Goal: Task Accomplishment & Management: Manage account settings

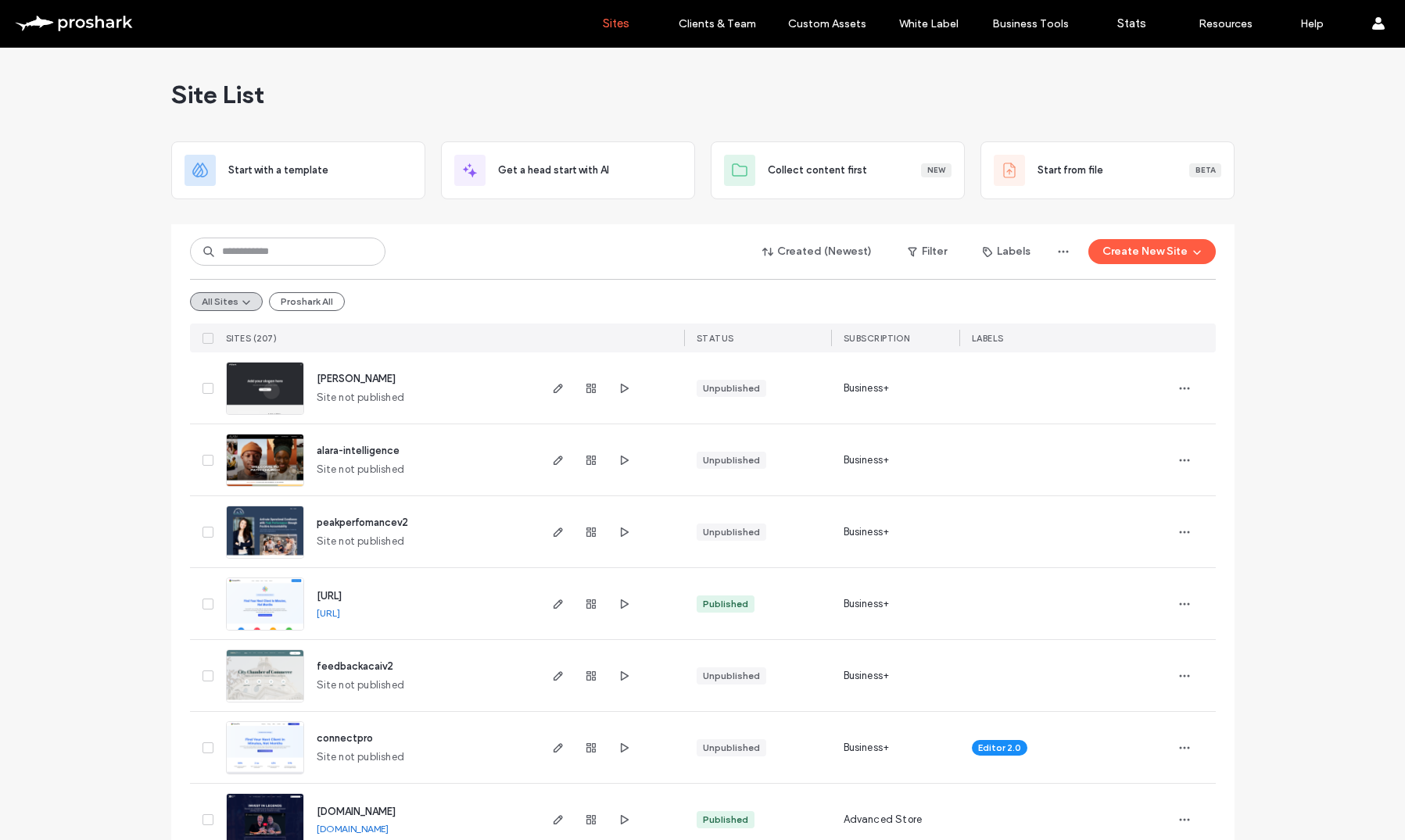
click at [365, 664] on span "feedbackacaiv2" at bounding box center [355, 666] width 77 height 11
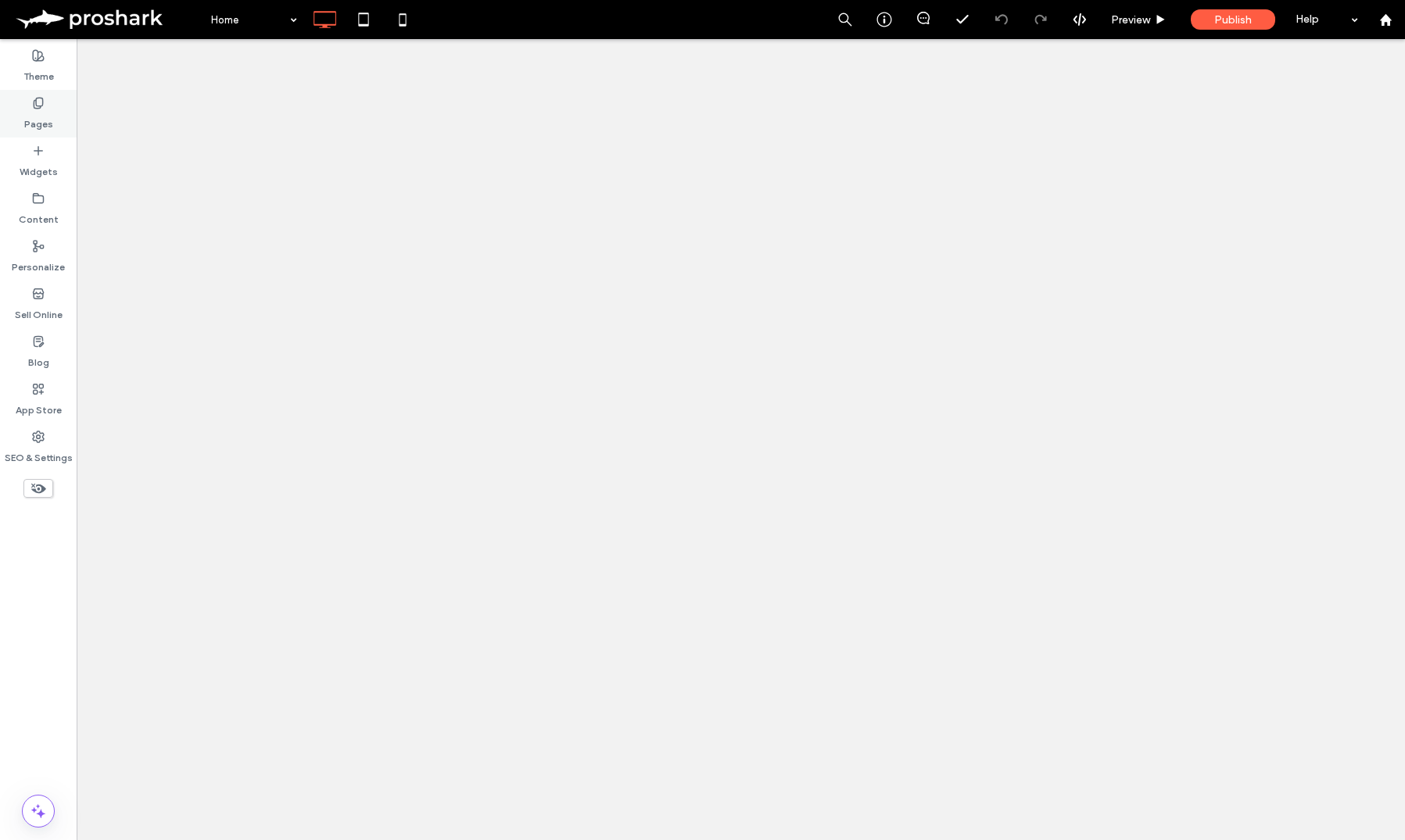
click at [37, 104] on icon at bounding box center [38, 102] width 12 height 12
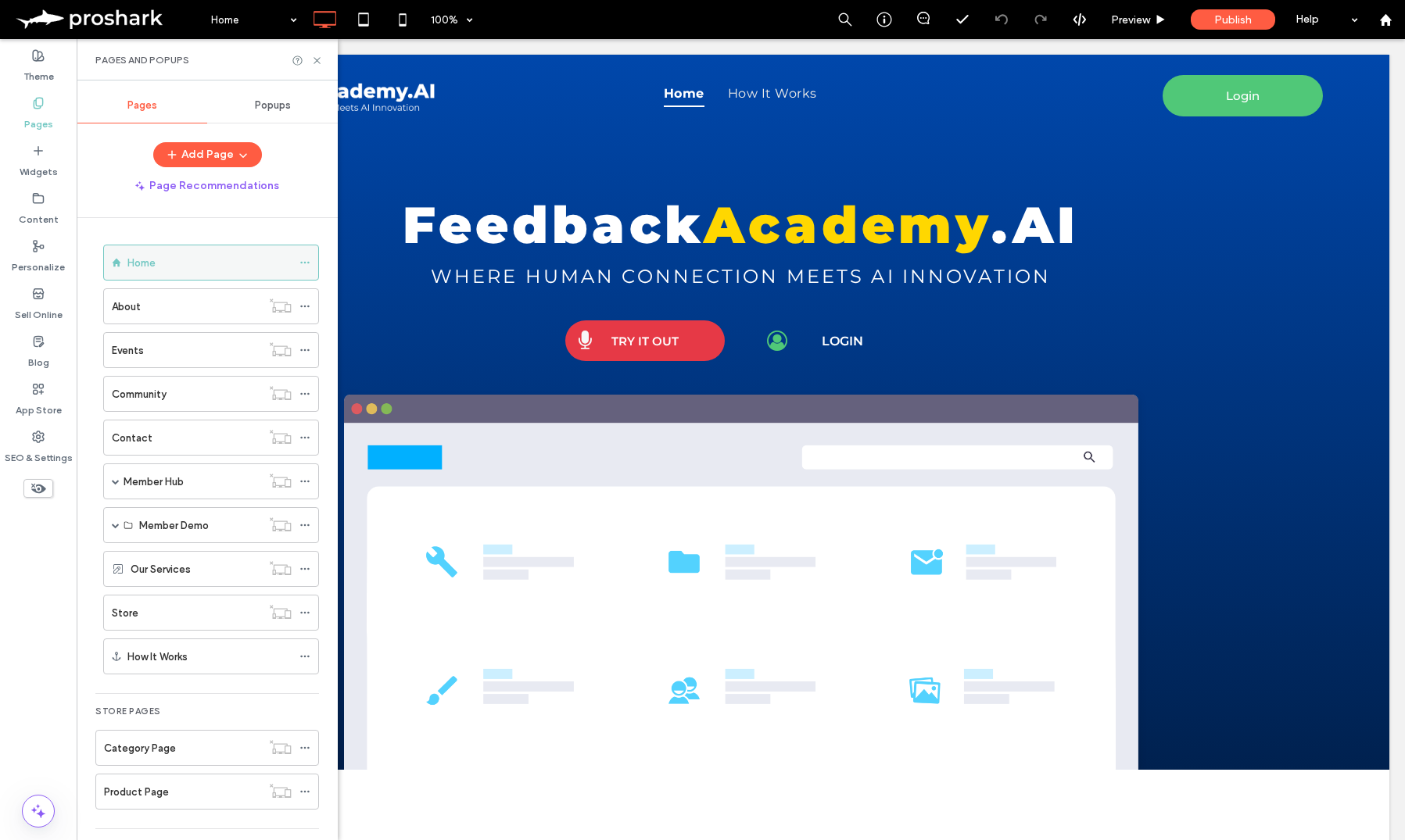
click at [304, 256] on span at bounding box center [305, 262] width 11 height 23
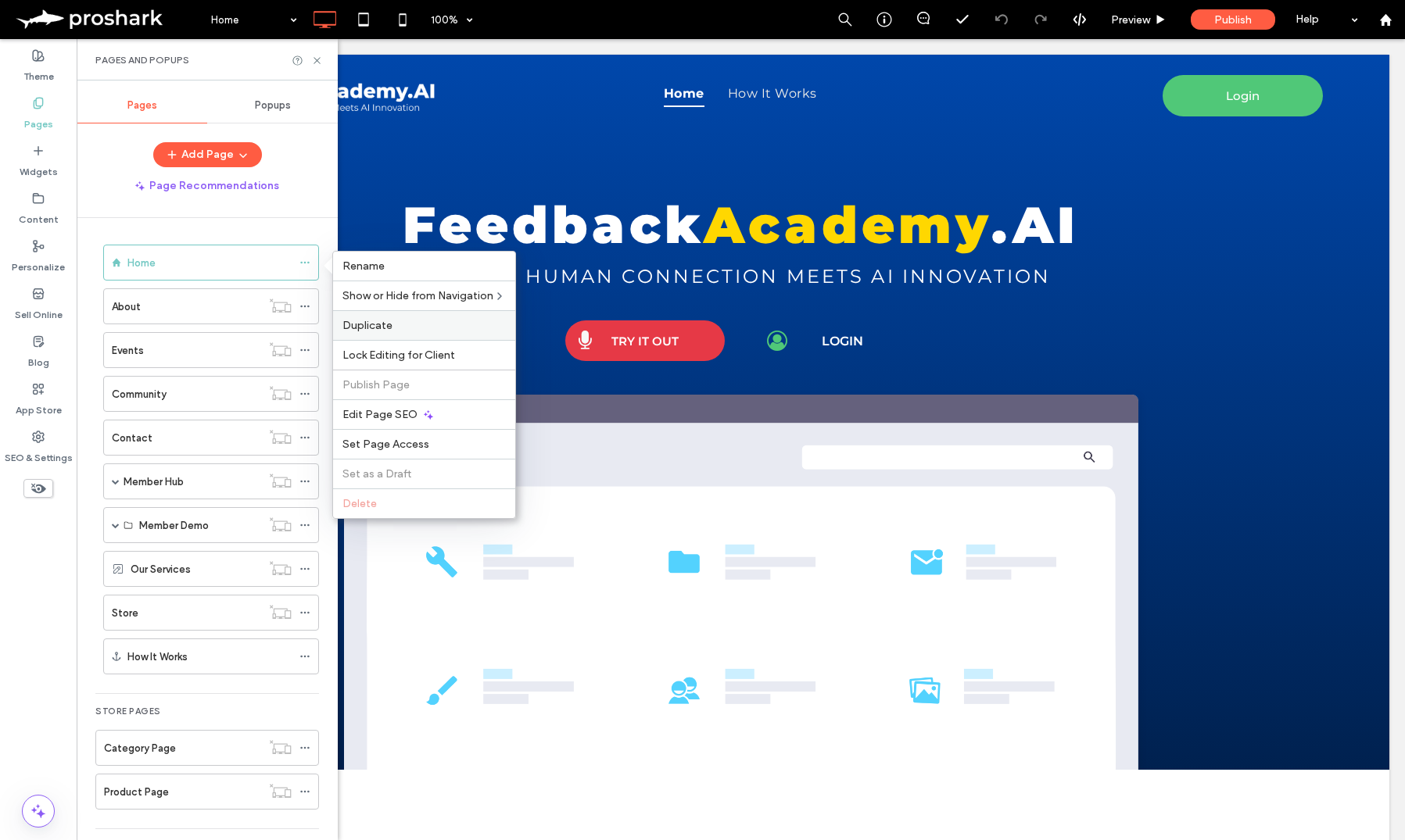
click at [362, 327] on span "Duplicate" at bounding box center [367, 325] width 50 height 13
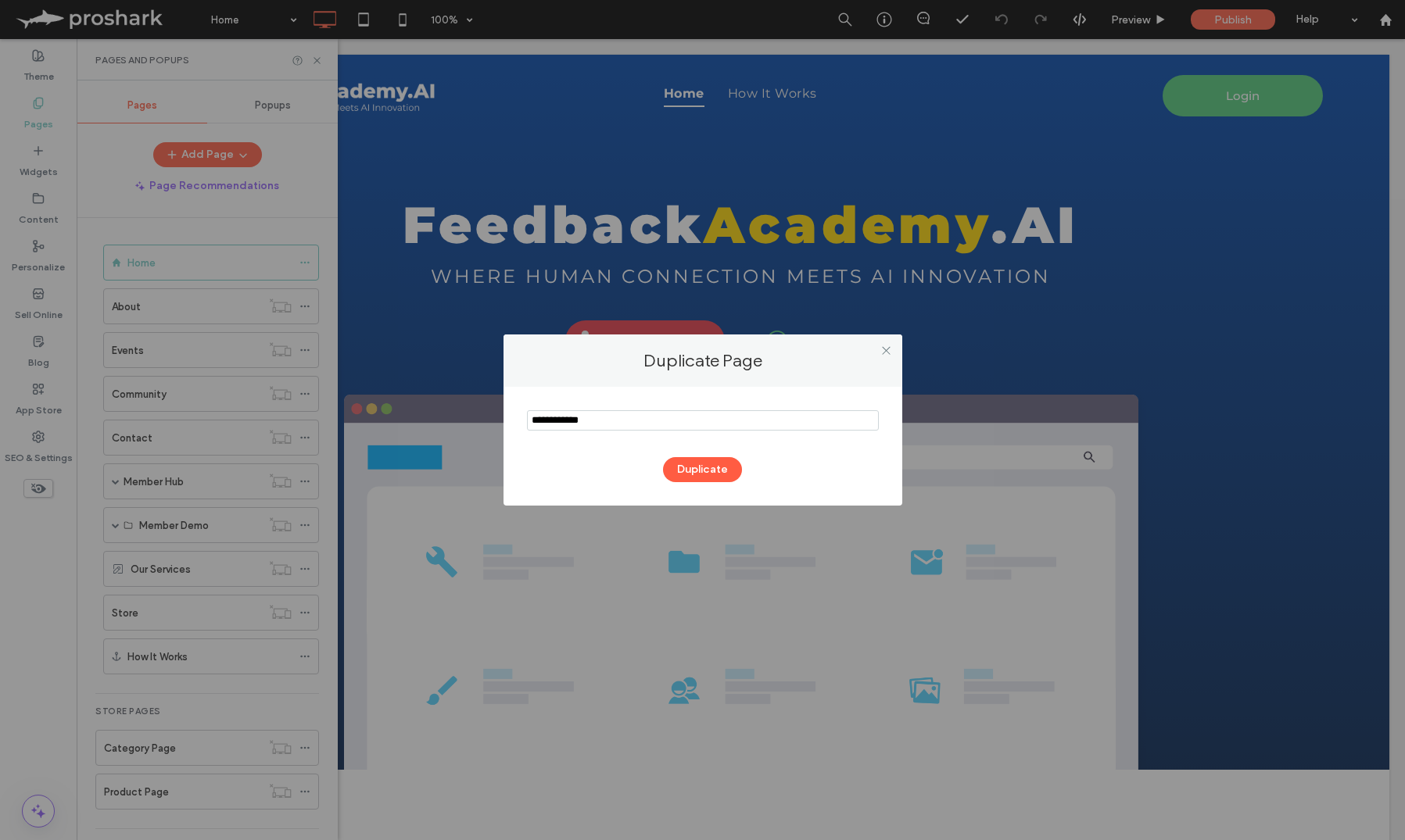
click at [617, 423] on input "notEmpty" at bounding box center [703, 421] width 351 height 21
type input "*"
click at [529, 422] on input "notEmpty" at bounding box center [703, 421] width 351 height 21
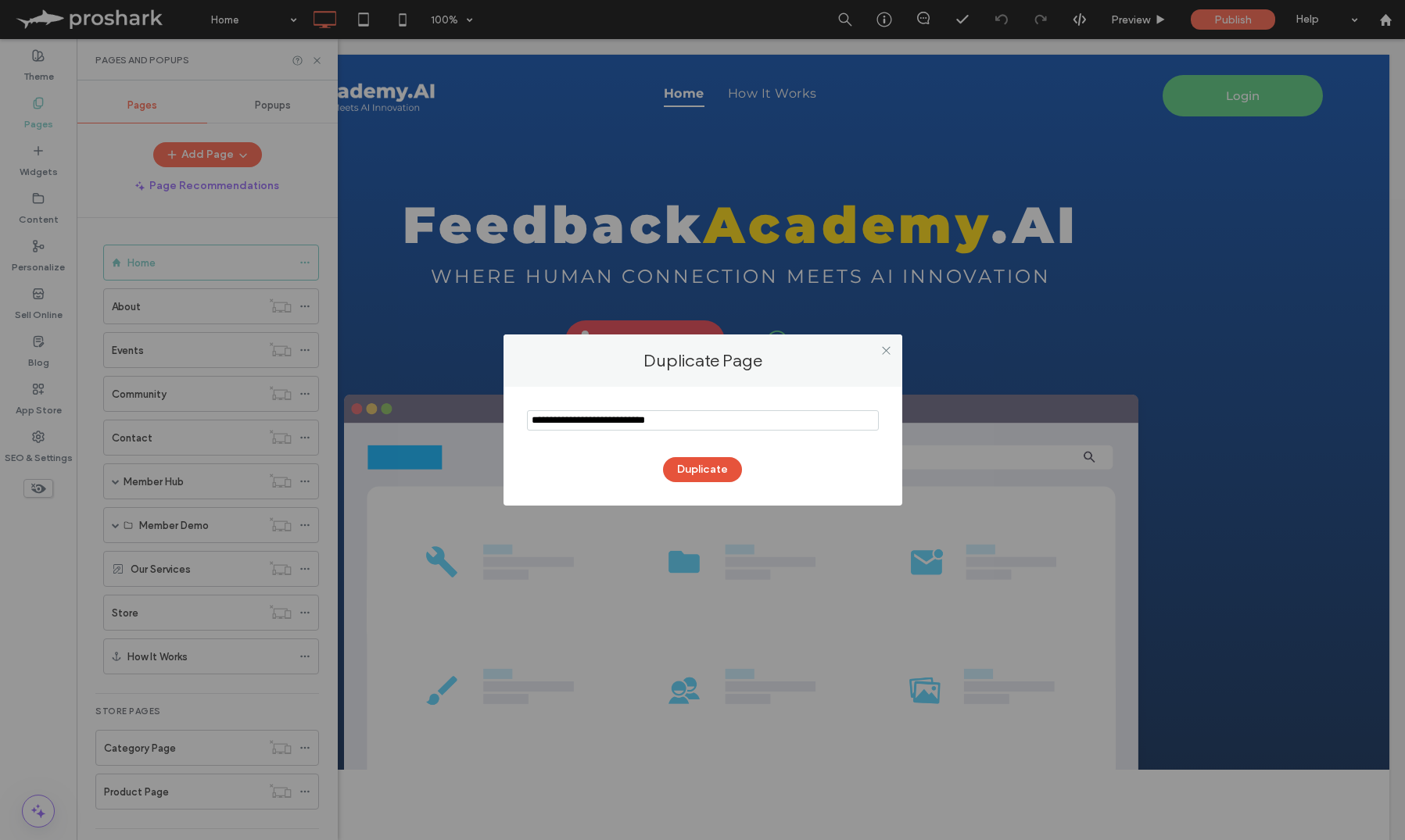
type input "**********"
click at [736, 467] on button "Duplicate" at bounding box center [702, 470] width 79 height 25
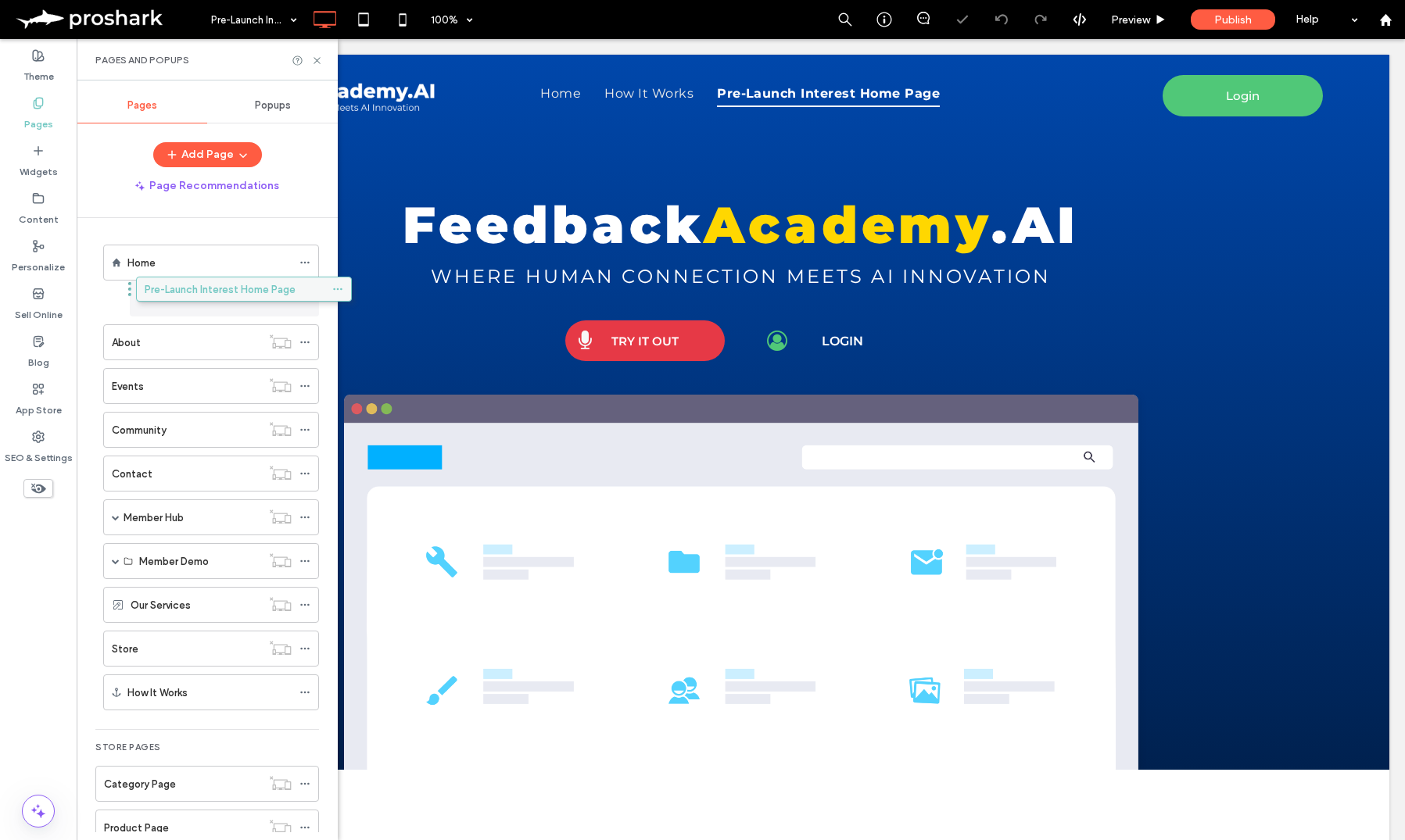
drag, startPoint x: 193, startPoint y: 689, endPoint x: 214, endPoint y: 286, distance: 403.5
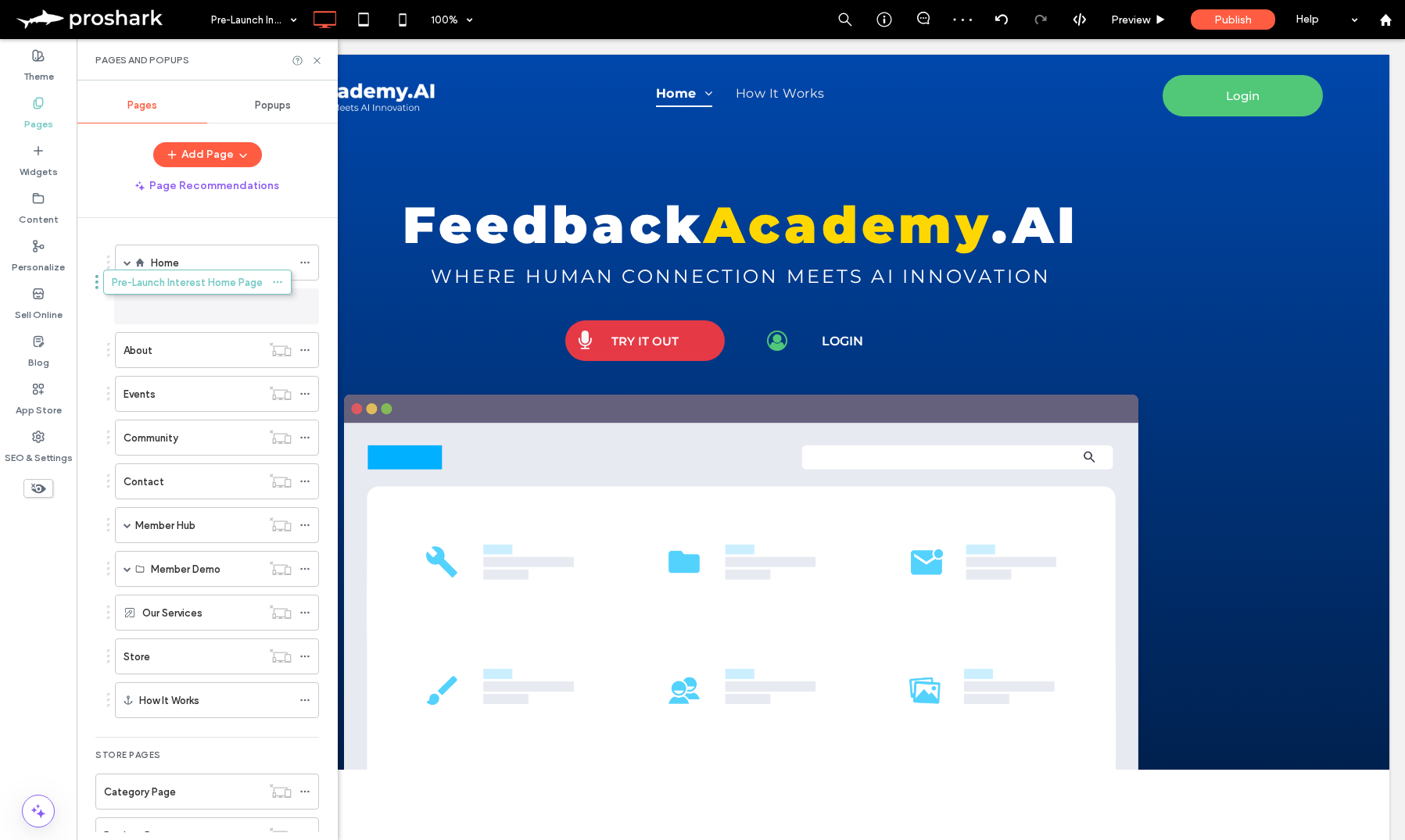
drag, startPoint x: 195, startPoint y: 304, endPoint x: 169, endPoint y: 286, distance: 31.6
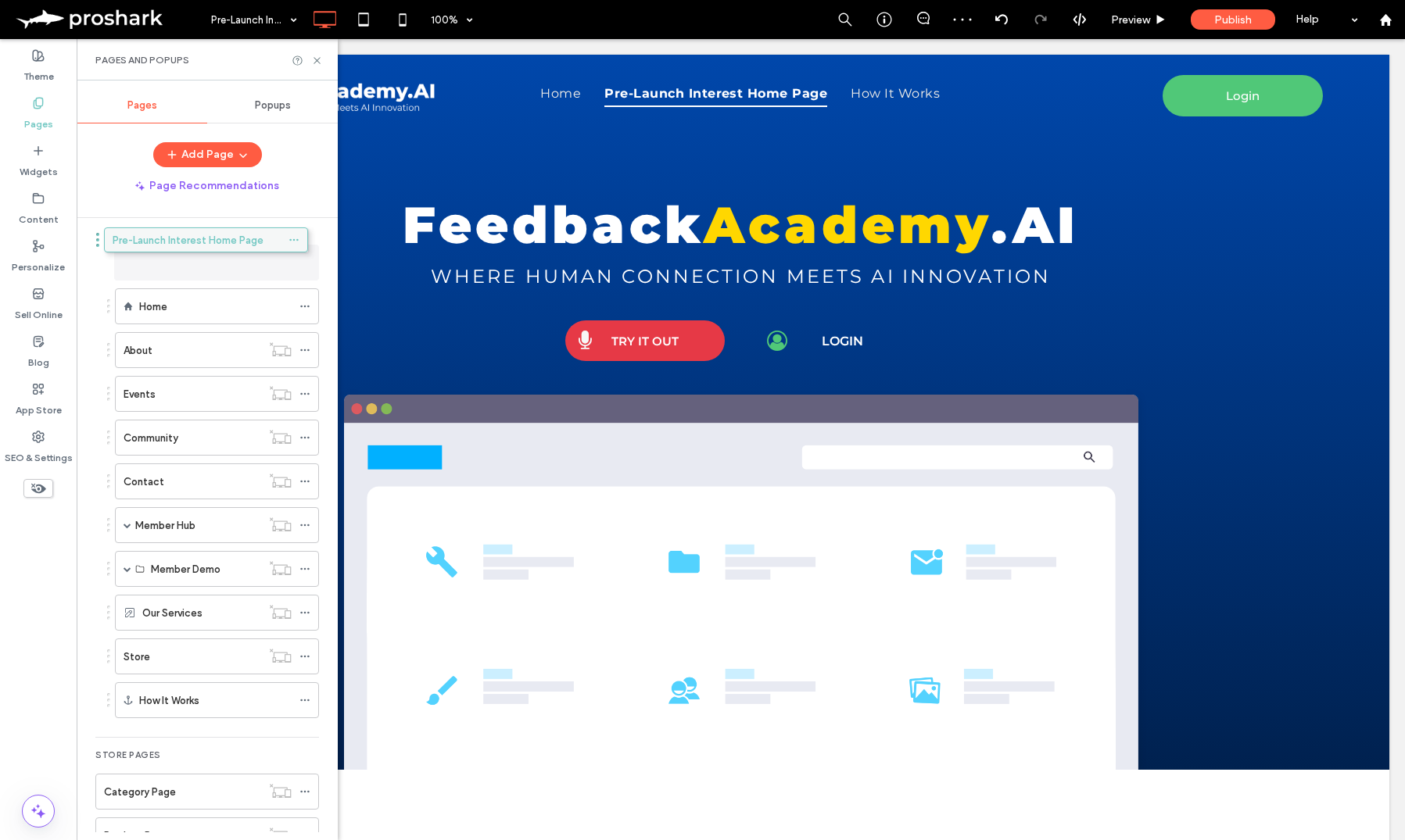
drag, startPoint x: 197, startPoint y: 304, endPoint x: 187, endPoint y: 243, distance: 61.8
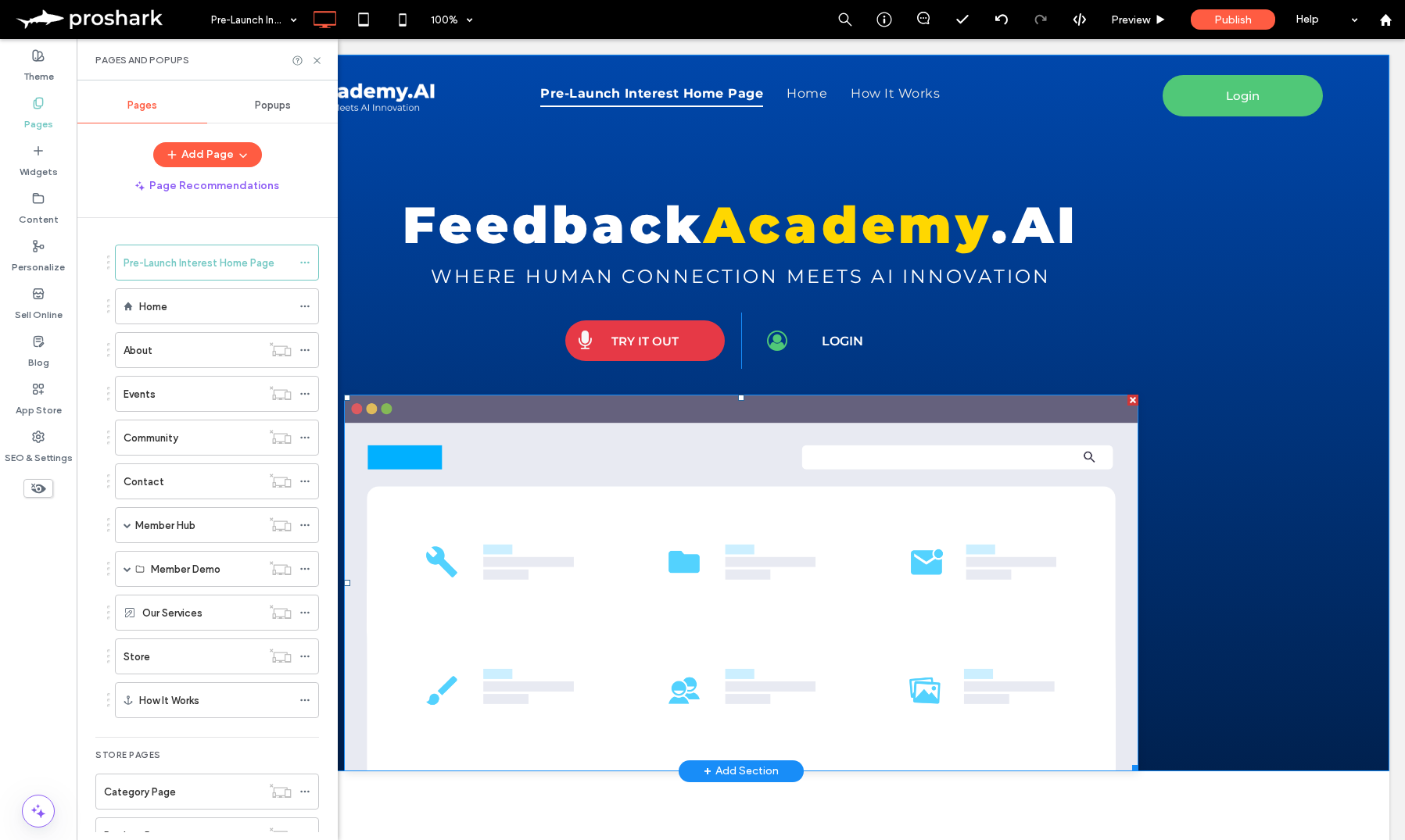
click at [544, 487] on img at bounding box center [741, 583] width 794 height 377
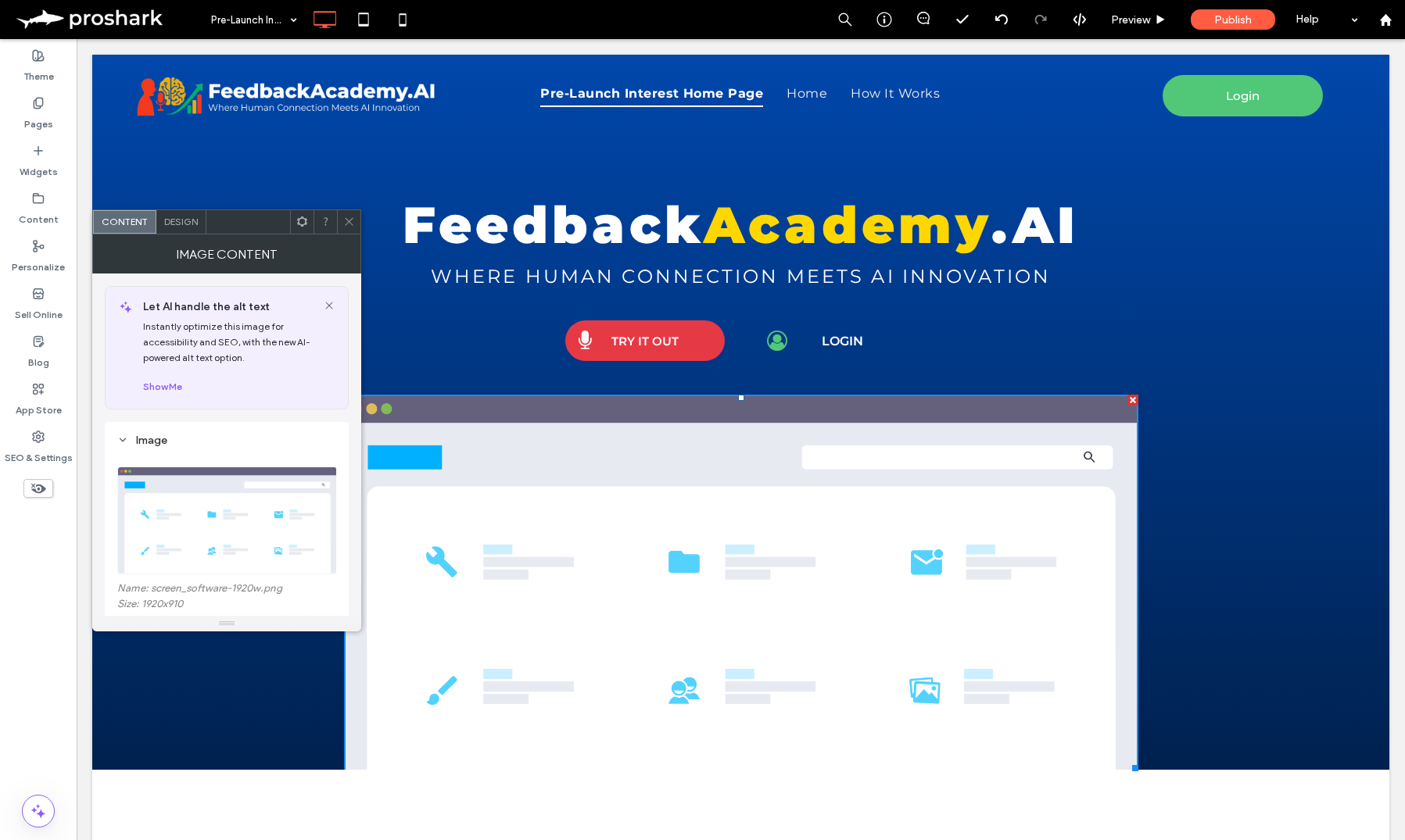
click at [346, 213] on span at bounding box center [349, 222] width 11 height 23
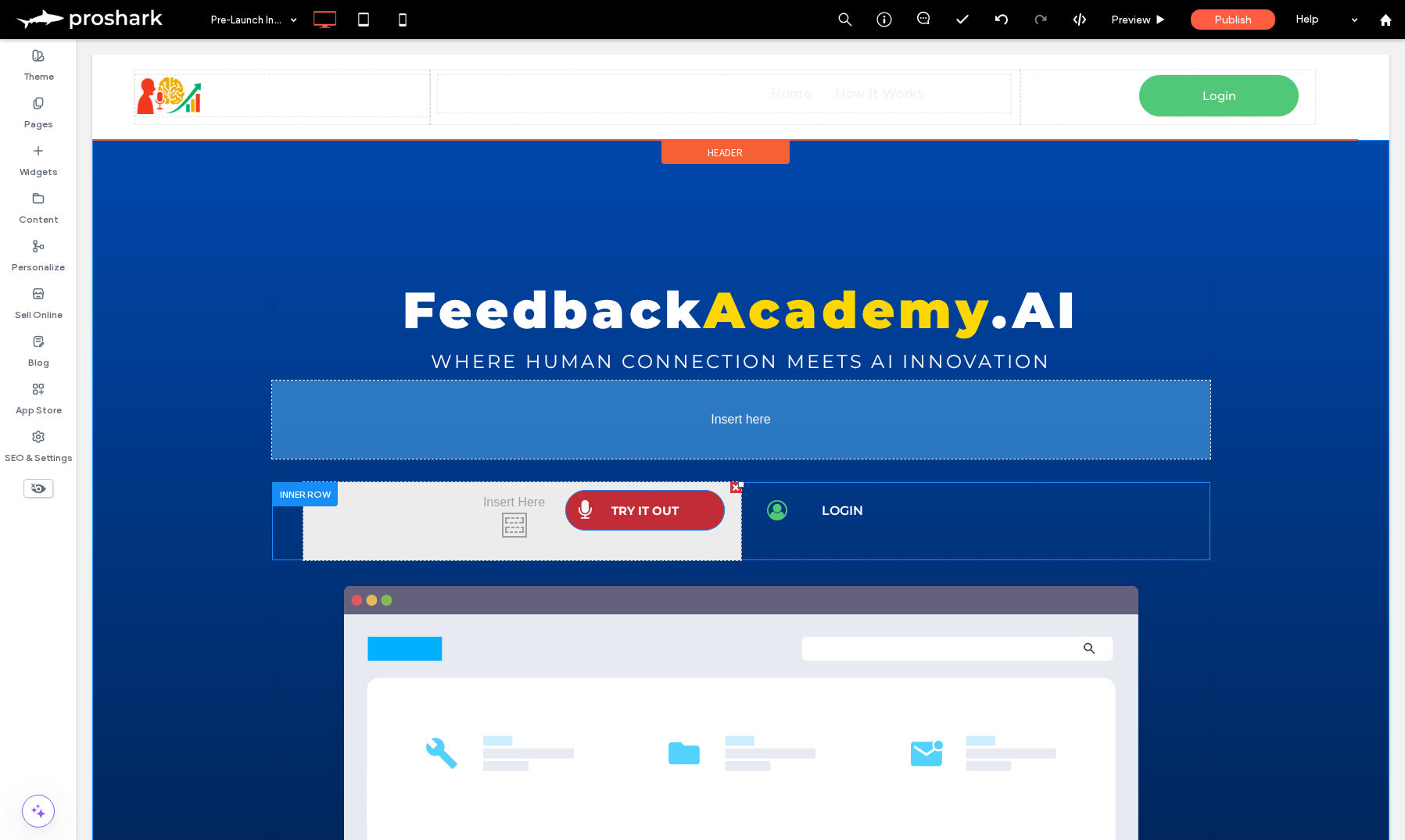
drag, startPoint x: 629, startPoint y: 341, endPoint x: 815, endPoint y: 485, distance: 235.2
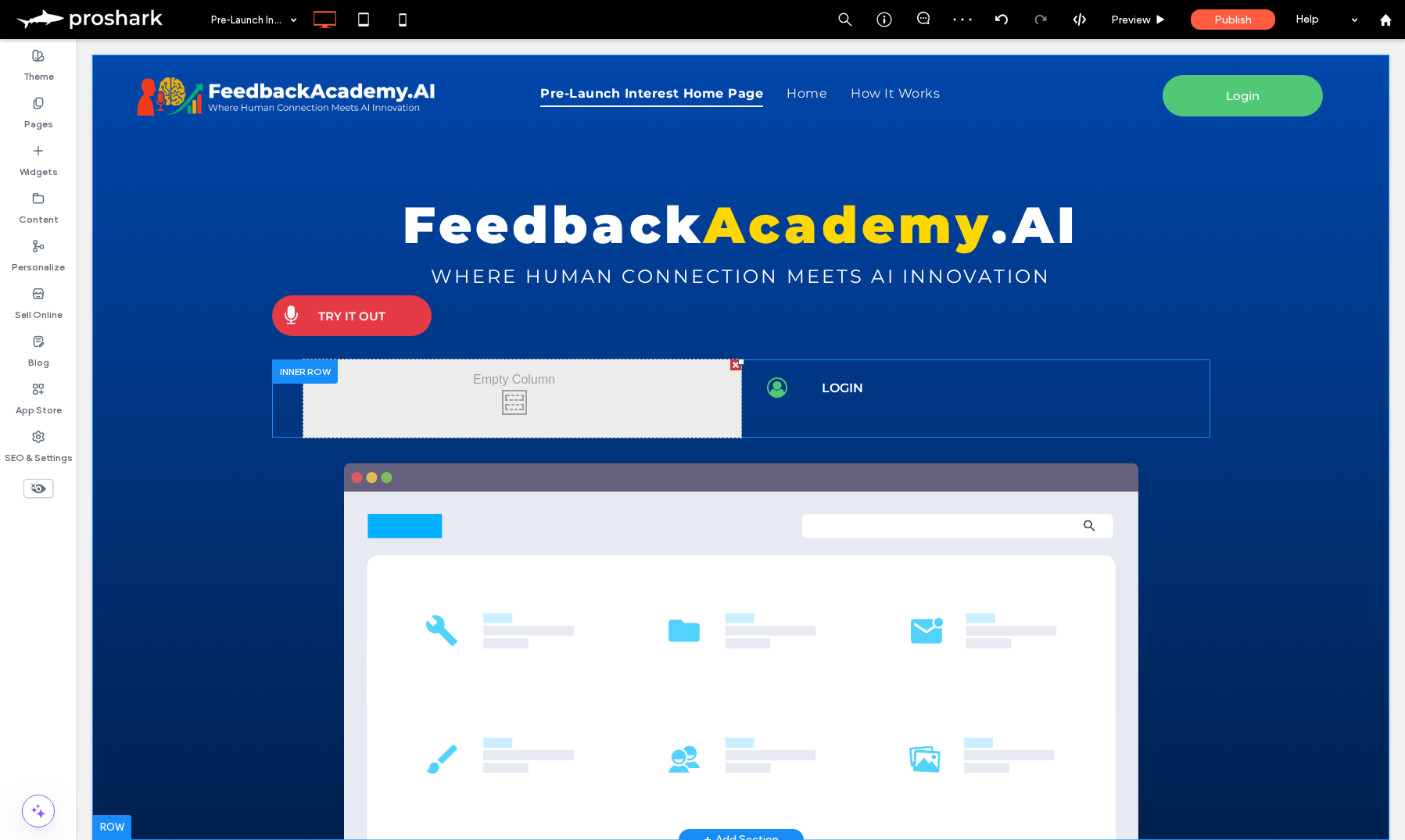
click at [299, 367] on div at bounding box center [304, 372] width 66 height 24
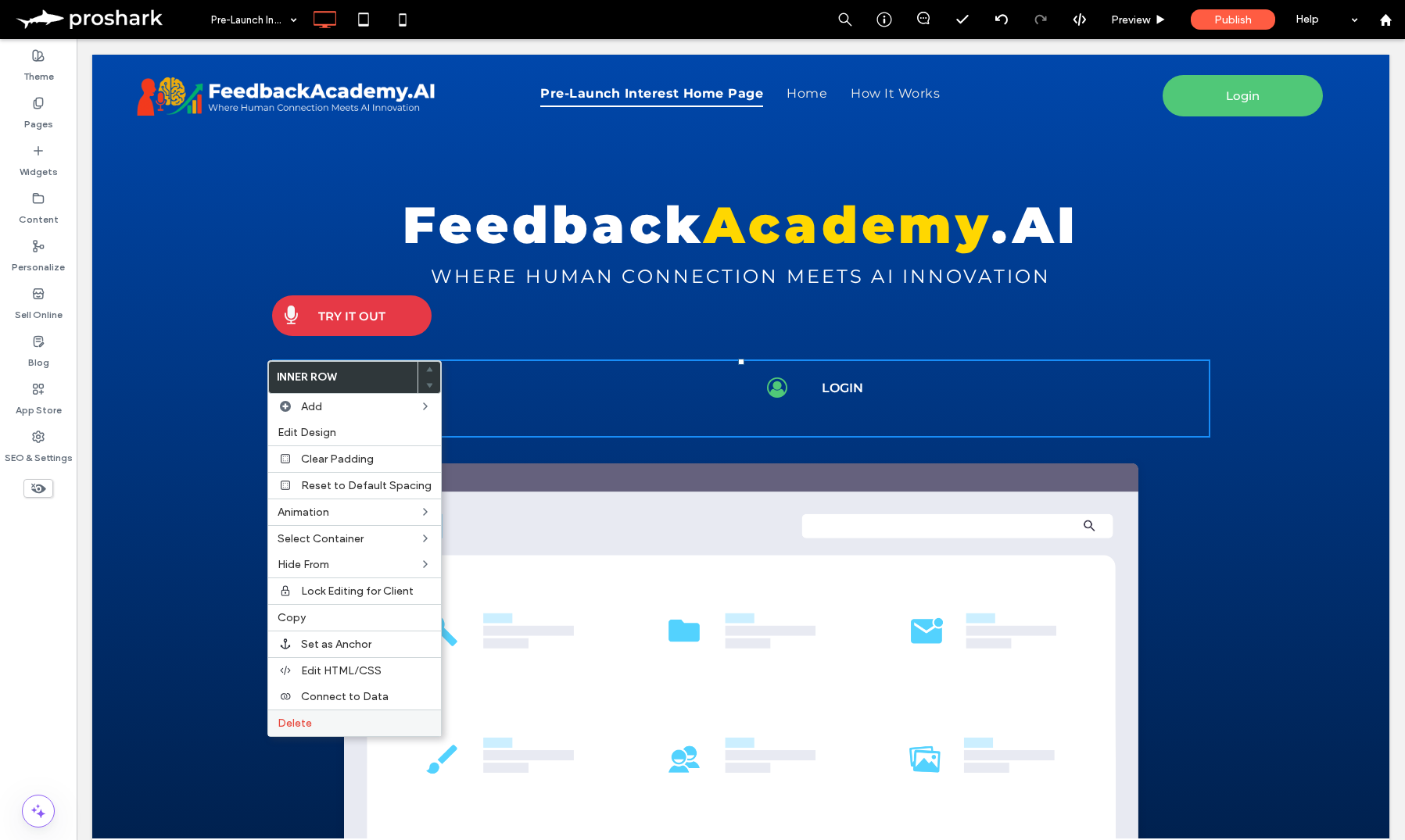
click at [317, 725] on label "Delete" at bounding box center [354, 723] width 154 height 13
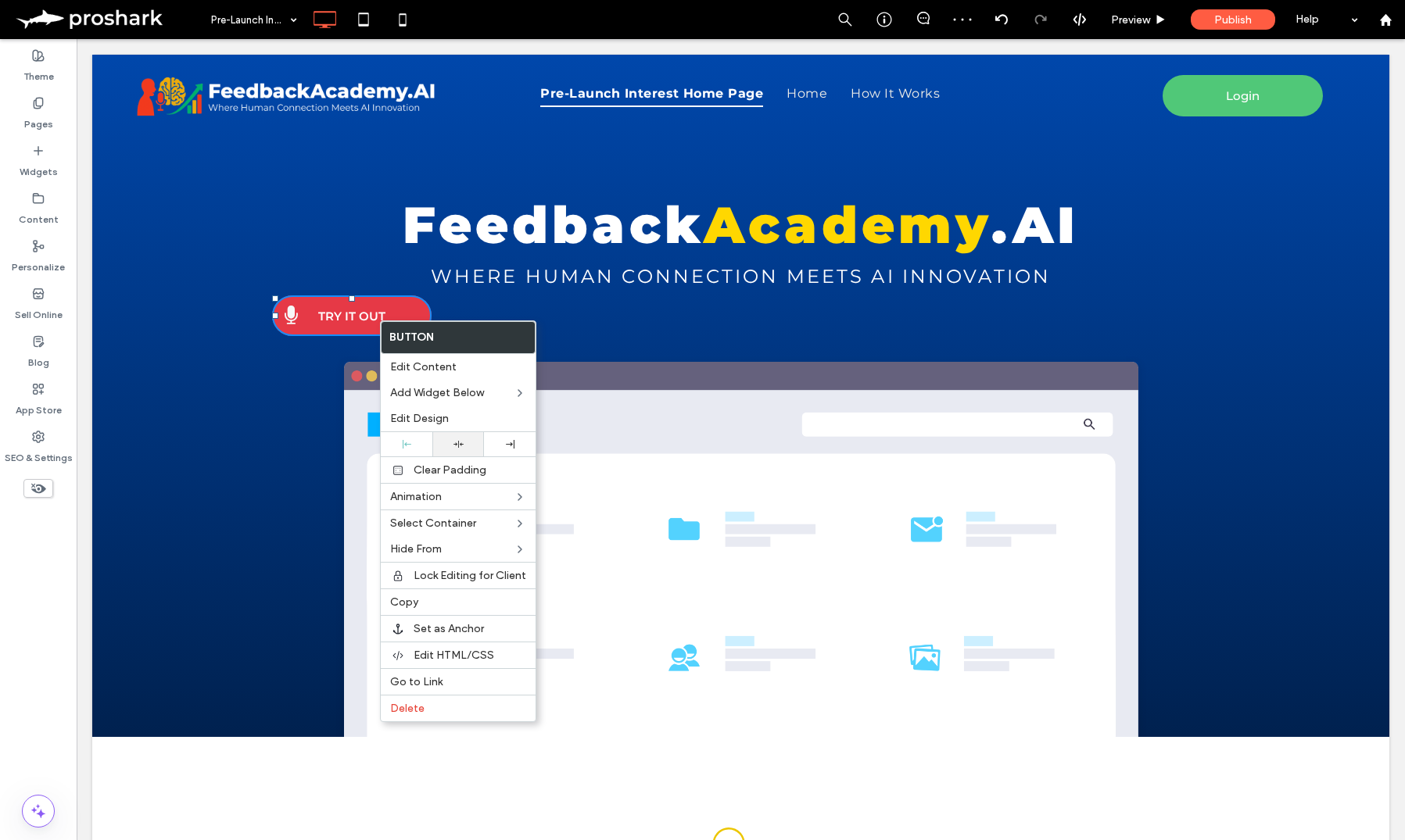
click at [461, 445] on use at bounding box center [458, 443] width 10 height 7
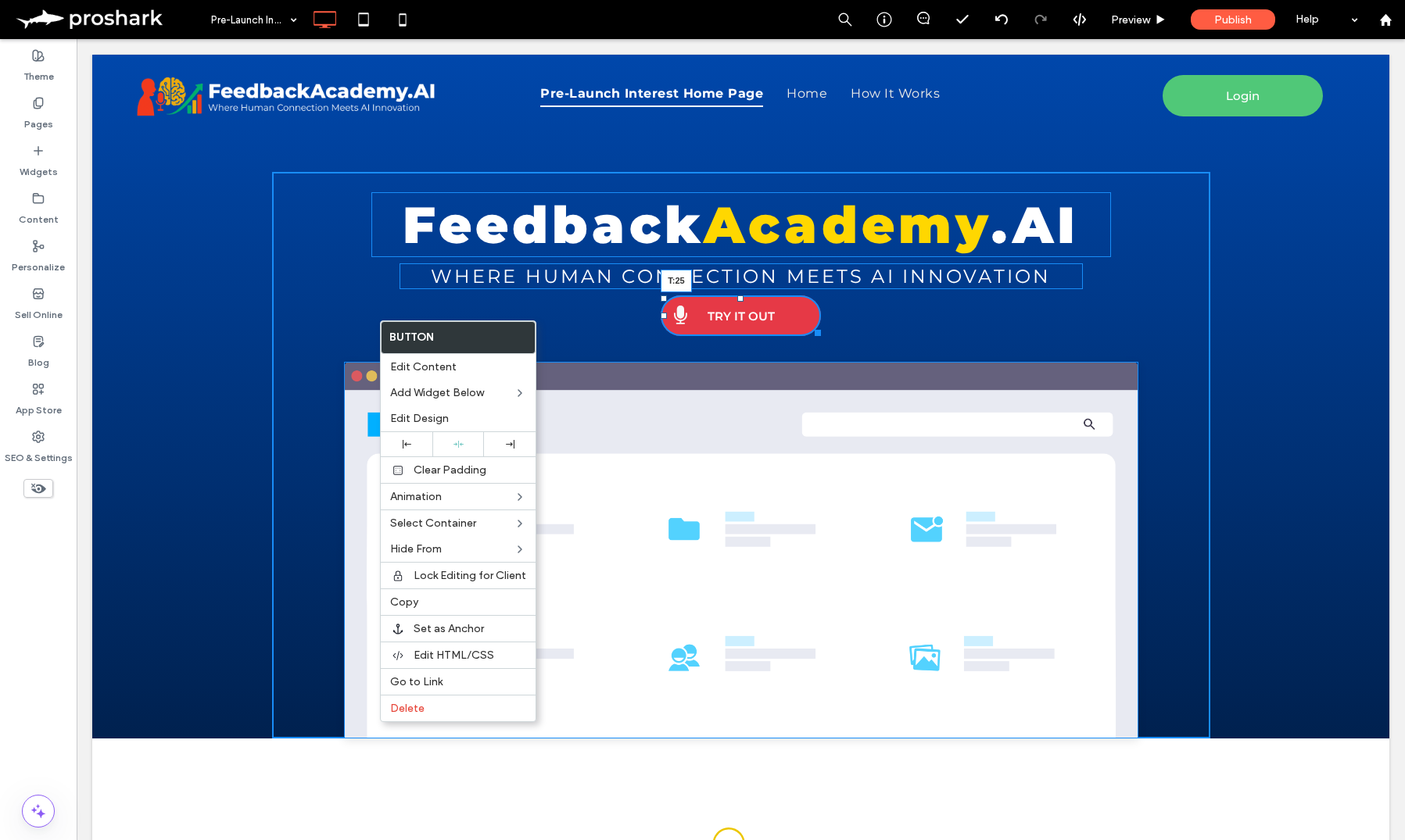
drag, startPoint x: 733, startPoint y: 303, endPoint x: 733, endPoint y: 318, distance: 15.0
click at [733, 318] on div "Feedback Academy .AI Where Human Connection Meets AI Innovation TRY IT OUT T:25…" at bounding box center [741, 455] width 938 height 567
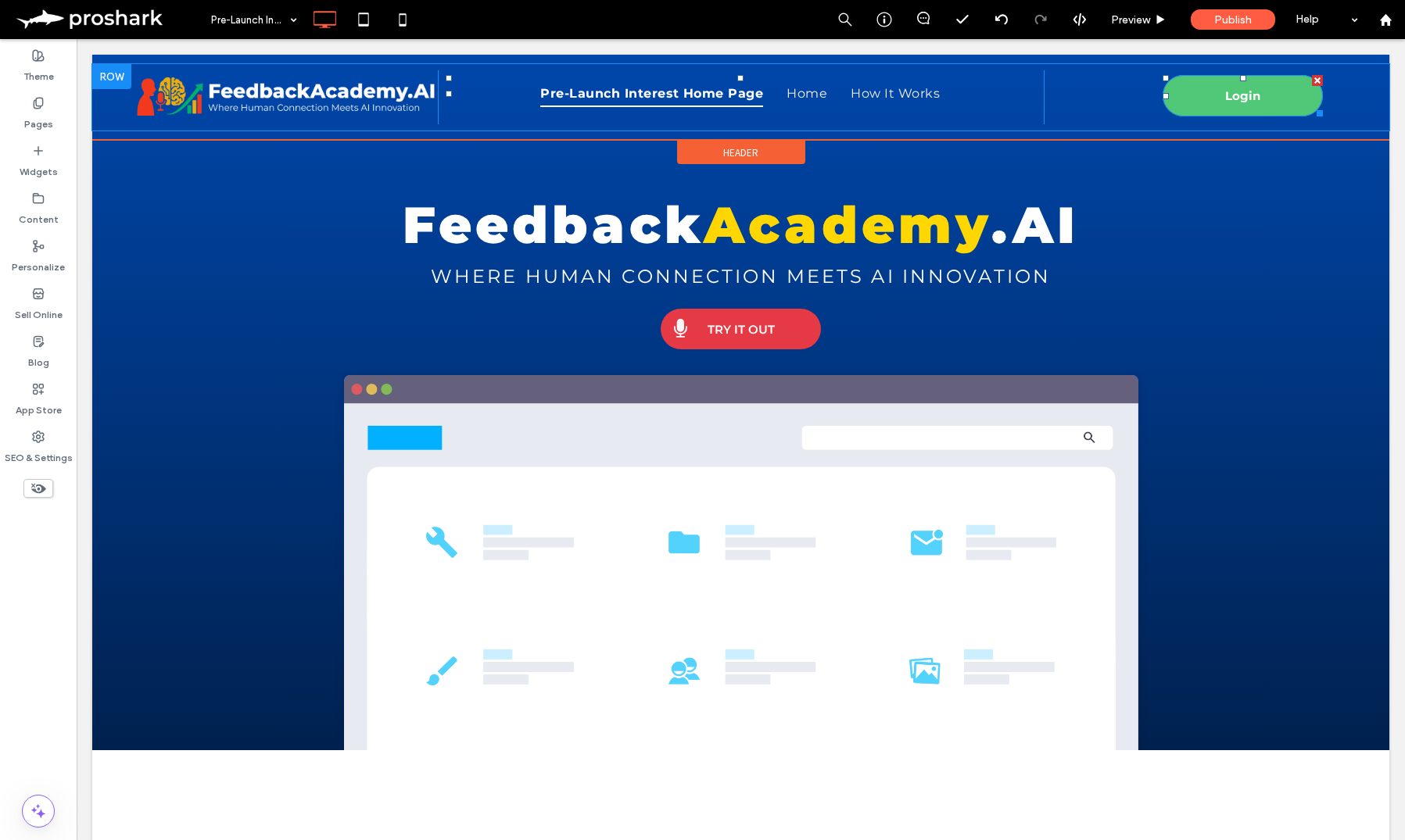
click at [1279, 83] on link "Login" at bounding box center [1242, 96] width 160 height 41
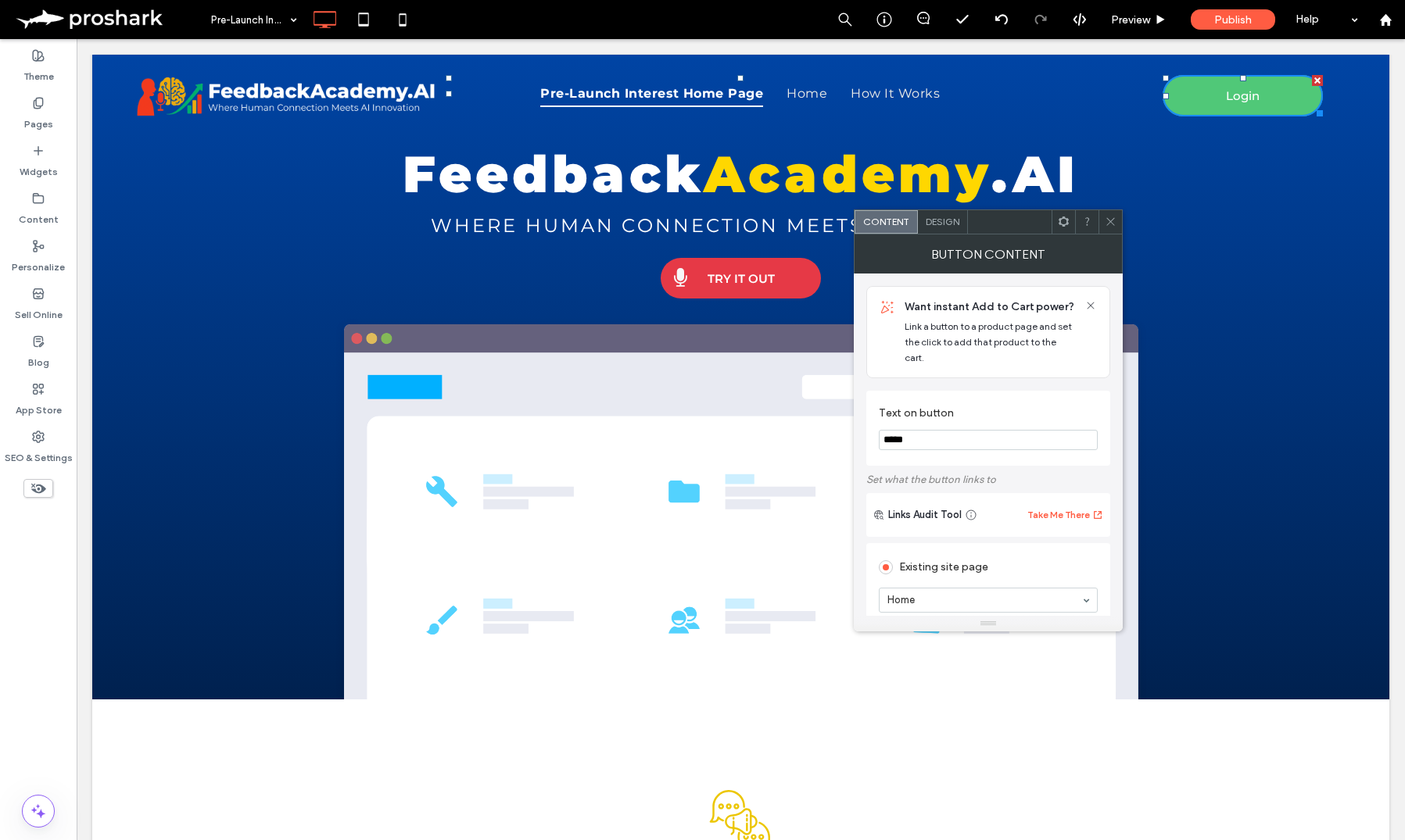
scroll to position [121, 0]
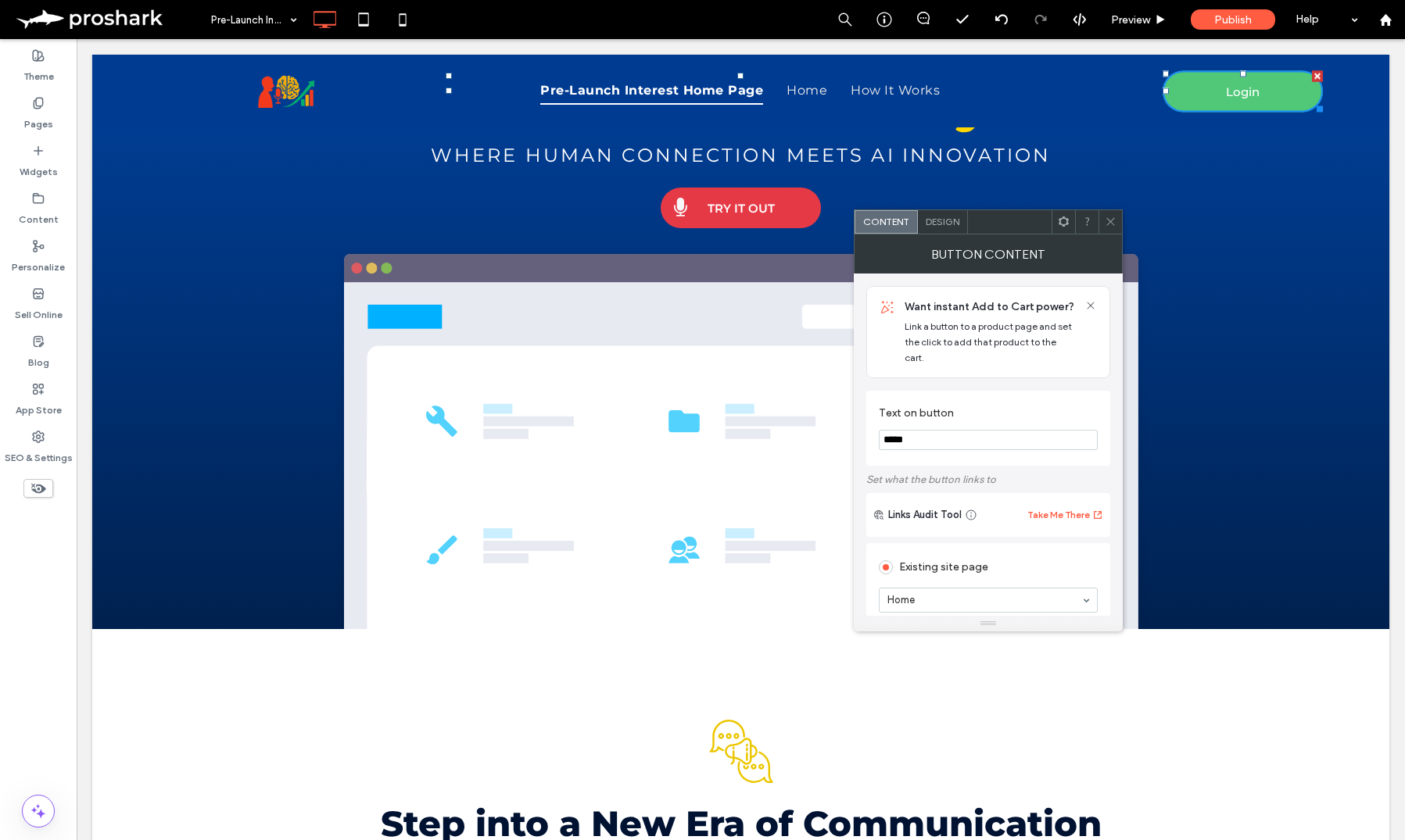
click at [1109, 212] on span at bounding box center [1110, 222] width 11 height 23
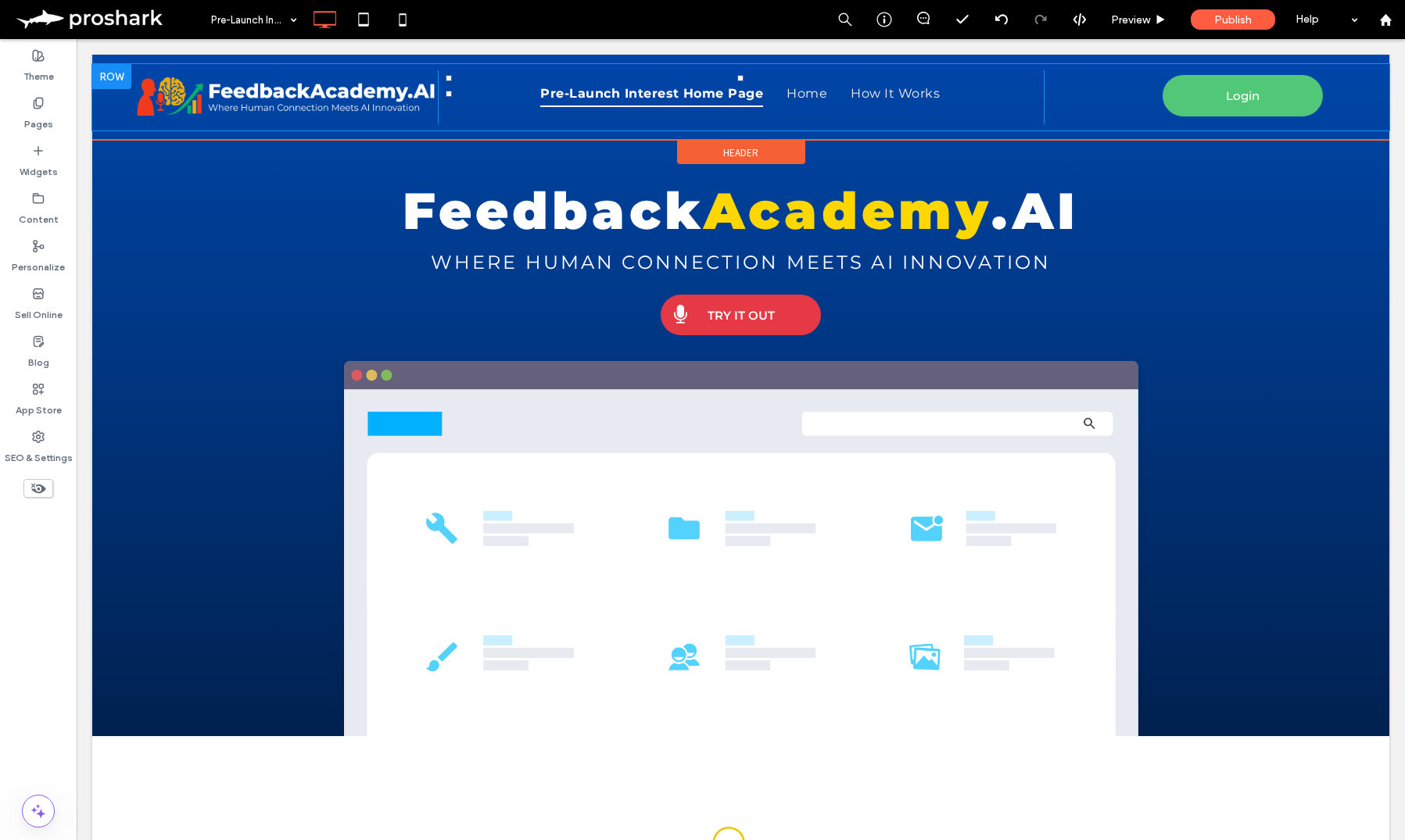
scroll to position [0, 0]
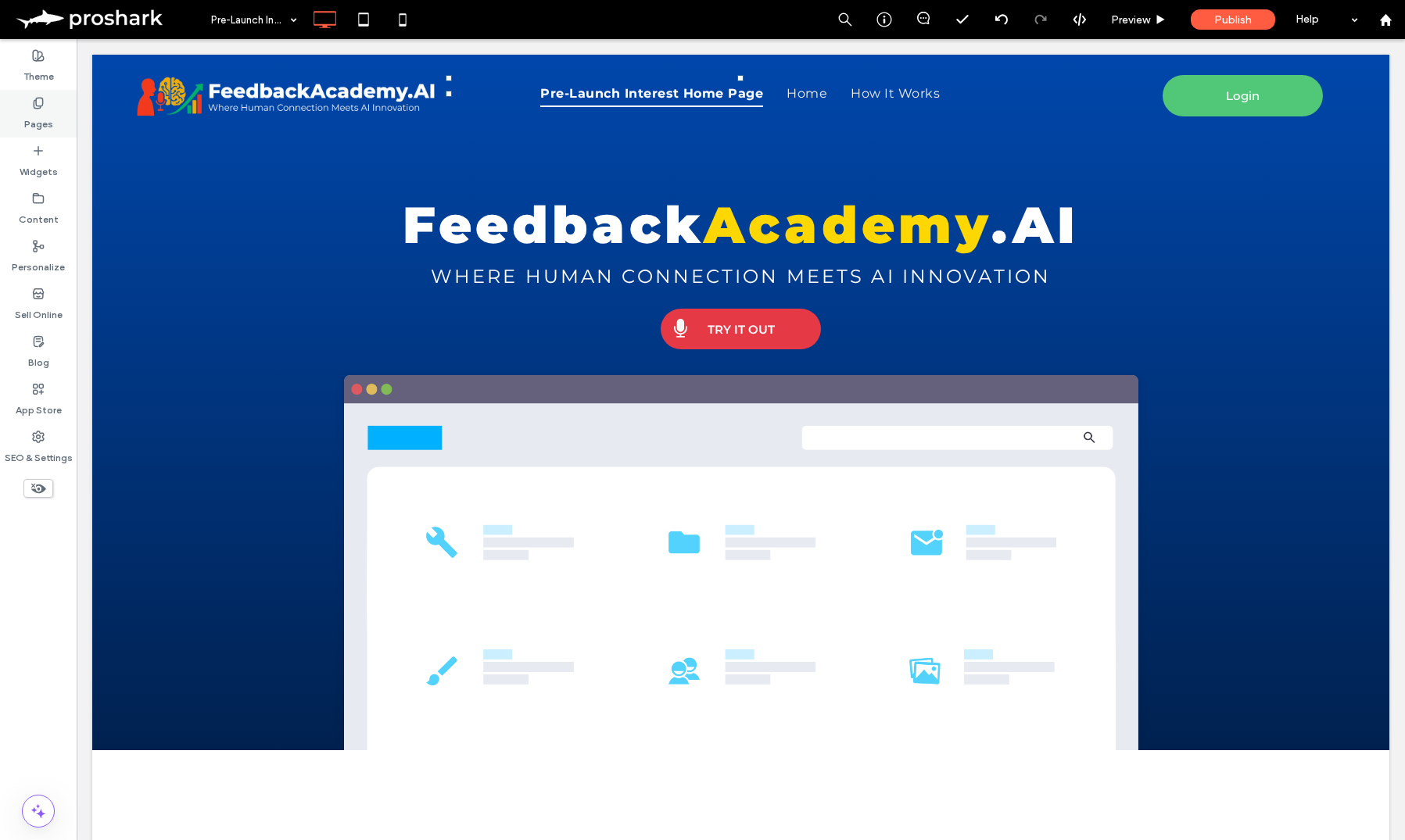
click at [55, 121] on div "Pages" at bounding box center [39, 114] width 77 height 48
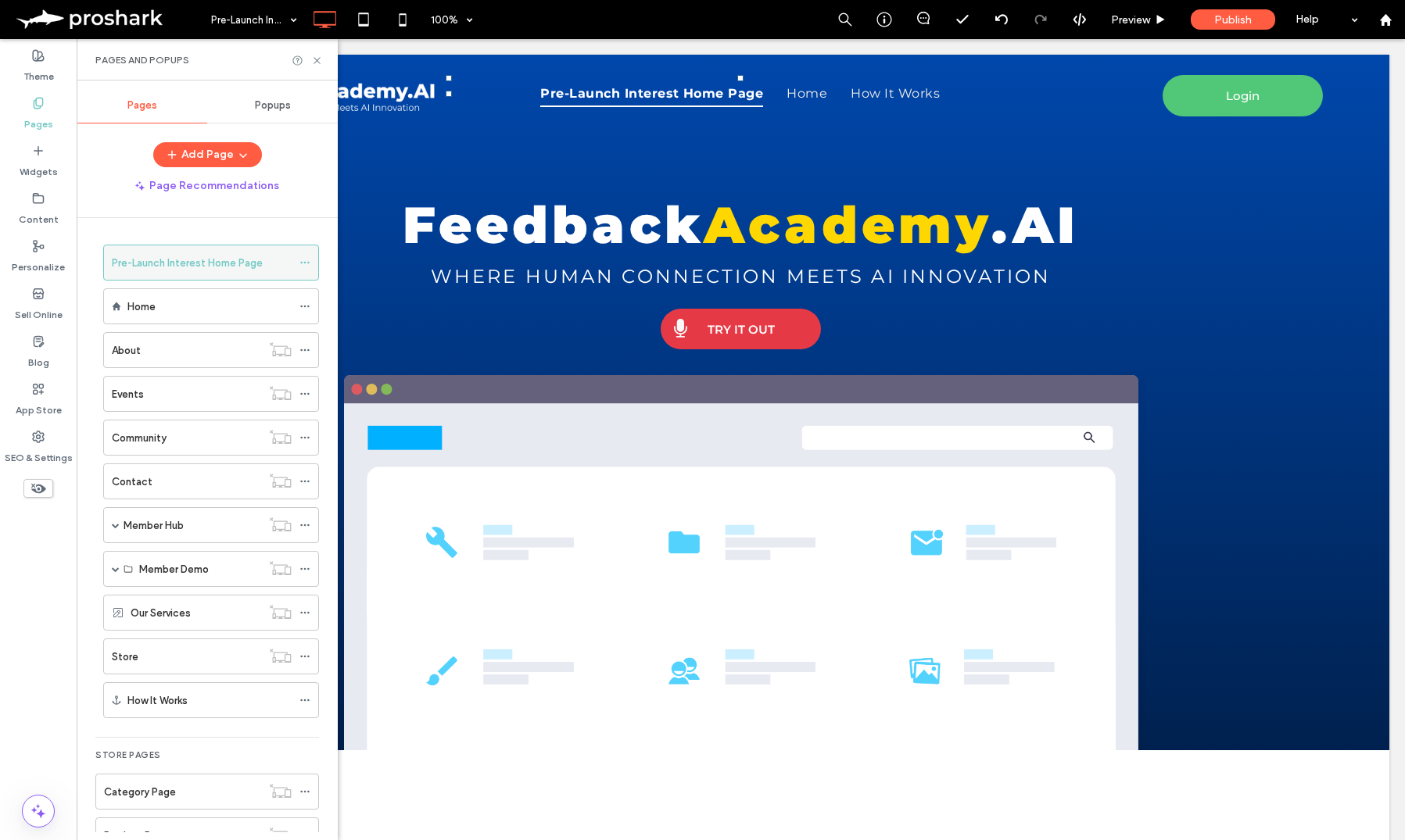
click at [310, 257] on div at bounding box center [309, 262] width 19 height 23
click at [304, 261] on icon at bounding box center [305, 263] width 11 height 11
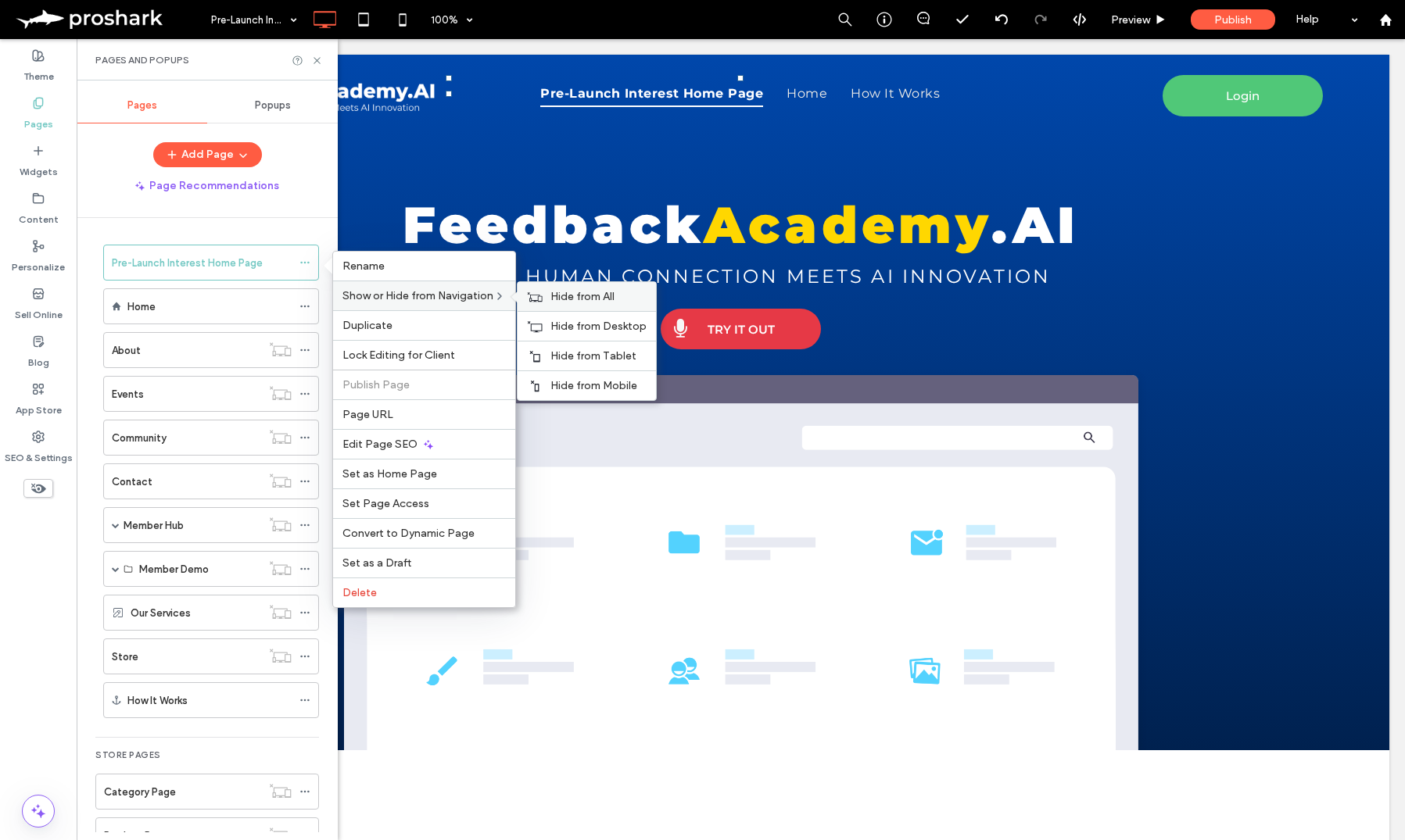
click at [566, 295] on span "Hide from All" at bounding box center [583, 297] width 64 height 13
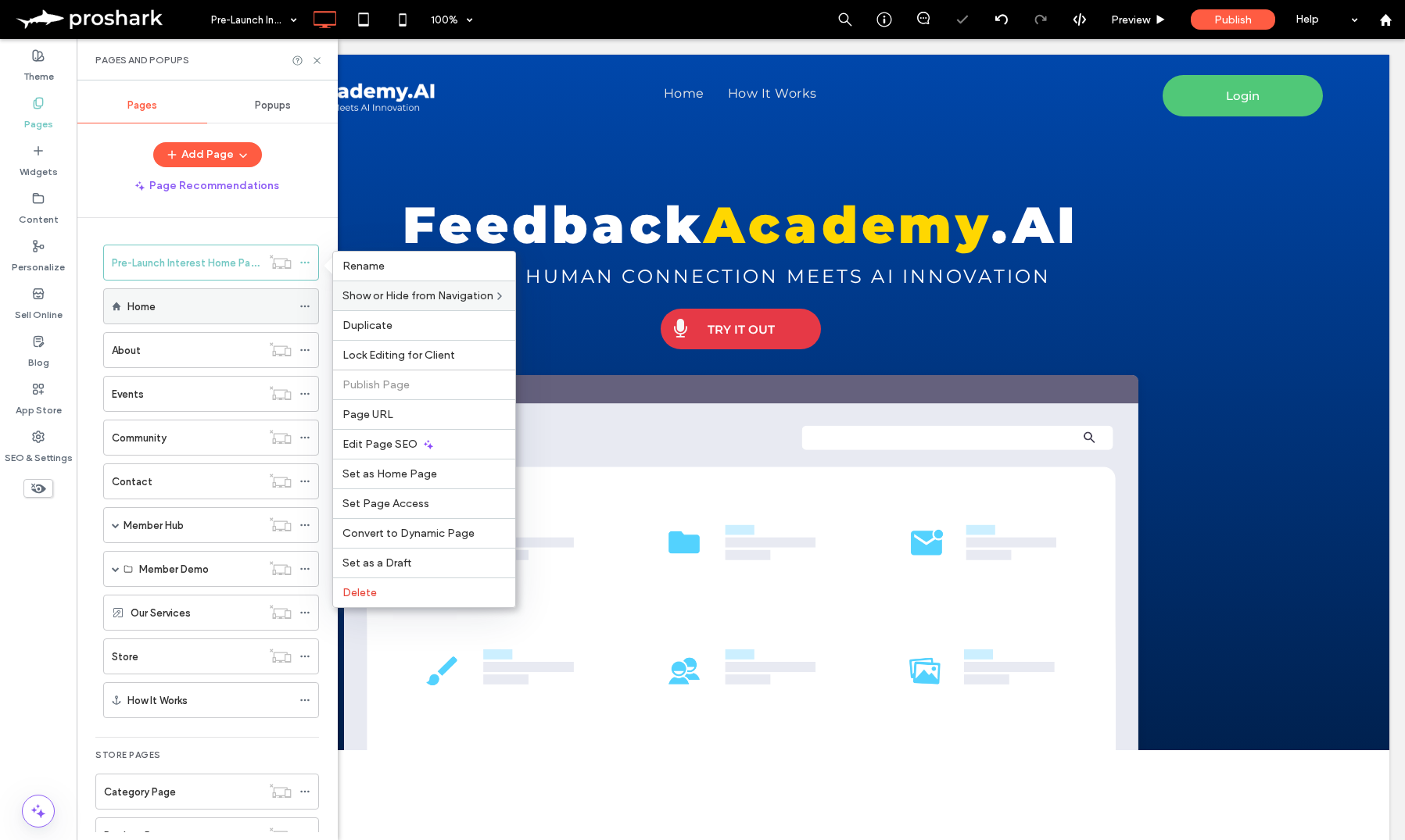
click at [305, 307] on icon at bounding box center [305, 306] width 11 height 11
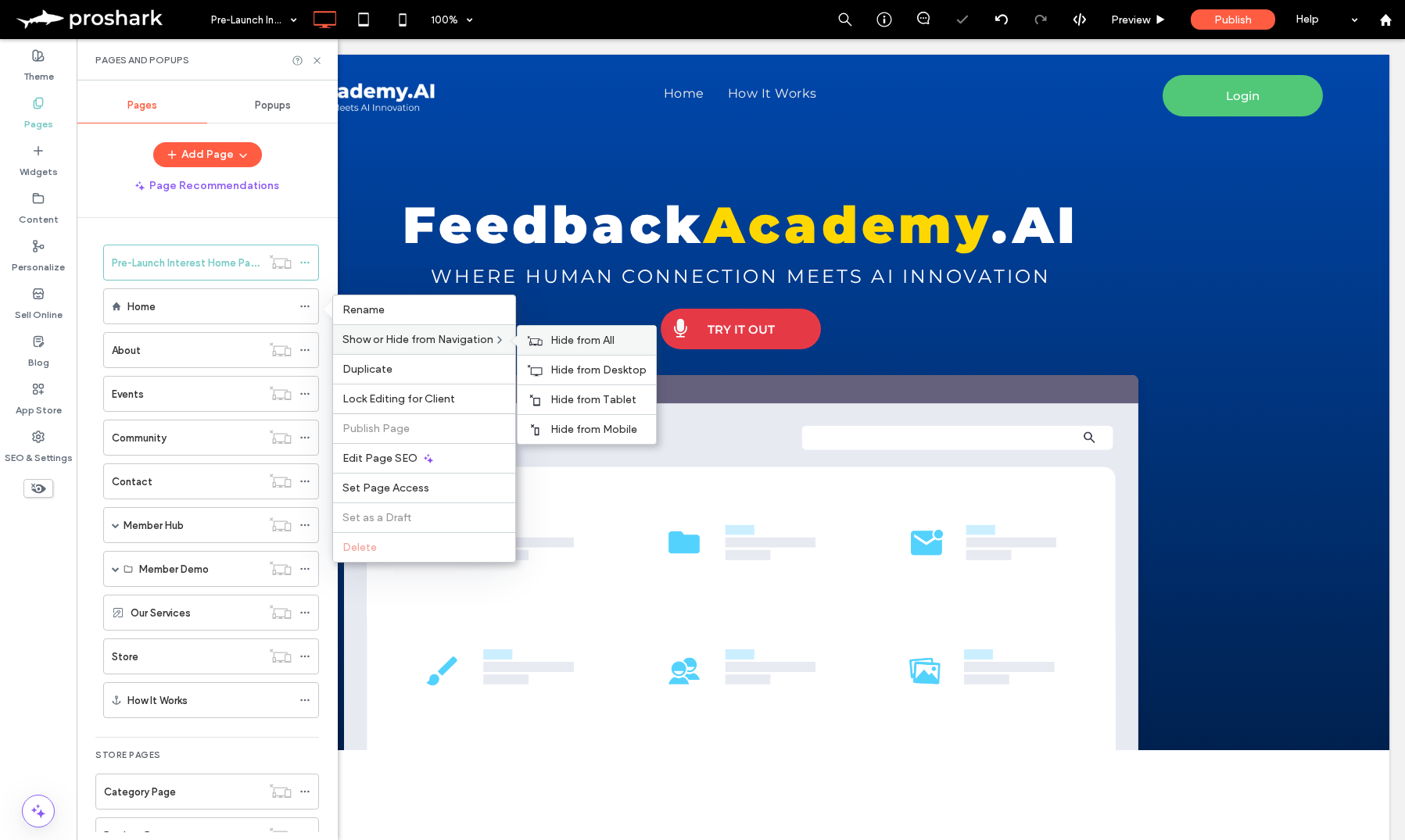
click at [579, 334] on span "Hide from All" at bounding box center [583, 340] width 64 height 13
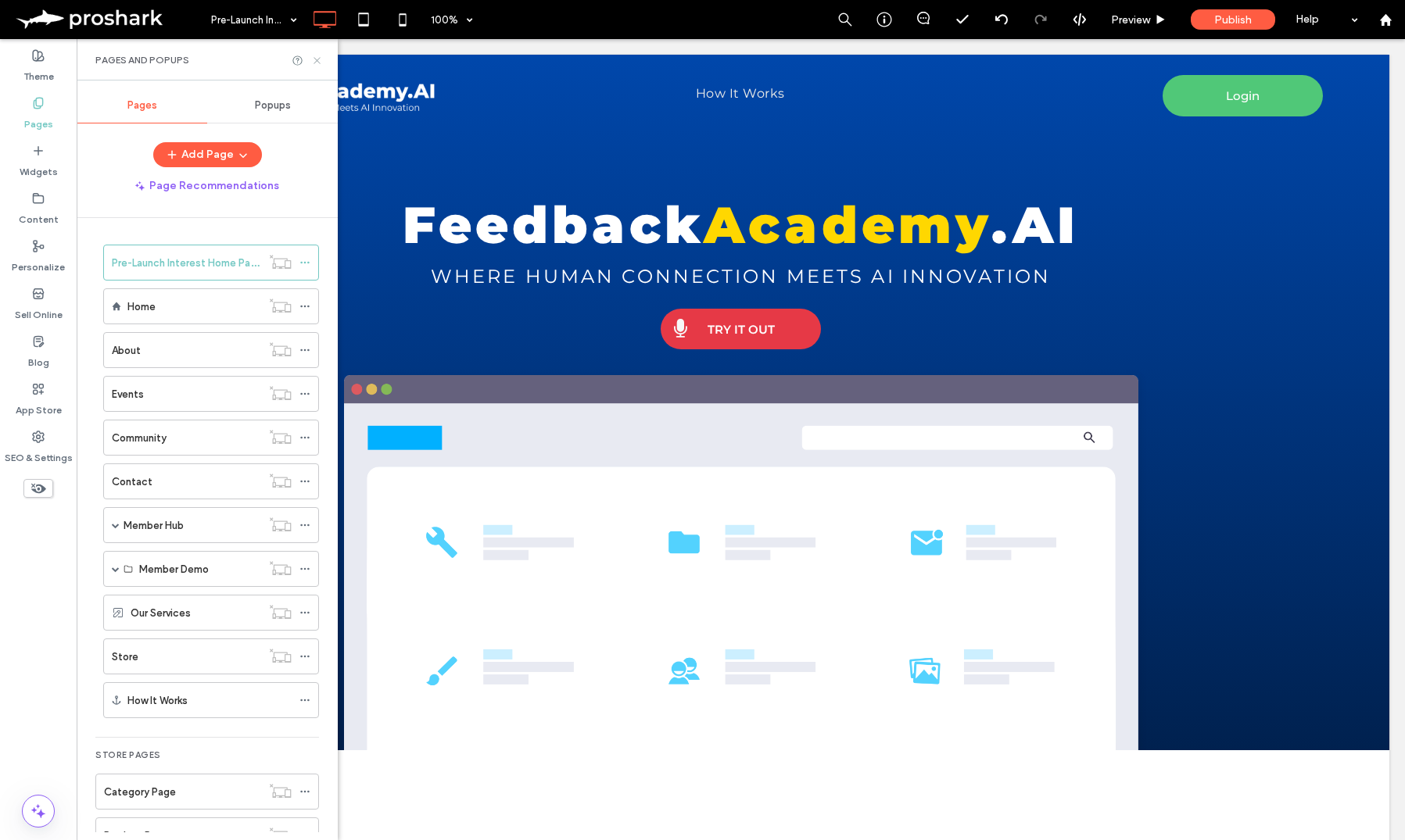
click at [313, 55] on icon at bounding box center [317, 60] width 11 height 11
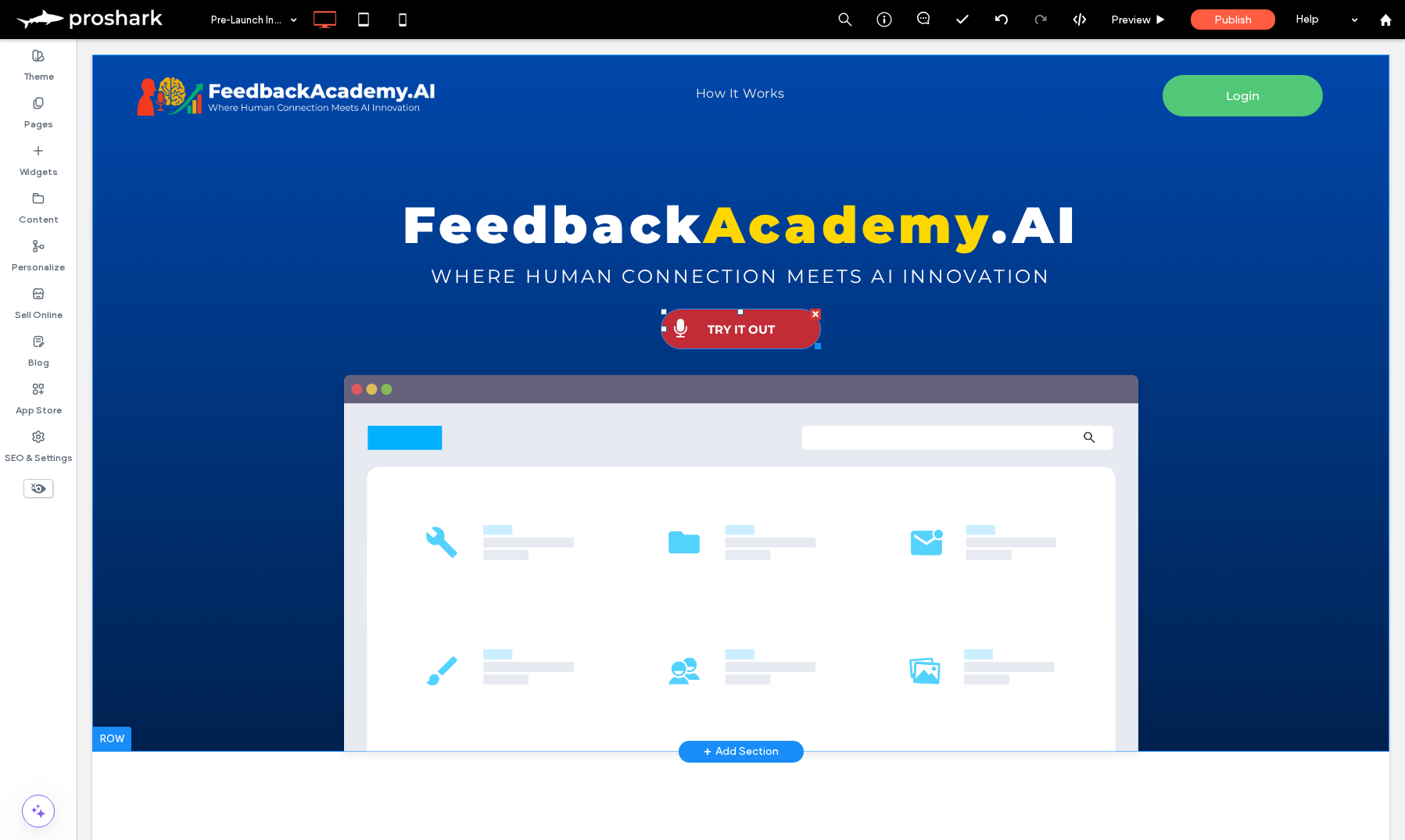
click at [755, 337] on span "TRY IT OUT" at bounding box center [741, 329] width 78 height 30
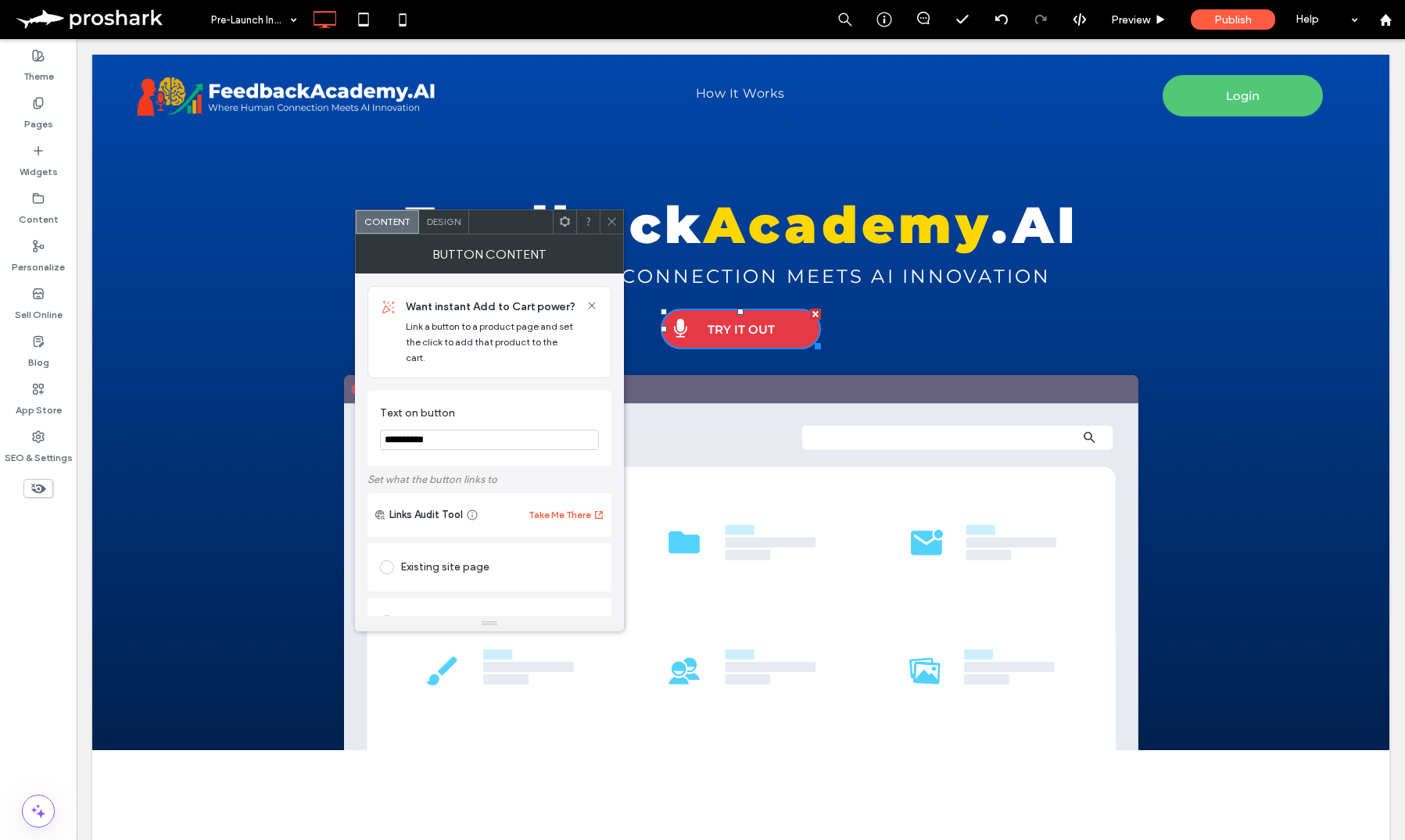
click at [543, 433] on input "**********" at bounding box center [489, 440] width 219 height 21
click at [541, 433] on input "**********" at bounding box center [489, 440] width 219 height 21
type input "**********"
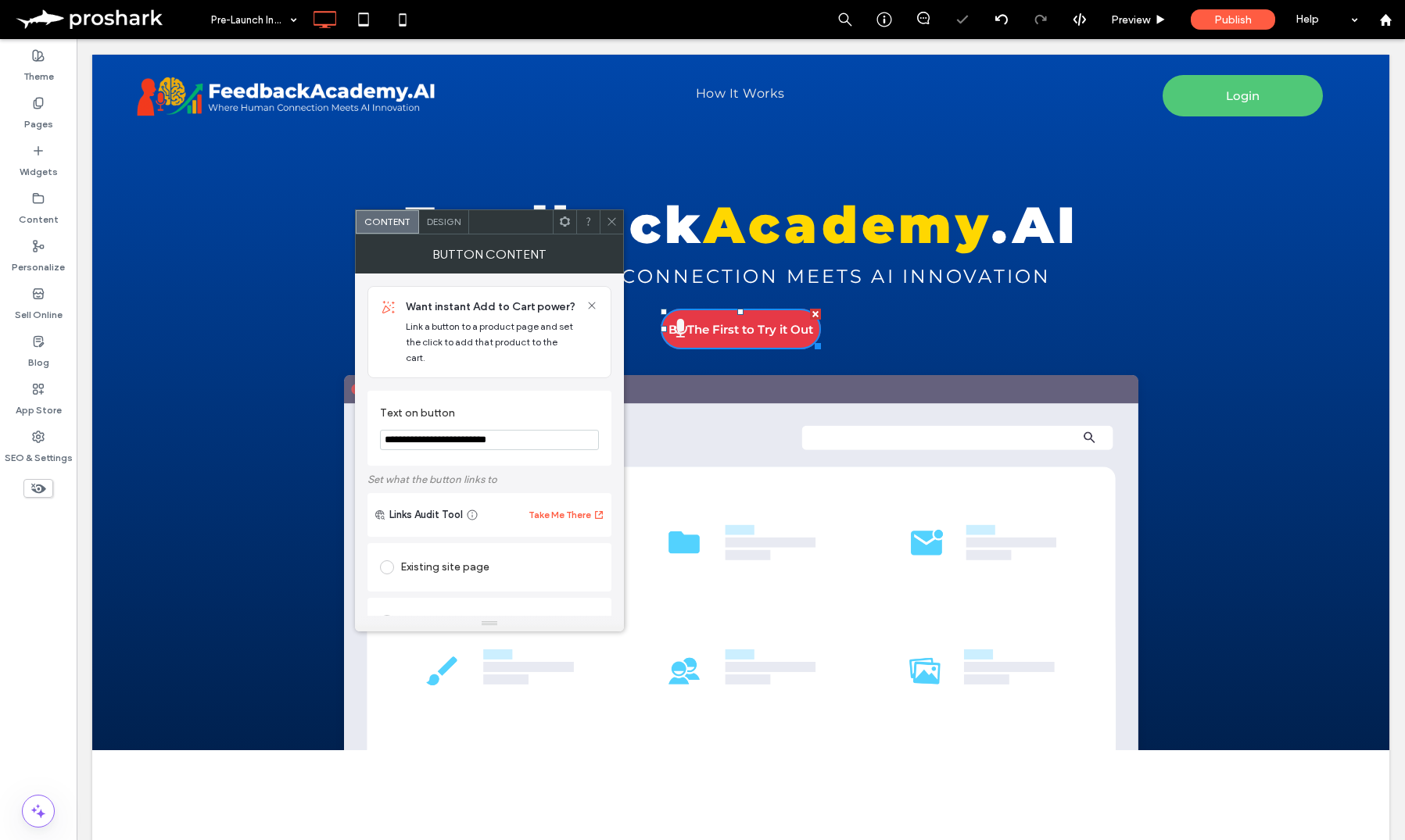
drag, startPoint x: 607, startPoint y: 211, endPoint x: 620, endPoint y: 227, distance: 20.6
click at [607, 211] on span at bounding box center [612, 222] width 11 height 23
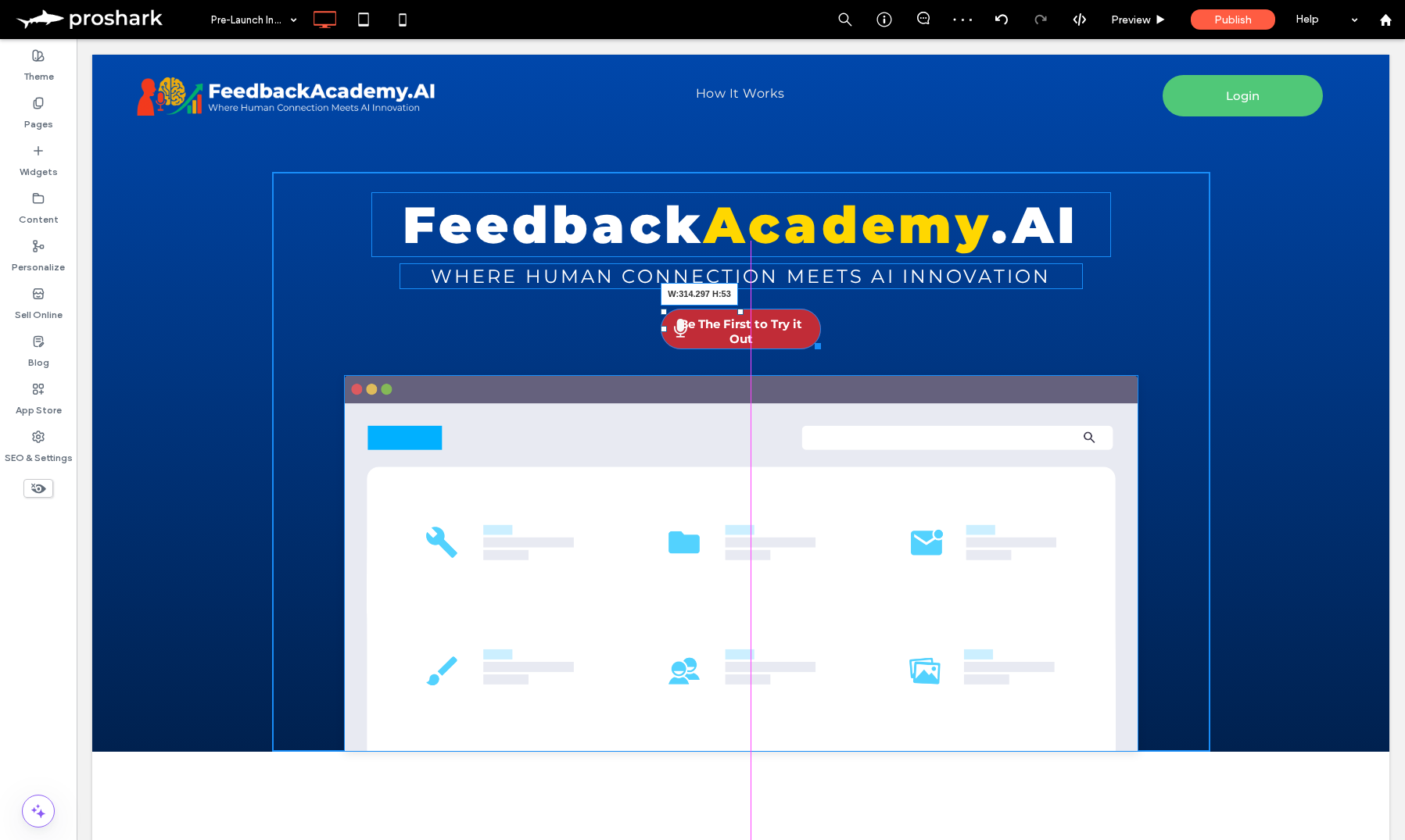
drag, startPoint x: 810, startPoint y: 346, endPoint x: 853, endPoint y: 346, distance: 43.0
click at [820, 346] on div at bounding box center [815, 343] width 11 height 11
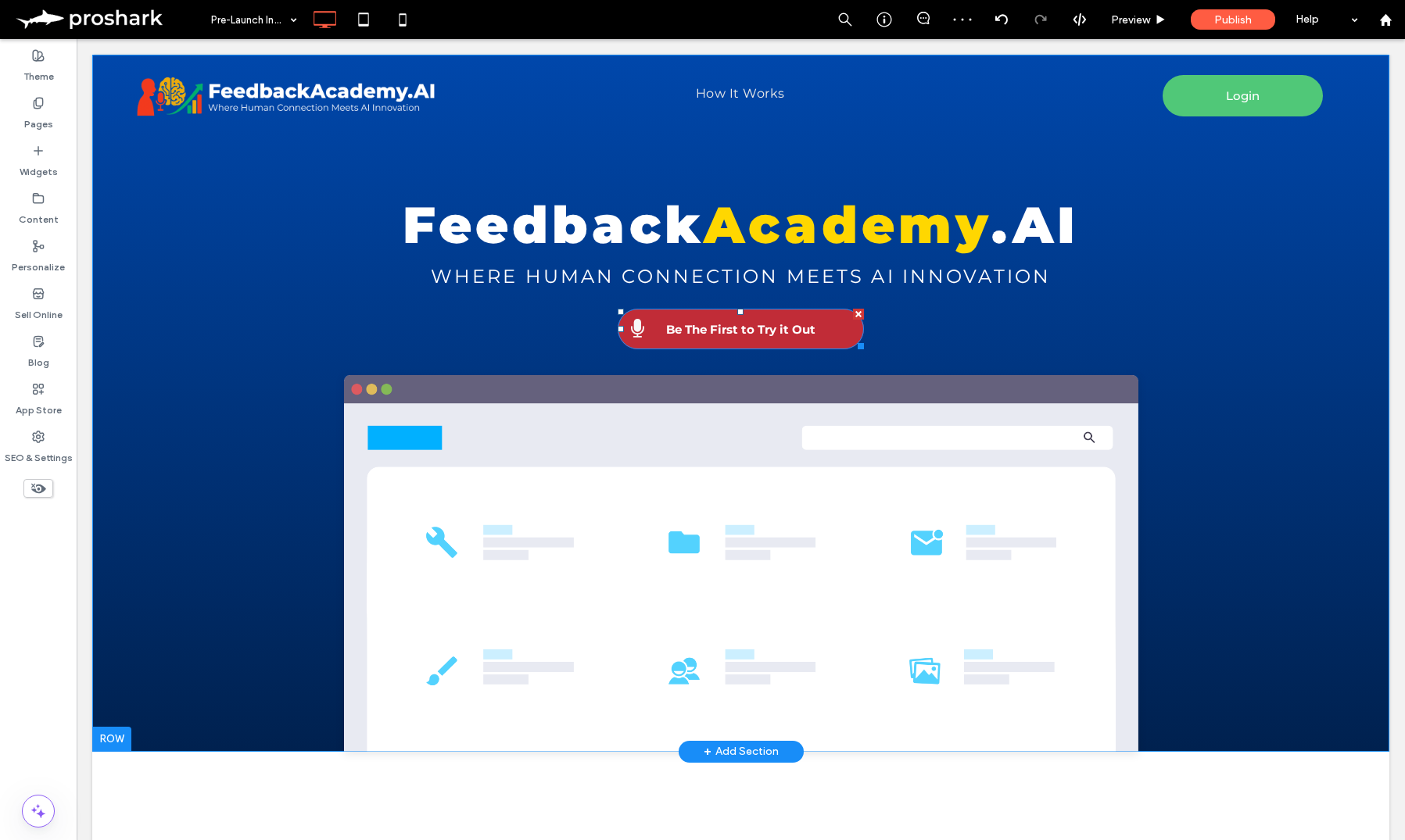
drag, startPoint x: 671, startPoint y: 332, endPoint x: 658, endPoint y: 335, distance: 13.3
click at [671, 332] on span "Be The First to Try it Out" at bounding box center [741, 329] width 160 height 30
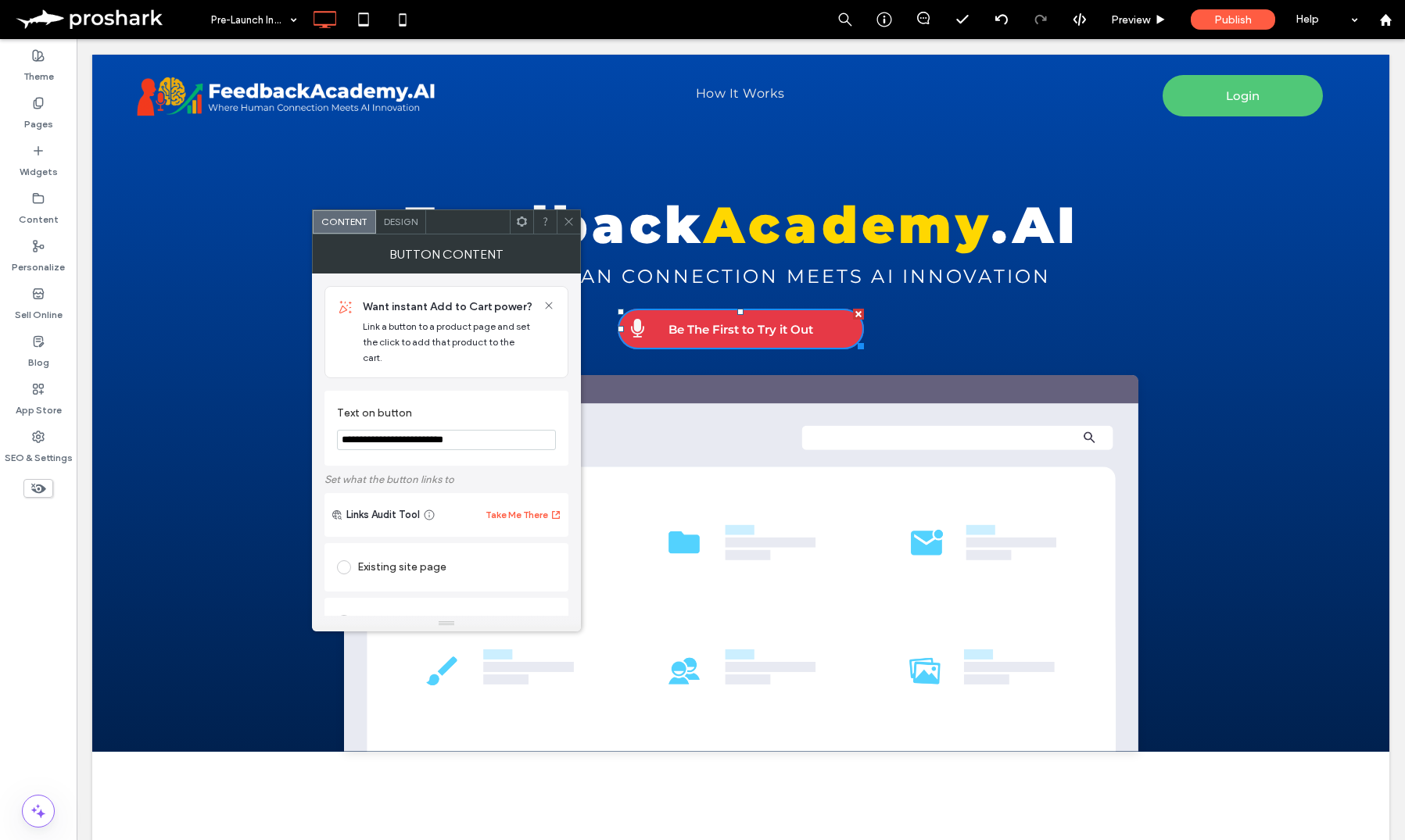
drag, startPoint x: 548, startPoint y: 460, endPoint x: 286, endPoint y: 422, distance: 264.7
type input "**********"
click at [564, 224] on icon at bounding box center [569, 222] width 11 height 11
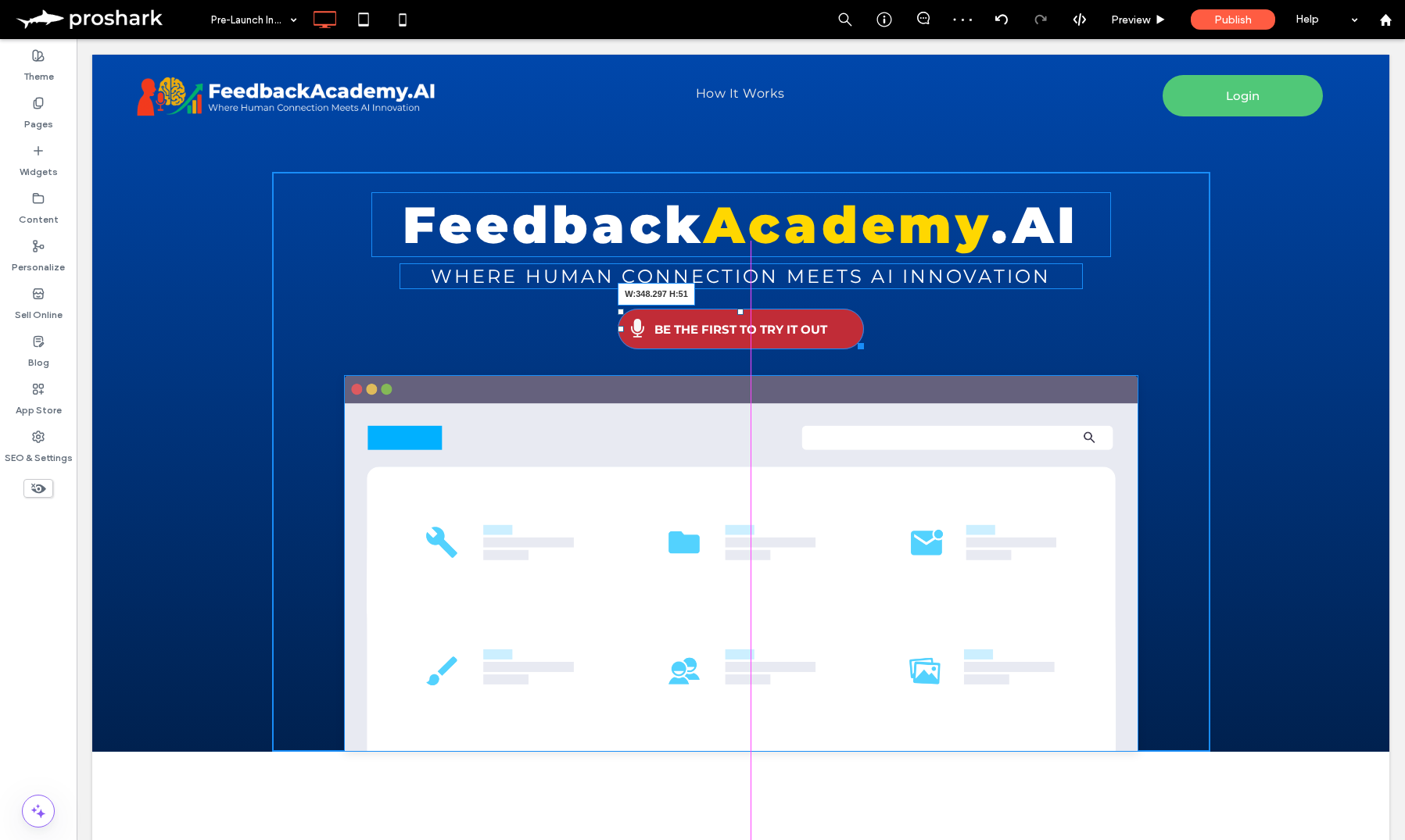
drag, startPoint x: 855, startPoint y: 346, endPoint x: 868, endPoint y: 345, distance: 13.0
click at [864, 345] on div at bounding box center [858, 343] width 11 height 11
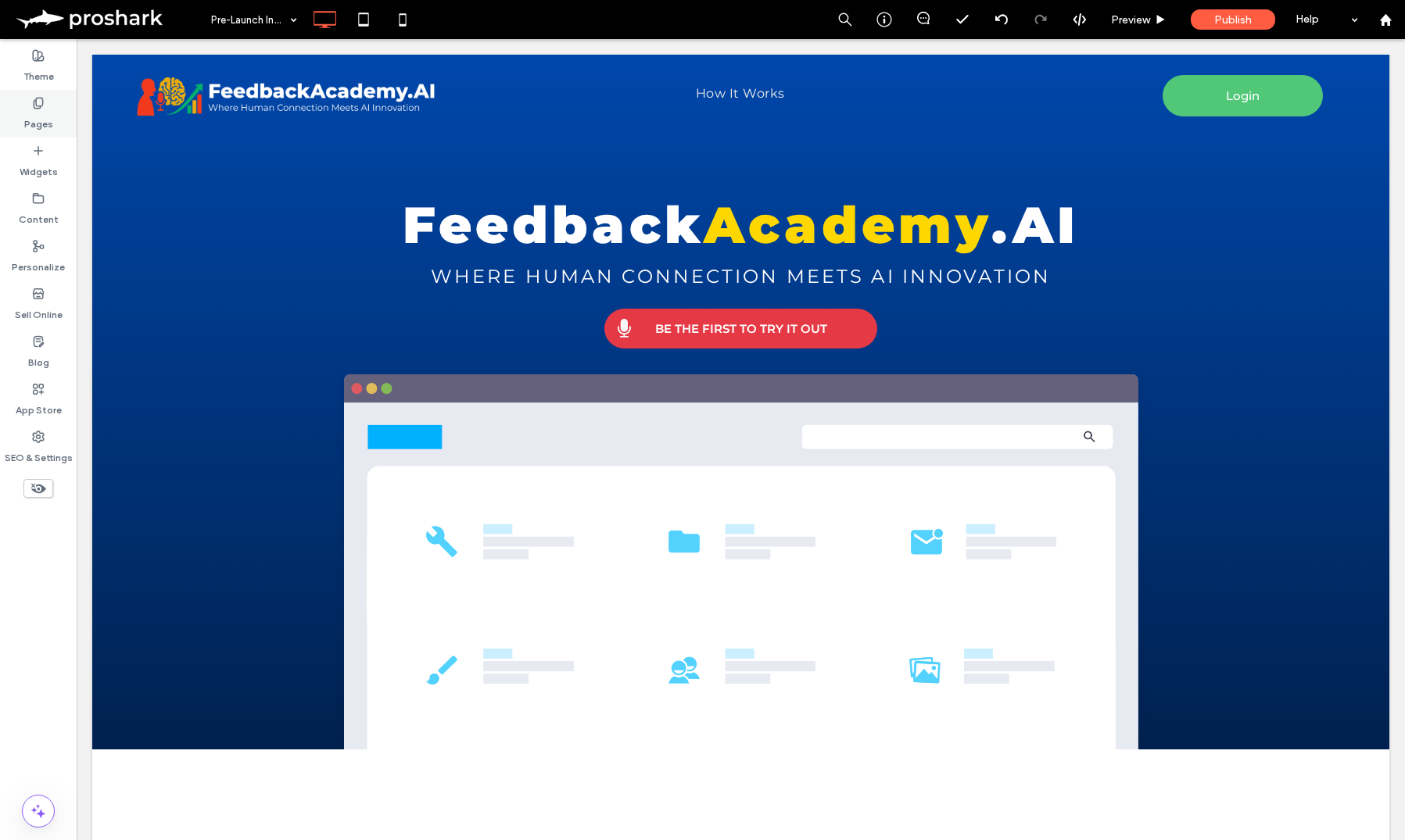
click at [49, 104] on div "Pages" at bounding box center [39, 114] width 77 height 48
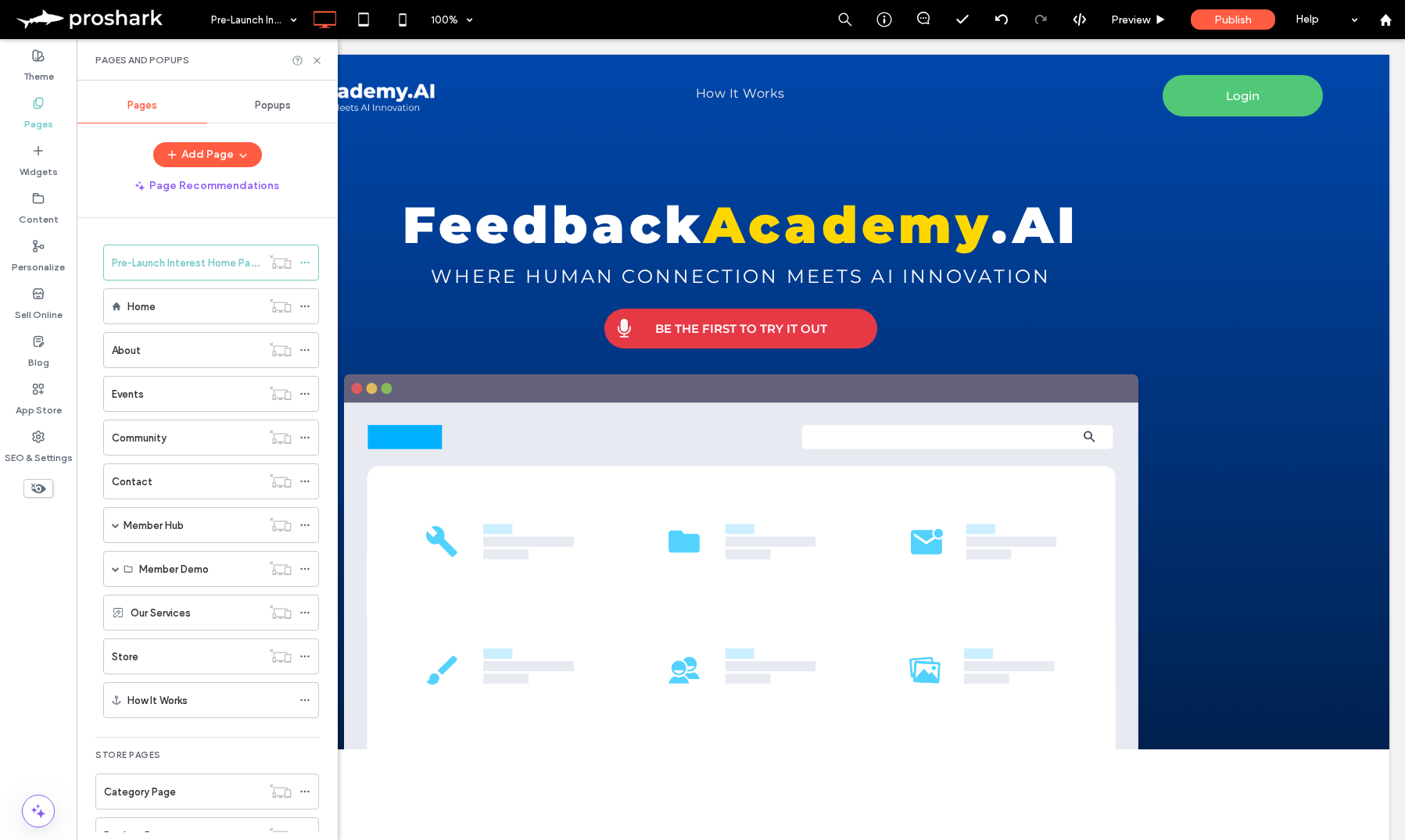
click at [285, 116] on div "Popups" at bounding box center [272, 105] width 131 height 35
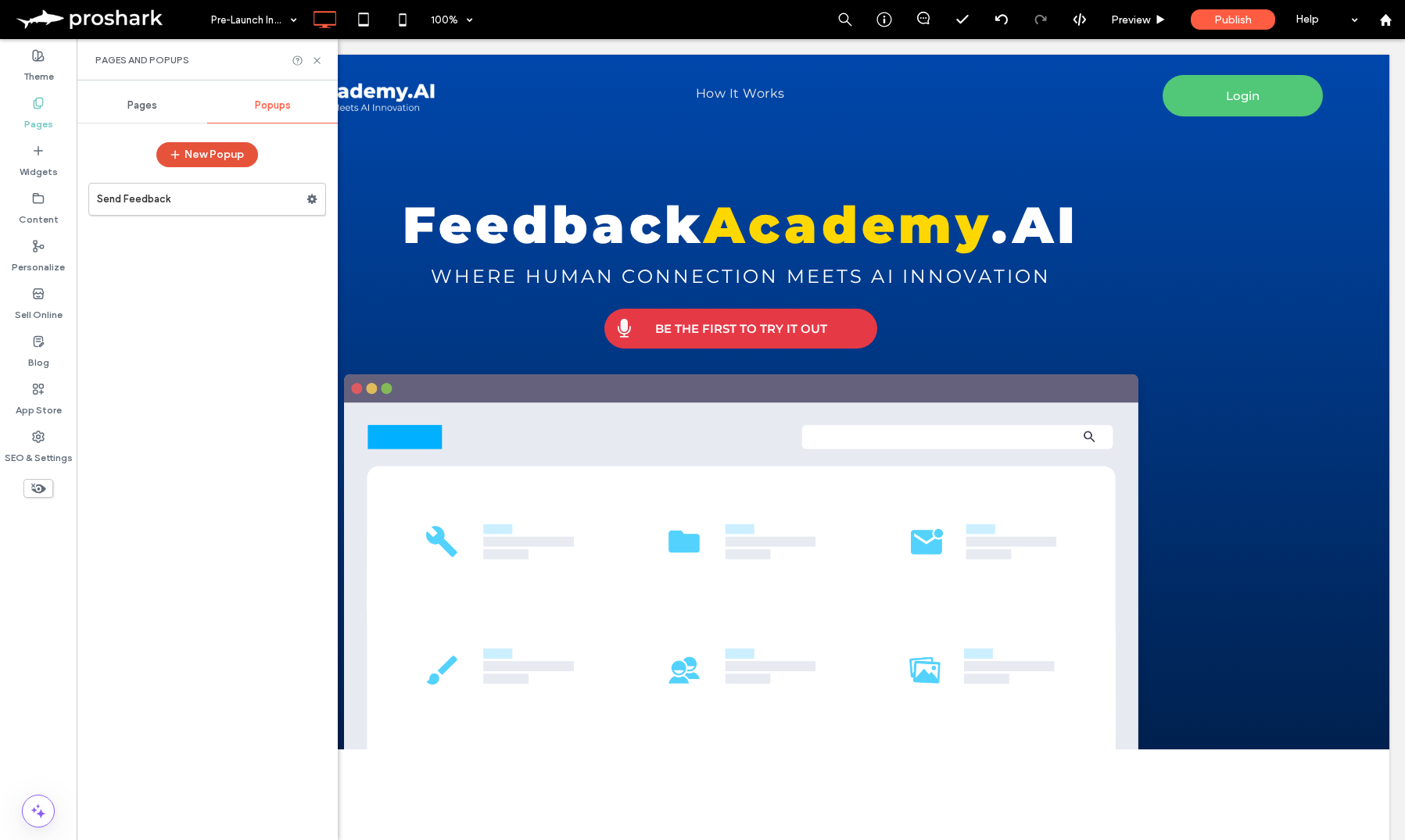
click at [224, 156] on button "New Popup" at bounding box center [207, 154] width 101 height 25
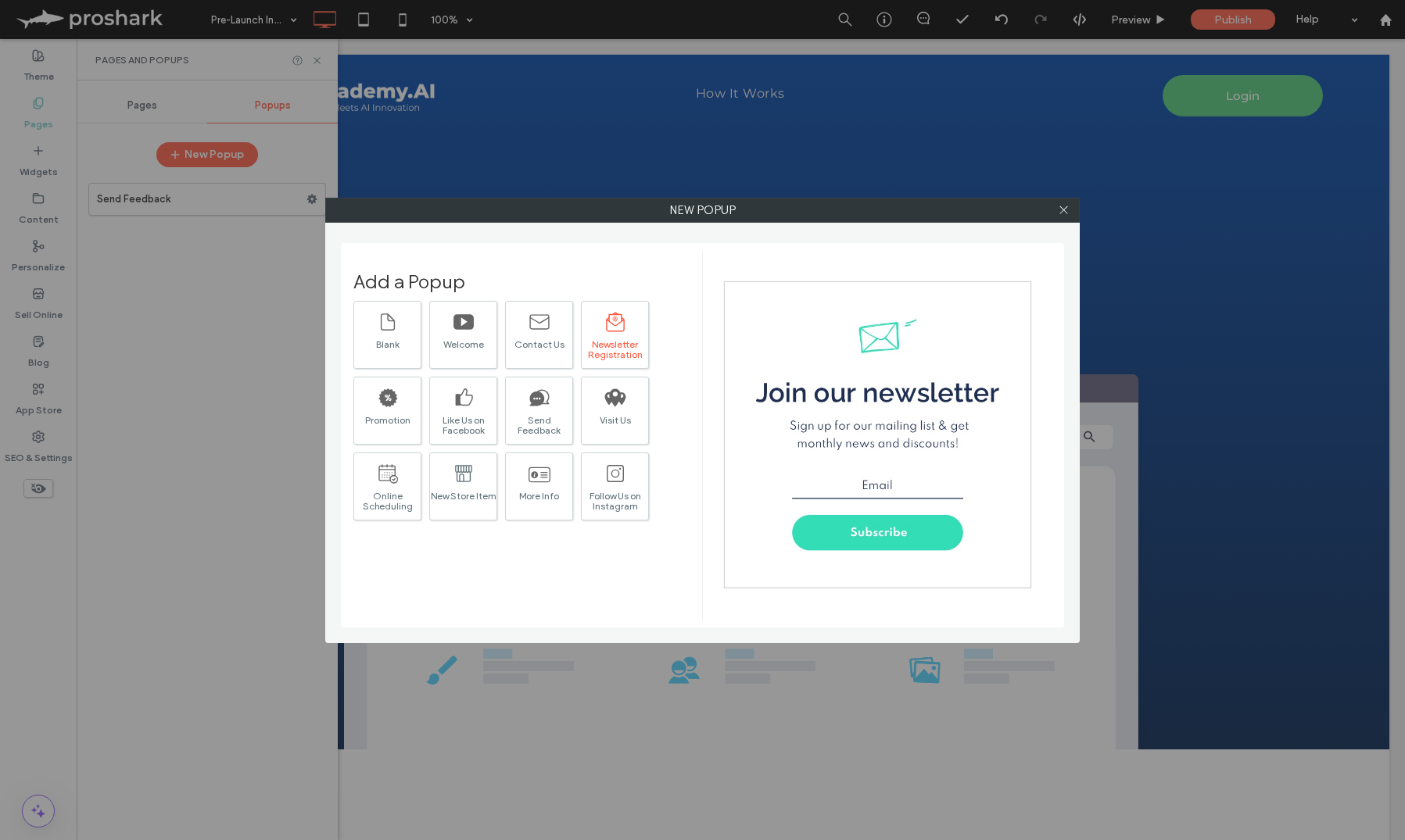
click at [642, 345] on div "Newsletter Registration" at bounding box center [615, 350] width 67 height 21
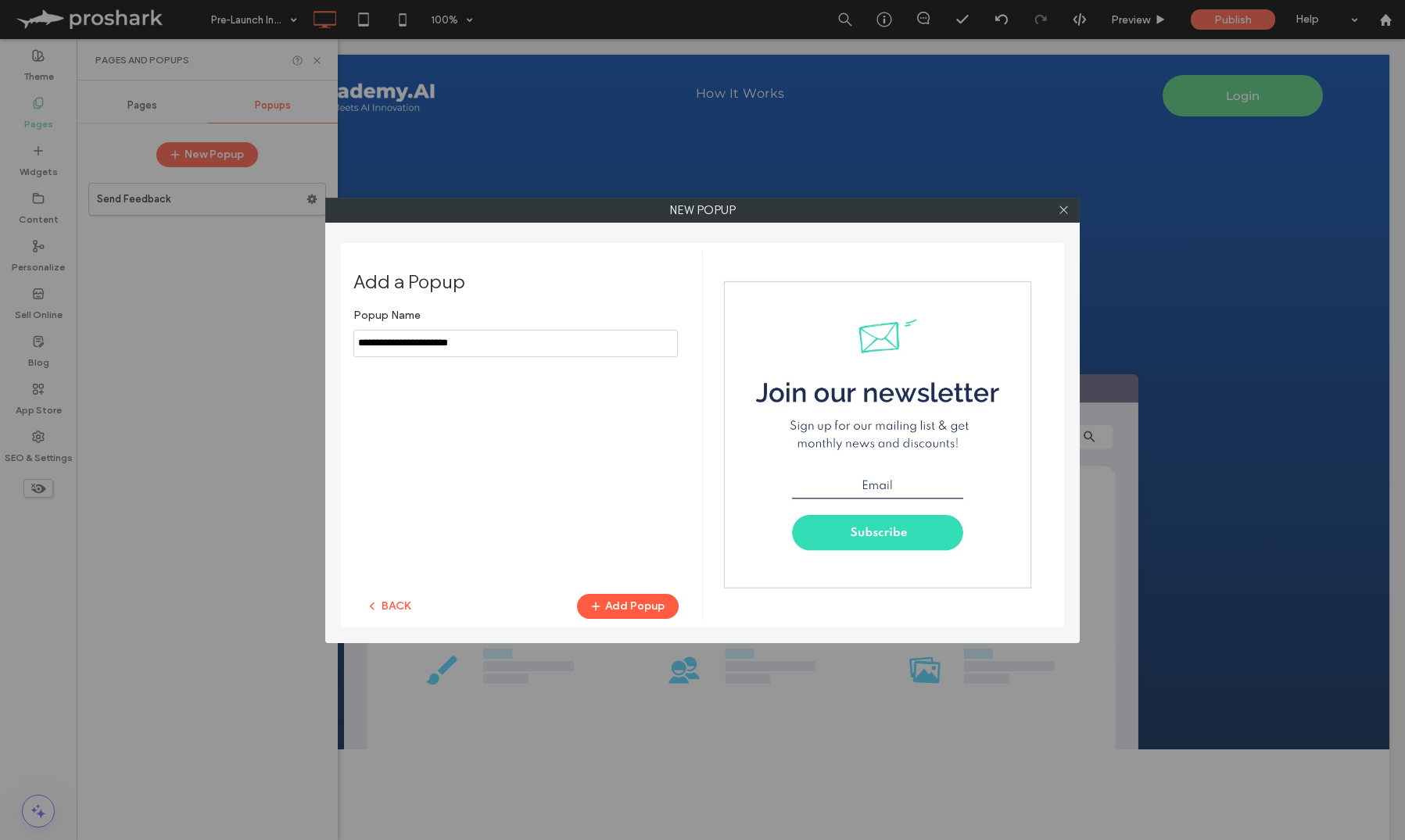
click at [520, 349] on input "notEmpty" at bounding box center [515, 343] width 324 height 27
type input "**********"
click at [614, 595] on button "Add Popup" at bounding box center [628, 606] width 101 height 25
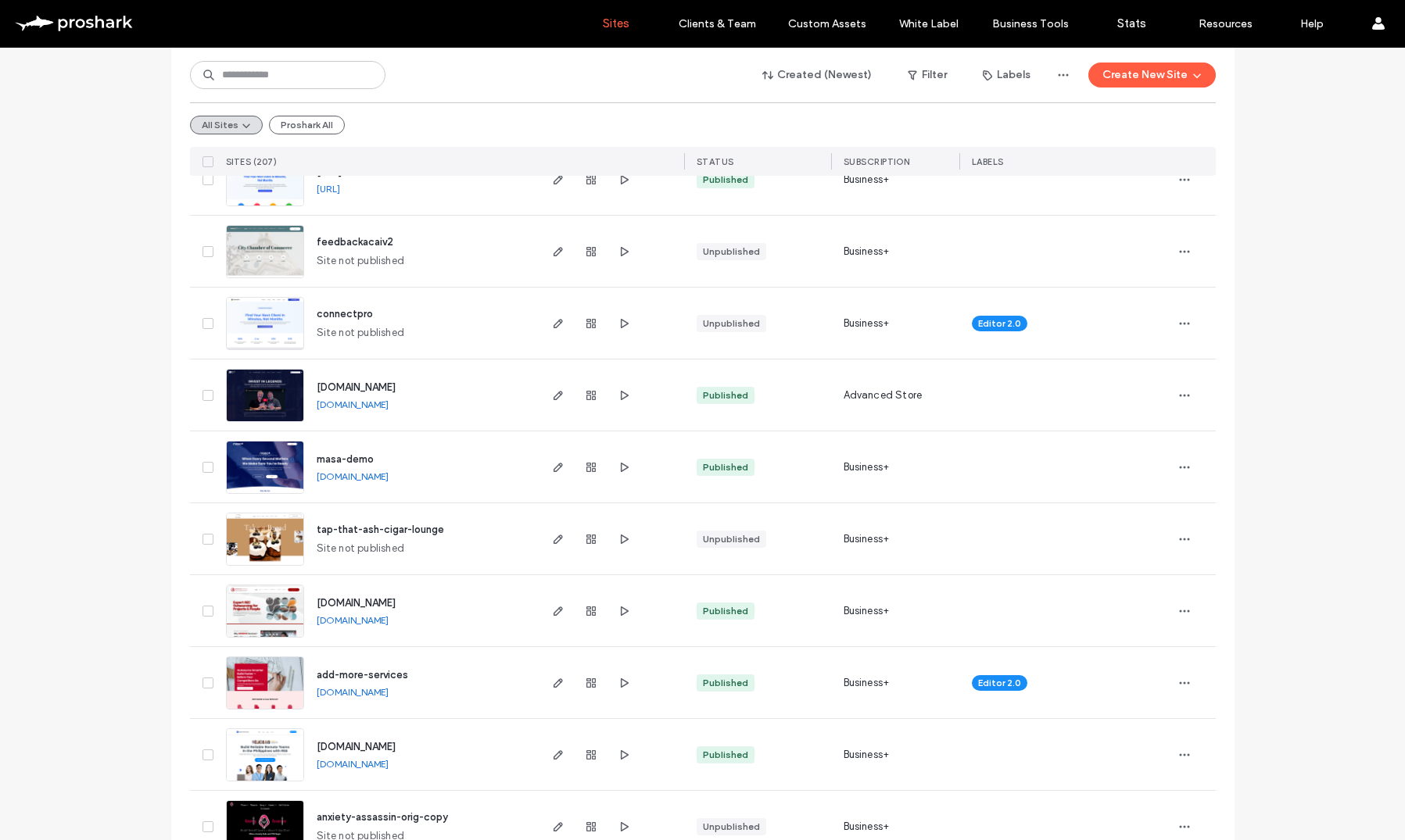
scroll to position [429, 0]
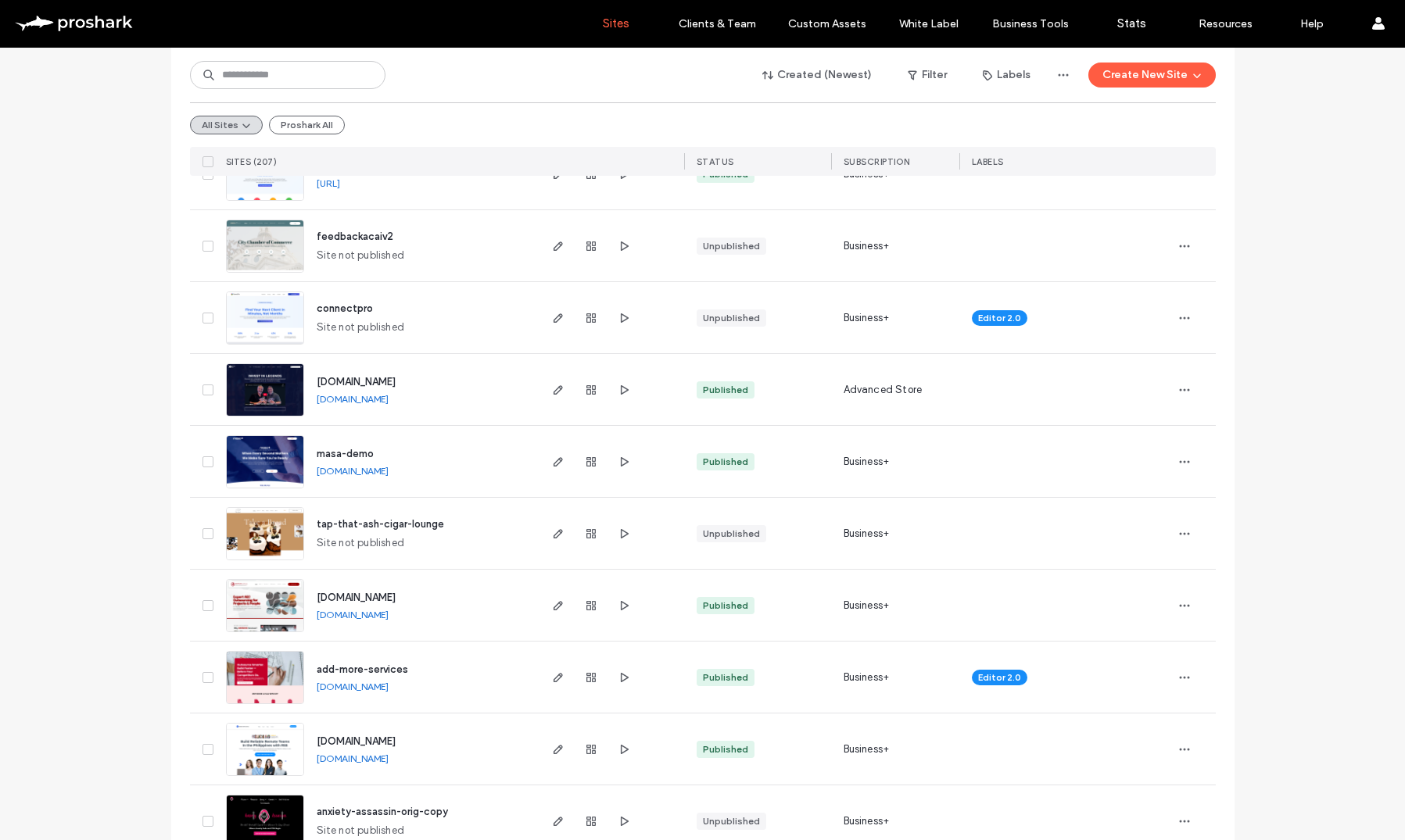
click at [385, 521] on span "tap-that-ash-cigar-lounge" at bounding box center [381, 523] width 128 height 11
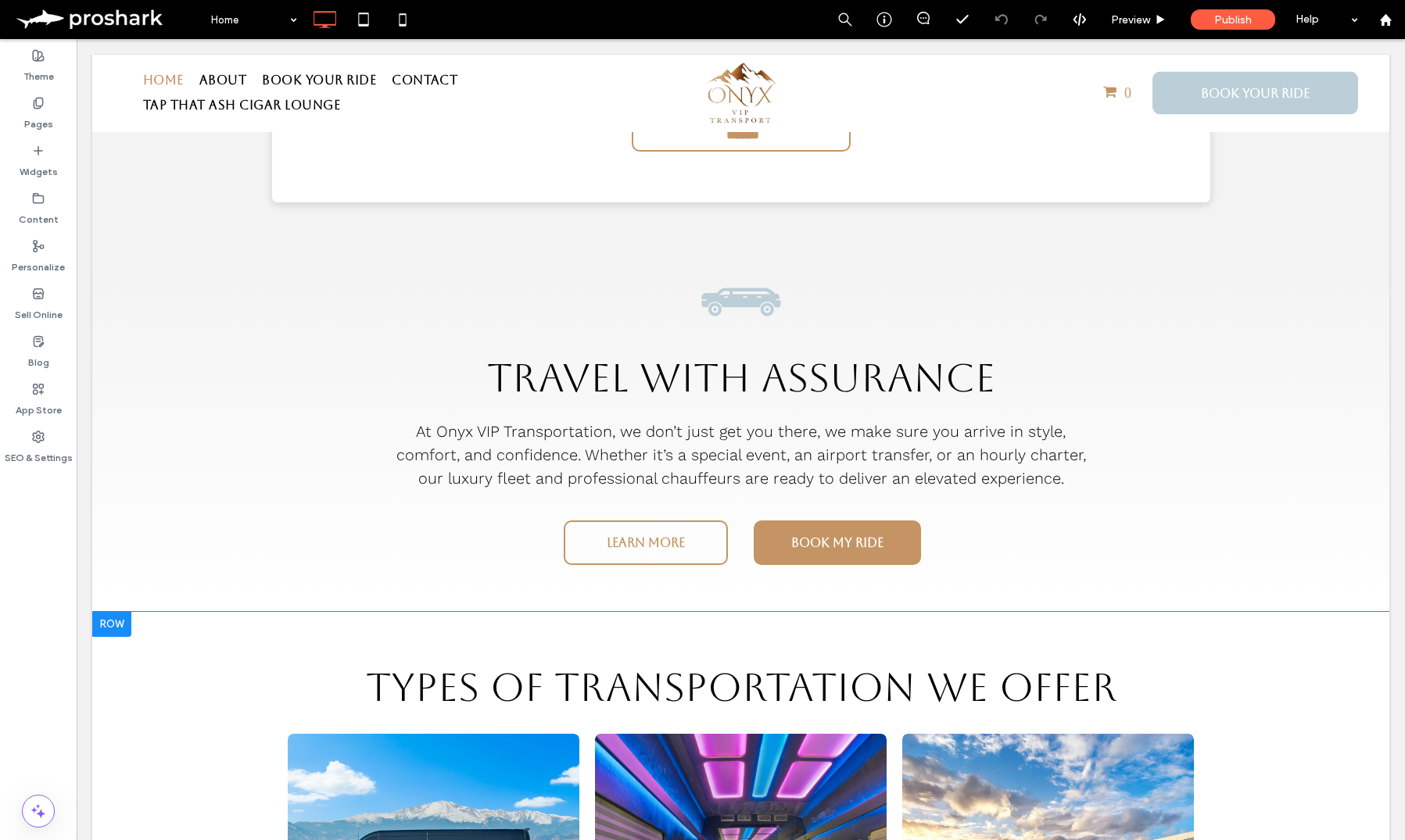
scroll to position [323, 0]
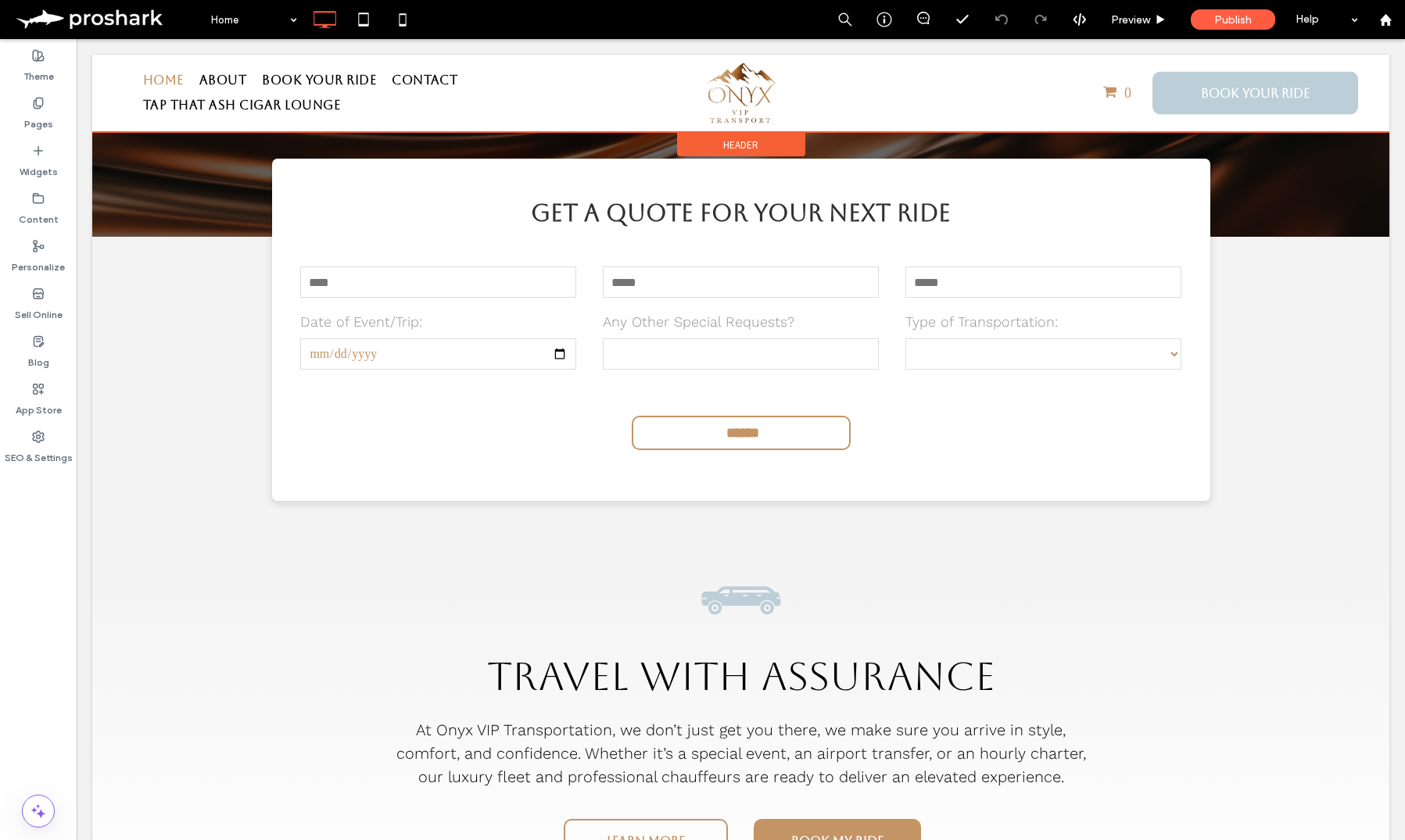
click at [241, 81] on div at bounding box center [741, 93] width 1297 height 77
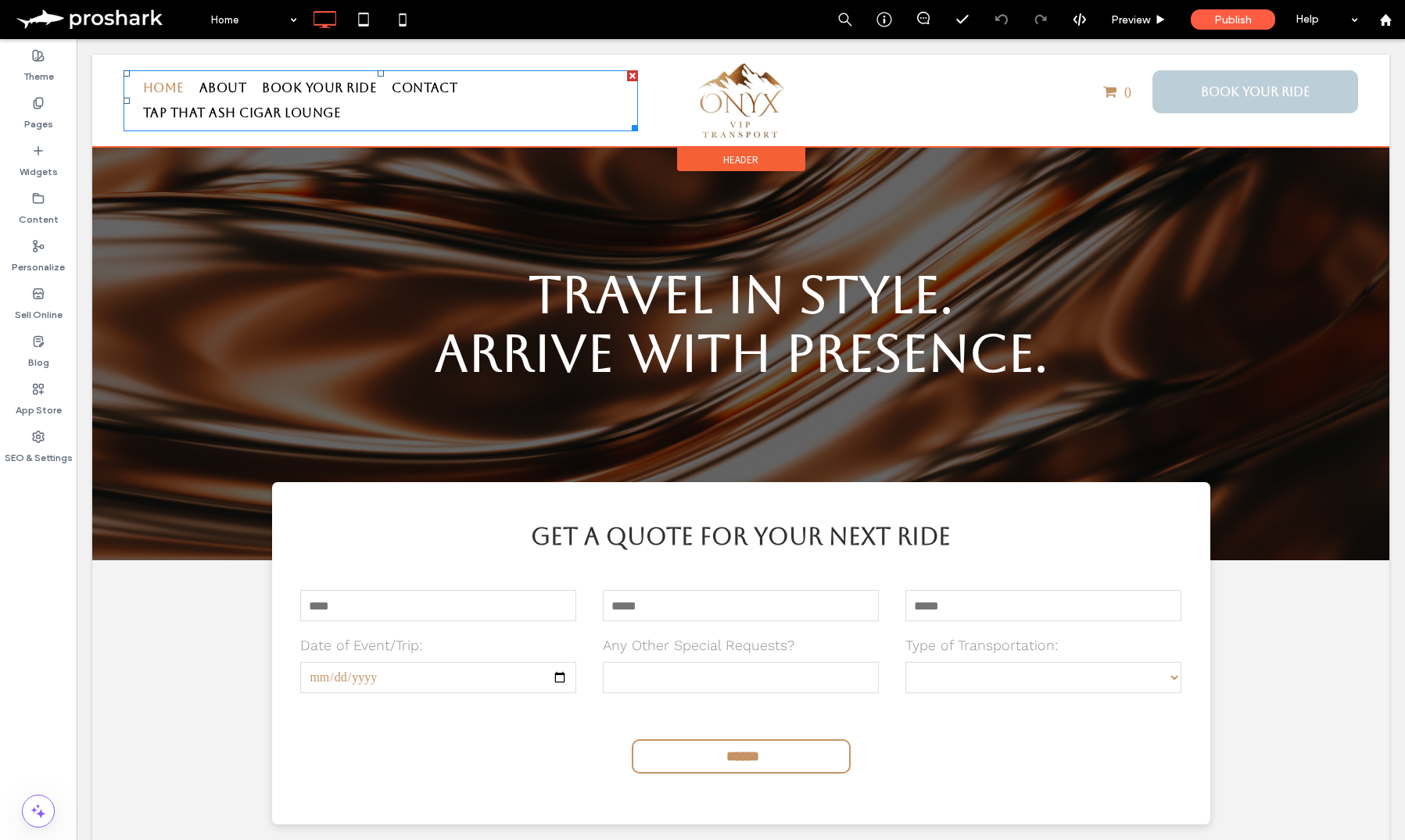
scroll to position [0, 0]
click at [241, 81] on span "About" at bounding box center [223, 88] width 47 height 25
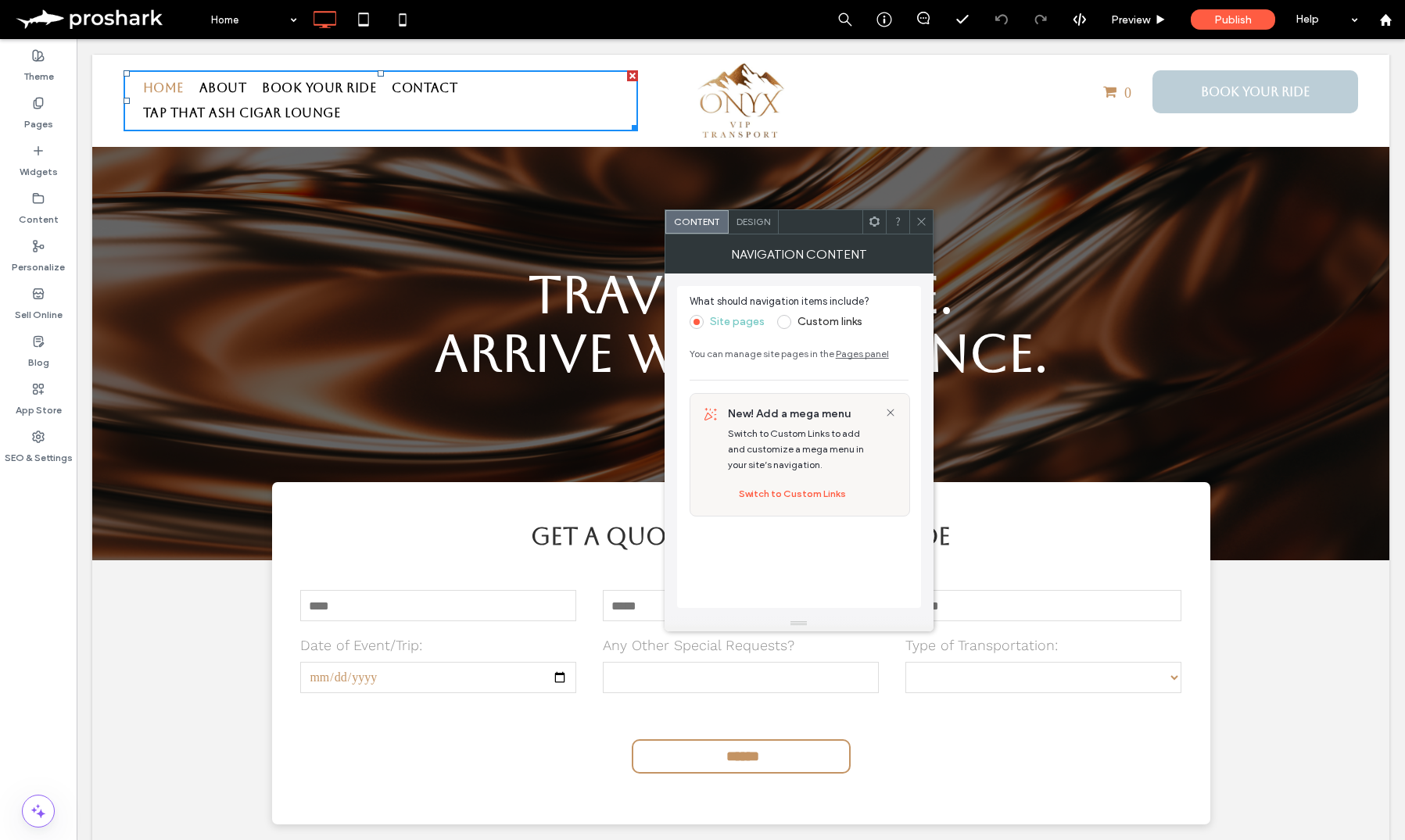
click at [918, 220] on use at bounding box center [921, 222] width 8 height 8
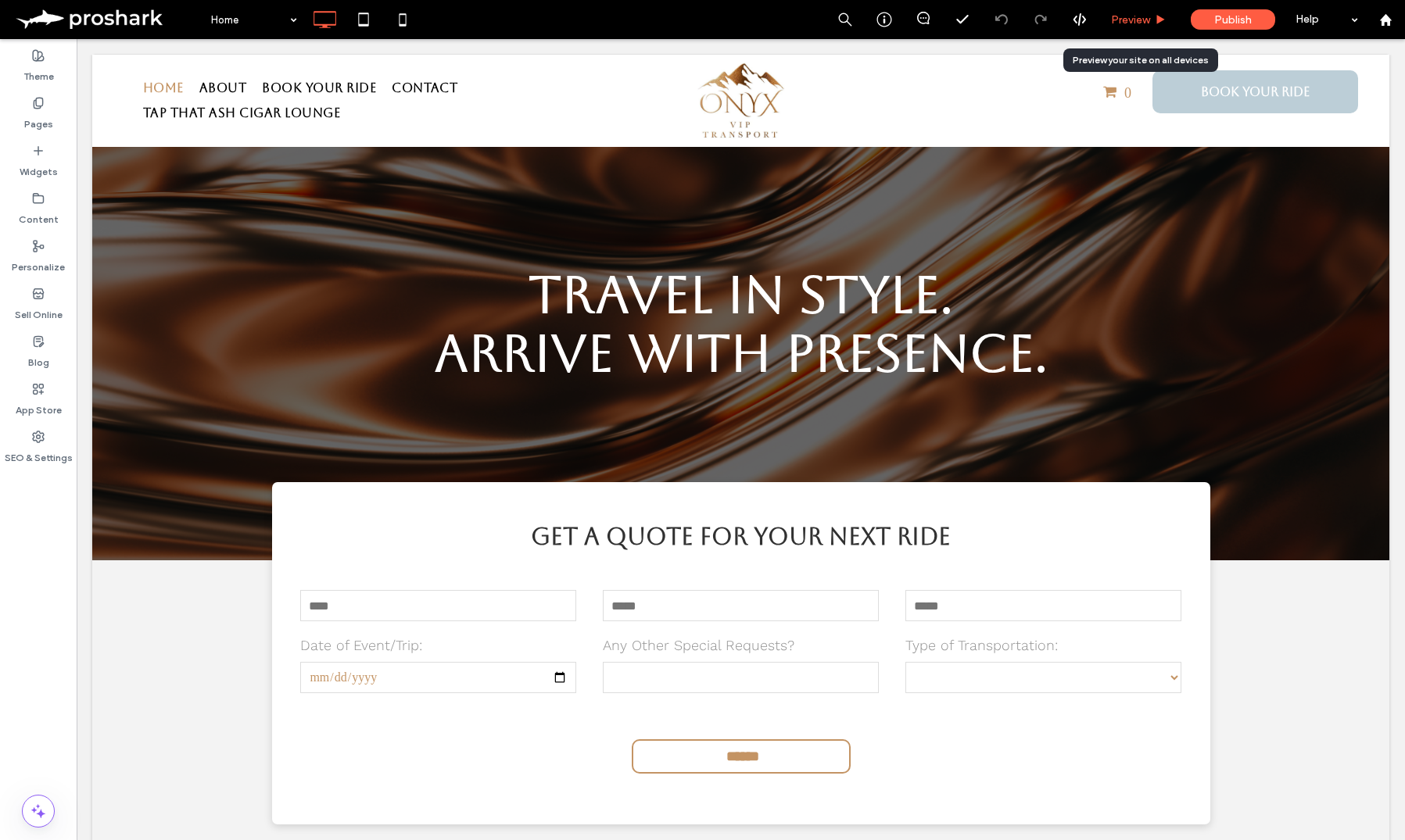
click at [1163, 14] on icon at bounding box center [1160, 20] width 11 height 11
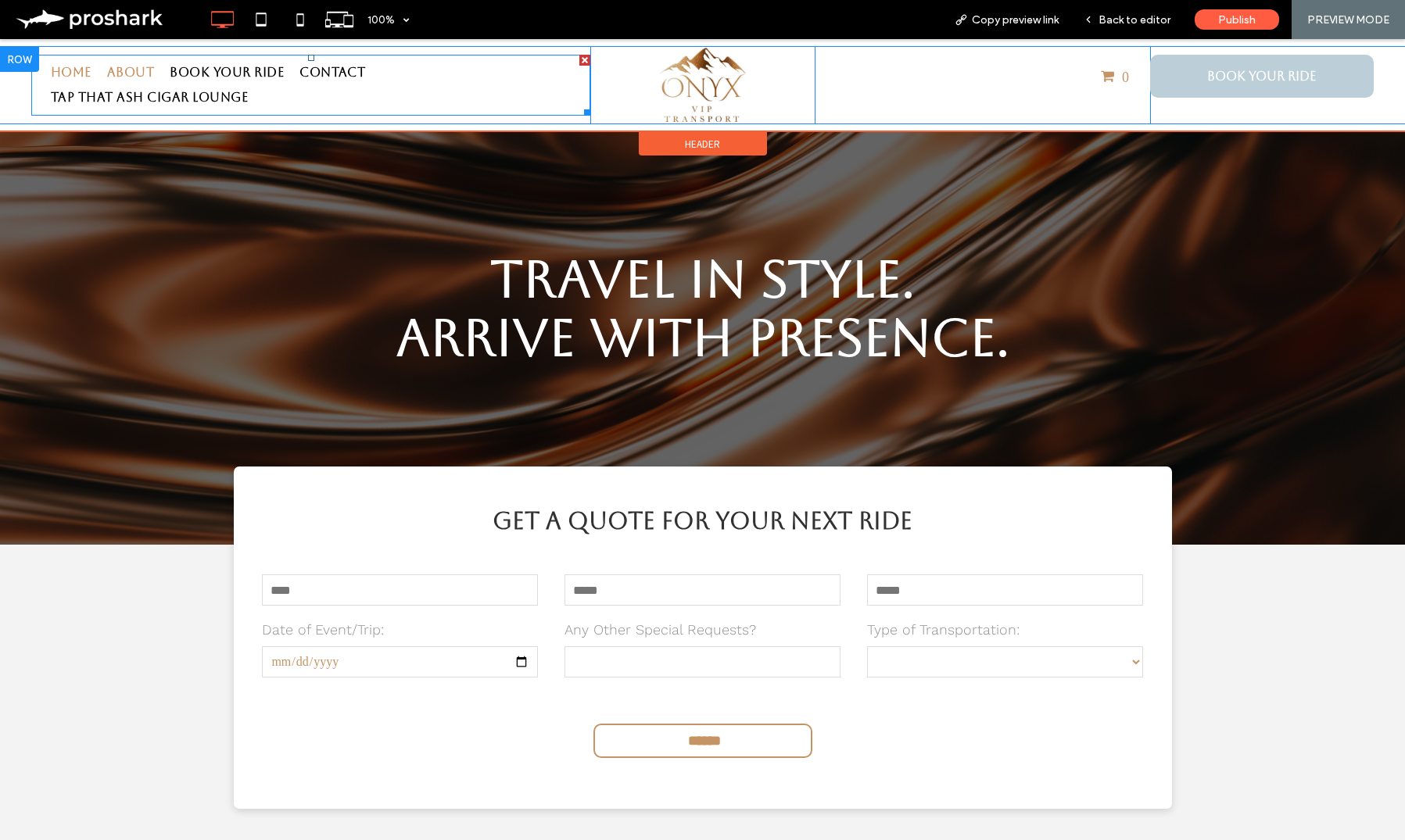
drag, startPoint x: 143, startPoint y: 65, endPoint x: 226, endPoint y: 146, distance: 116.0
click at [143, 65] on span "About" at bounding box center [131, 72] width 47 height 25
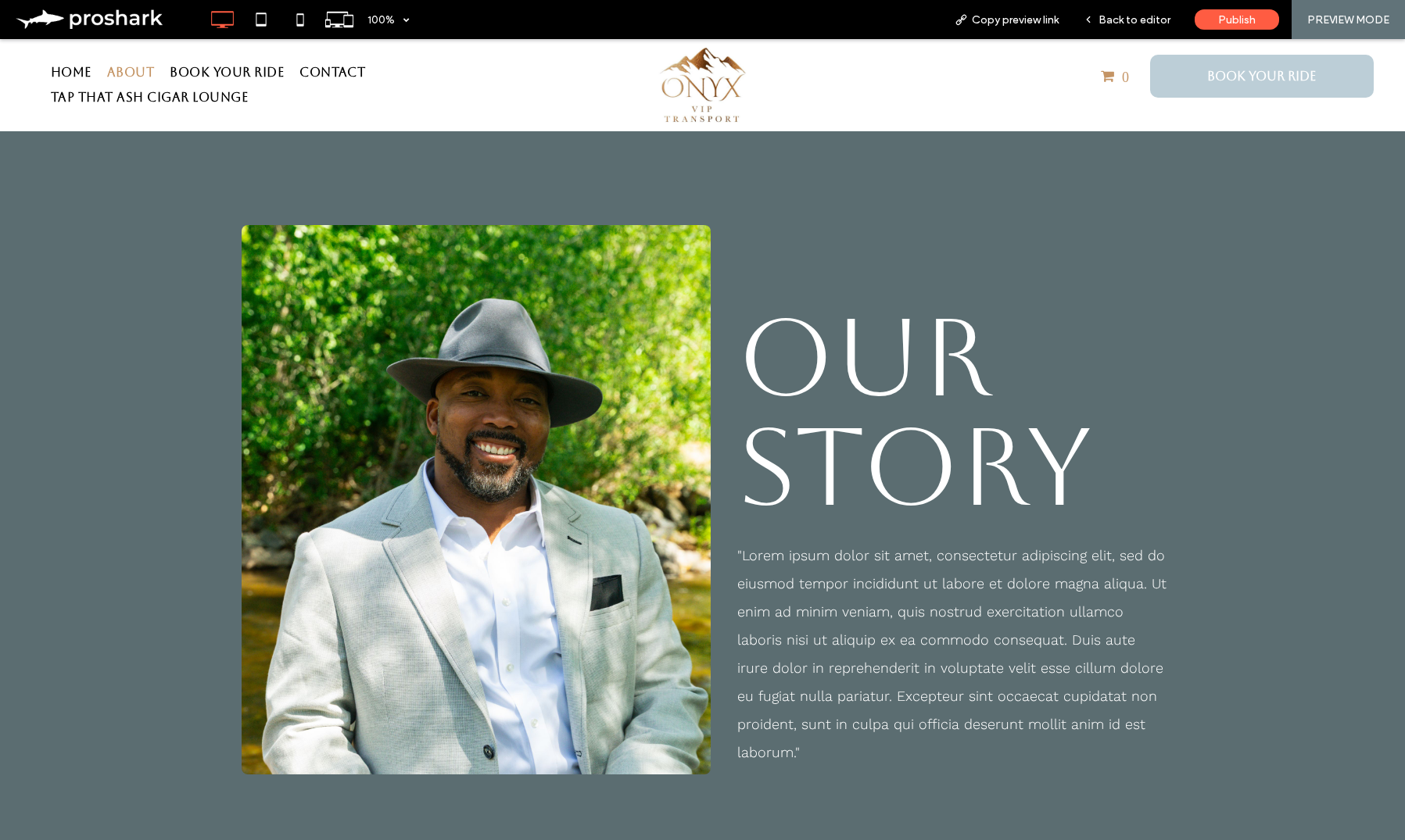
click at [875, 597] on p ""Lorem ipsum dolor sit amet, consectetur adipiscing elit, sed do eiusmod tempor…" at bounding box center [951, 654] width 429 height 226
drag, startPoint x: 1130, startPoint y: 14, endPoint x: 1127, endPoint y: 45, distance: 31.1
click at [1130, 14] on span "Back to editor" at bounding box center [1134, 20] width 72 height 13
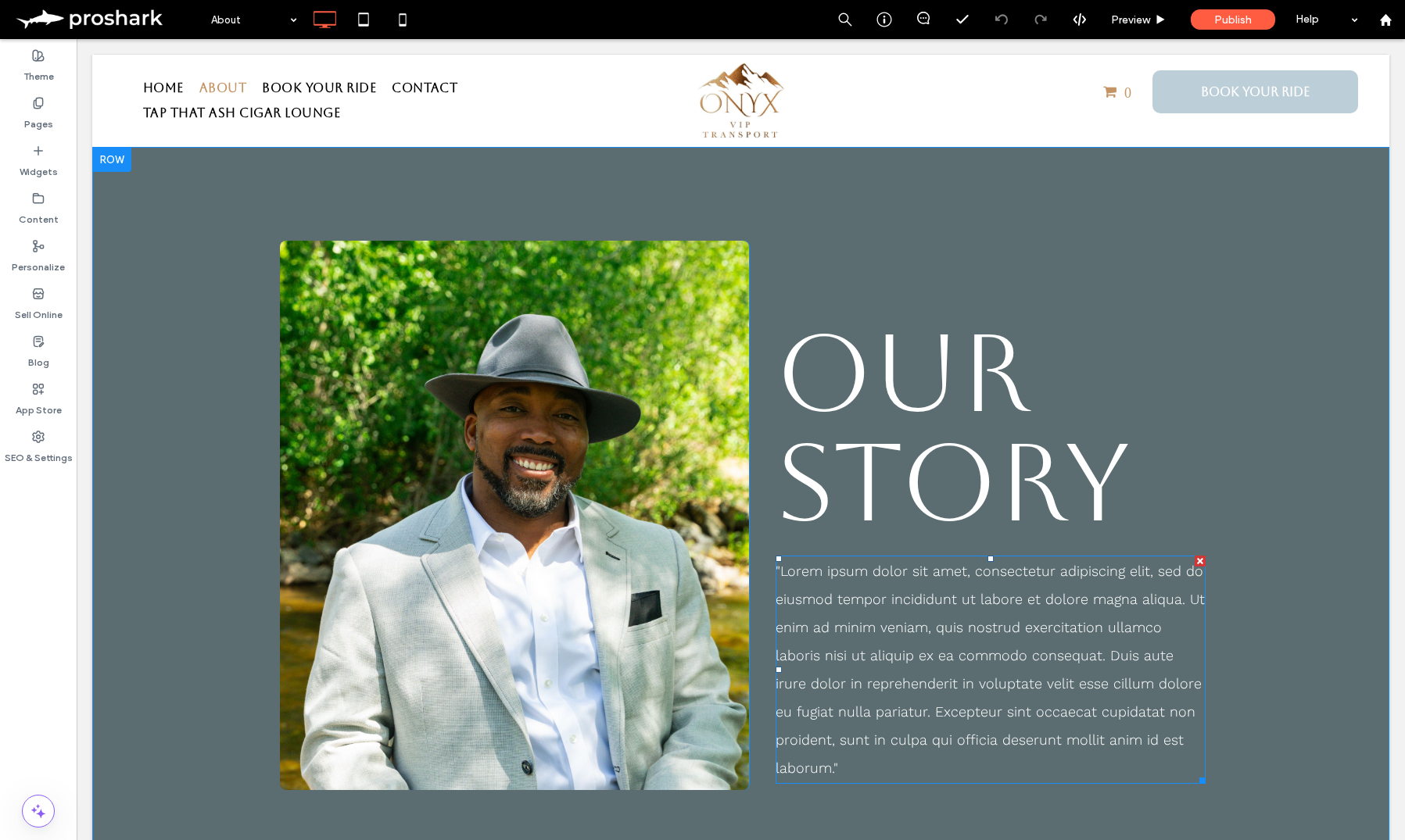
click at [896, 690] on span ""Lorem ipsum dolor sit amet, consectetur adipiscing elit, sed do eiusmod tempor…" at bounding box center [990, 669] width 429 height 213
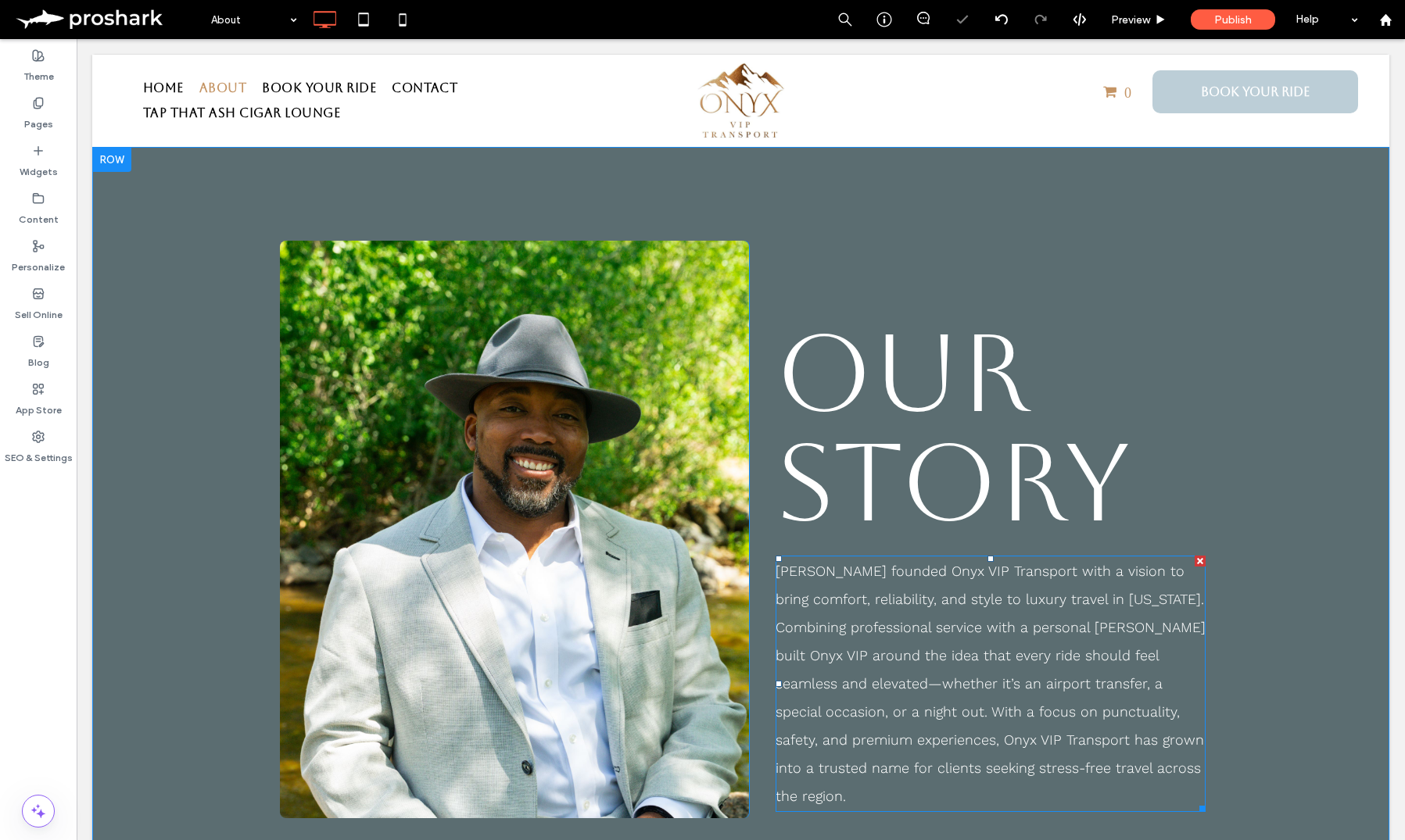
click at [861, 681] on span "Joe Foster founded Onyx VIP Transport with a vision to bring comfort, reliabili…" at bounding box center [990, 683] width 429 height 241
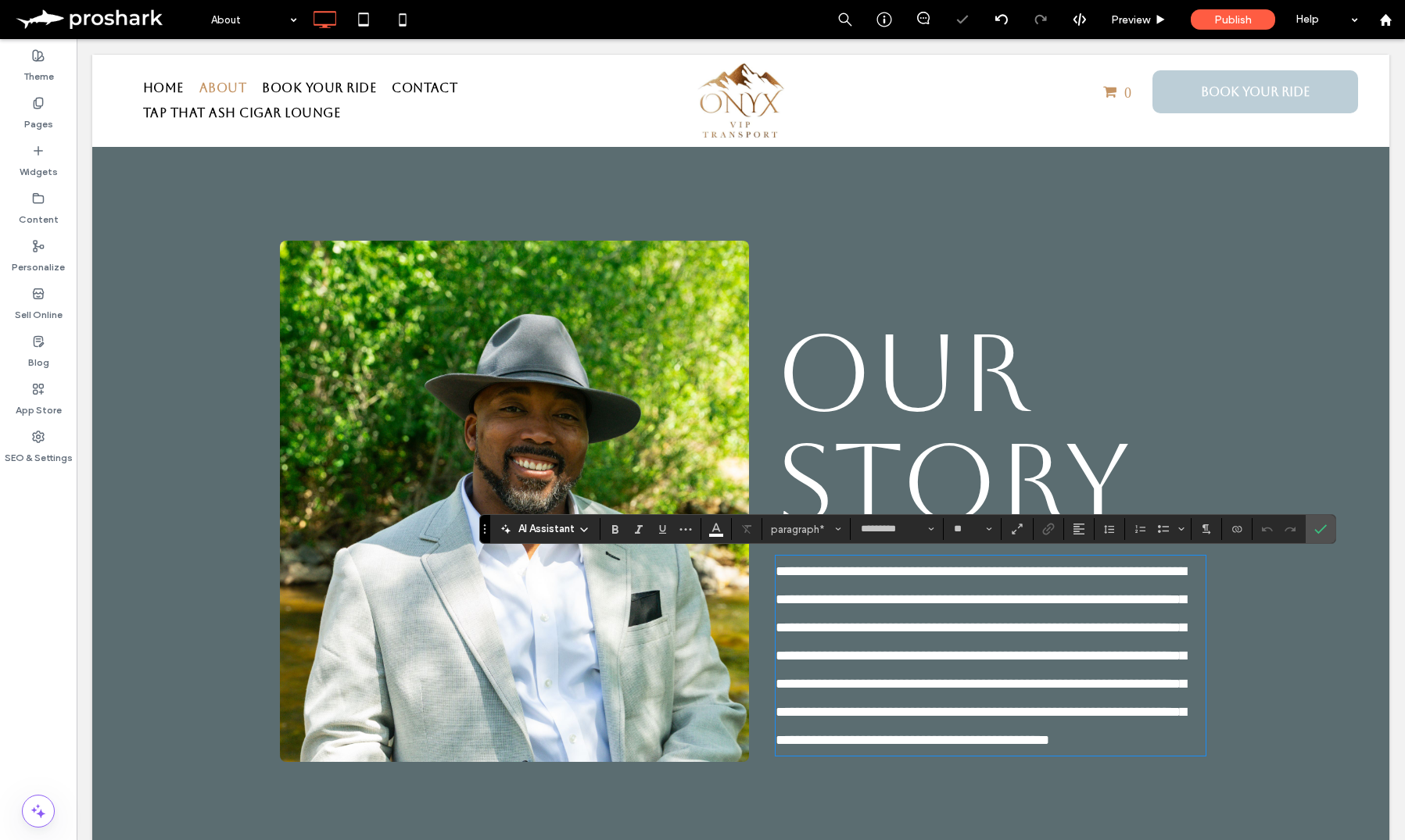
click at [865, 685] on span "**********" at bounding box center [980, 655] width 411 height 183
drag, startPoint x: 1329, startPoint y: 529, endPoint x: 1175, endPoint y: 537, distance: 154.2
click at [1329, 529] on label "Confirm" at bounding box center [1319, 529] width 23 height 28
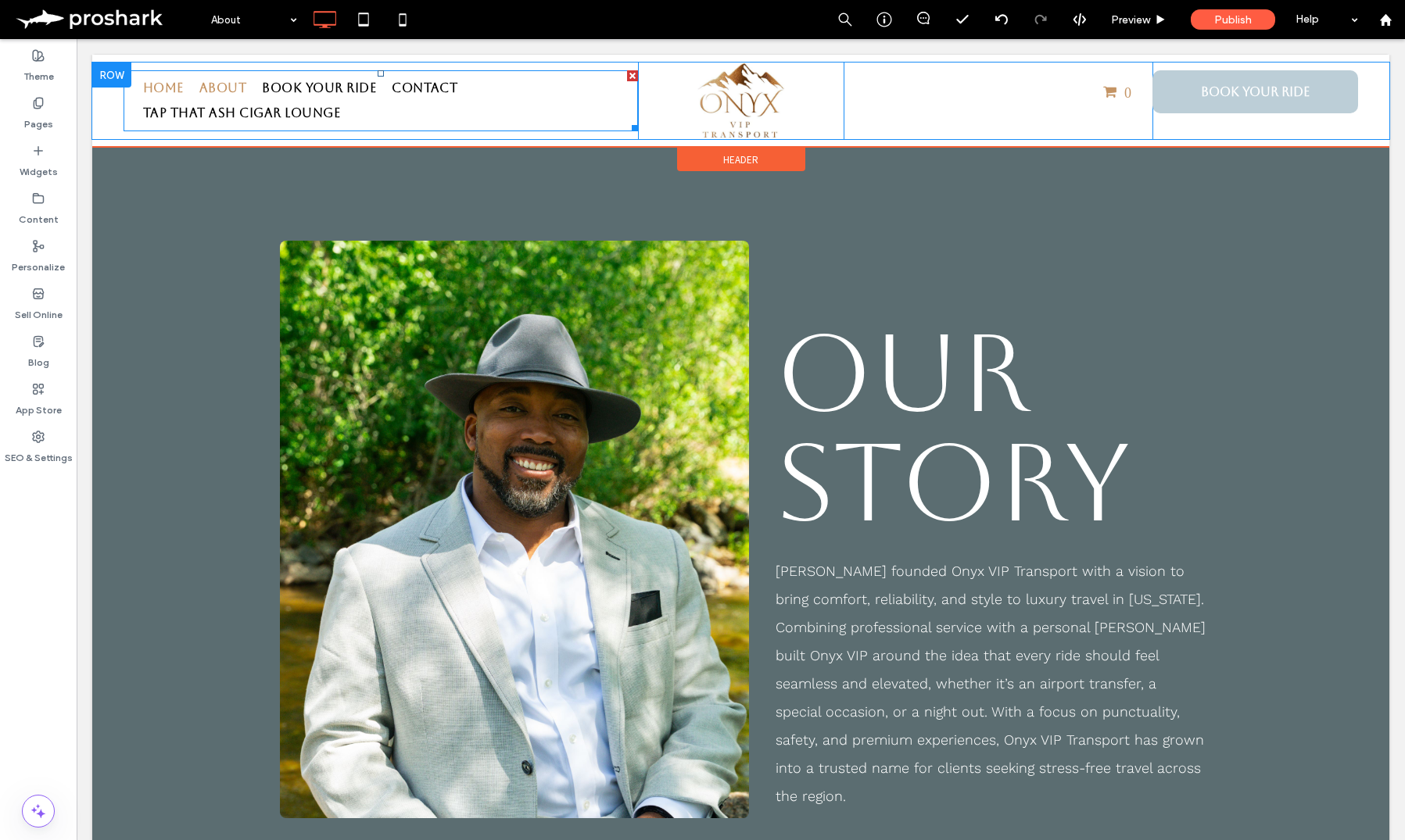
click at [162, 95] on span "Home" at bounding box center [163, 88] width 40 height 25
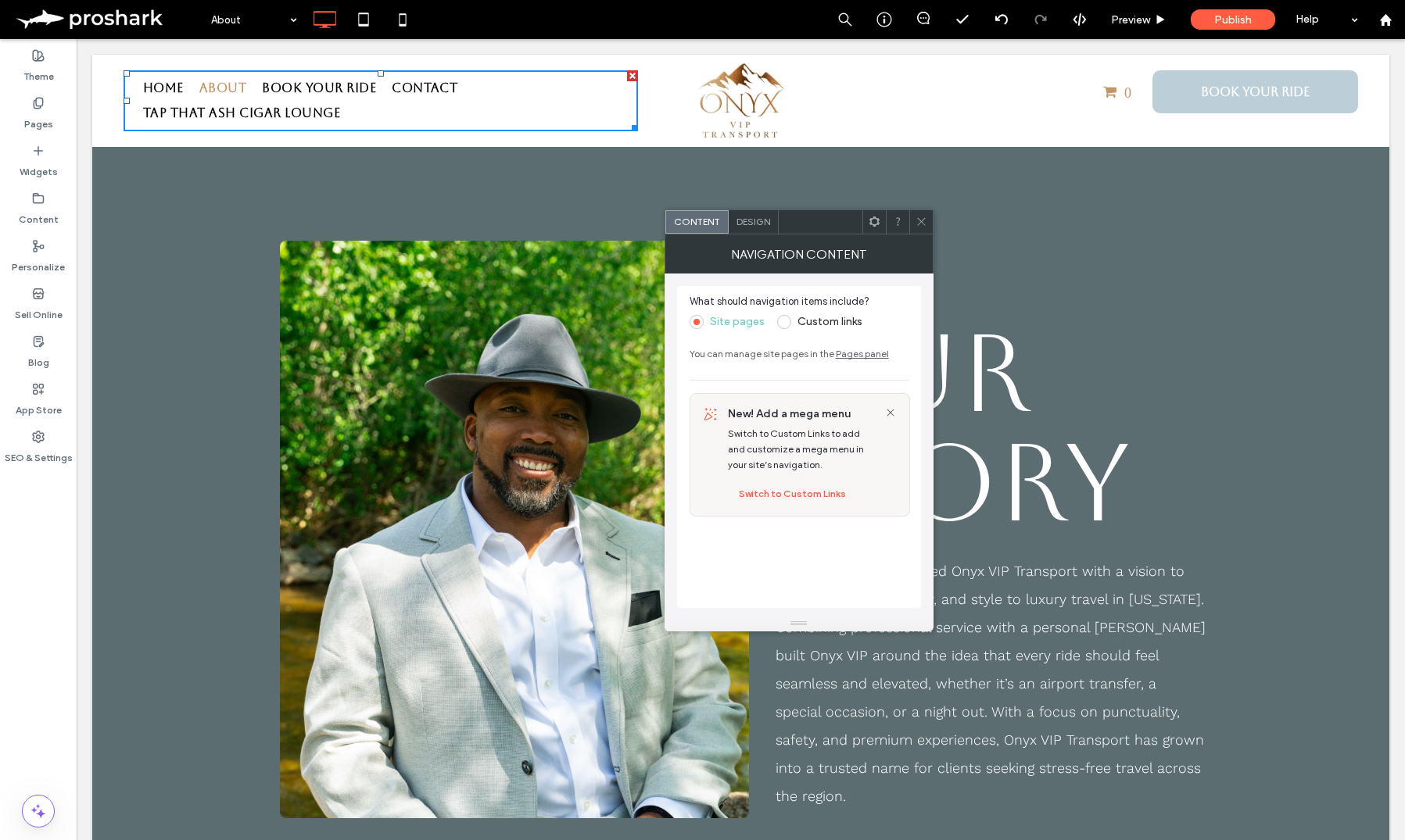
click at [922, 221] on icon at bounding box center [921, 222] width 11 height 11
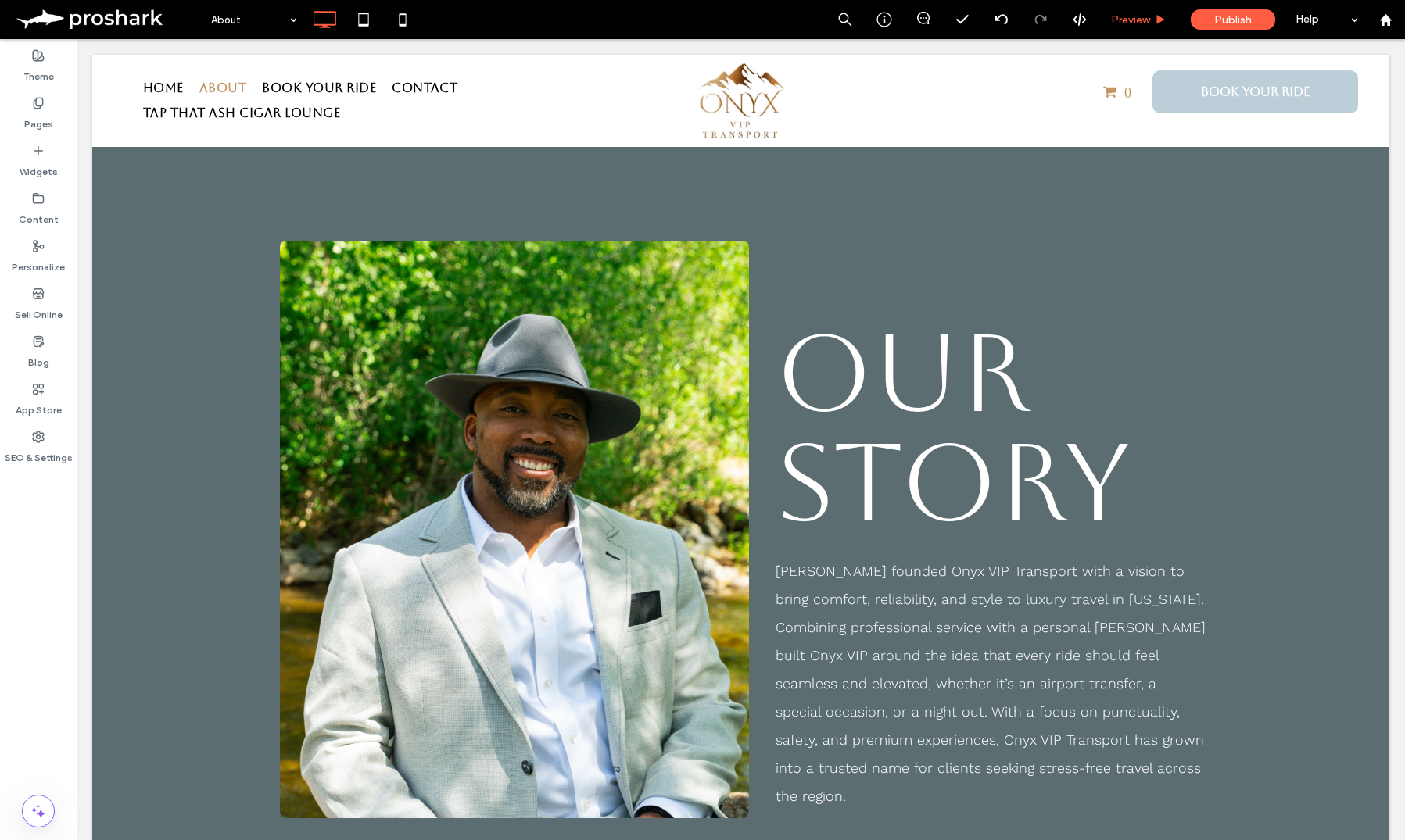
click at [1148, 19] on span "Preview" at bounding box center [1131, 20] width 39 height 13
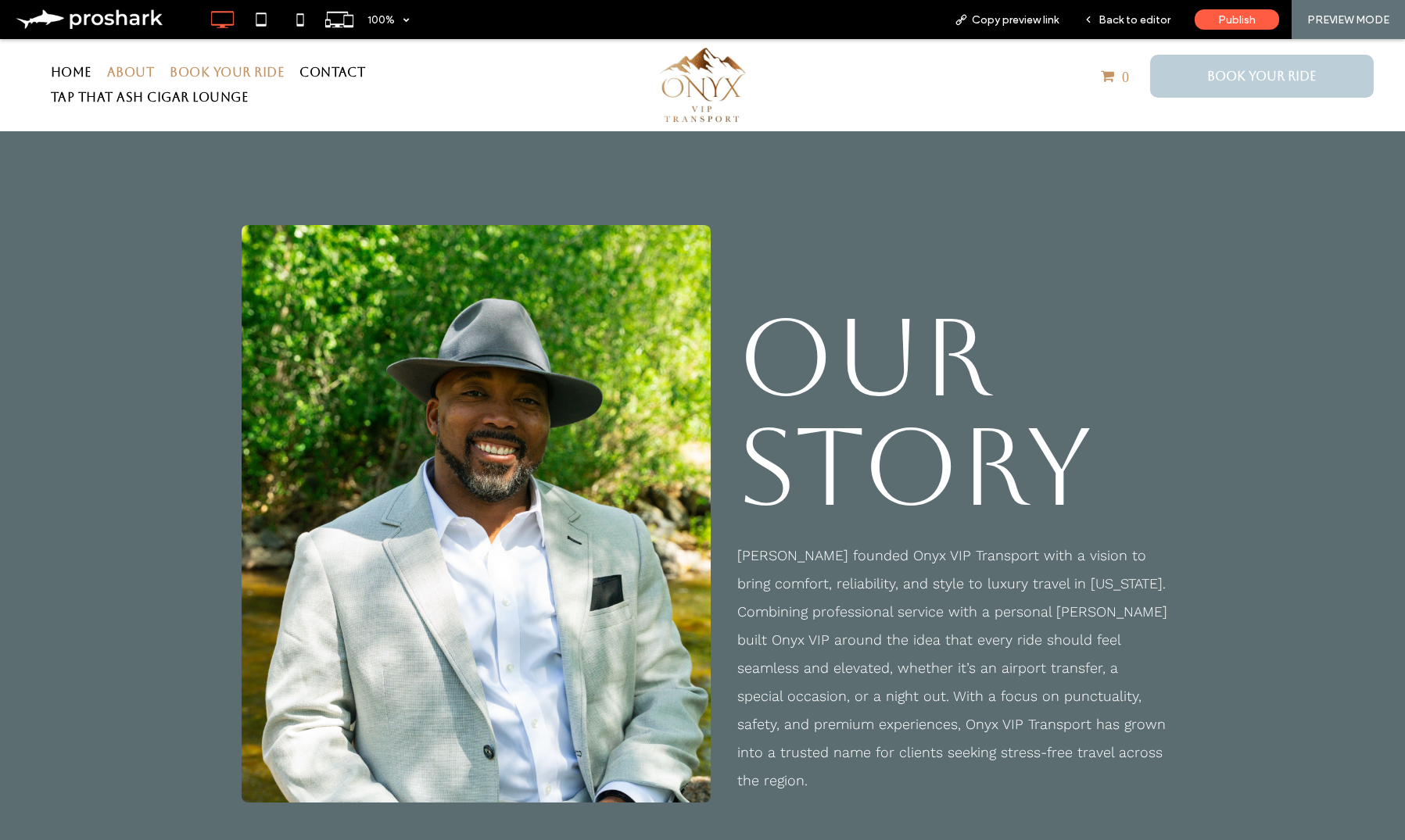
click at [262, 68] on span "Book Your Ride" at bounding box center [226, 72] width 114 height 25
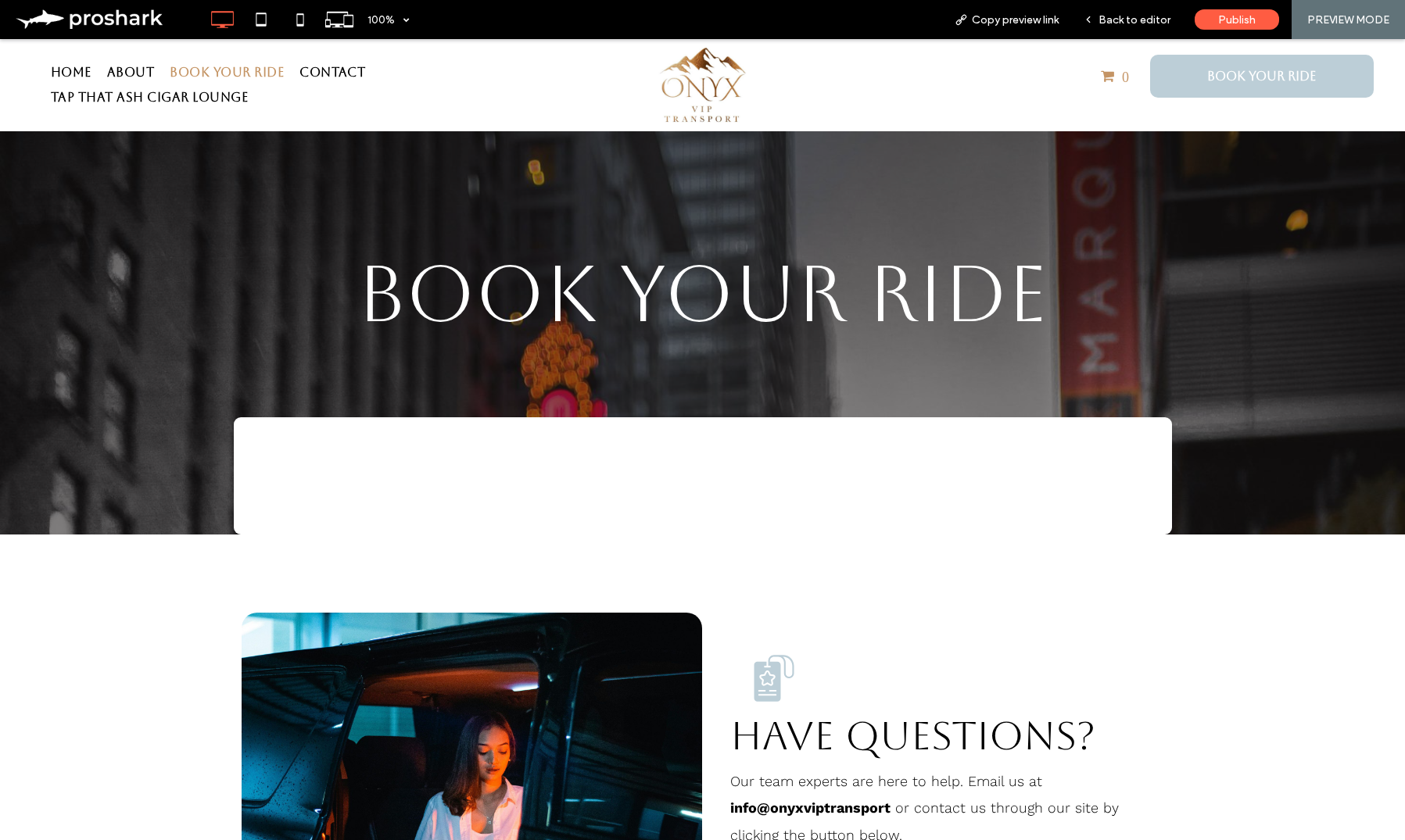
select select "**********"
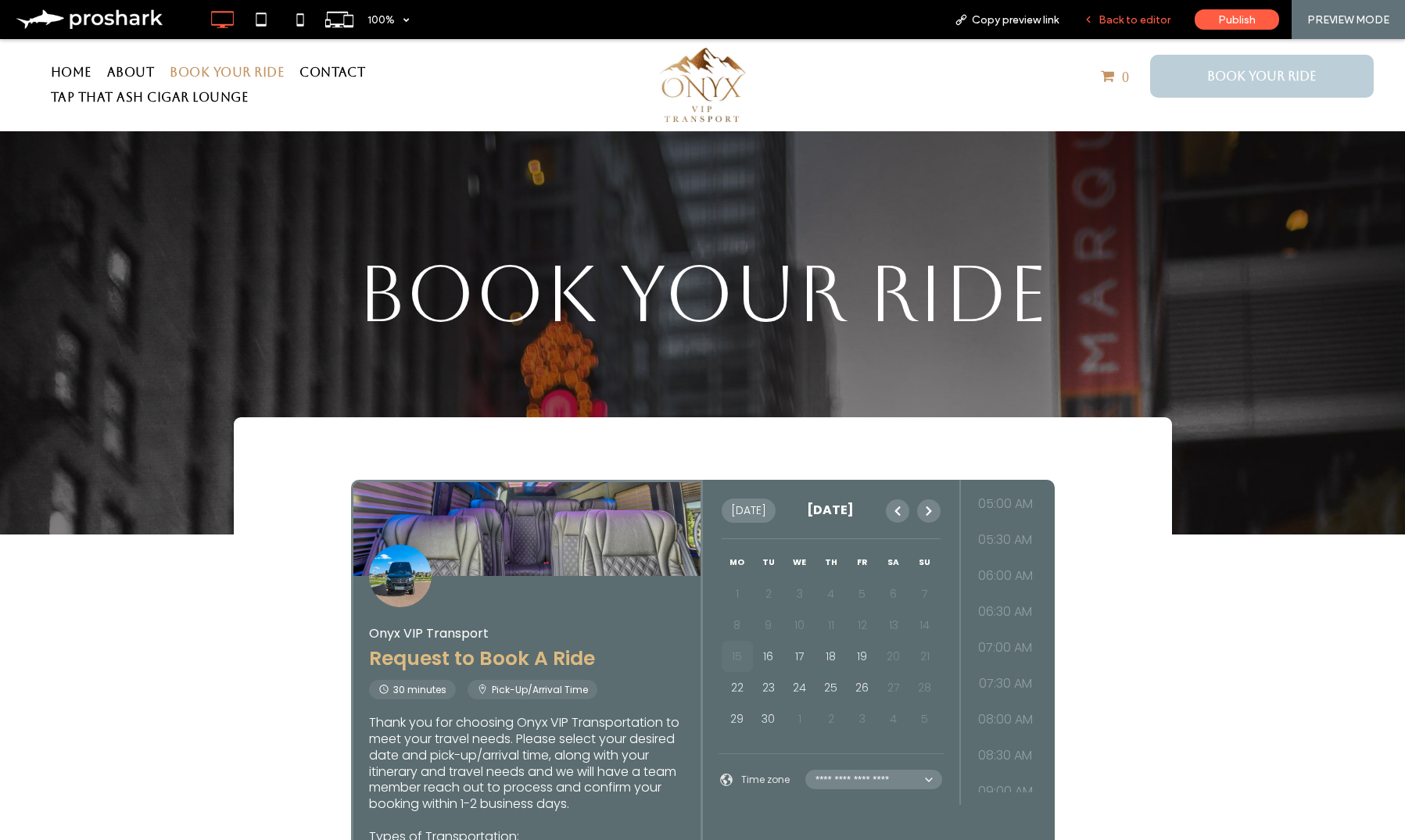
click at [1164, 27] on div "Back to editor" at bounding box center [1126, 20] width 112 height 39
click at [1134, 15] on span "Back to editor" at bounding box center [1134, 20] width 72 height 13
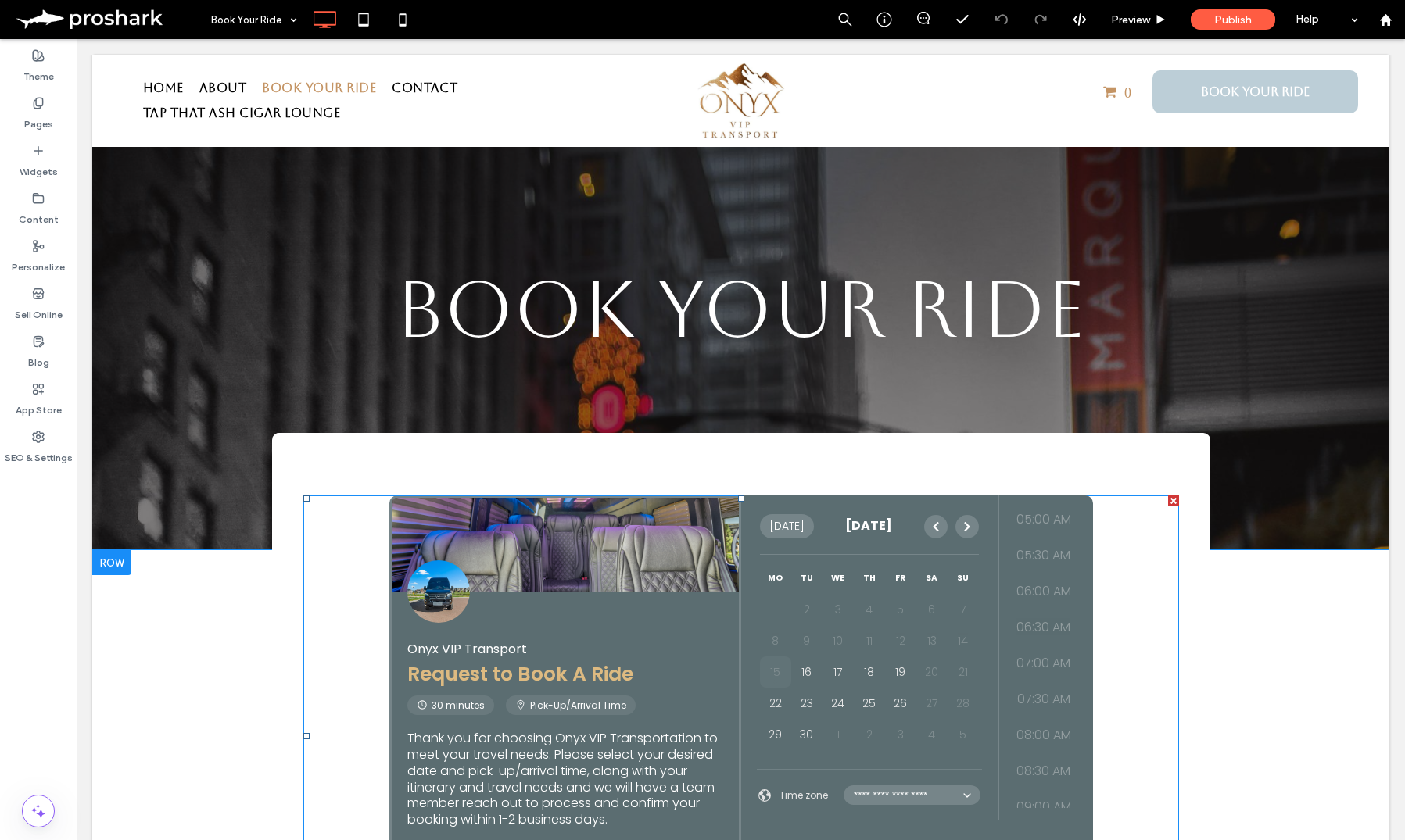
click at [1168, 500] on div at bounding box center [1174, 501] width 11 height 11
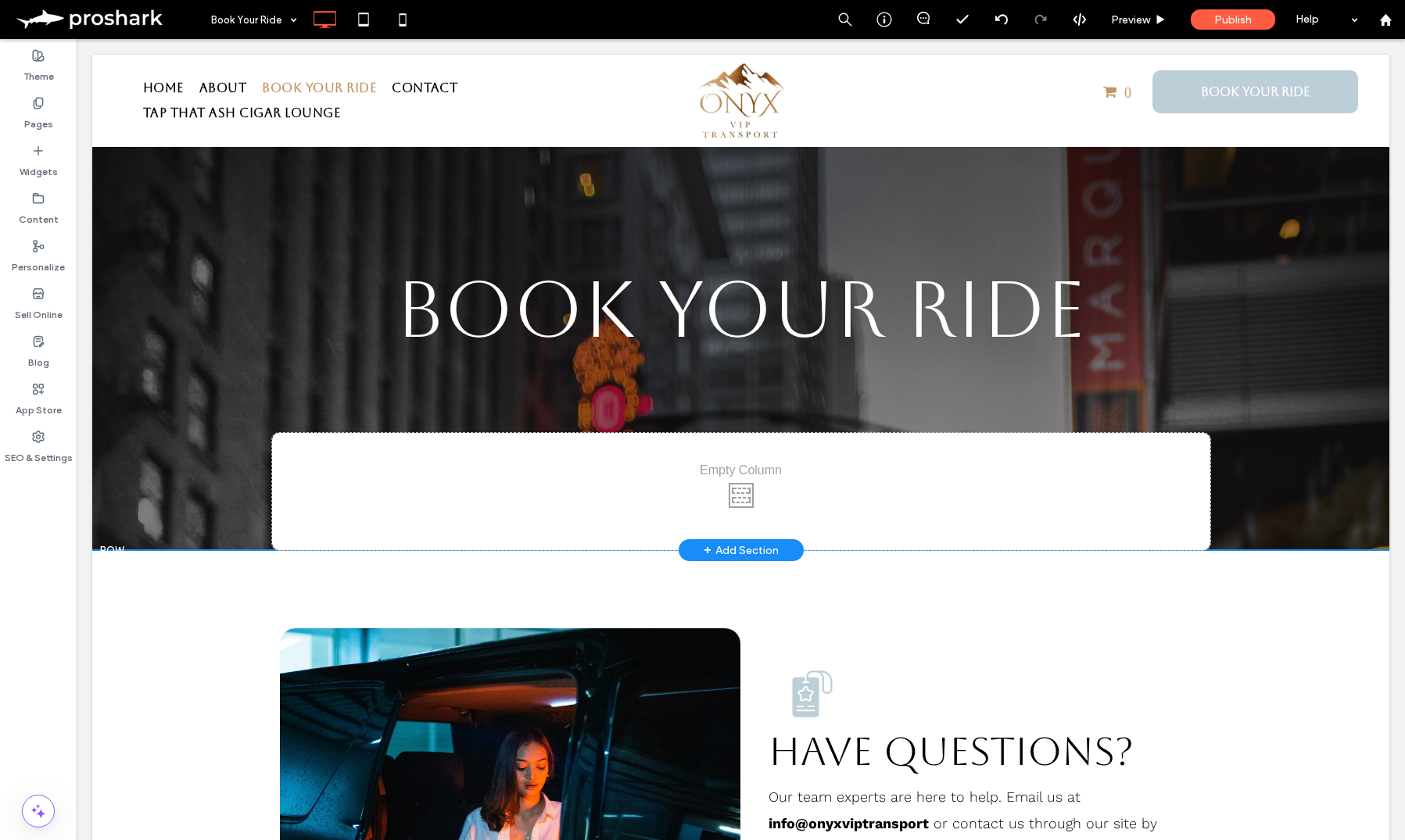
click at [362, 529] on div "Click To Paste" at bounding box center [741, 491] width 938 height 117
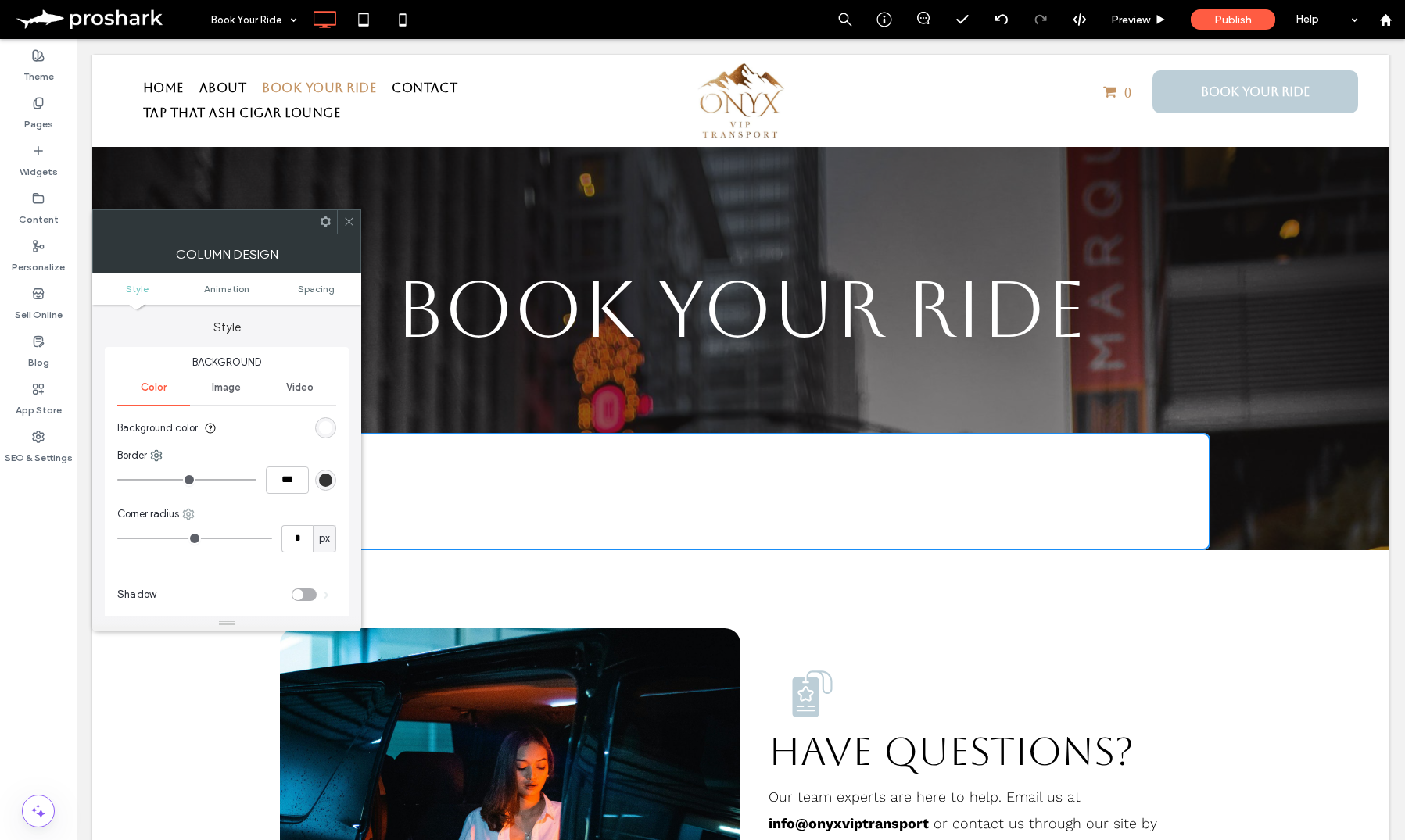
click at [184, 508] on icon at bounding box center [188, 514] width 12 height 12
drag, startPoint x: 226, startPoint y: 667, endPoint x: 90, endPoint y: 594, distance: 154.4
click at [226, 667] on span "Bottom left" at bounding box center [241, 667] width 51 height 16
type input "*"
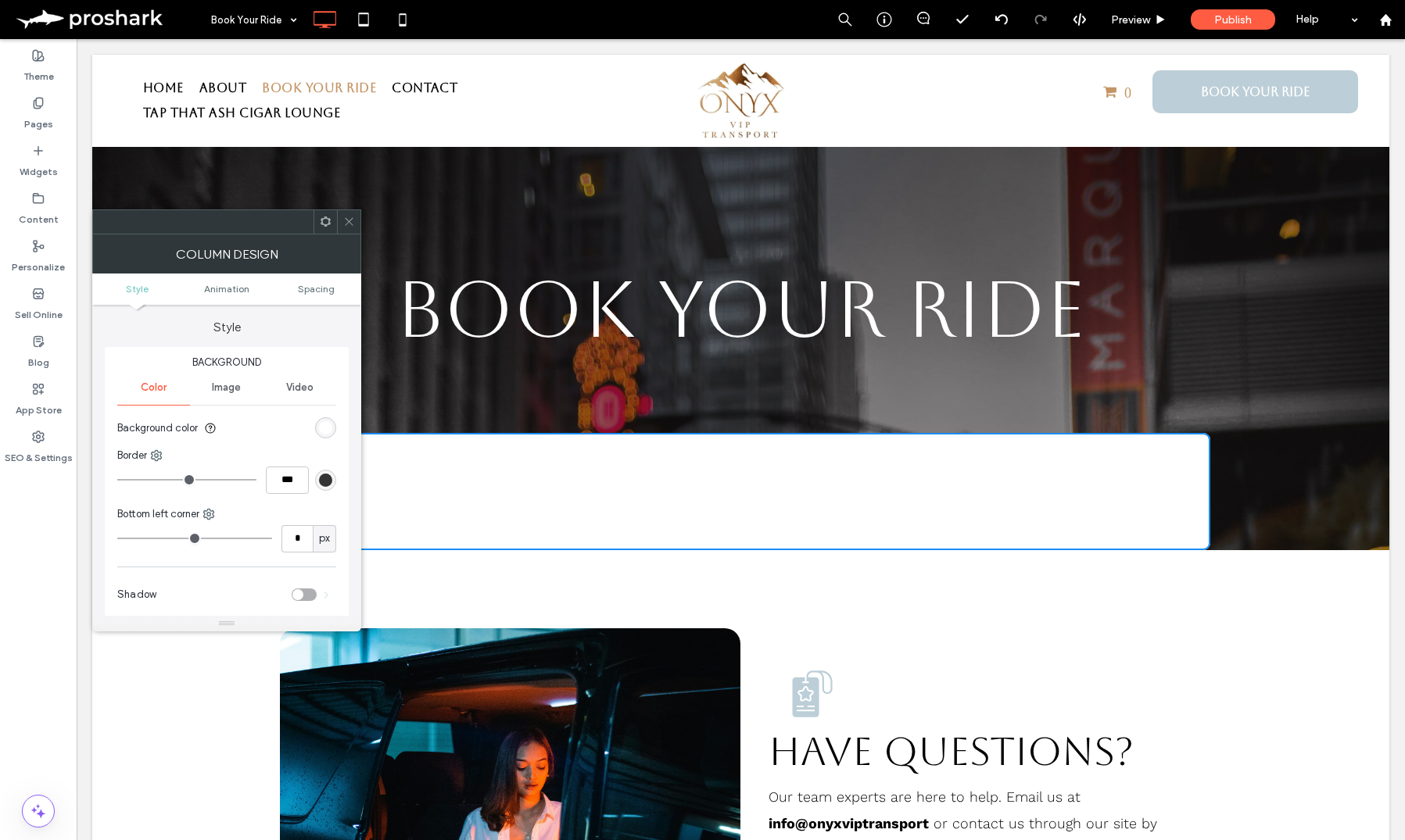
type input "*"
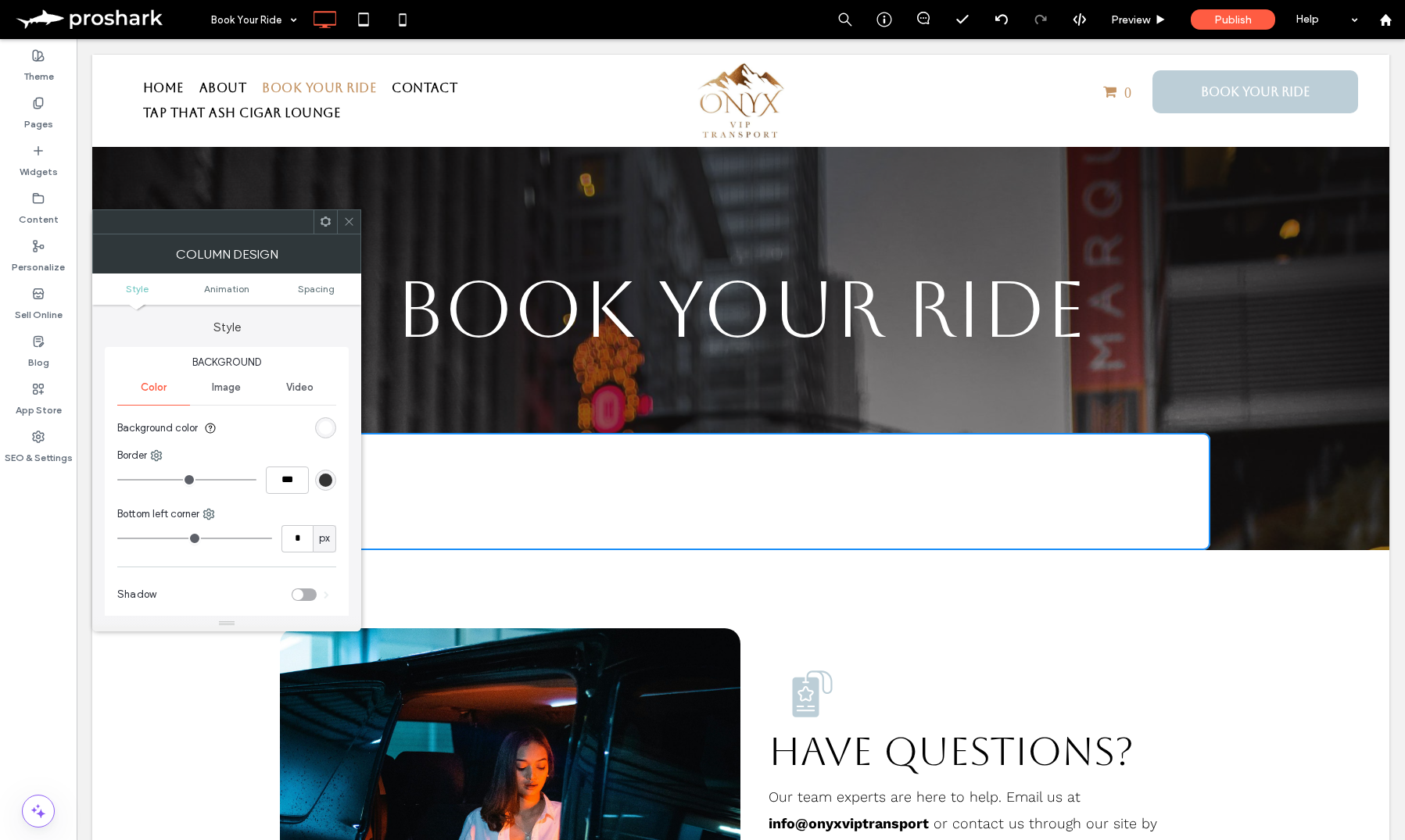
type input "*"
drag, startPoint x: 134, startPoint y: 537, endPoint x: 73, endPoint y: 531, distance: 61.3
click at [117, 537] on input "range" at bounding box center [195, 538] width 155 height 2
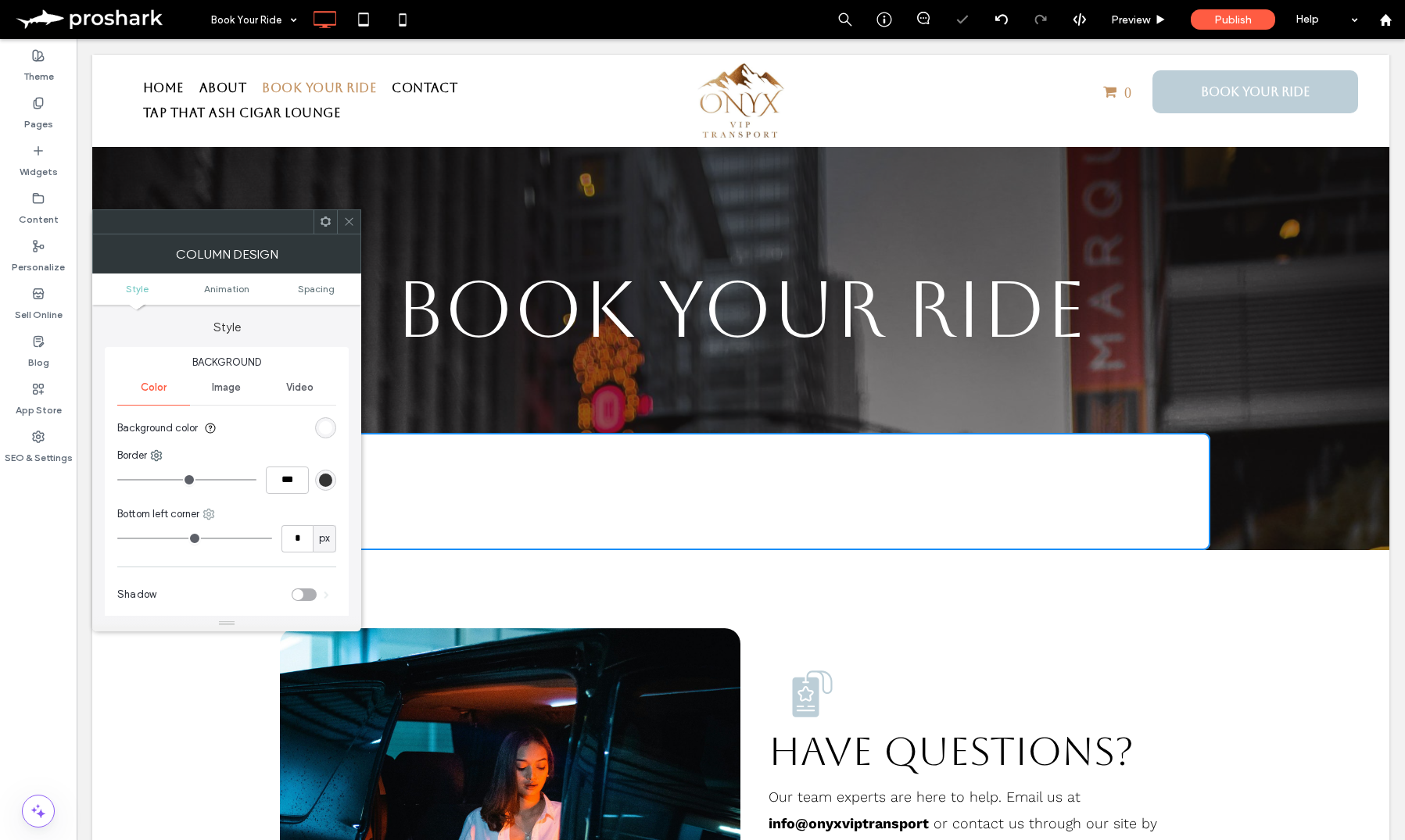
click at [211, 513] on icon at bounding box center [208, 514] width 12 height 12
click at [259, 634] on span "Bottom right" at bounding box center [264, 637] width 57 height 16
type input "*"
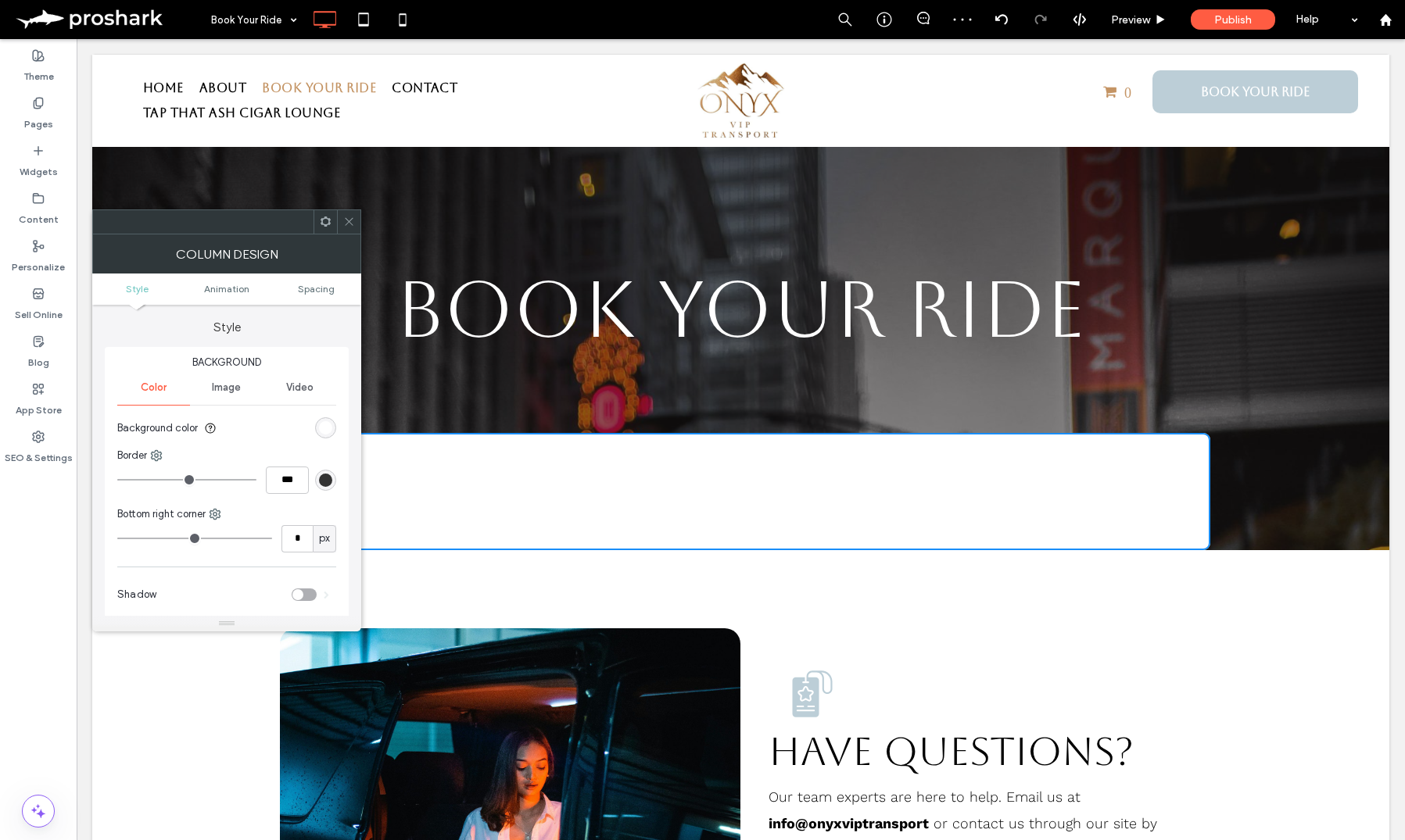
type input "*"
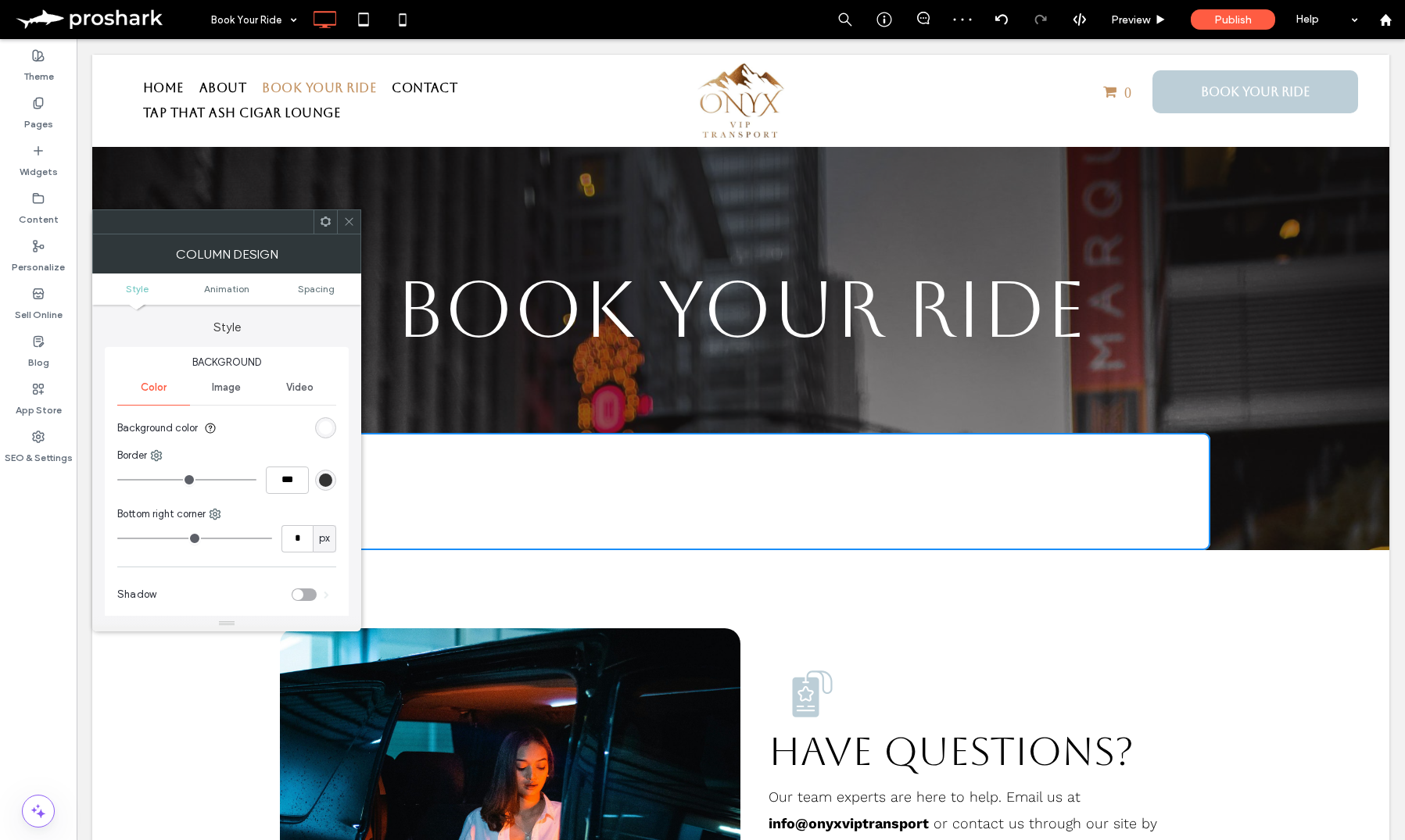
type input "*"
drag, startPoint x: 135, startPoint y: 537, endPoint x: 70, endPoint y: 537, distance: 65.0
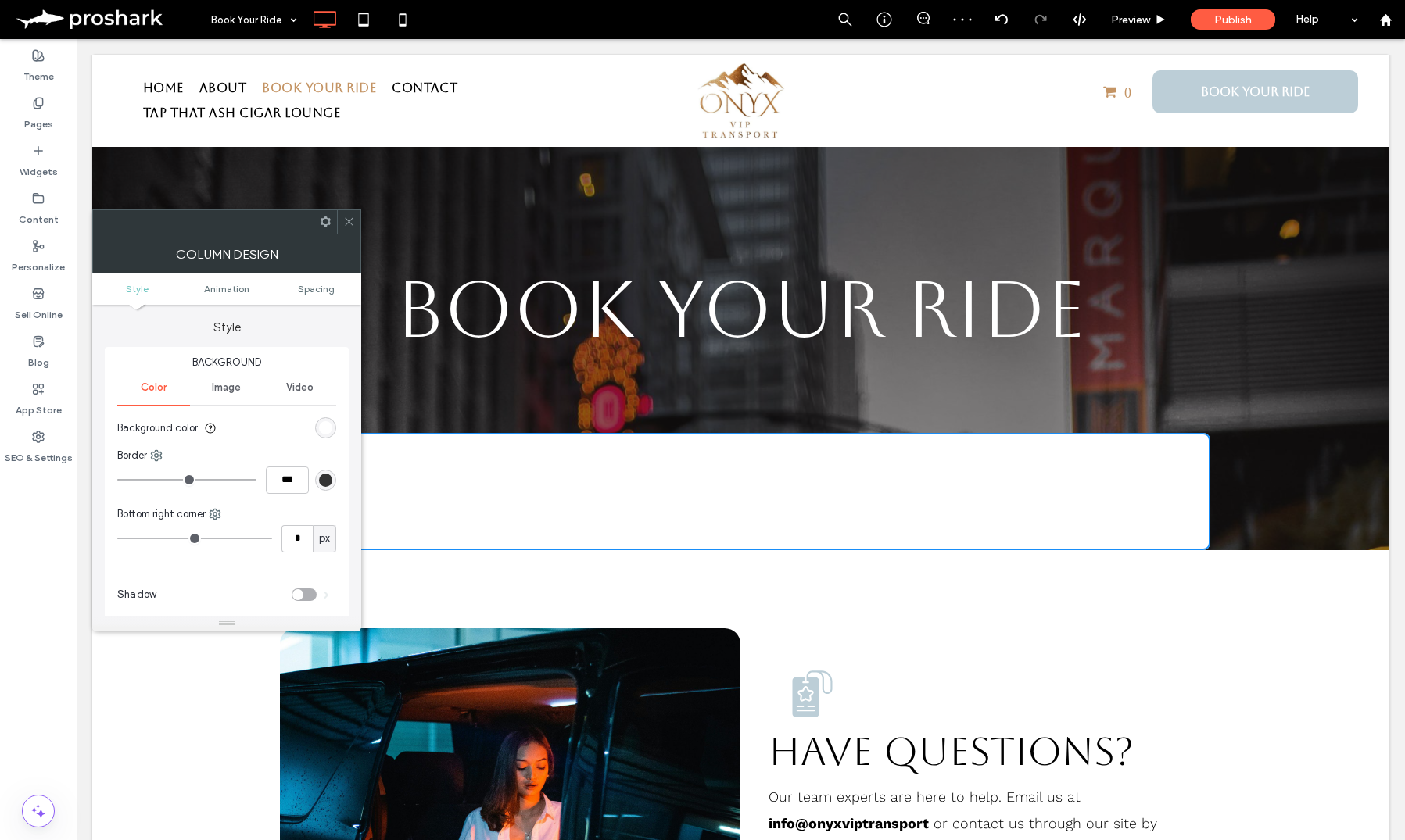
type input "*"
click at [117, 537] on input "range" at bounding box center [195, 538] width 155 height 2
click at [352, 211] on span at bounding box center [349, 222] width 11 height 23
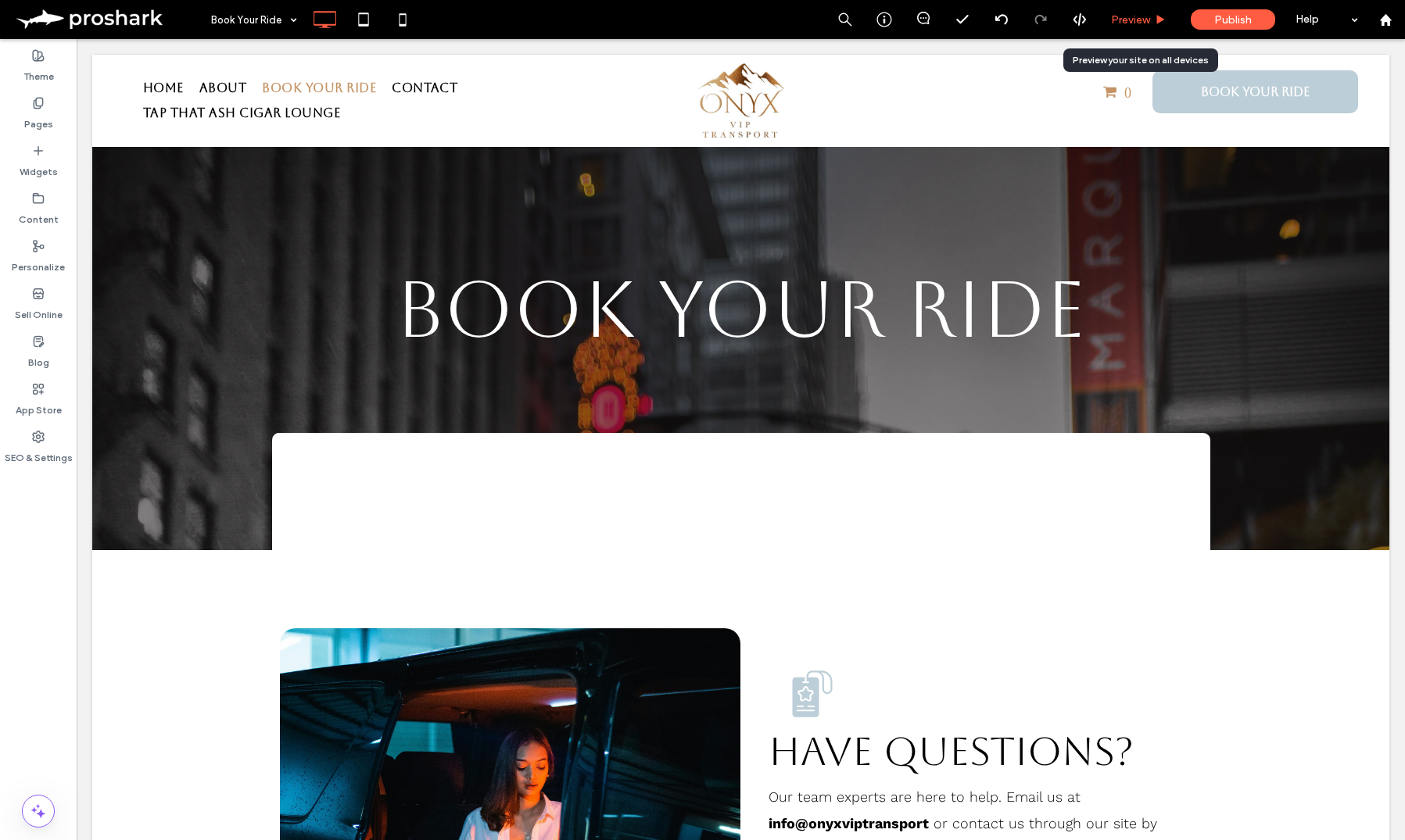
click at [1122, 5] on div "Preview" at bounding box center [1138, 20] width 80 height 39
click at [1146, 16] on span "Preview" at bounding box center [1131, 20] width 39 height 13
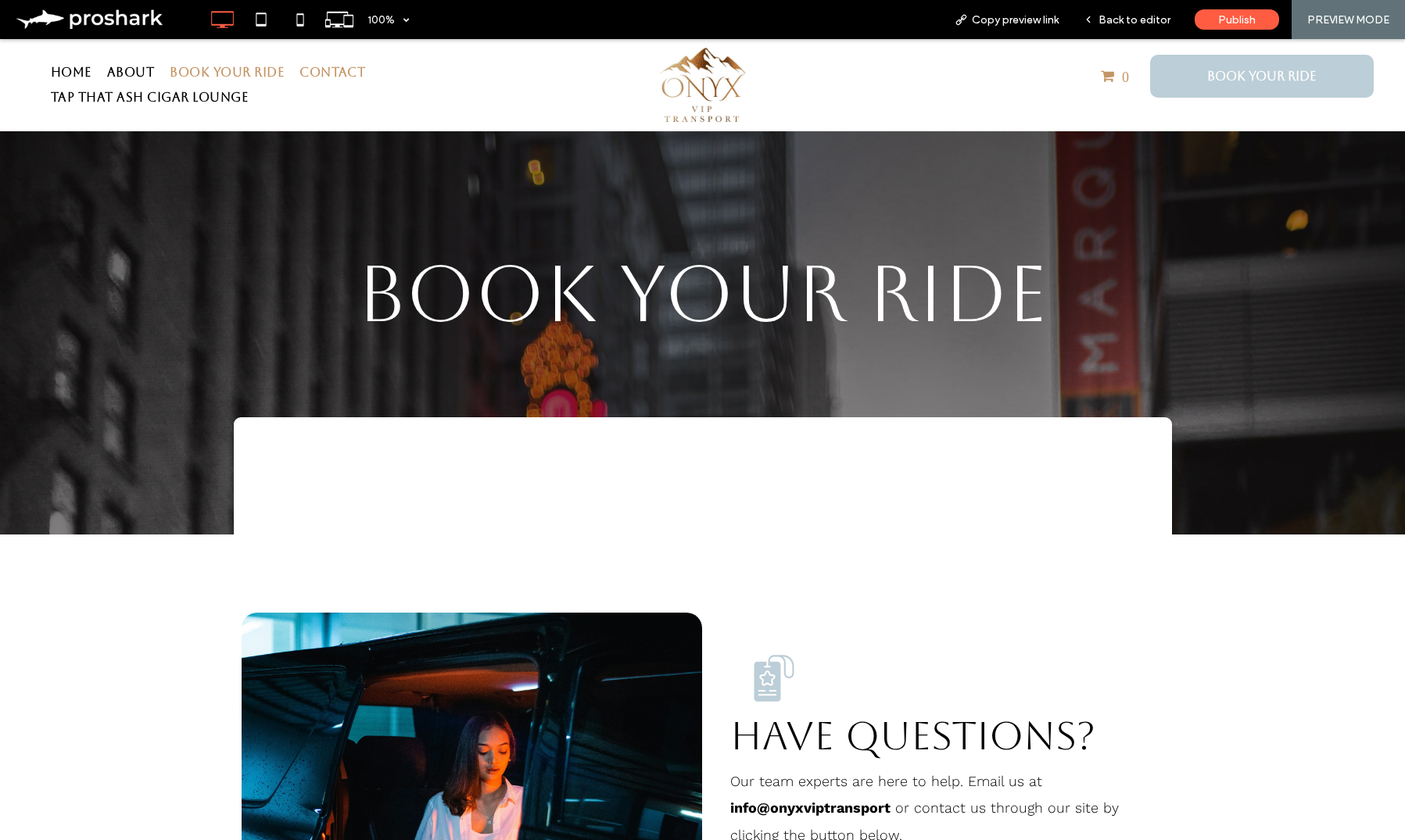
click at [370, 77] on link "Contact" at bounding box center [332, 72] width 81 height 25
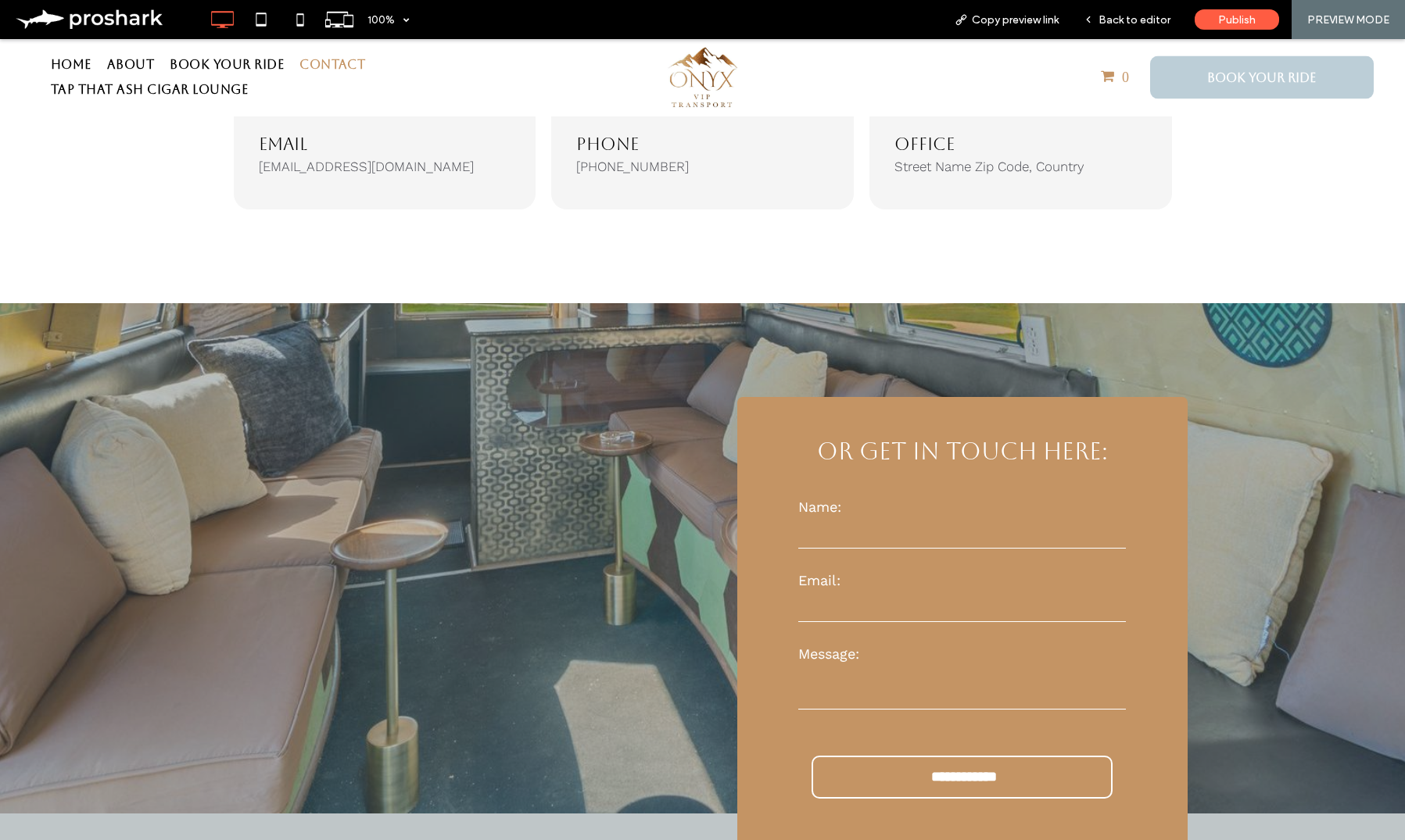
scroll to position [397, 0]
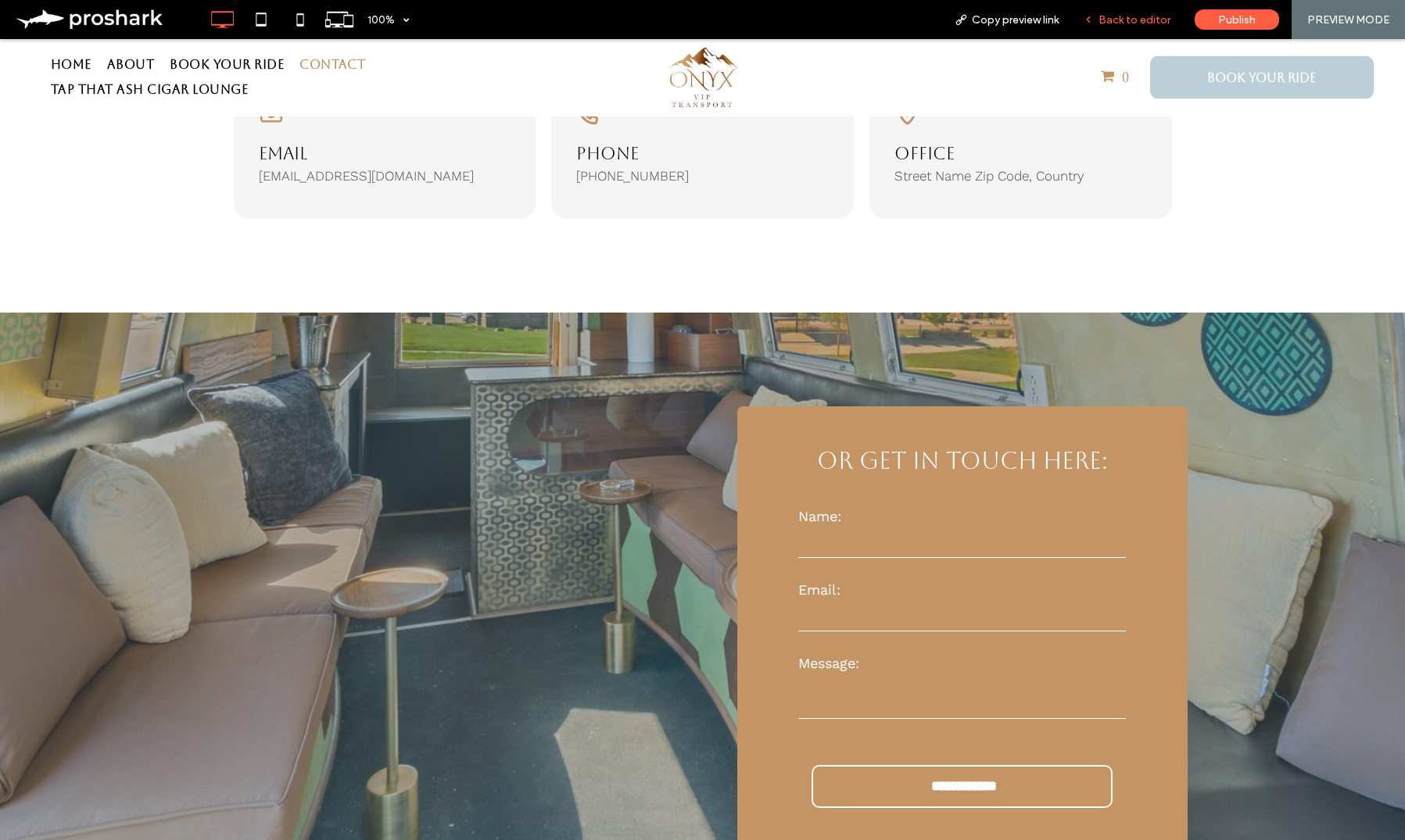
click at [1136, 24] on span "Back to editor" at bounding box center [1134, 20] width 72 height 13
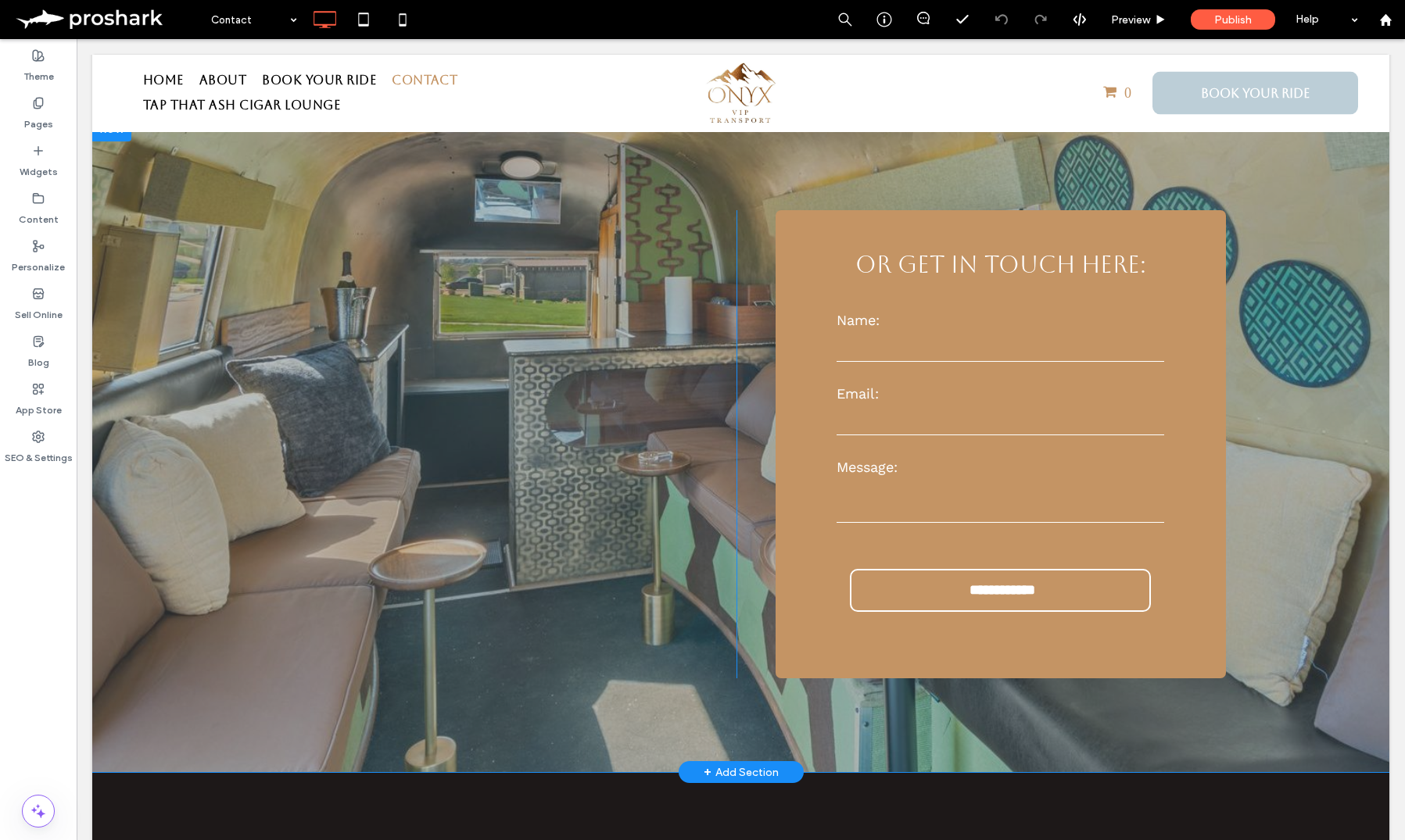
scroll to position [387, 0]
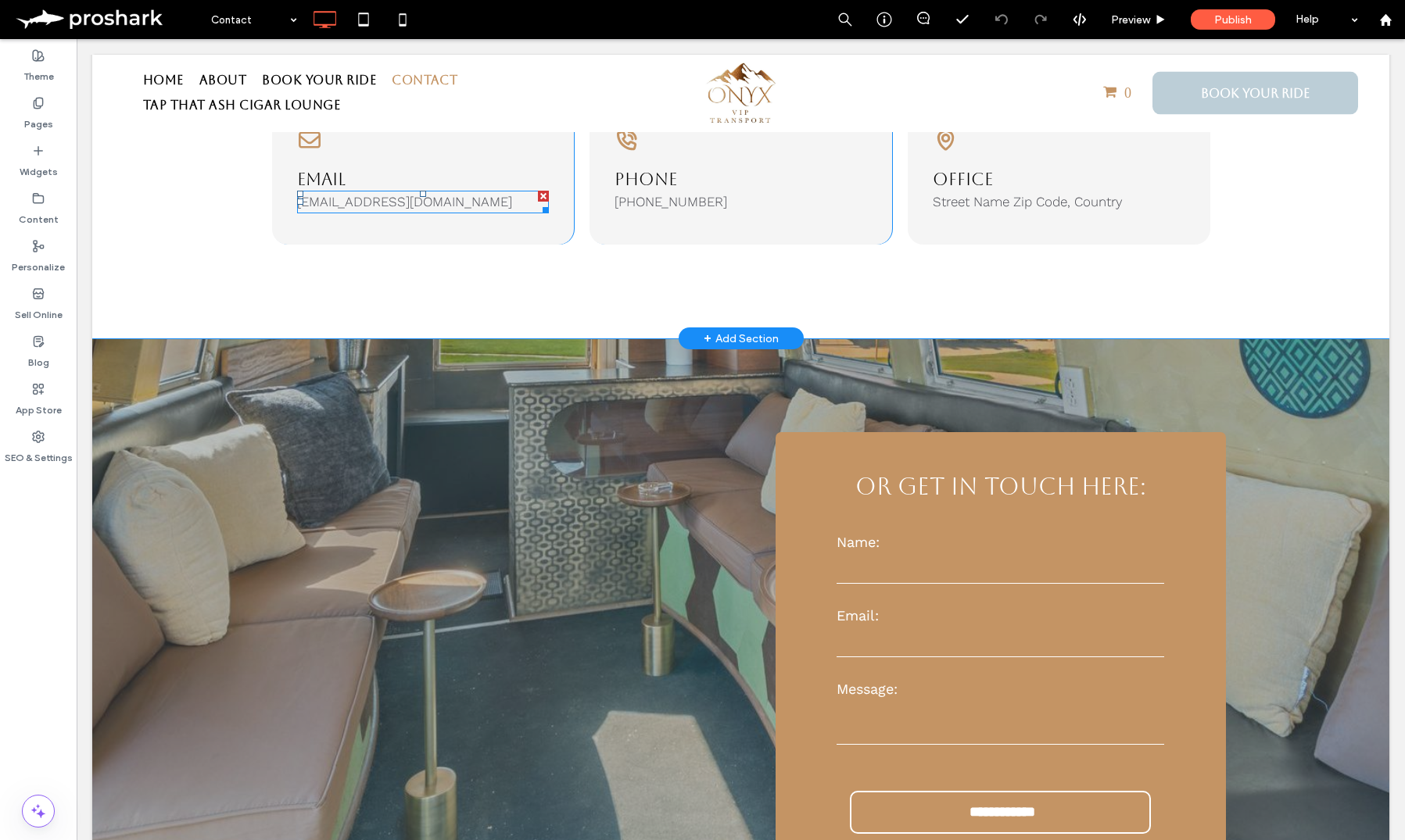
click at [397, 210] on p "mymail@mailservice.com" at bounding box center [423, 203] width 253 height 21
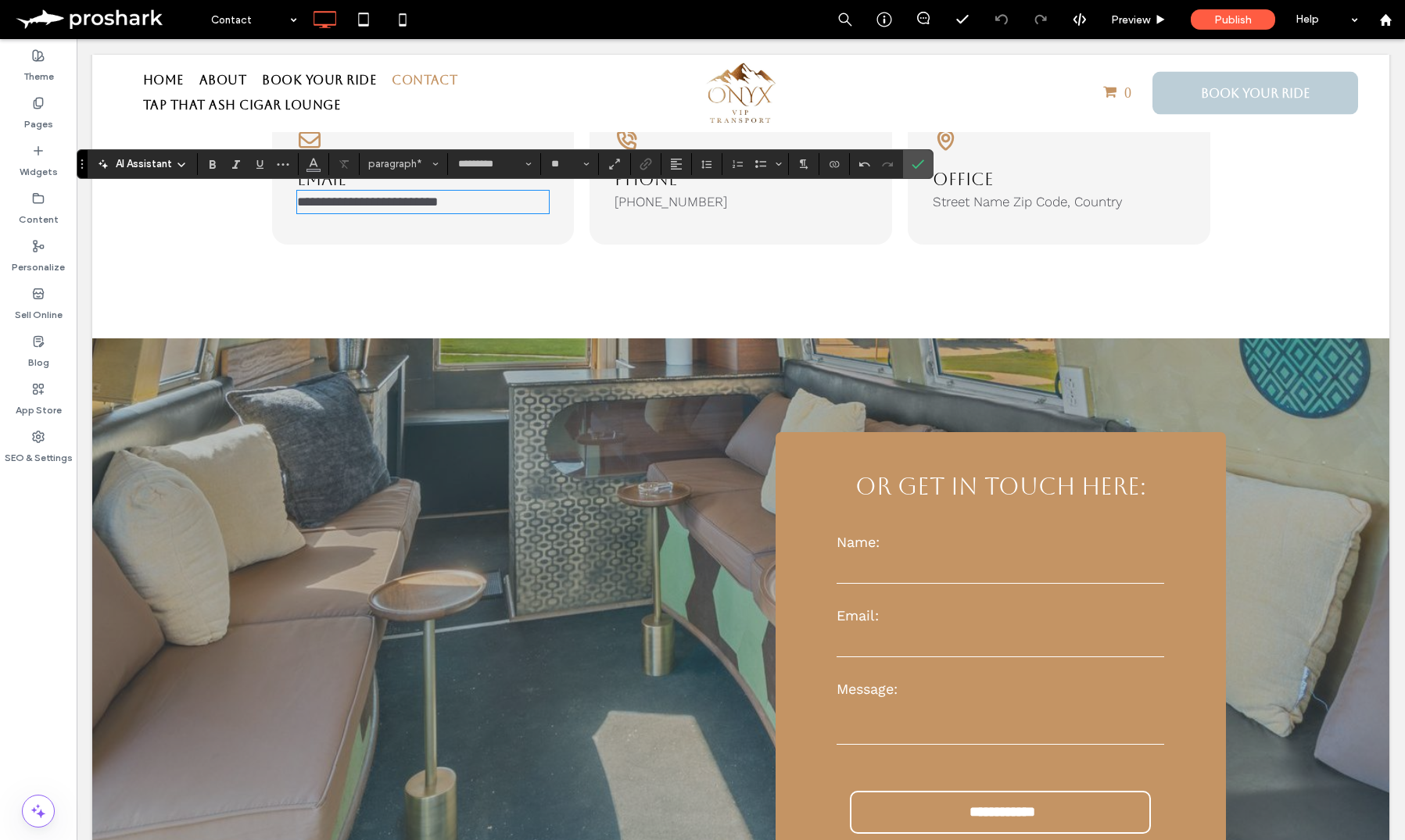
click at [297, 202] on span "**********" at bounding box center [367, 202] width 141 height 13
click at [928, 164] on label "Confirm" at bounding box center [917, 164] width 23 height 28
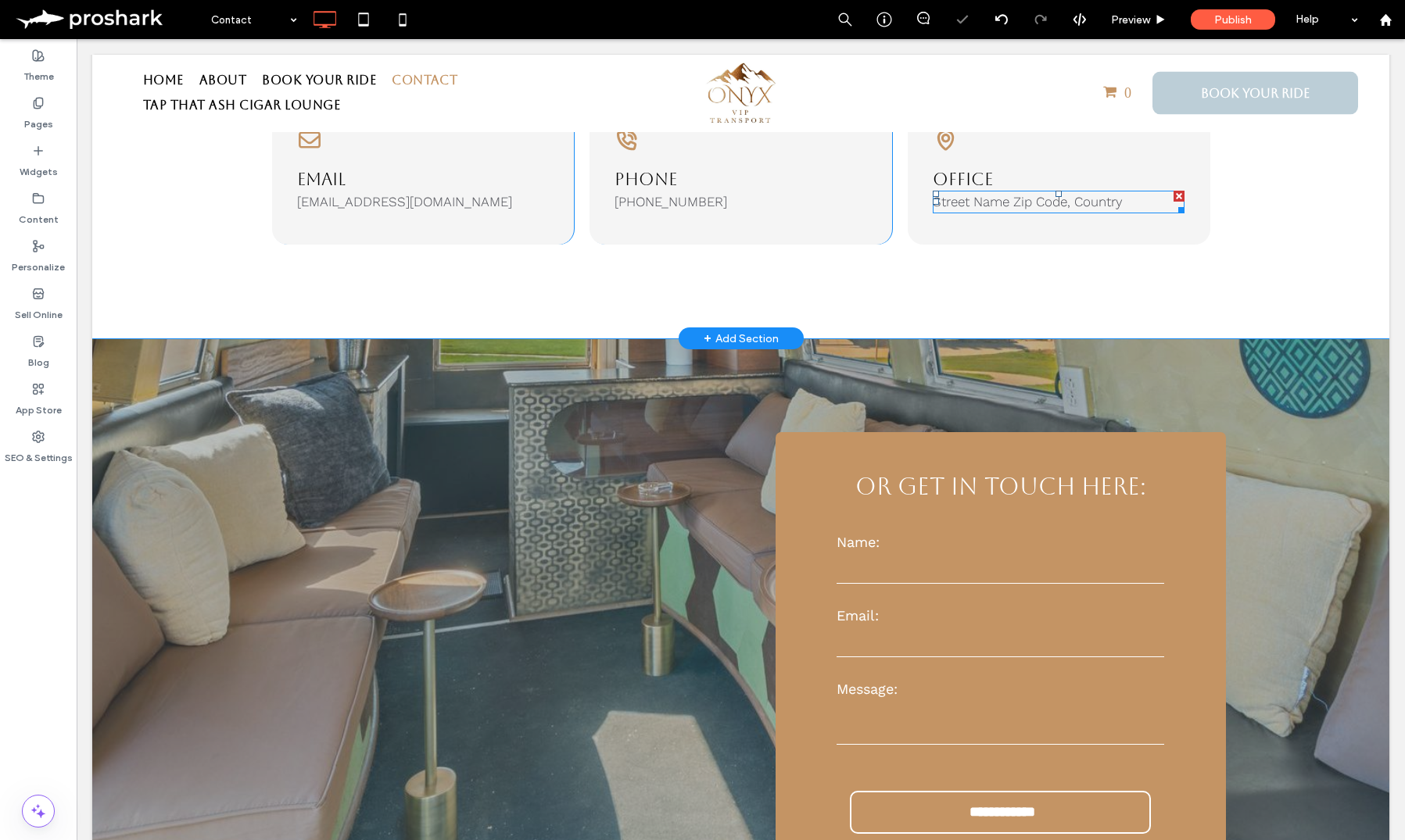
click at [991, 197] on span "Street Name Zip Code, Country" at bounding box center [1027, 201] width 190 height 16
type input "*********"
type input "**"
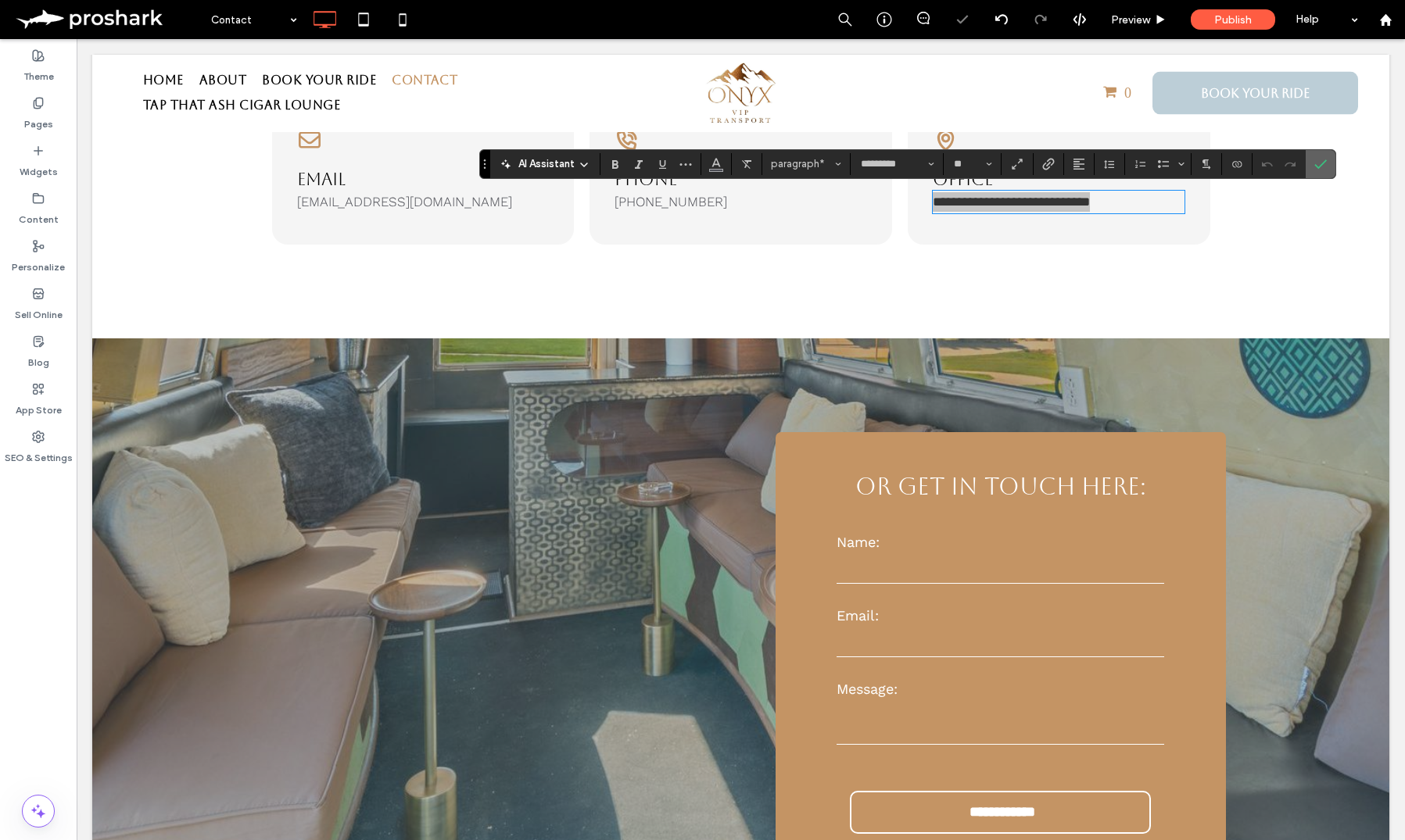
click at [1329, 161] on label "Confirm" at bounding box center [1319, 164] width 23 height 28
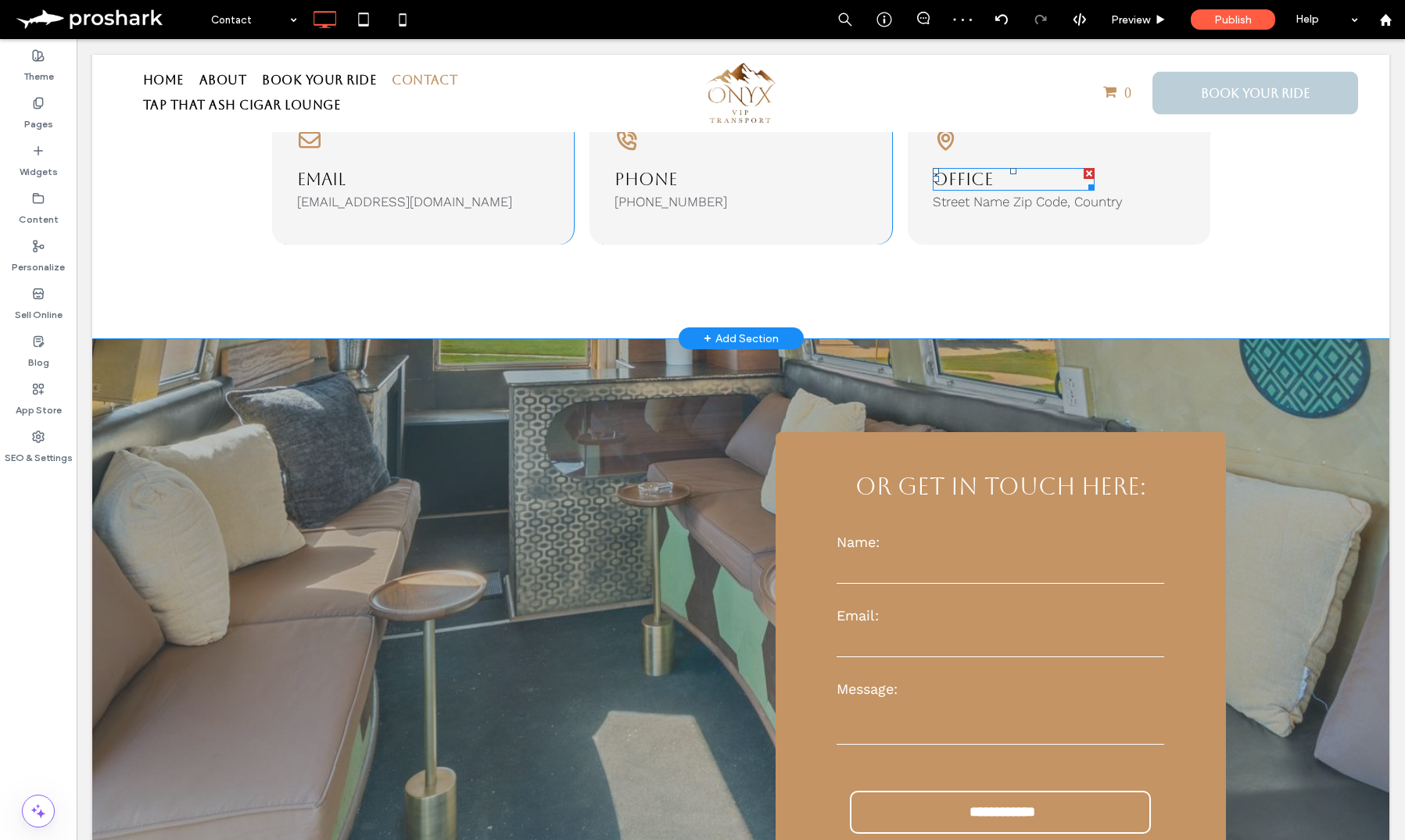
click at [1023, 184] on h3 "Office" at bounding box center [1013, 179] width 162 height 20
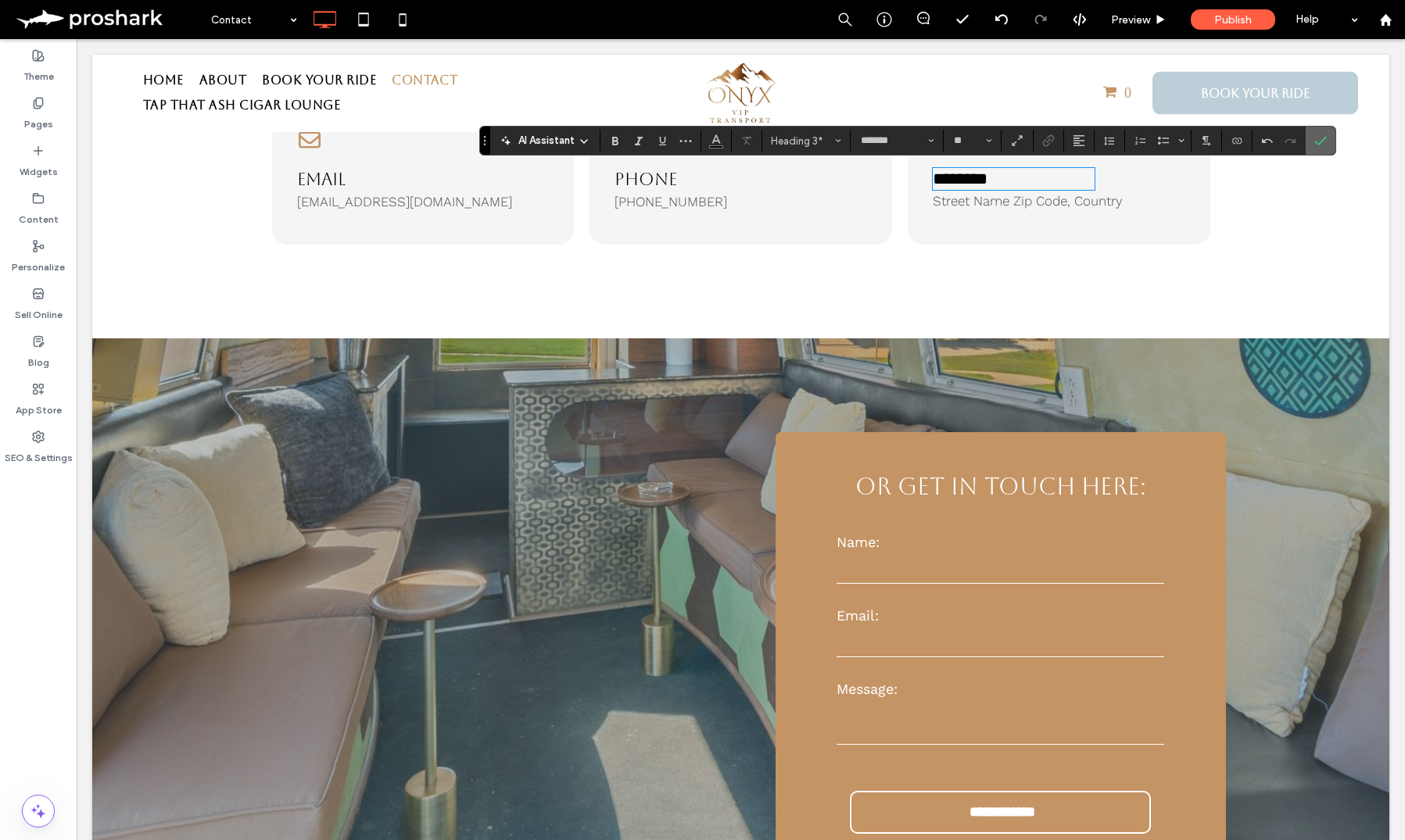
click at [1321, 141] on use "Confirm" at bounding box center [1319, 141] width 12 height 9
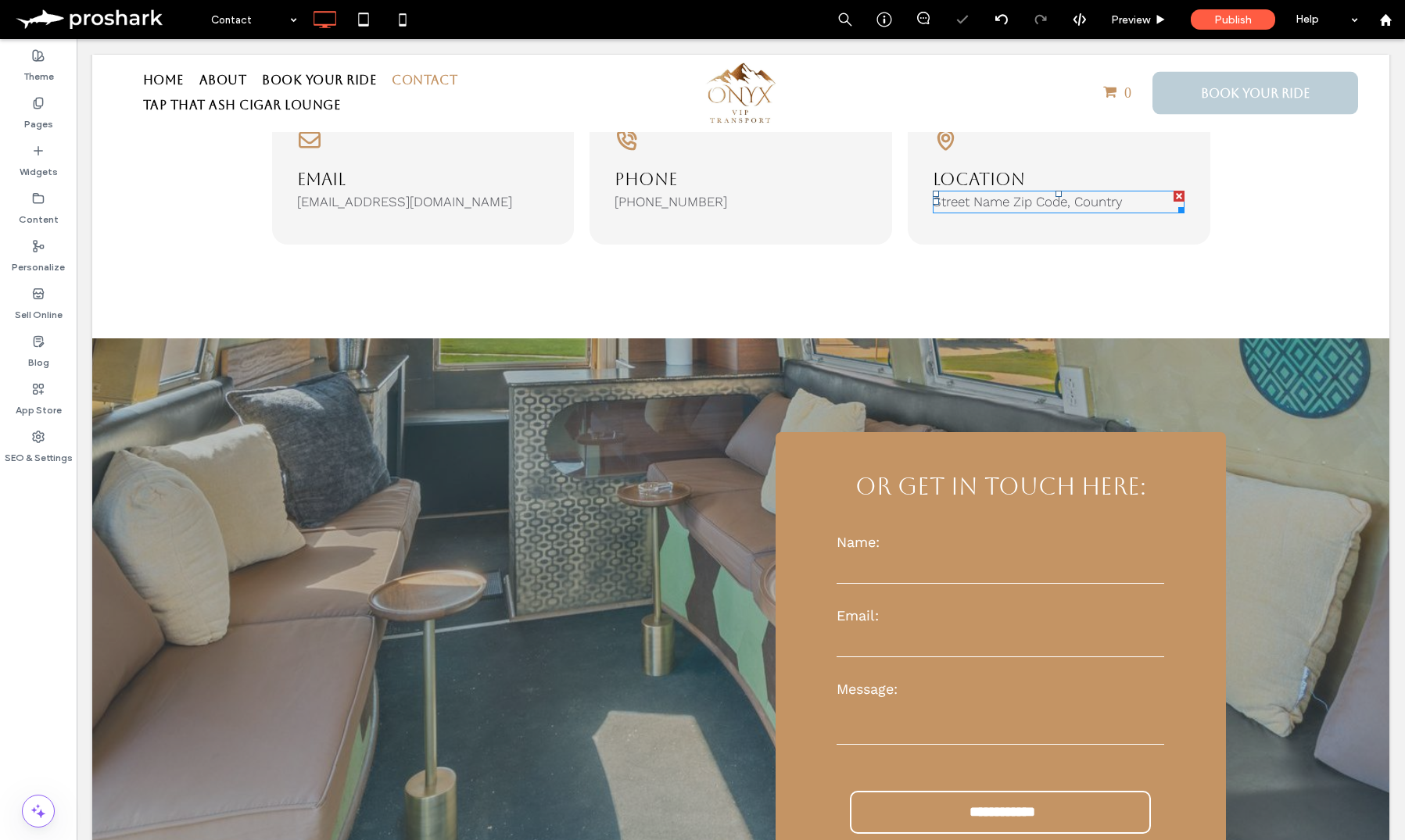
click at [940, 202] on span "Street Name Zip Code, Country" at bounding box center [1027, 201] width 190 height 16
type input "*********"
type input "**"
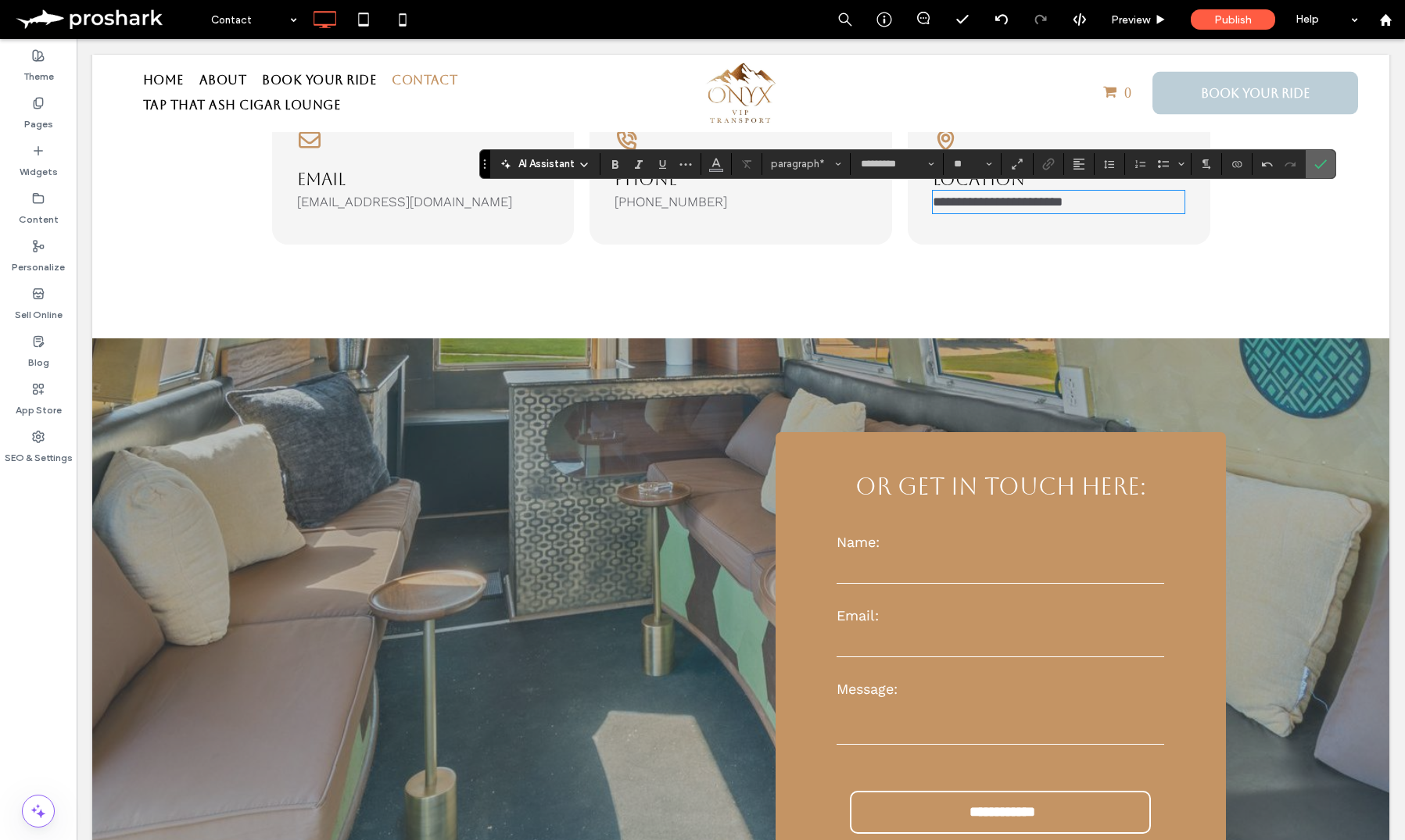
click at [1317, 164] on icon "Confirm" at bounding box center [1319, 163] width 12 height 12
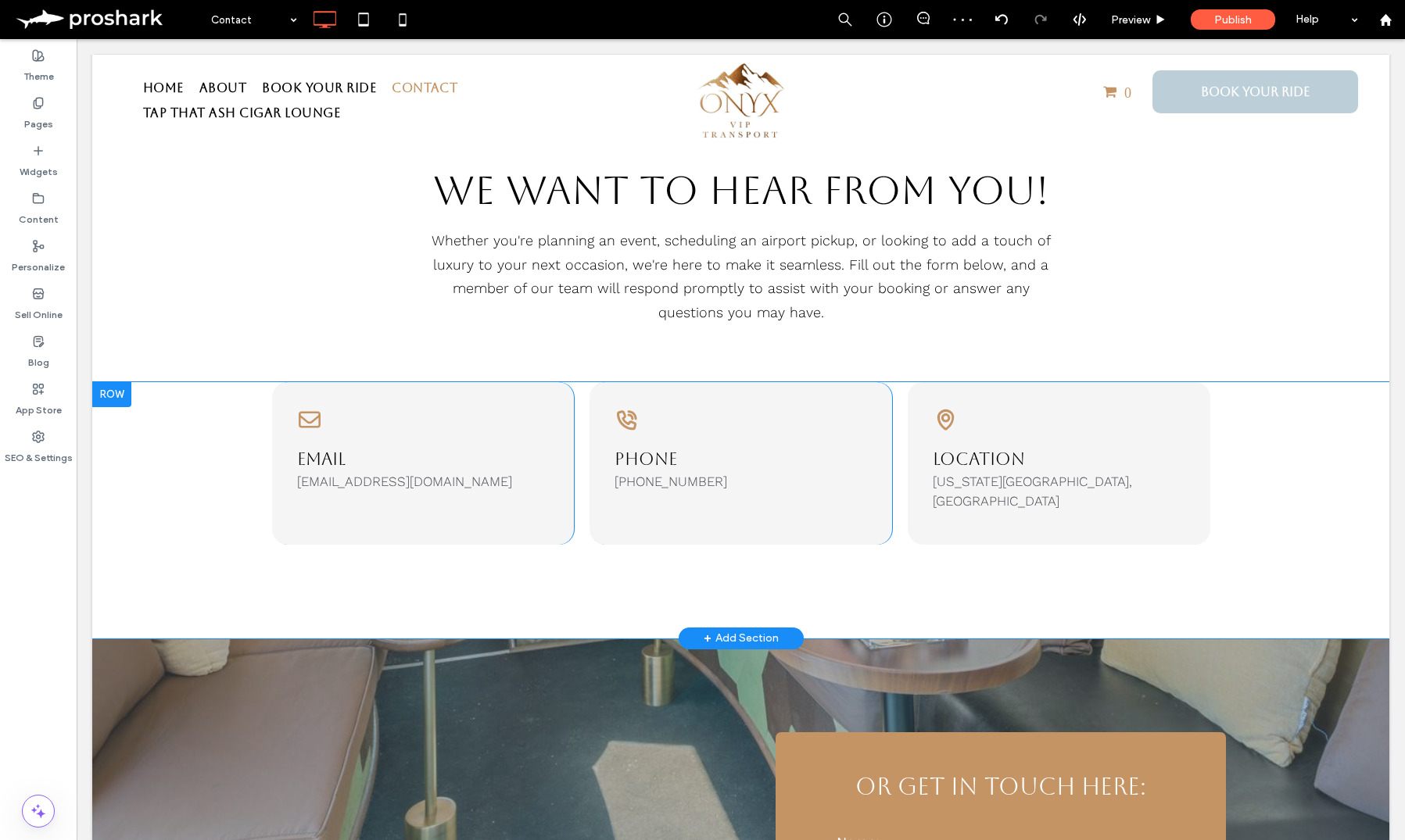
scroll to position [83, 0]
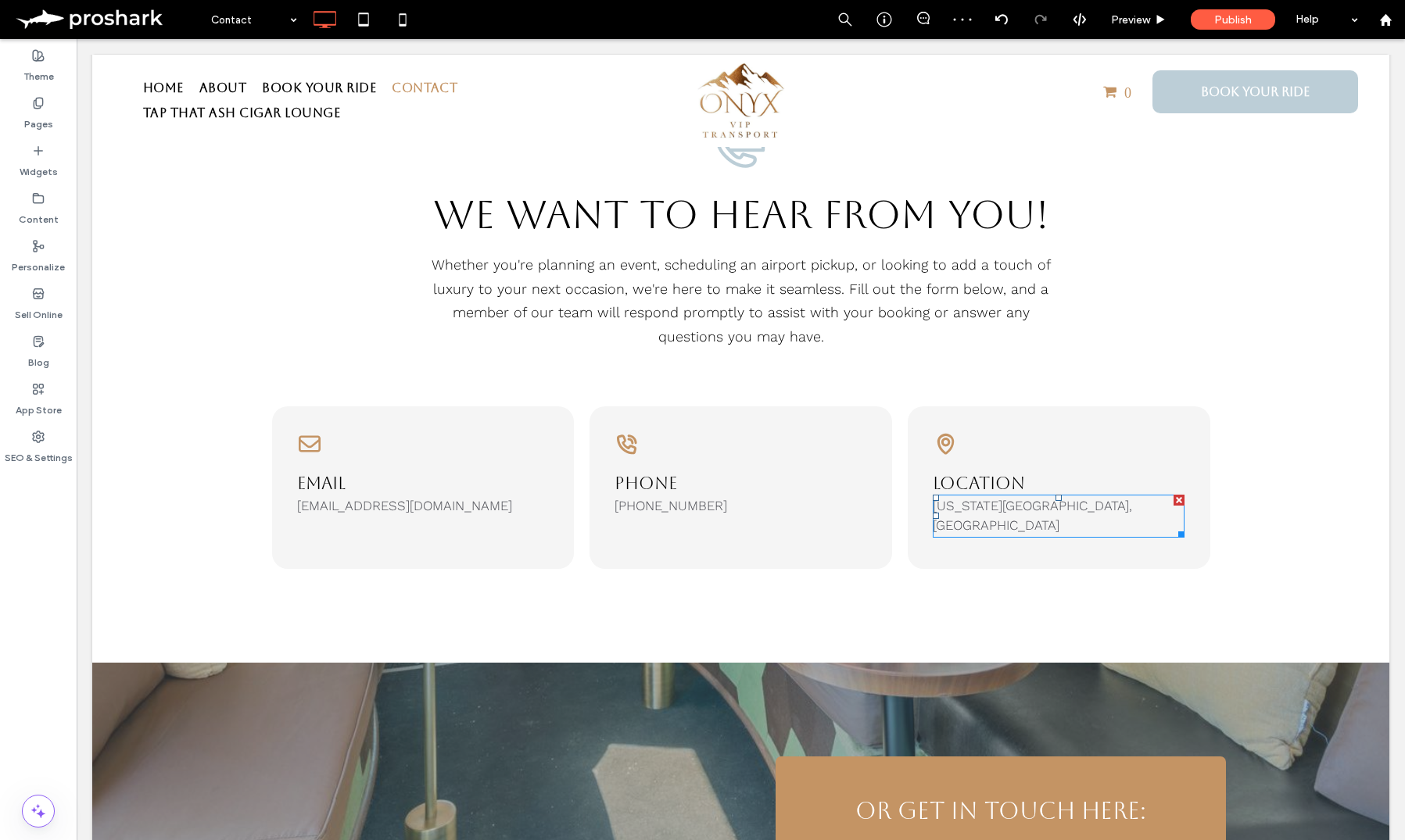
click at [1044, 513] on span "Colorado Springs, Denver" at bounding box center [1032, 516] width 199 height 36
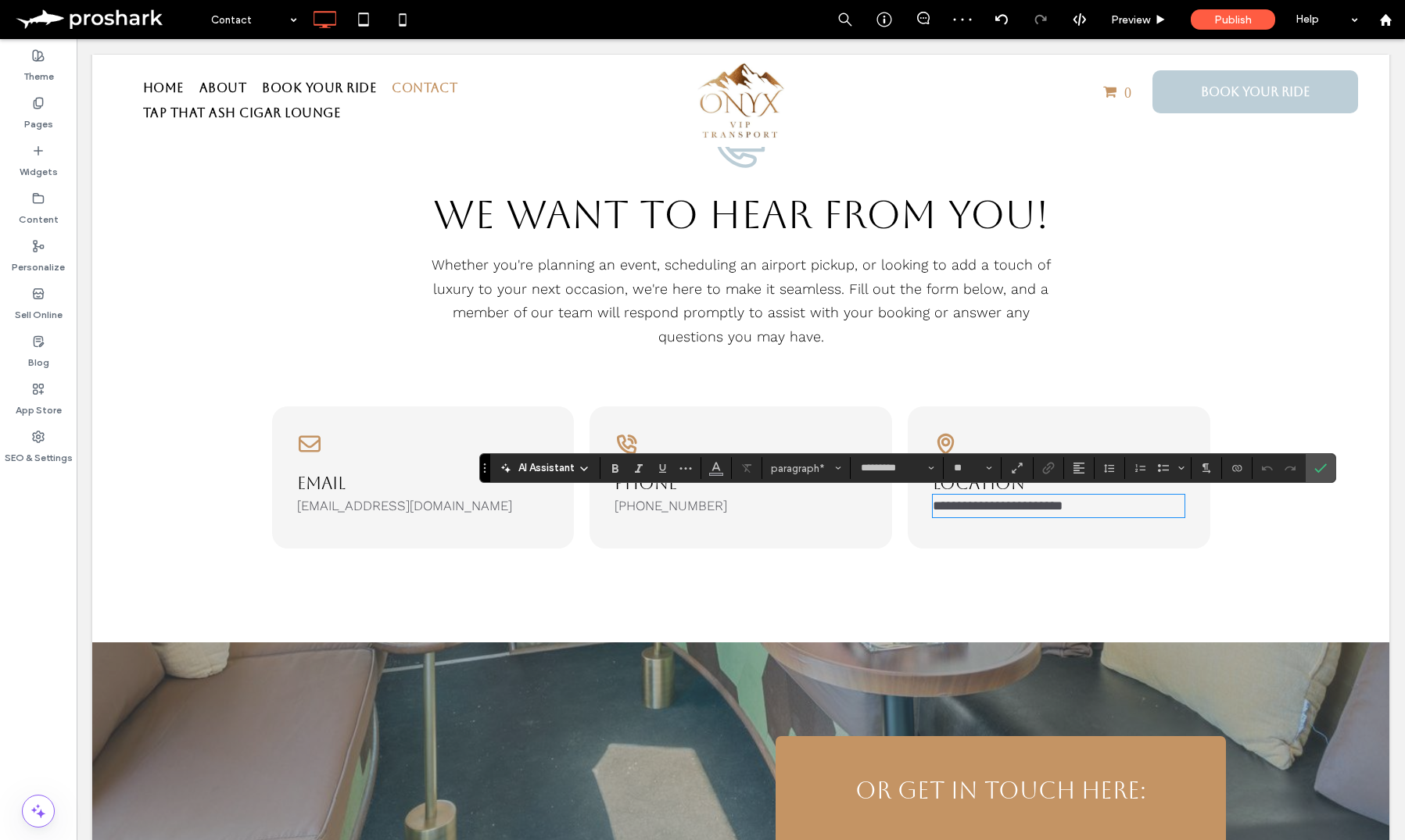
click at [1043, 506] on span "**********" at bounding box center [997, 506] width 130 height 13
click at [1038, 507] on span "**********" at bounding box center [997, 506] width 130 height 13
drag, startPoint x: 1325, startPoint y: 454, endPoint x: 1018, endPoint y: 487, distance: 308.8
click at [1325, 455] on span "Confirm" at bounding box center [1319, 468] width 12 height 26
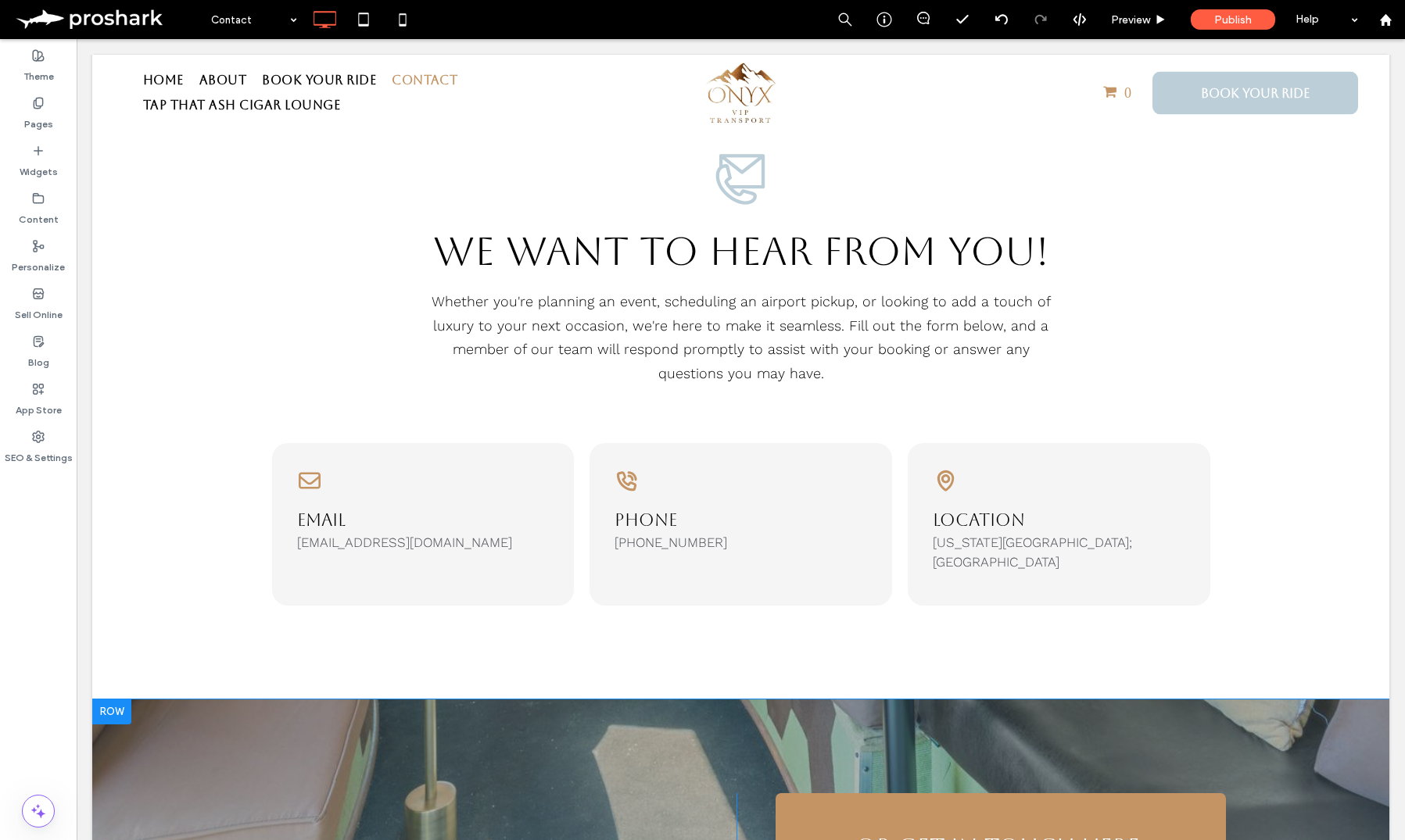
scroll to position [0, 0]
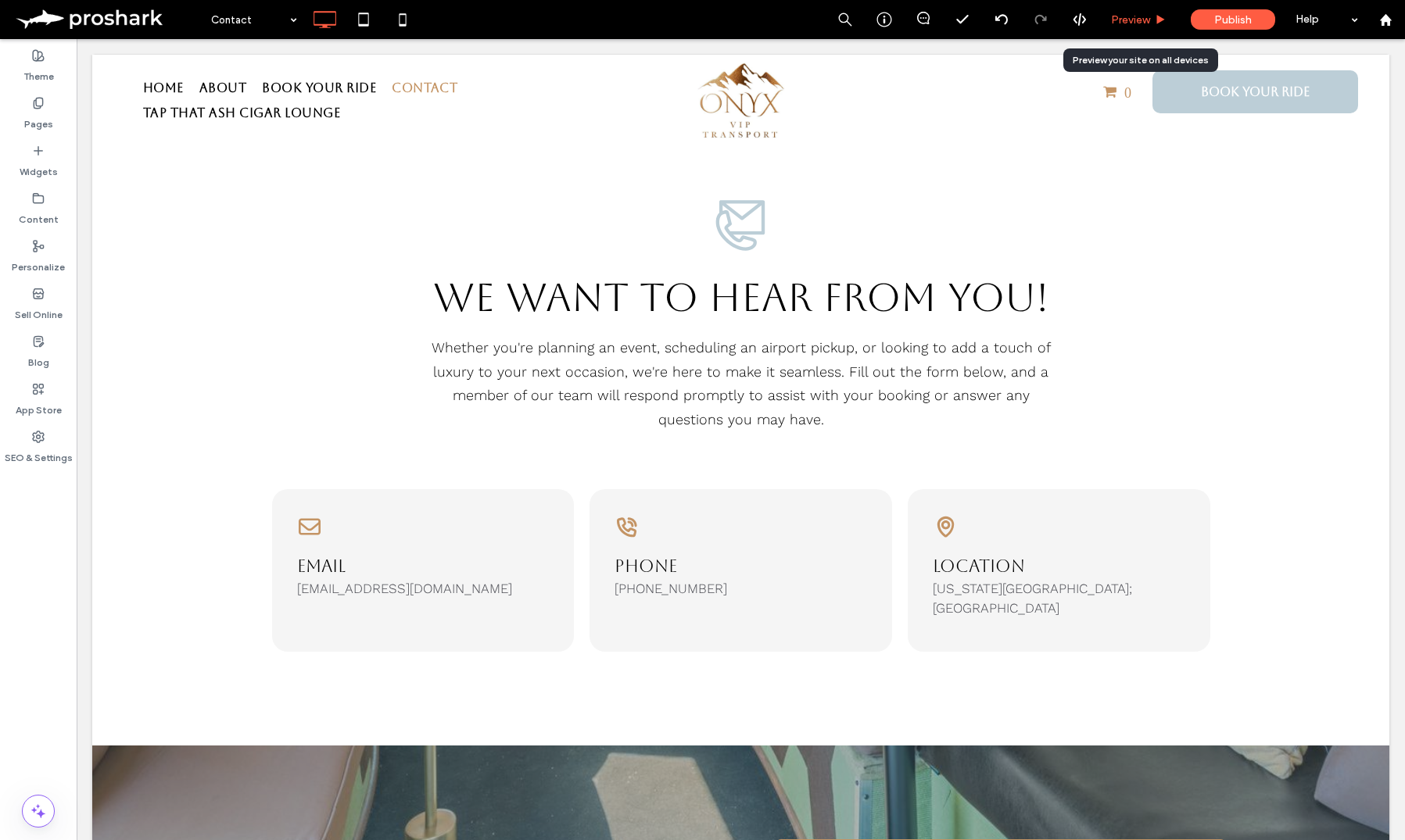
click at [1116, 8] on div "Preview" at bounding box center [1138, 20] width 80 height 39
click at [1144, 15] on span "Preview" at bounding box center [1131, 20] width 39 height 13
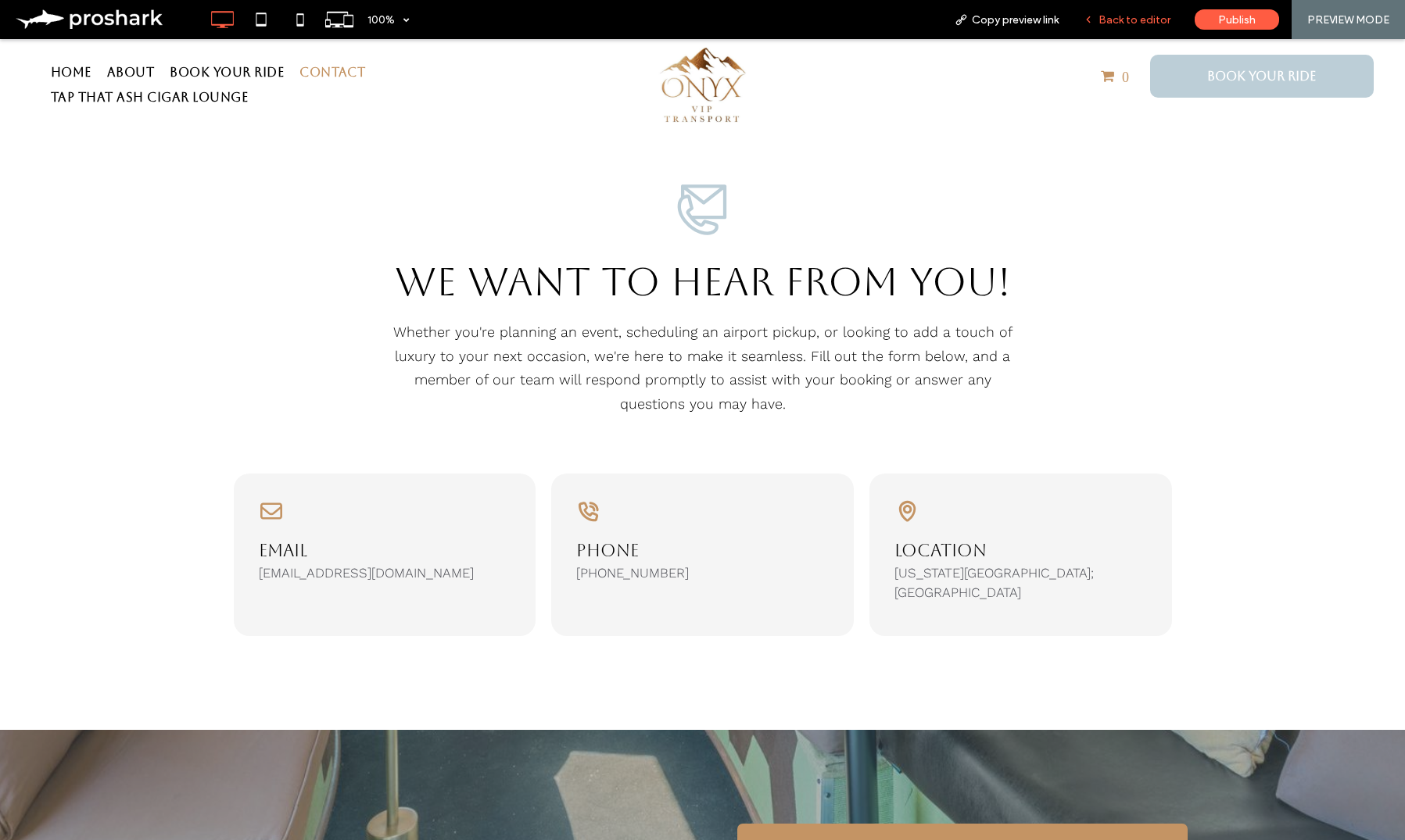
click at [1145, 25] on span "Back to editor" at bounding box center [1134, 20] width 72 height 13
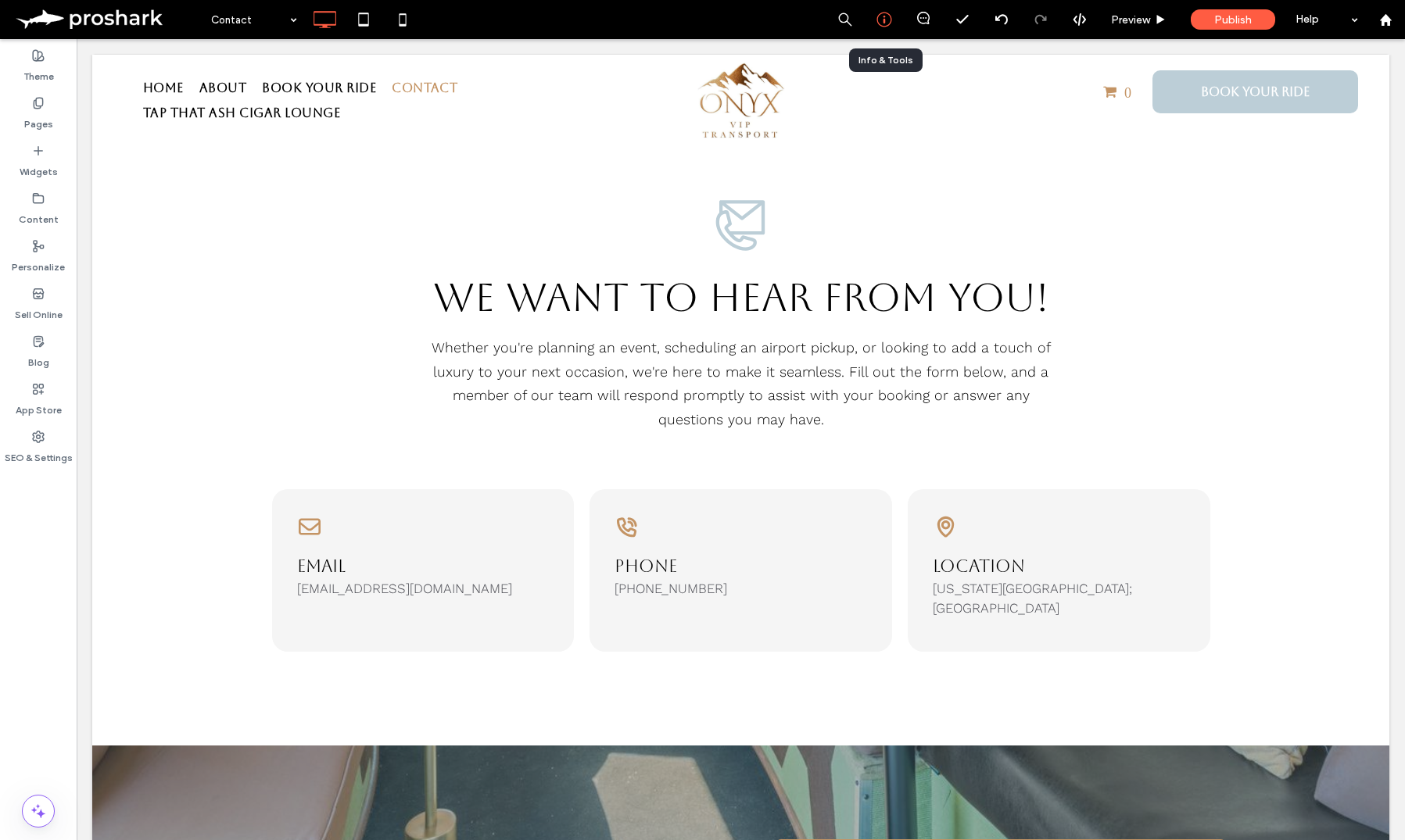
click at [882, 14] on icon at bounding box center [883, 19] width 16 height 16
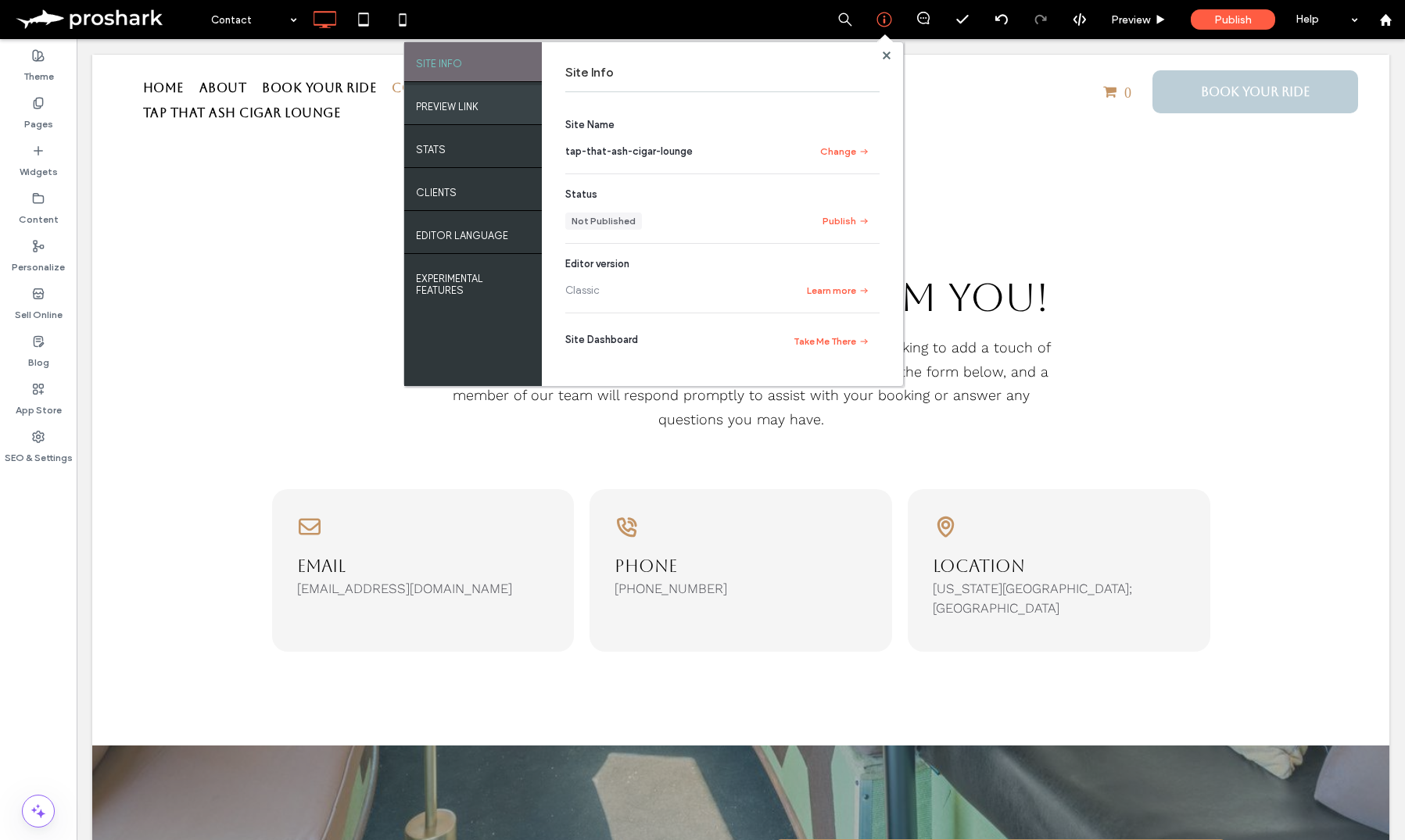
click at [463, 109] on label "PREVIEW LINK" at bounding box center [446, 102] width 63 height 20
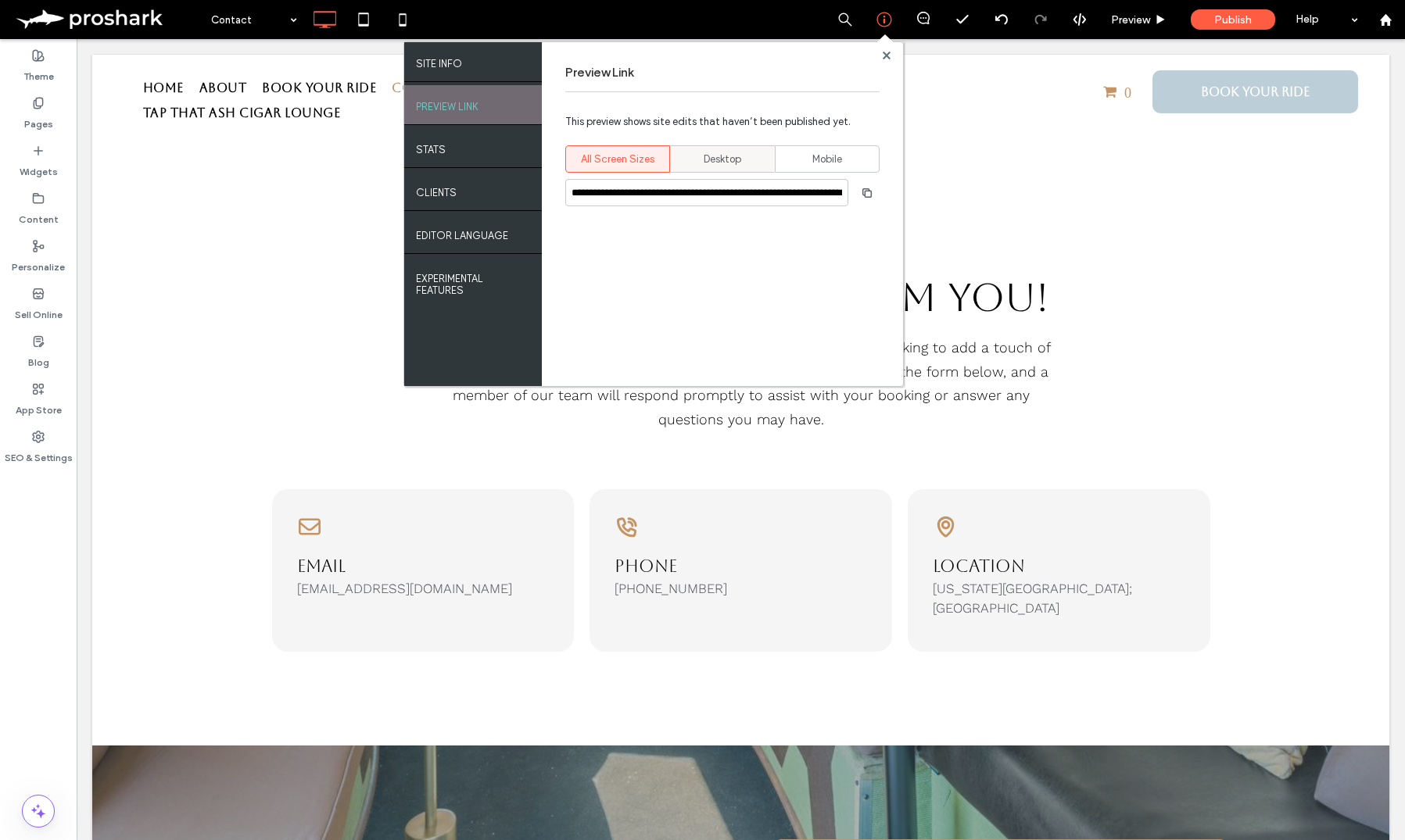
click at [742, 151] on div "Desktop" at bounding box center [723, 159] width 85 height 25
type input "**********"
click at [862, 190] on icon "button" at bounding box center [866, 193] width 12 height 12
click at [882, 54] on use at bounding box center [885, 54] width 8 height 8
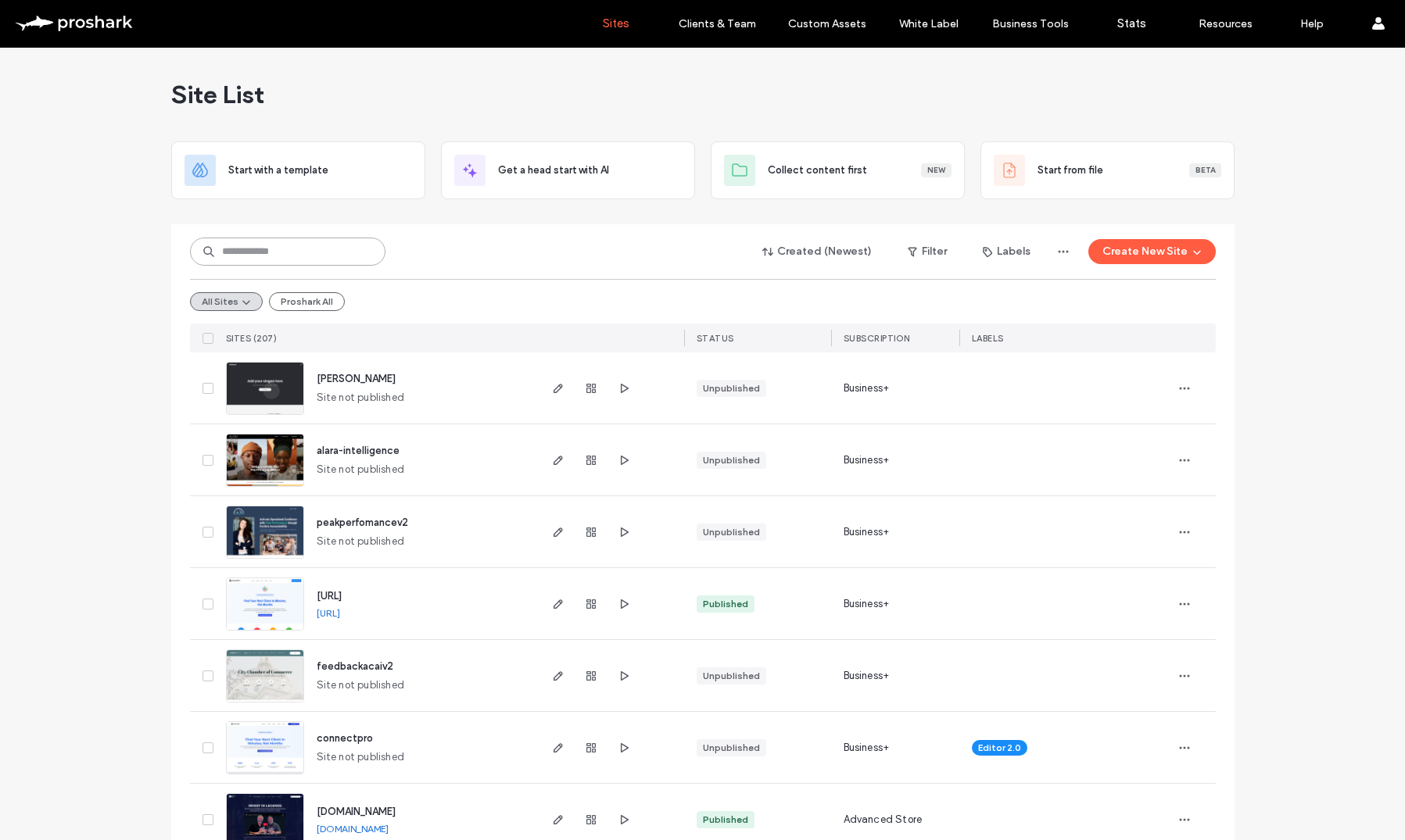
click at [323, 239] on input at bounding box center [288, 252] width 195 height 28
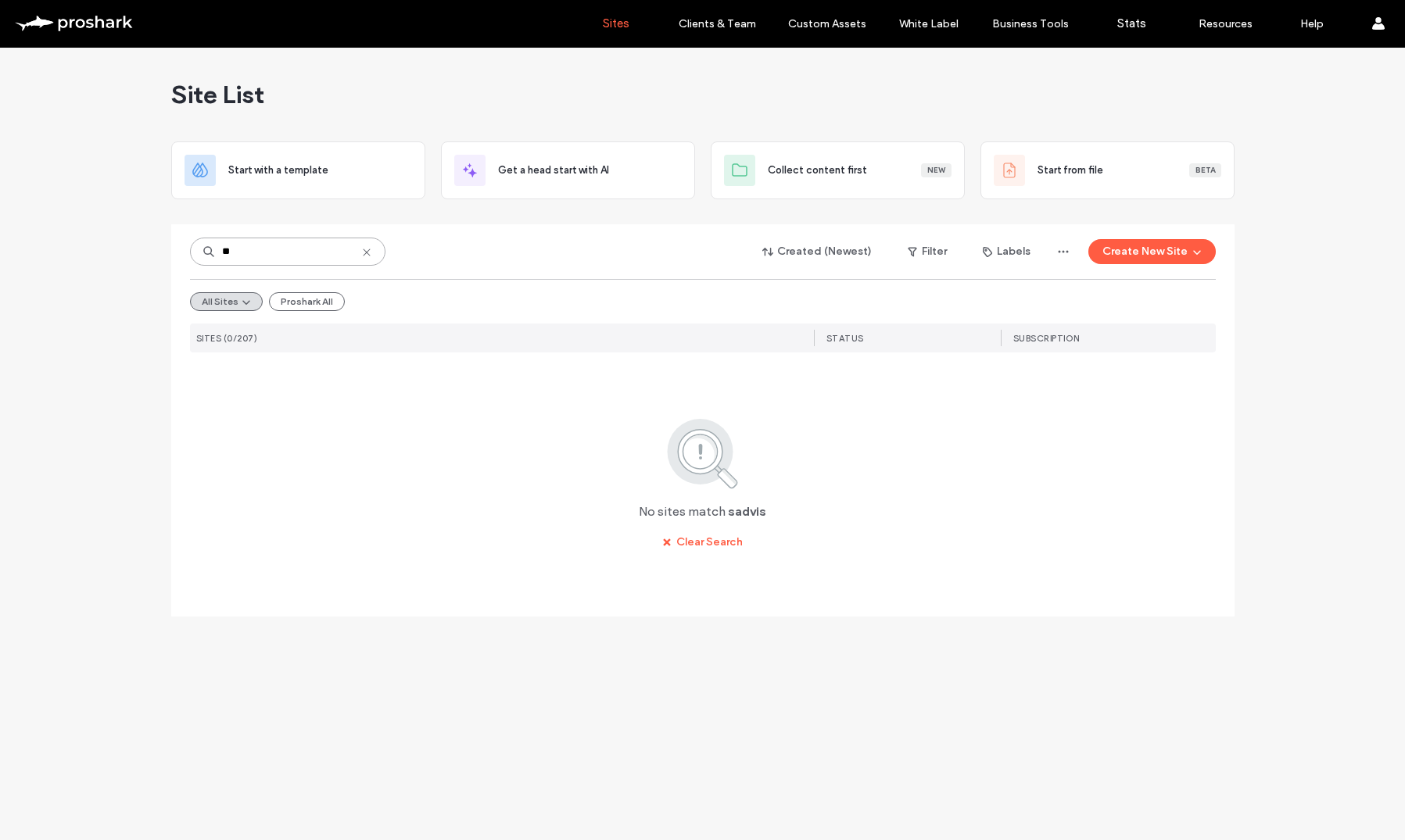
type input "*"
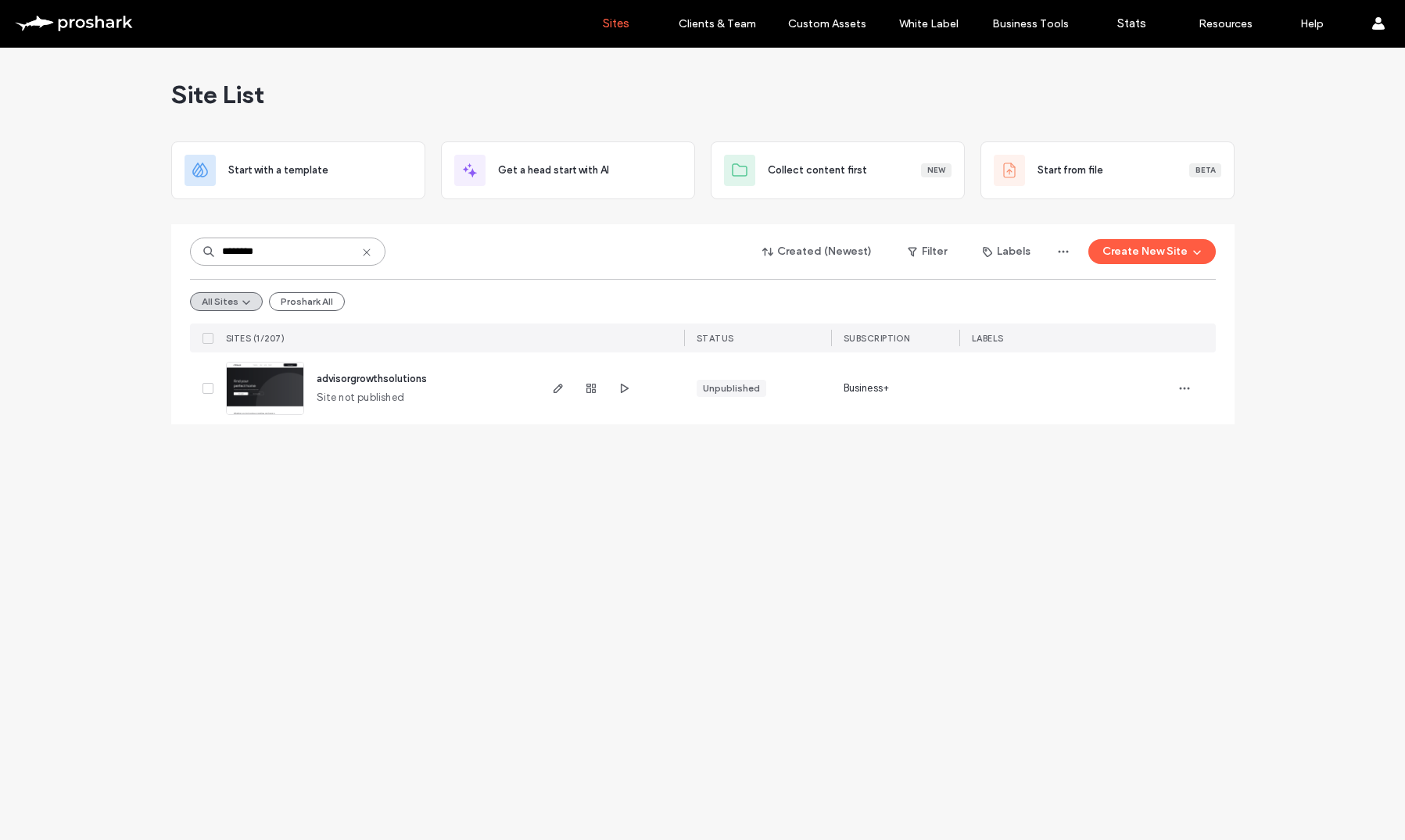
type input "********"
click at [372, 376] on span "advisorgrowthsolutions" at bounding box center [371, 379] width 110 height 11
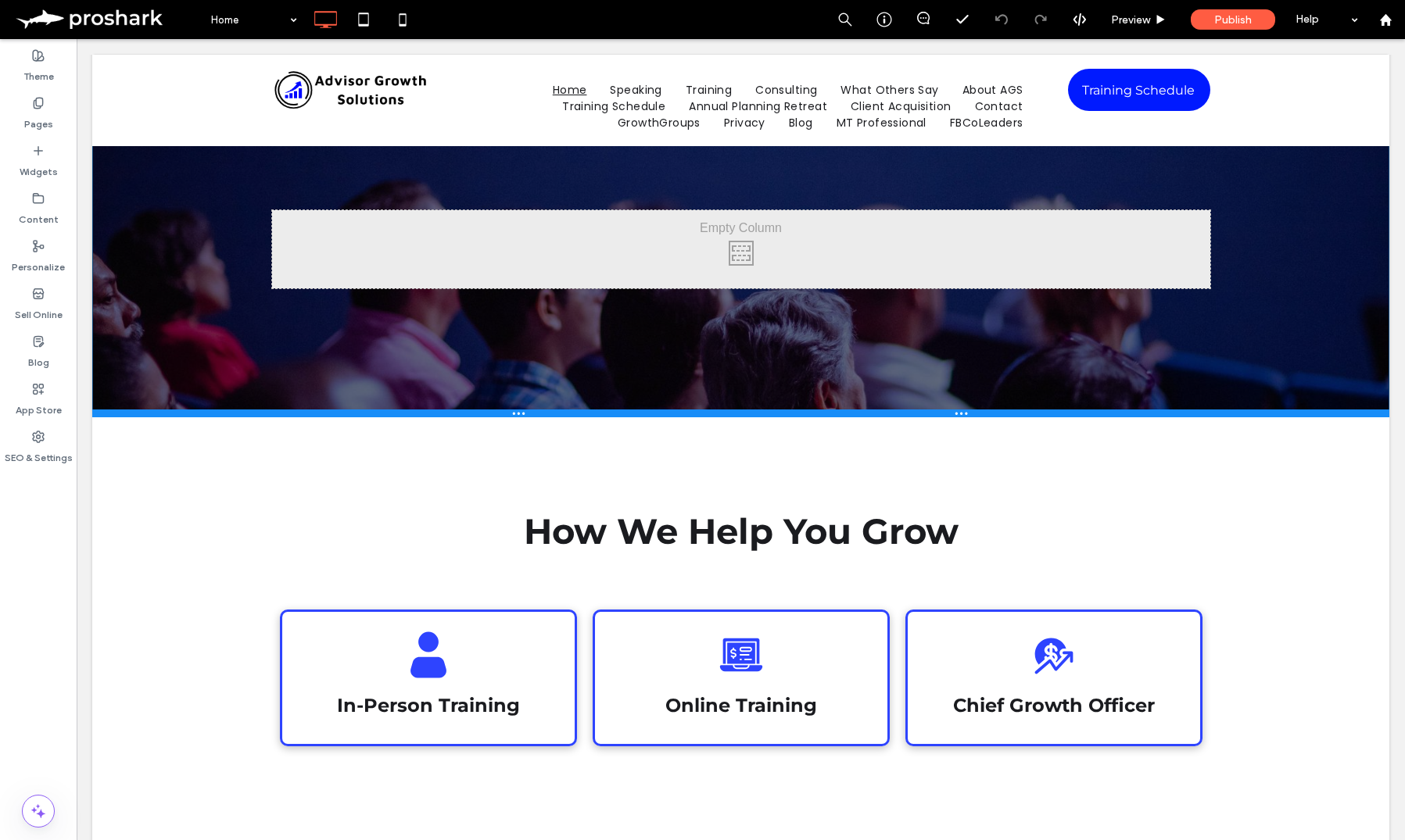
drag, startPoint x: 987, startPoint y: 281, endPoint x: 1028, endPoint y: 413, distance: 138.2
click at [1028, 413] on div at bounding box center [741, 413] width 1297 height 8
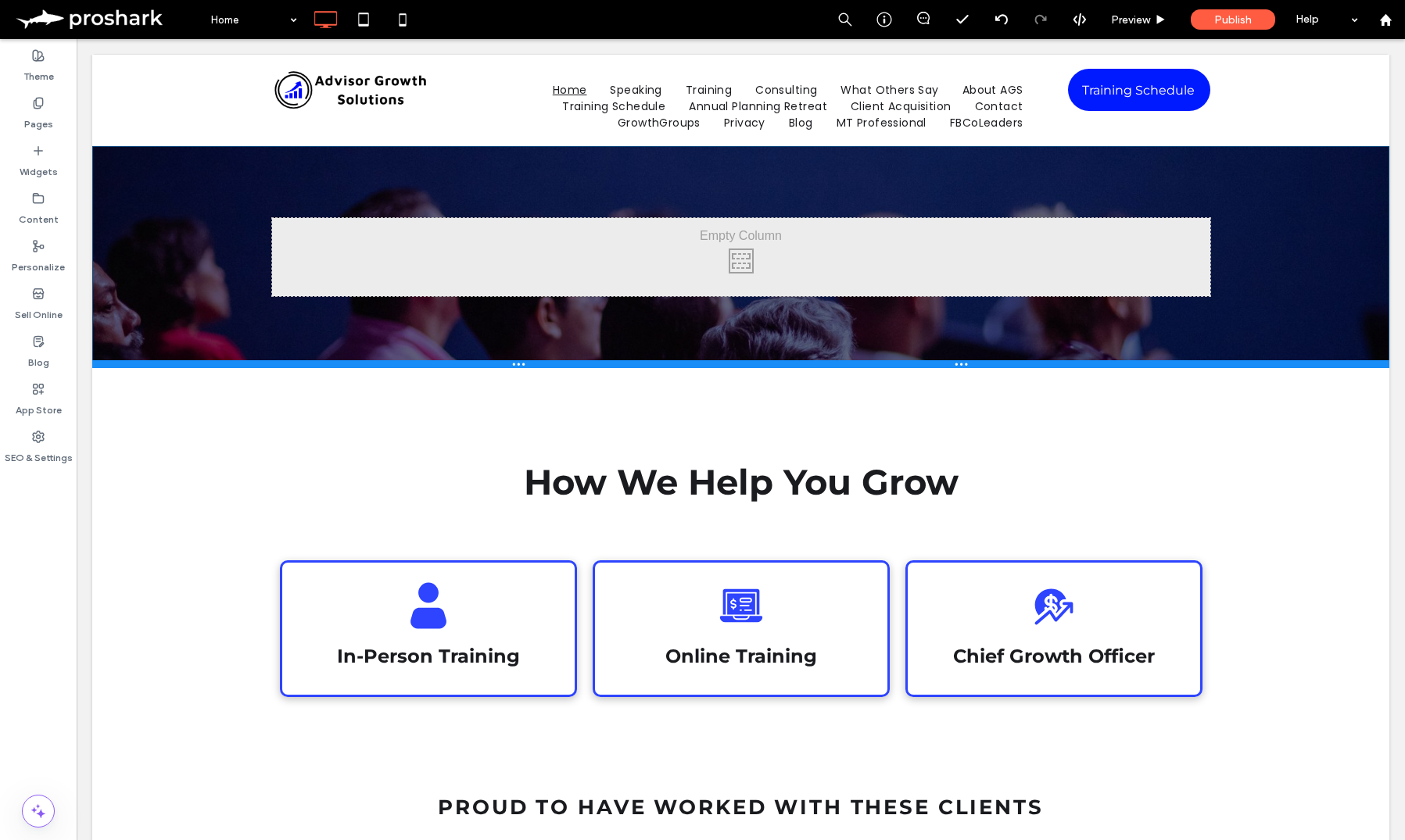
drag, startPoint x: 893, startPoint y: 477, endPoint x: 973, endPoint y: 393, distance: 116.0
click at [922, 364] on div at bounding box center [741, 364] width 1297 height 8
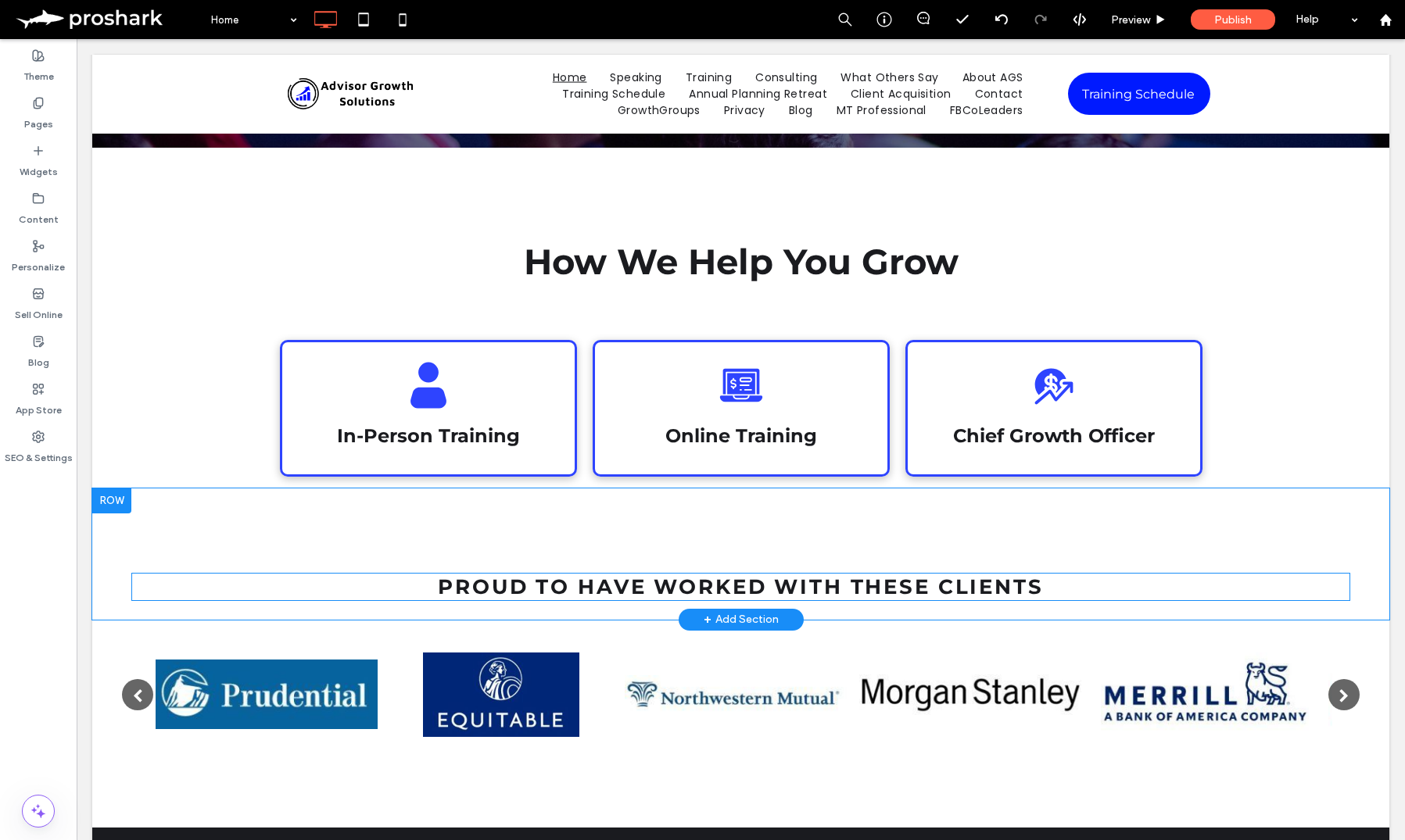
scroll to position [219, 0]
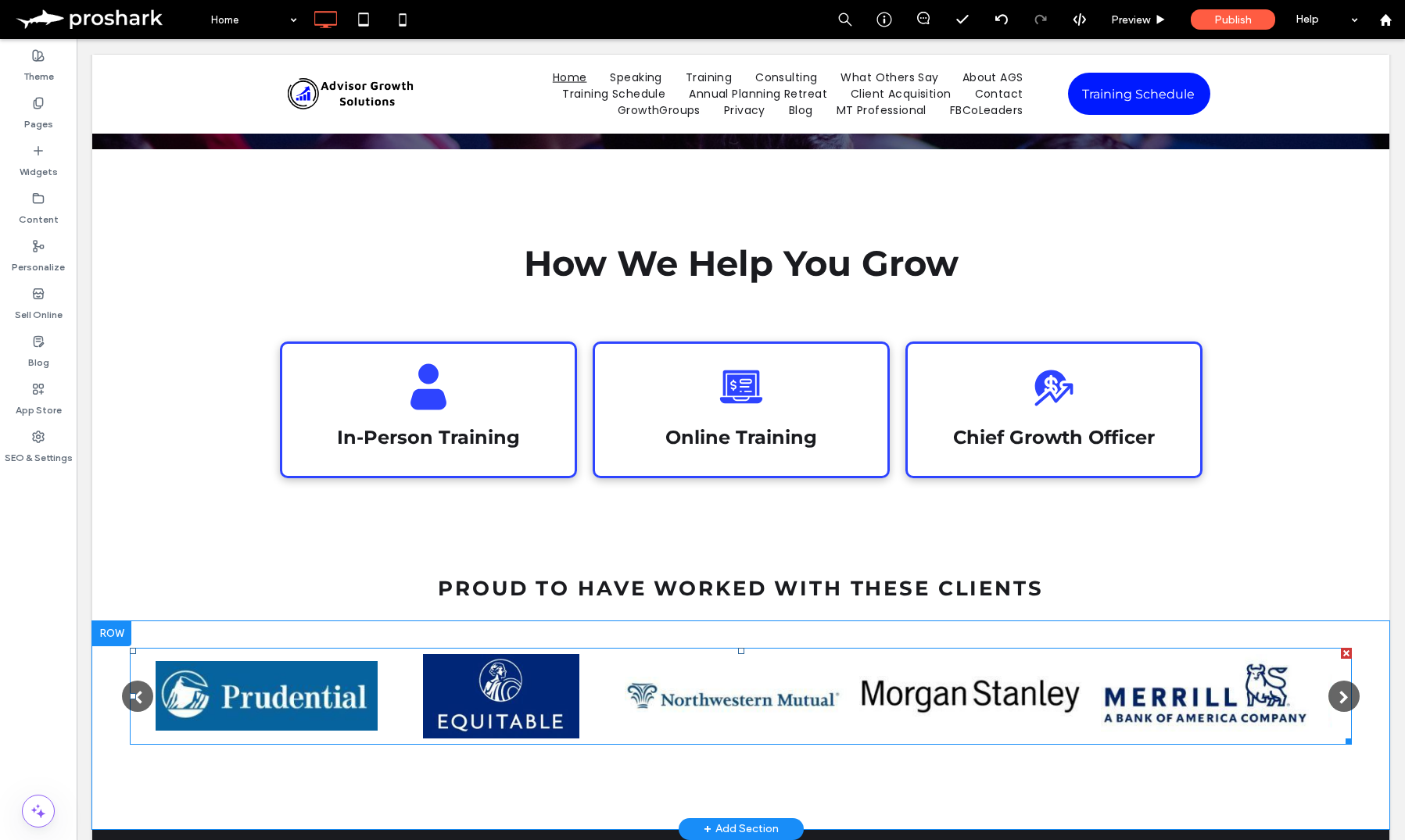
click at [878, 684] on span at bounding box center [741, 695] width 1222 height 97
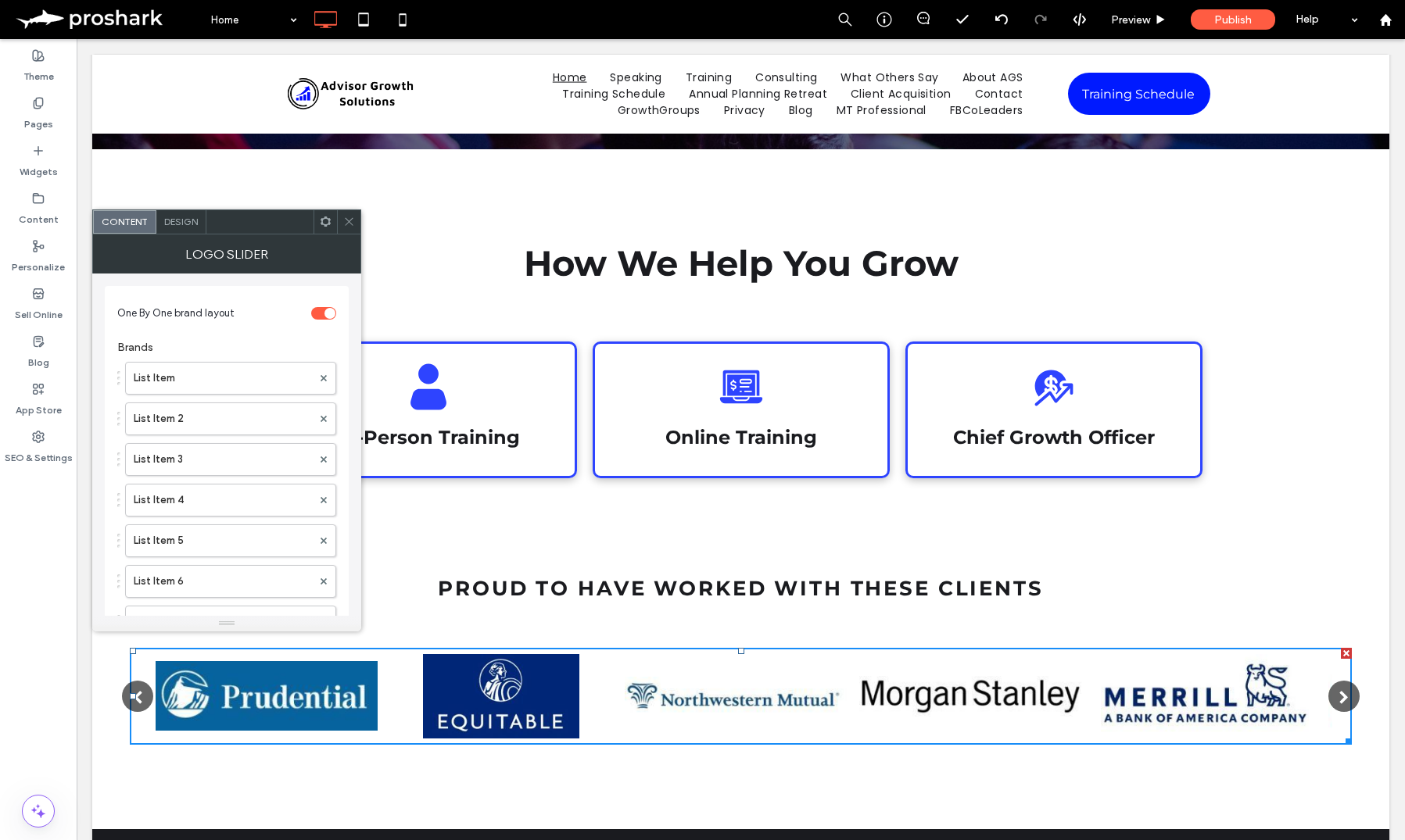
click at [343, 221] on div at bounding box center [348, 222] width 23 height 23
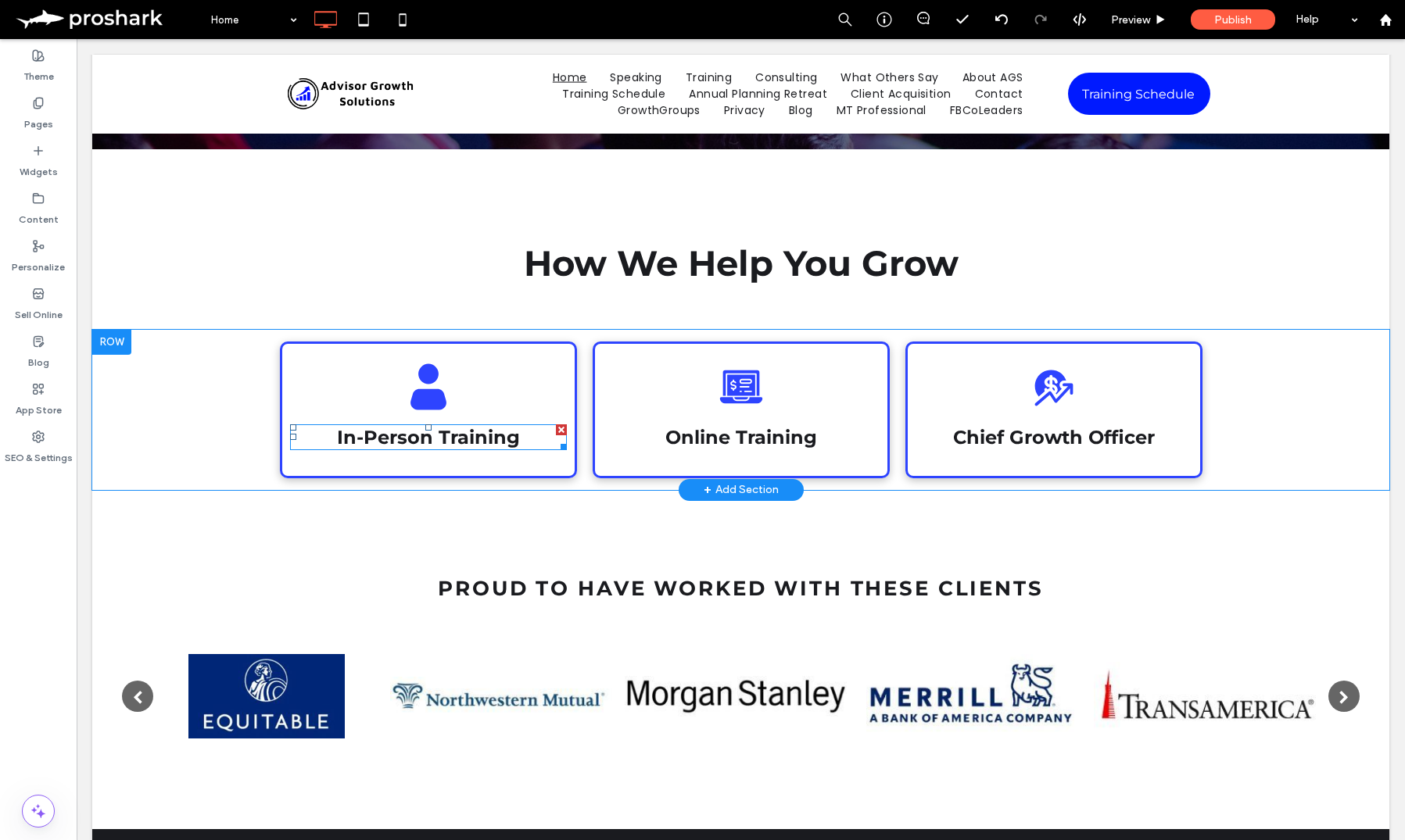
click at [414, 443] on span "In-Person Training" at bounding box center [428, 437] width 183 height 23
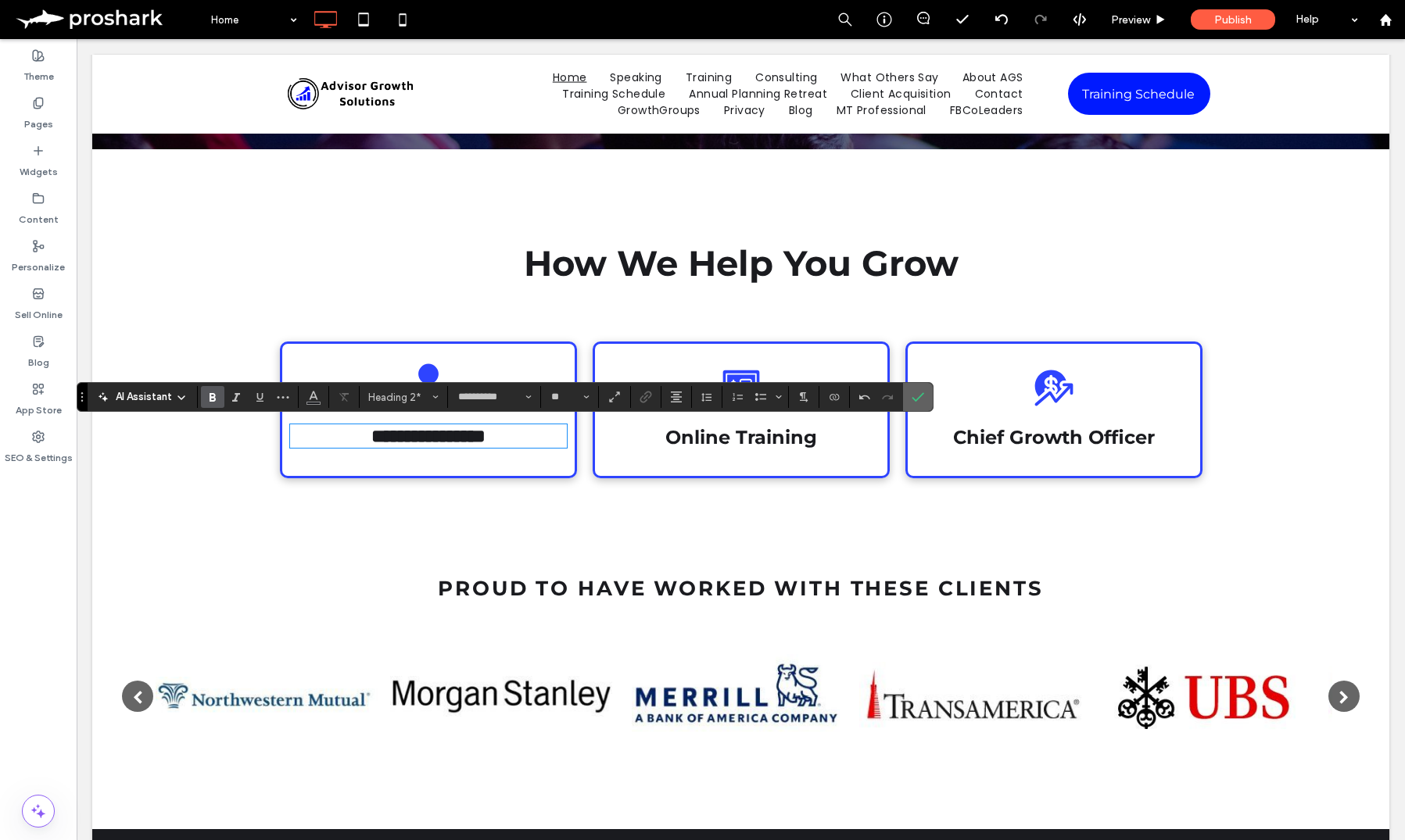
click at [913, 397] on use "Confirm" at bounding box center [918, 397] width 12 height 9
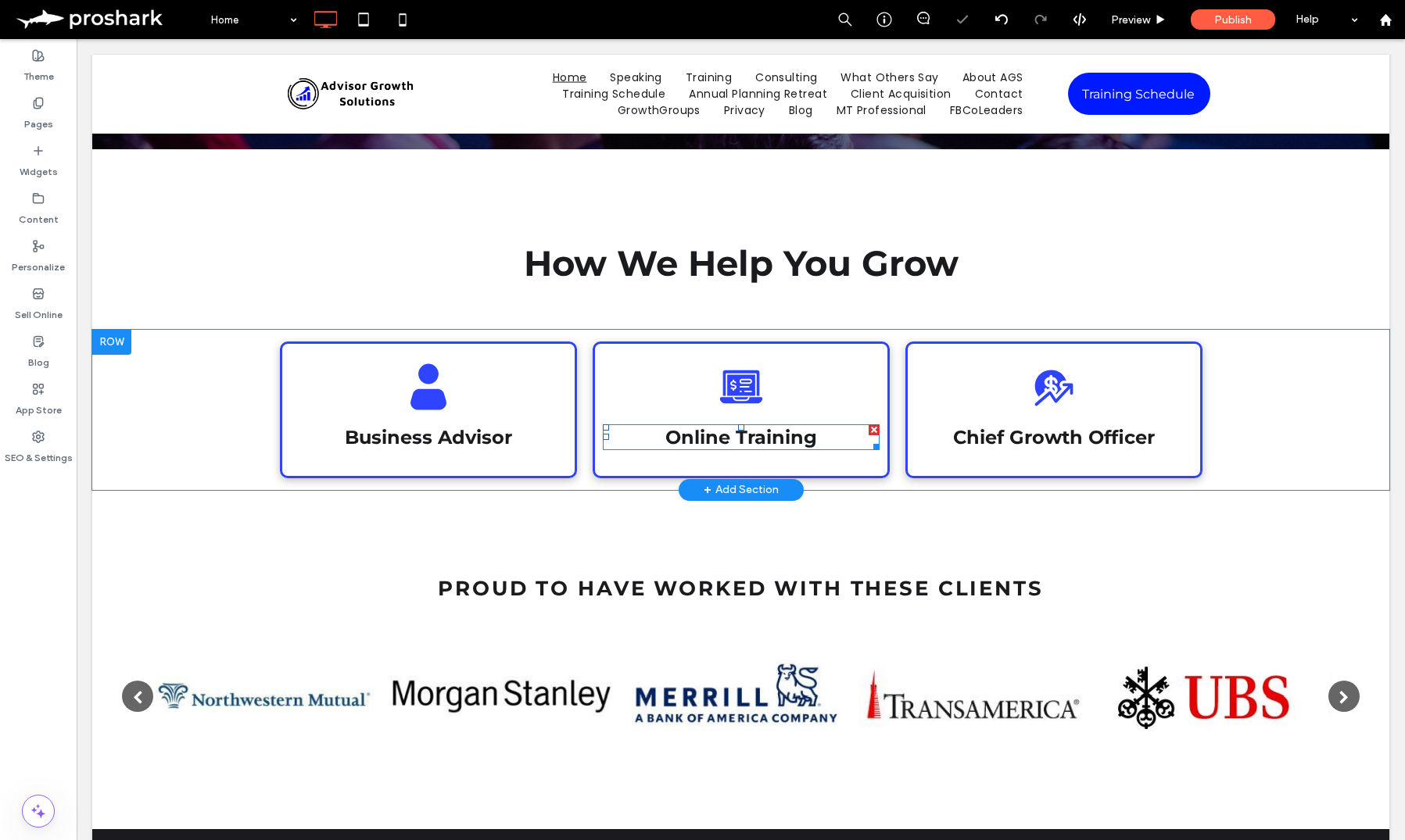
click at [773, 439] on span "Online Training" at bounding box center [741, 437] width 151 height 23
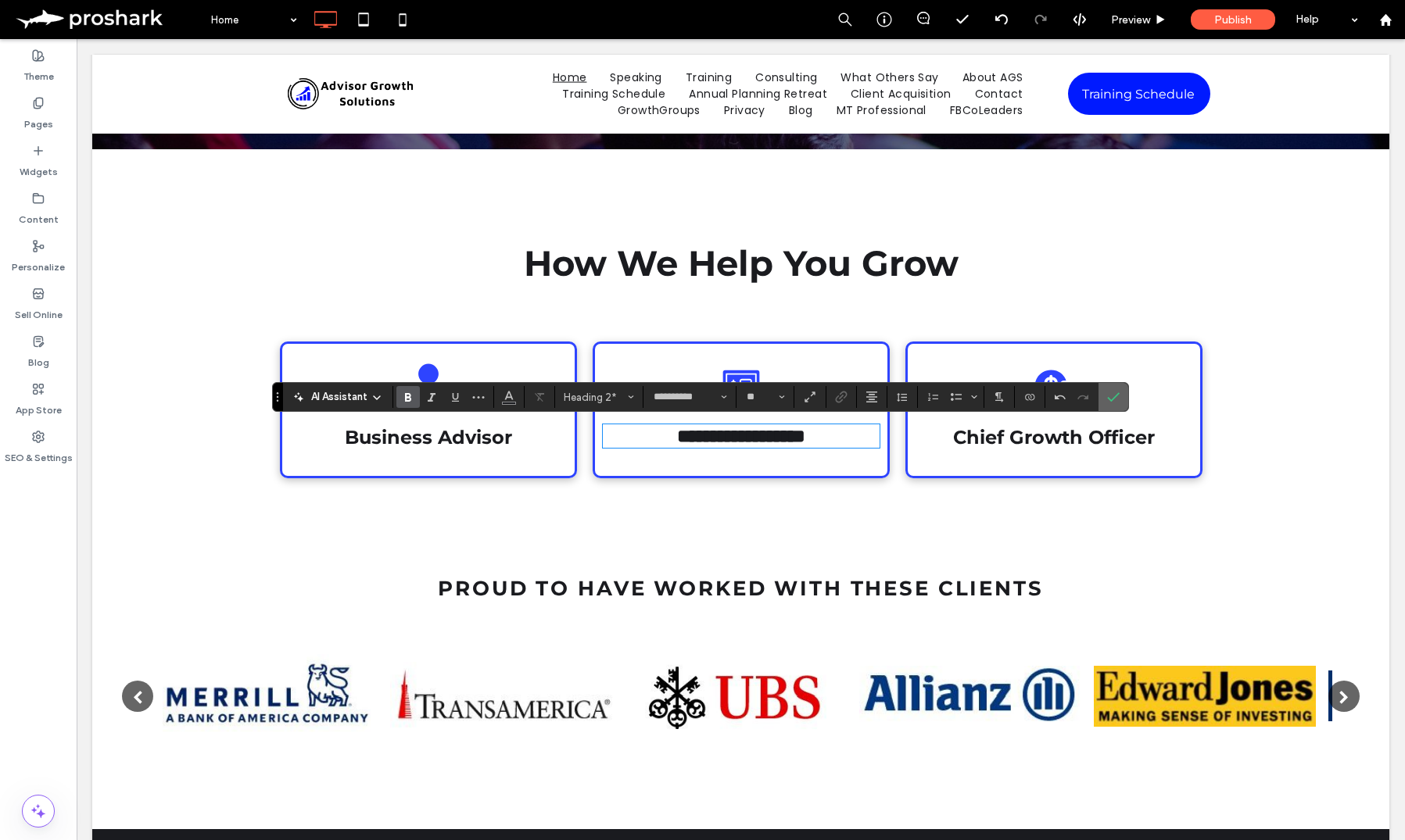
click at [1111, 399] on icon "Confirm" at bounding box center [1113, 397] width 12 height 12
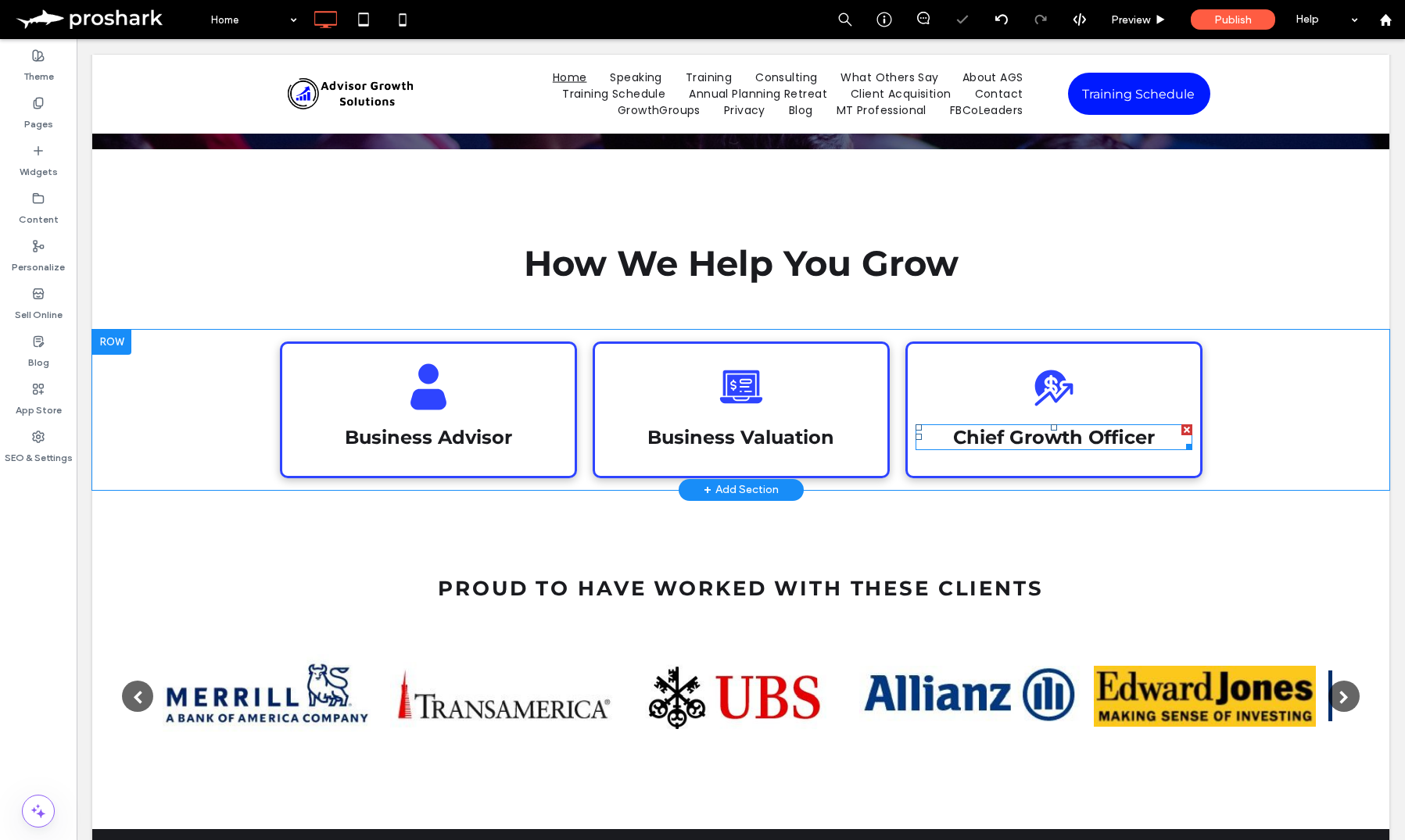
click at [1079, 448] on div "Chief Growth Officer" at bounding box center [1054, 437] width 276 height 25
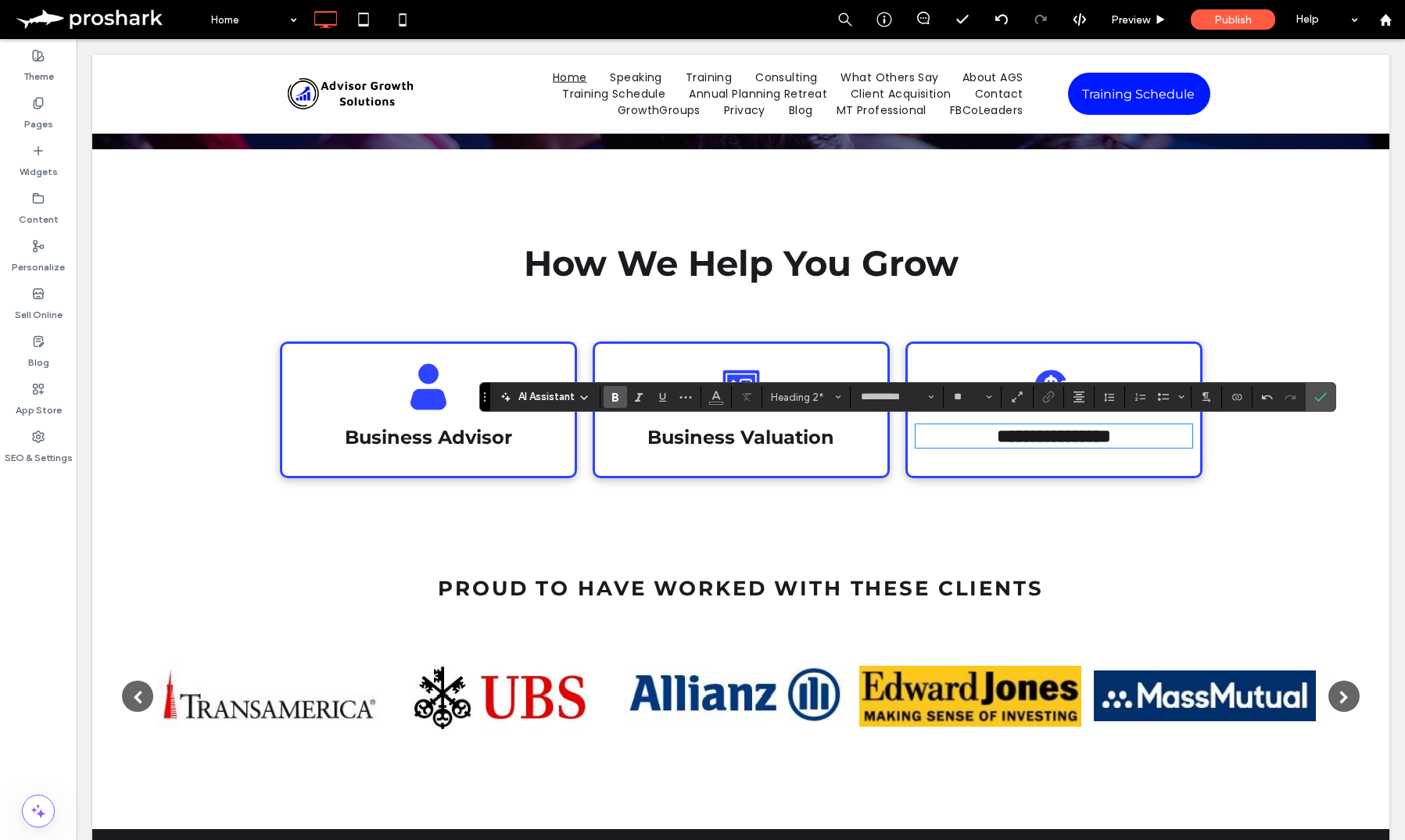
click at [1303, 395] on section at bounding box center [1278, 397] width 54 height 22
click at [1317, 401] on use "Confirm" at bounding box center [1319, 397] width 12 height 9
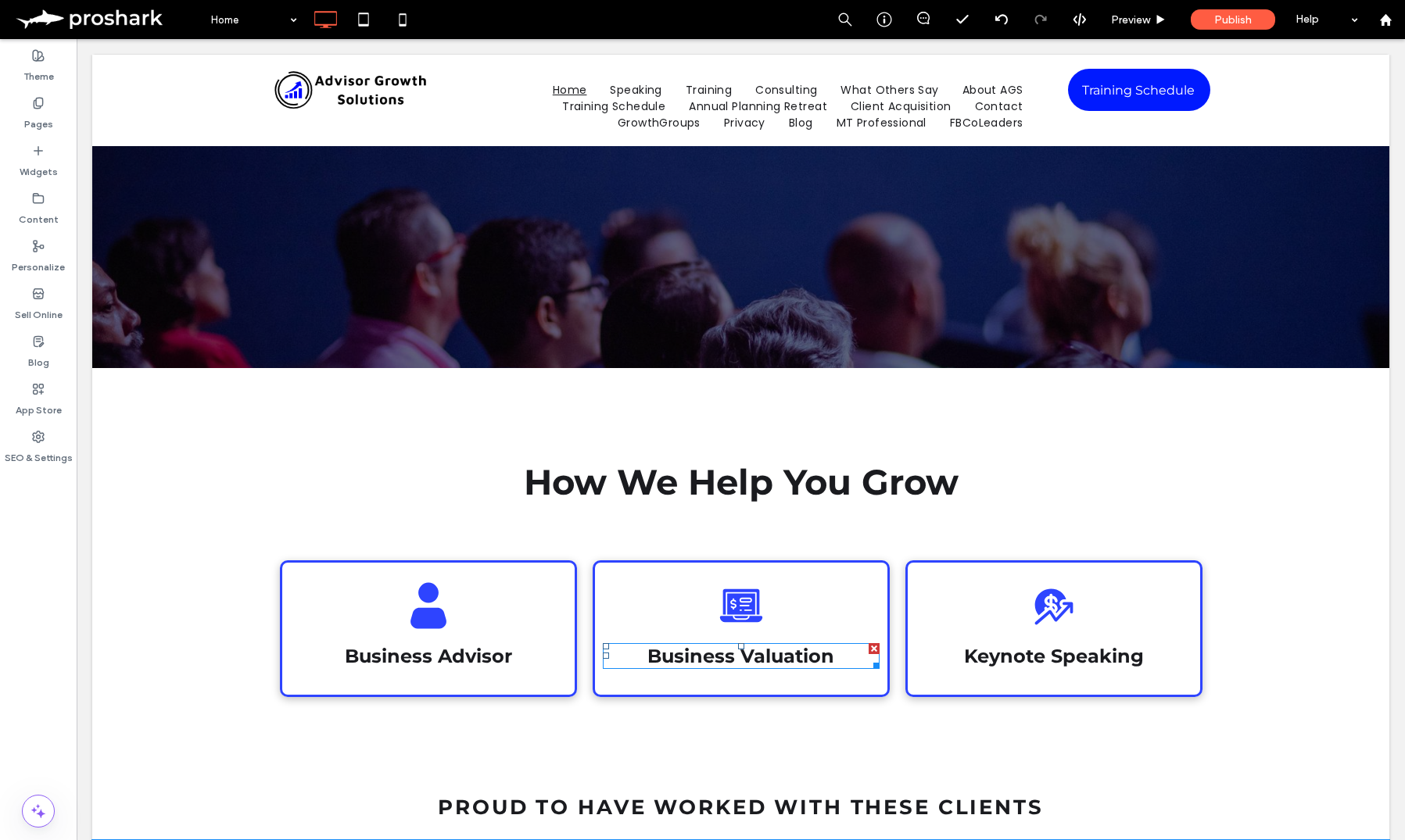
scroll to position [417, 0]
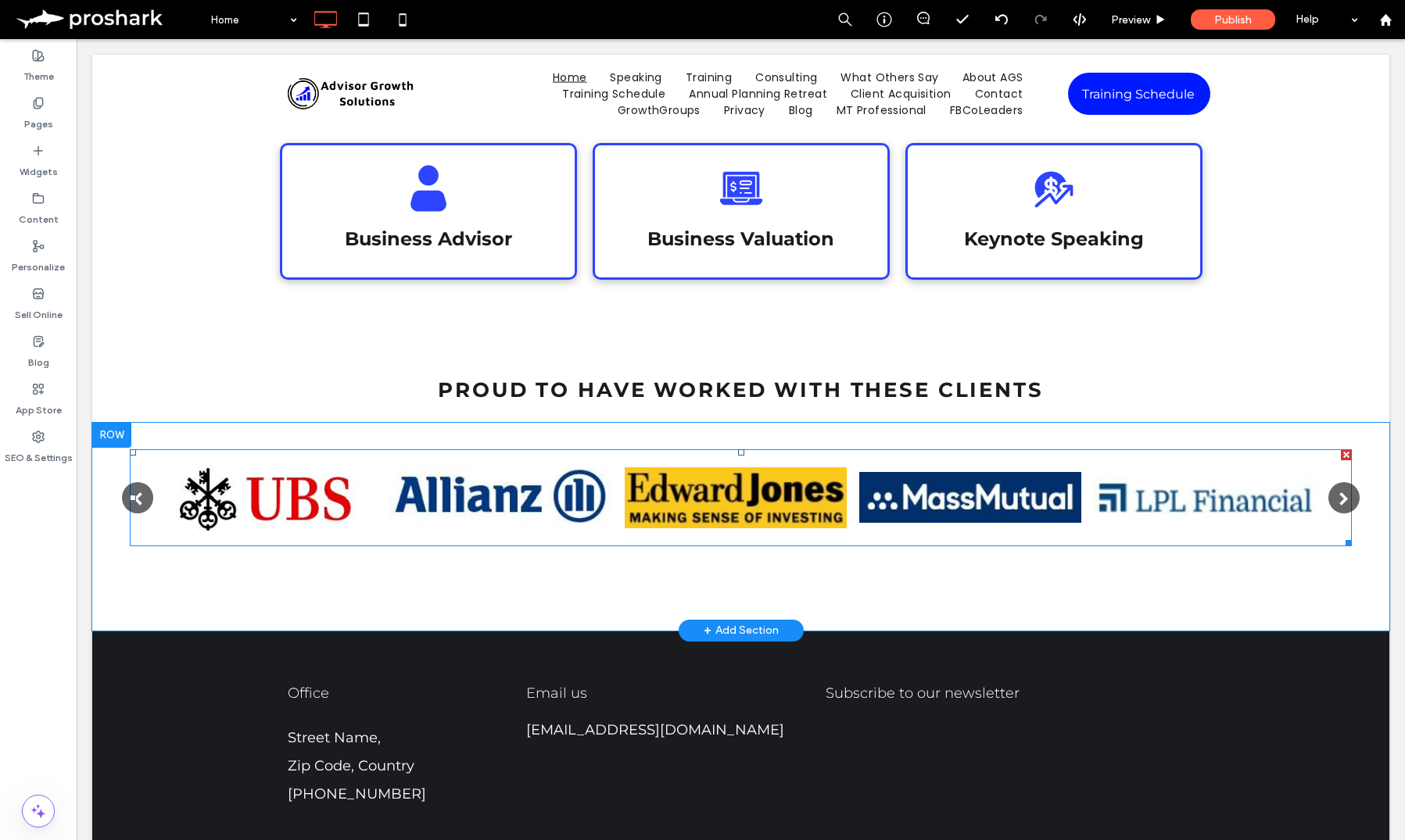
click at [722, 487] on span at bounding box center [741, 497] width 1222 height 97
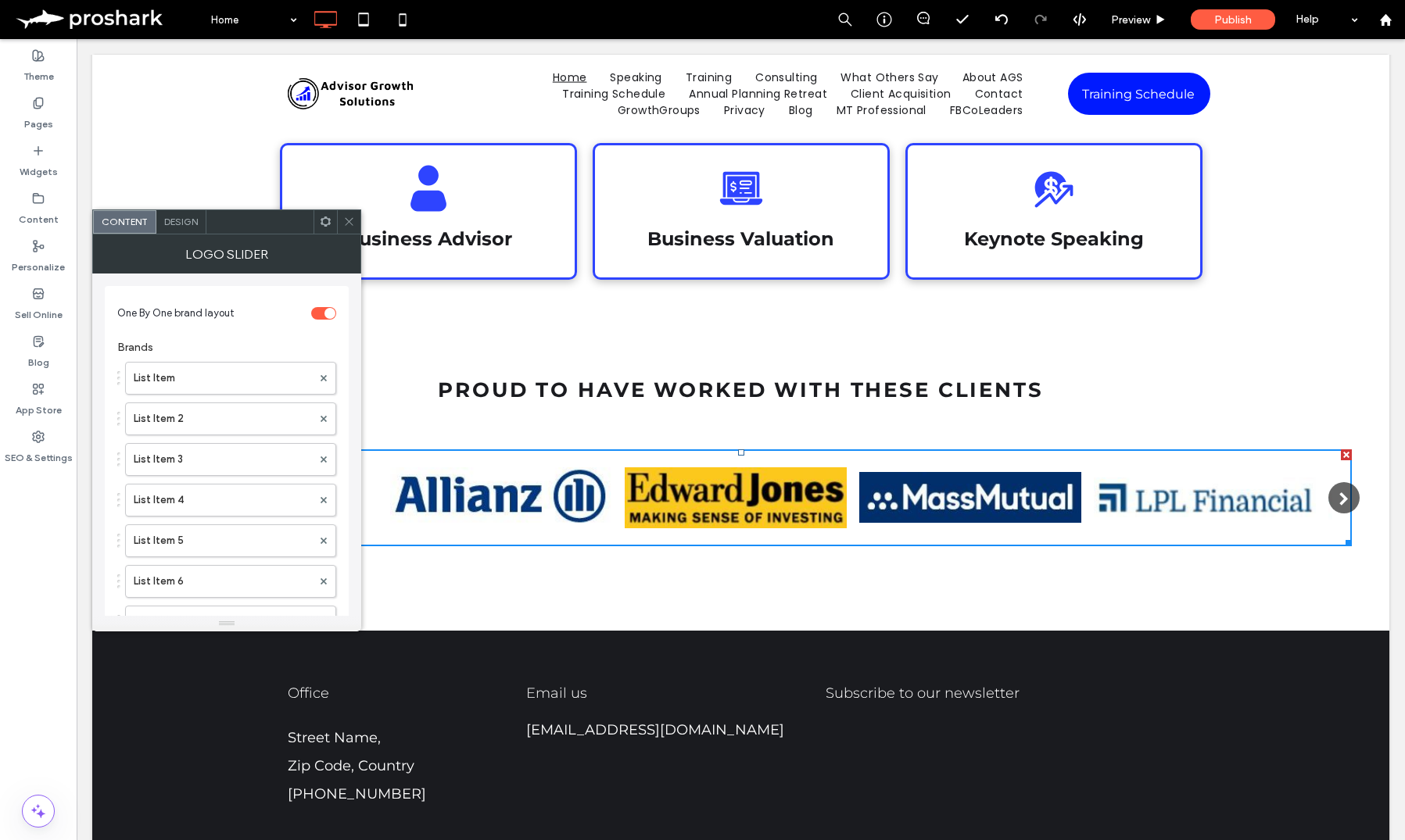
click at [310, 307] on section "One By One brand layout" at bounding box center [226, 314] width 219 height 39
click at [320, 310] on div "toggle" at bounding box center [323, 313] width 25 height 12
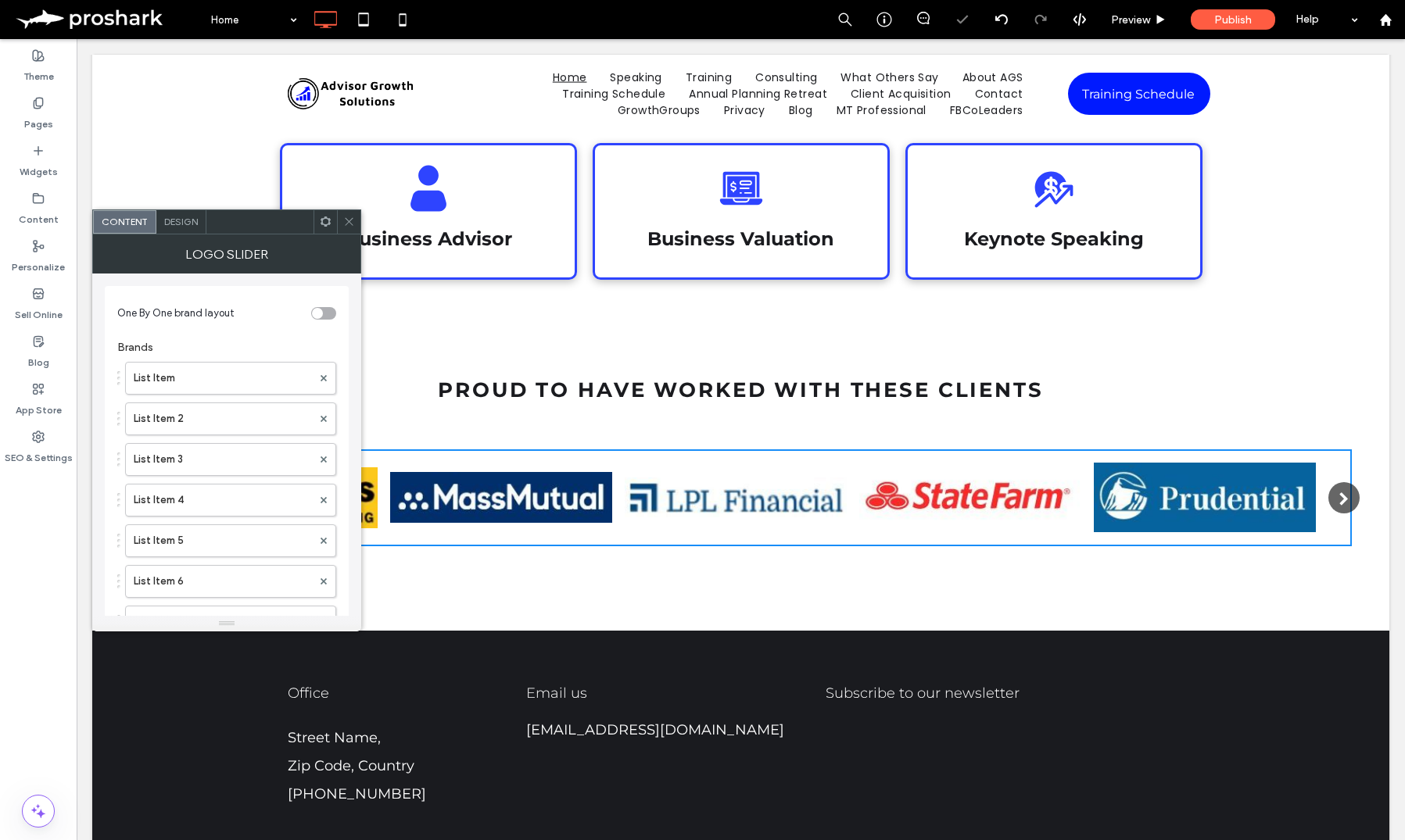
click at [352, 215] on span at bounding box center [349, 222] width 11 height 23
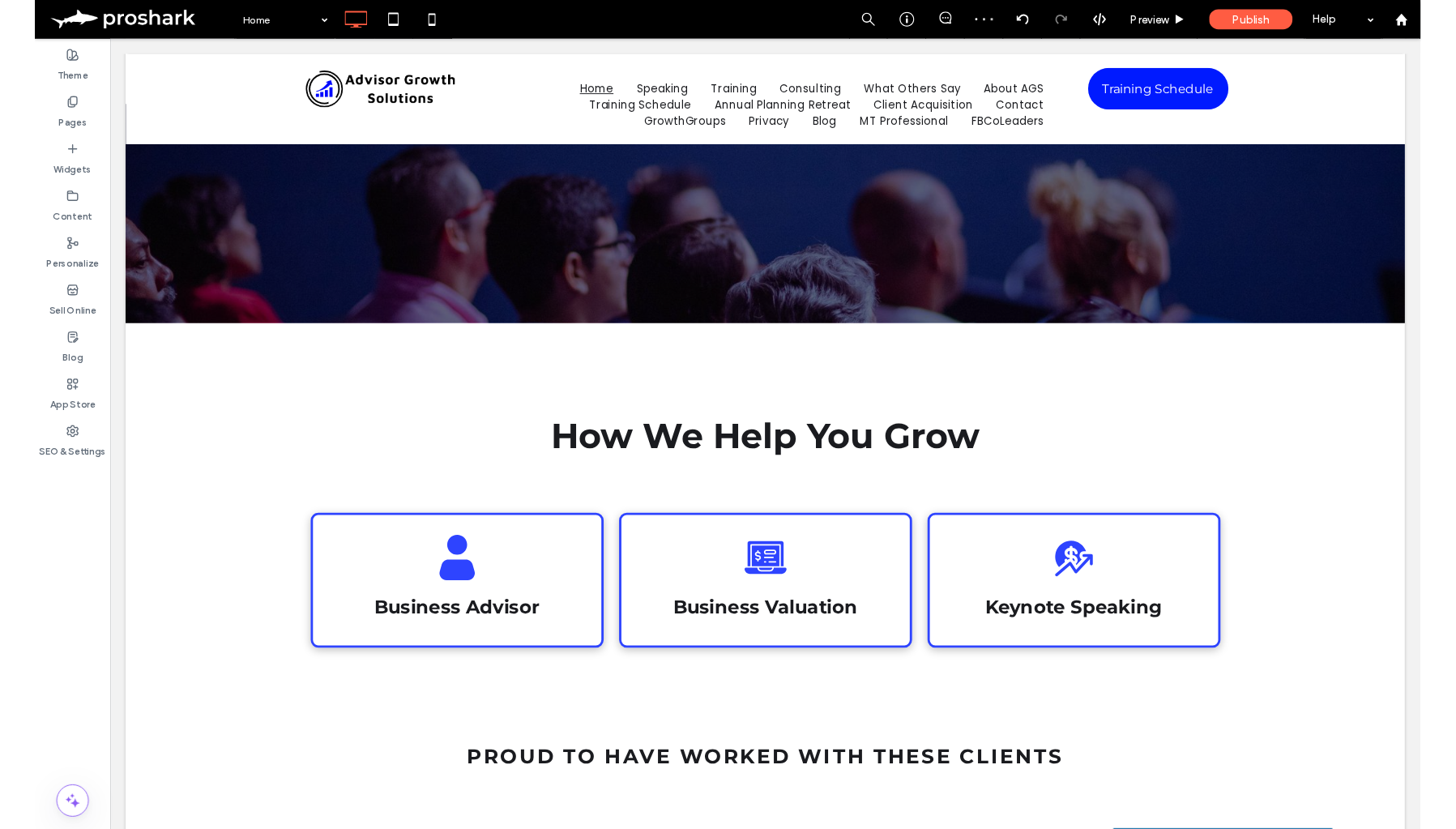
scroll to position [0, 0]
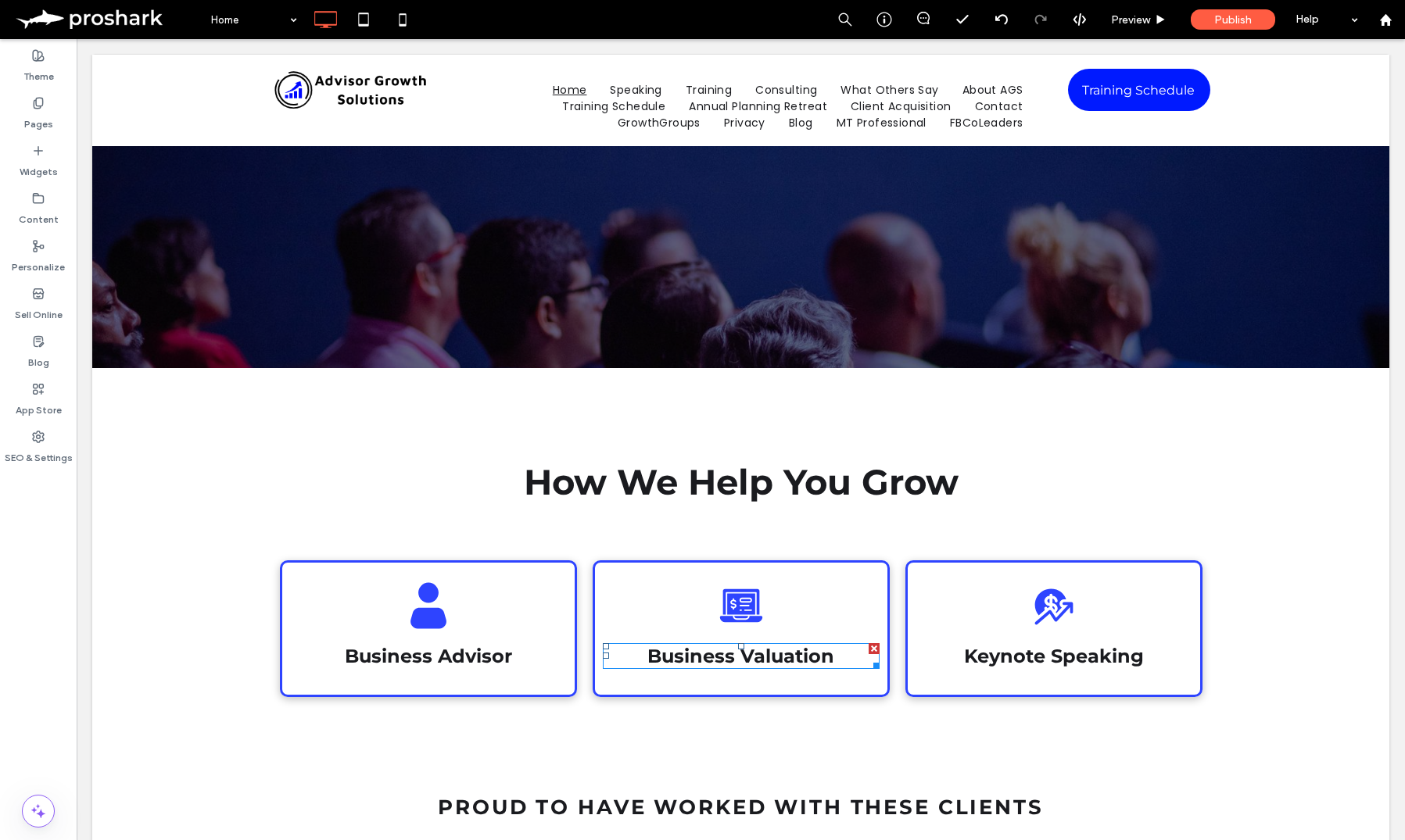
click at [755, 657] on span "Business Valuation" at bounding box center [741, 656] width 187 height 23
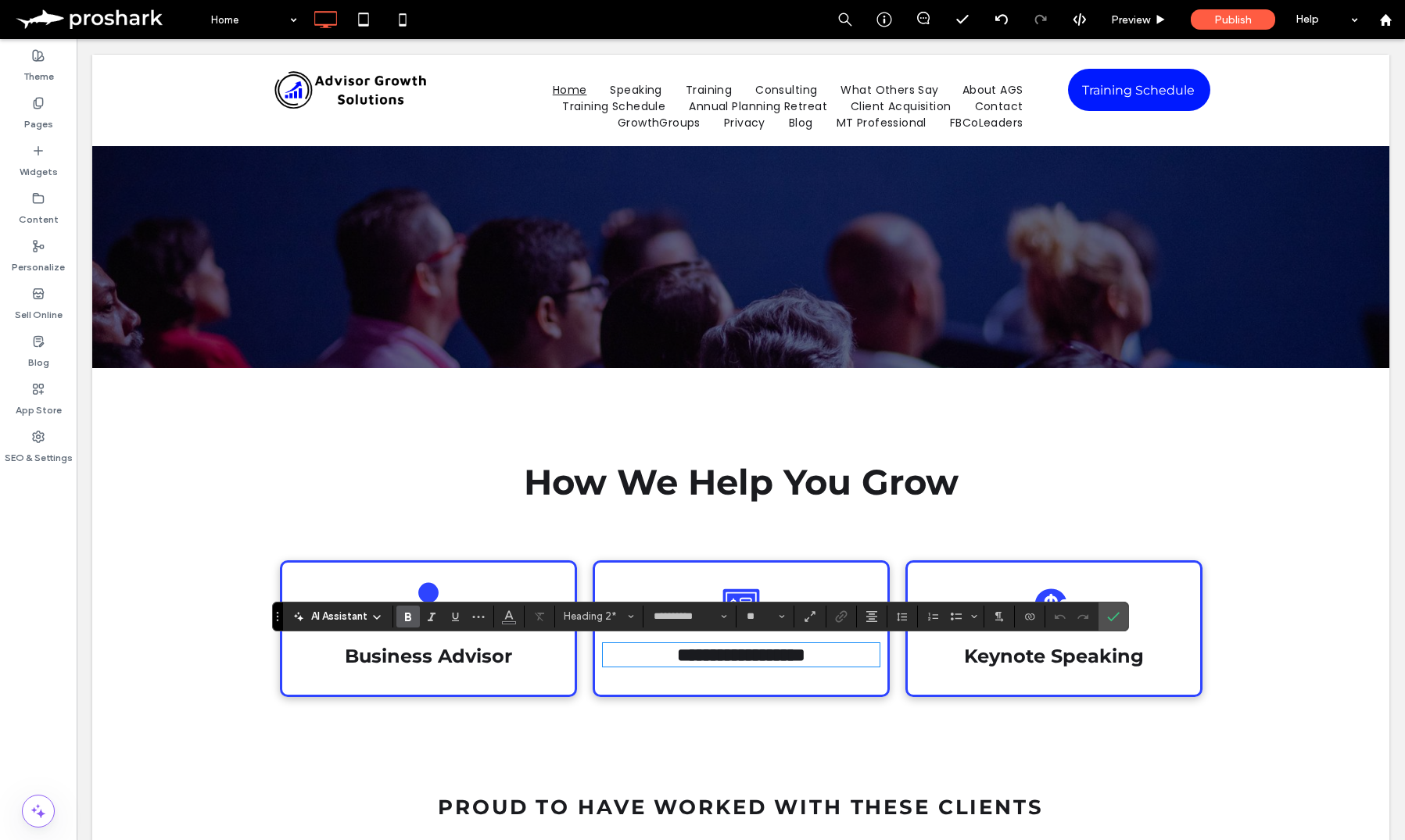
click at [773, 657] on span "**********" at bounding box center [741, 655] width 128 height 19
click at [1113, 615] on icon "Confirm" at bounding box center [1113, 616] width 12 height 12
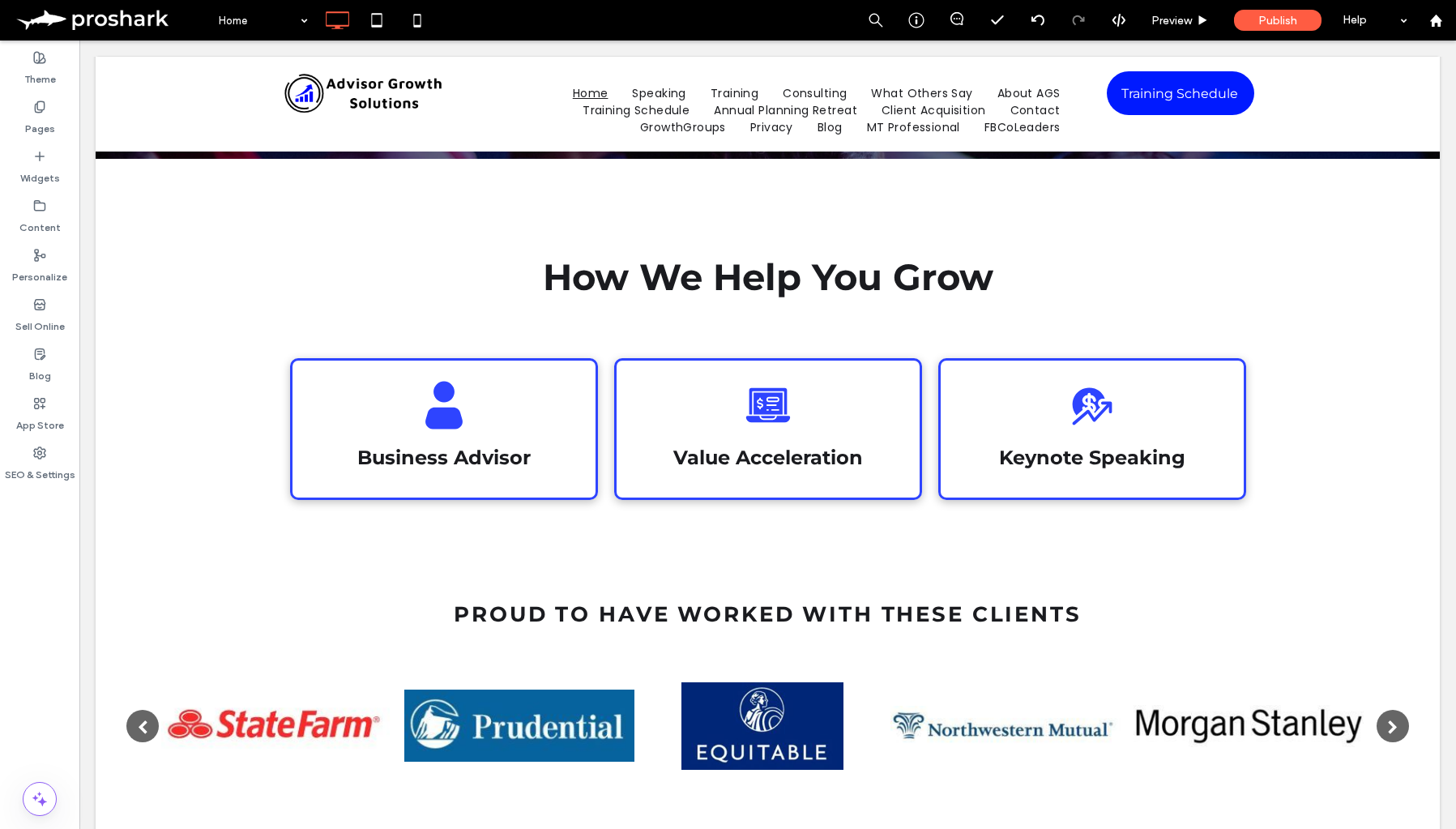
scroll to position [229, 0]
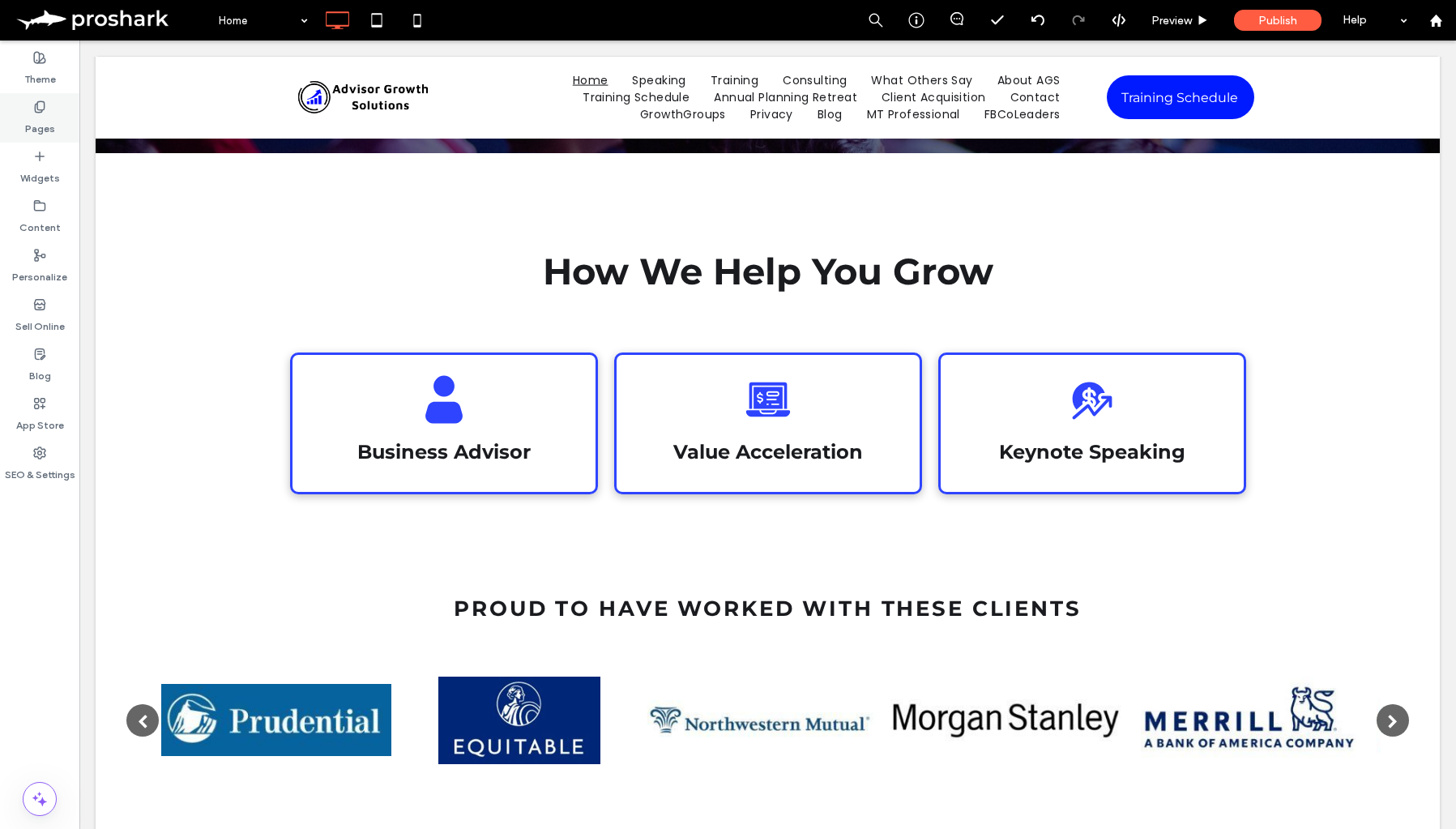
click at [50, 132] on label "Pages" at bounding box center [40, 124] width 30 height 22
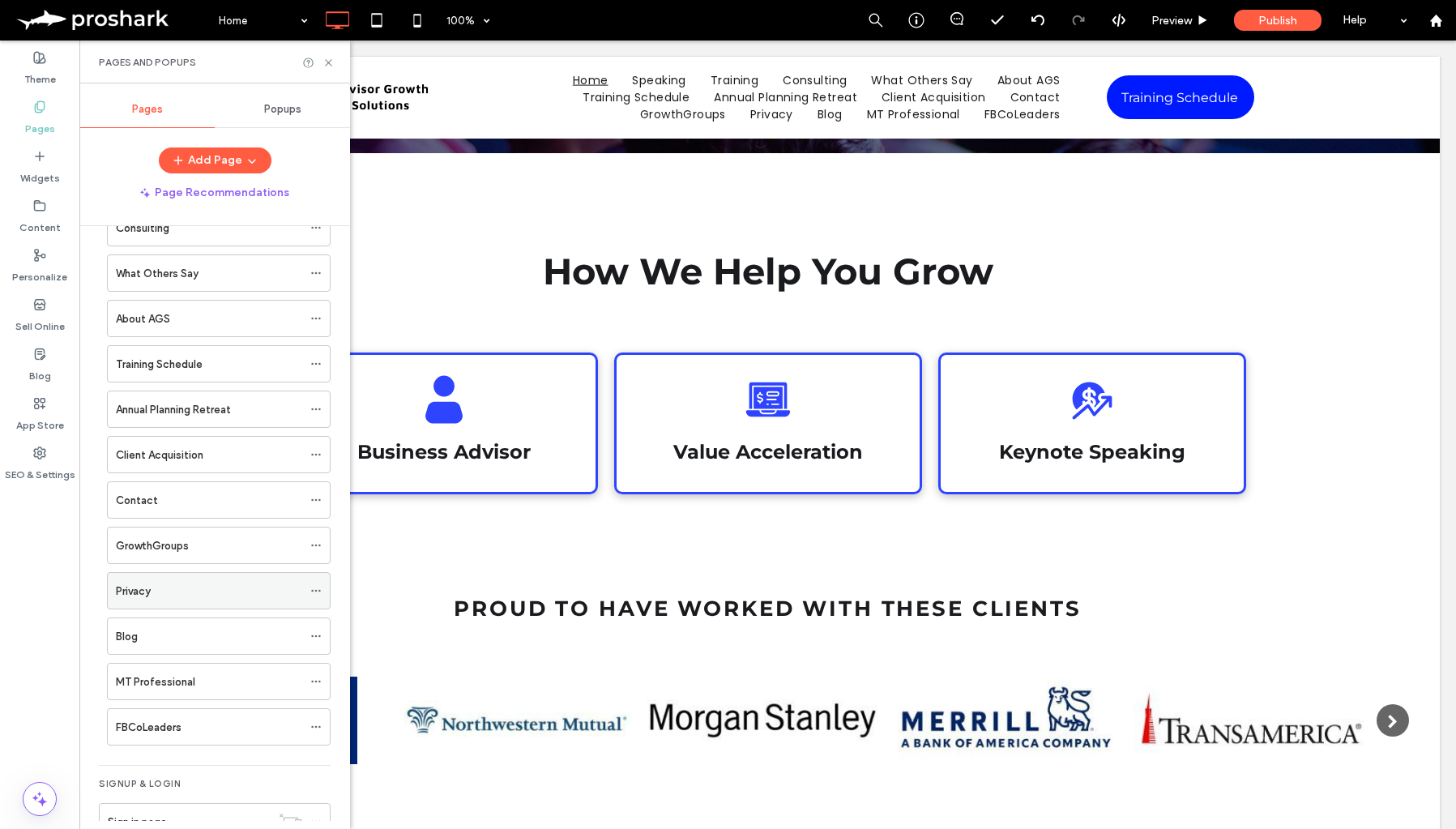
scroll to position [221, 0]
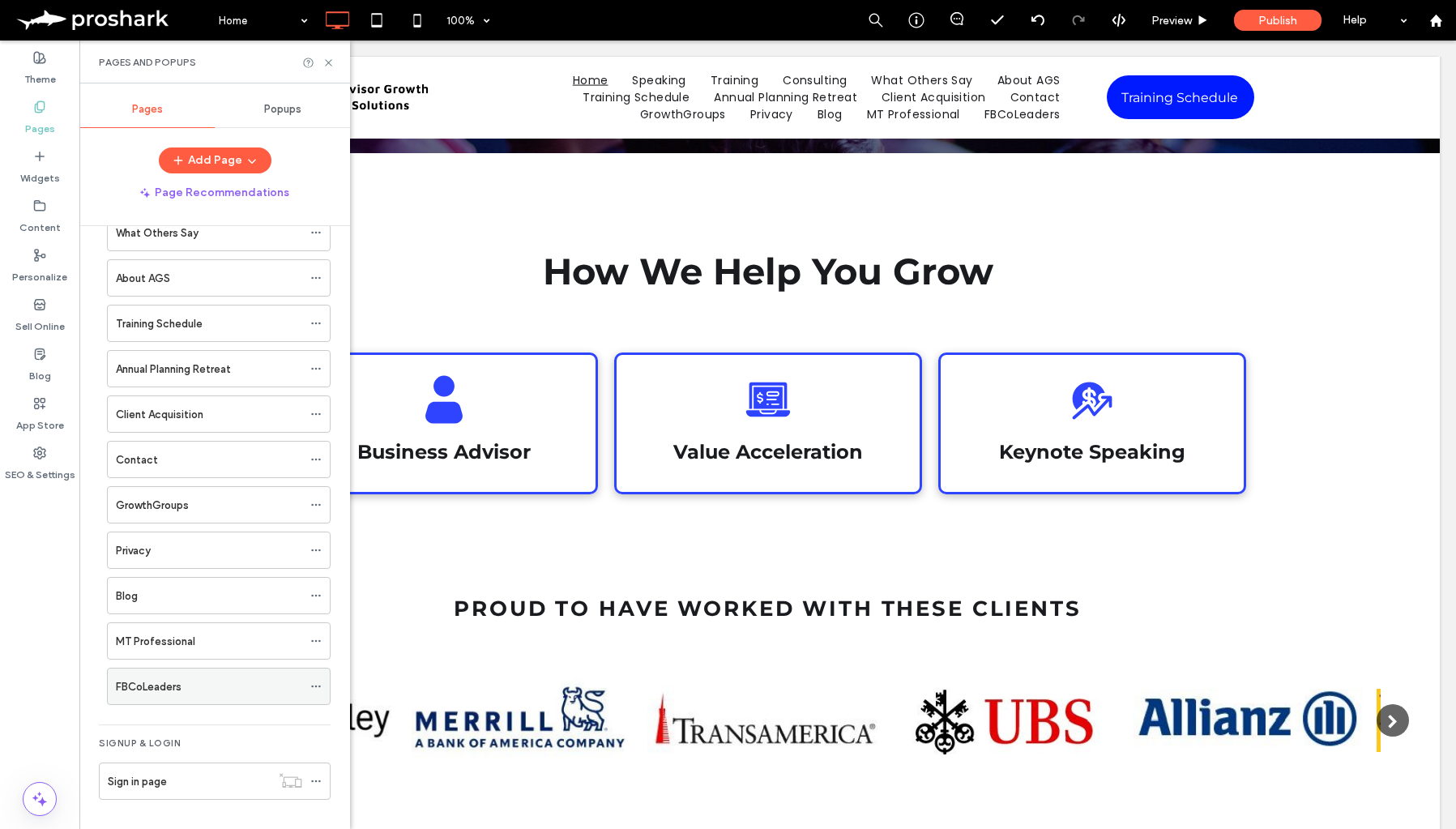
click at [192, 696] on div "FBCoLeaders" at bounding box center [208, 686] width 186 height 36
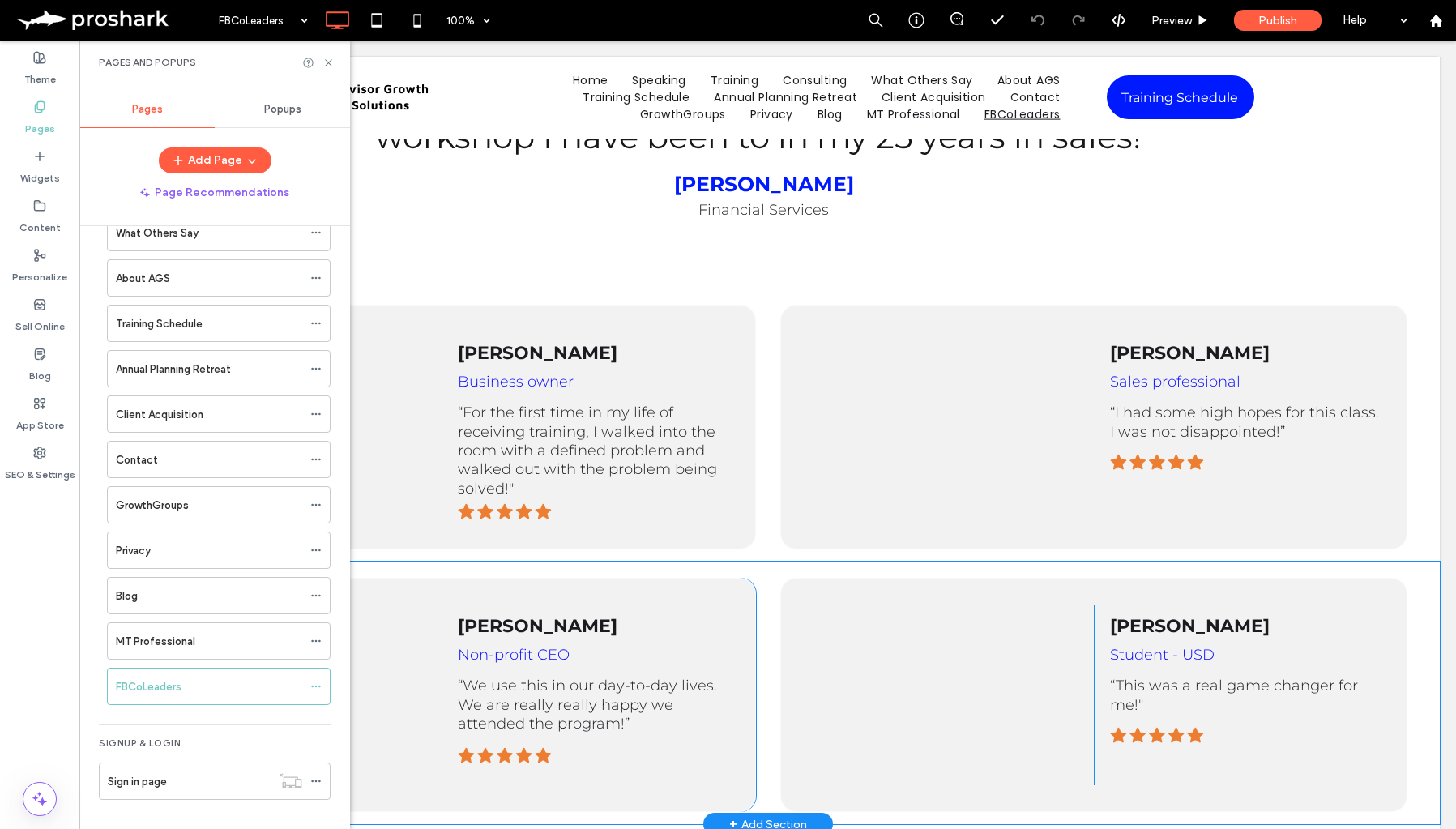
scroll to position [758, 0]
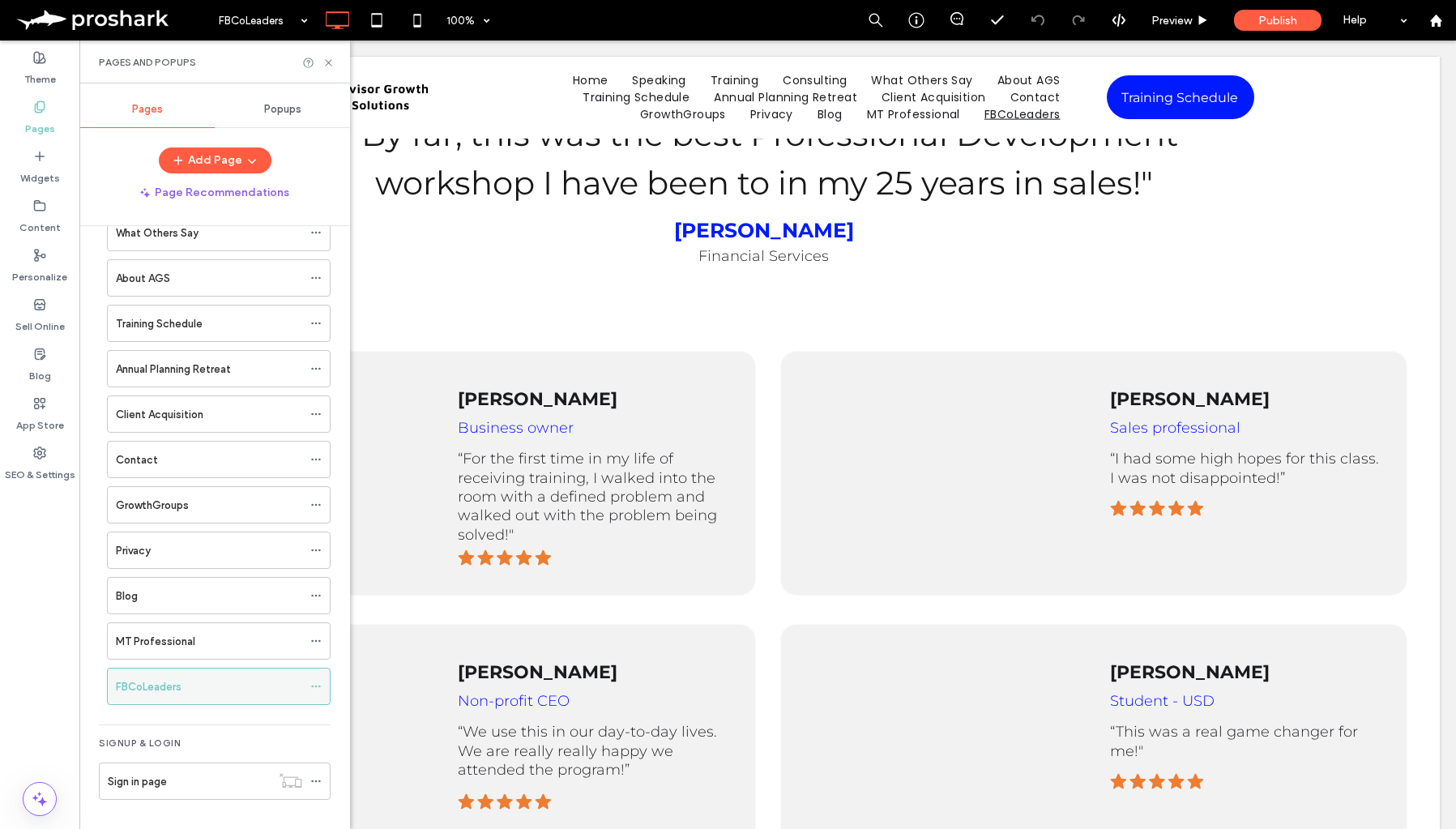
click at [315, 690] on icon at bounding box center [317, 687] width 12 height 12
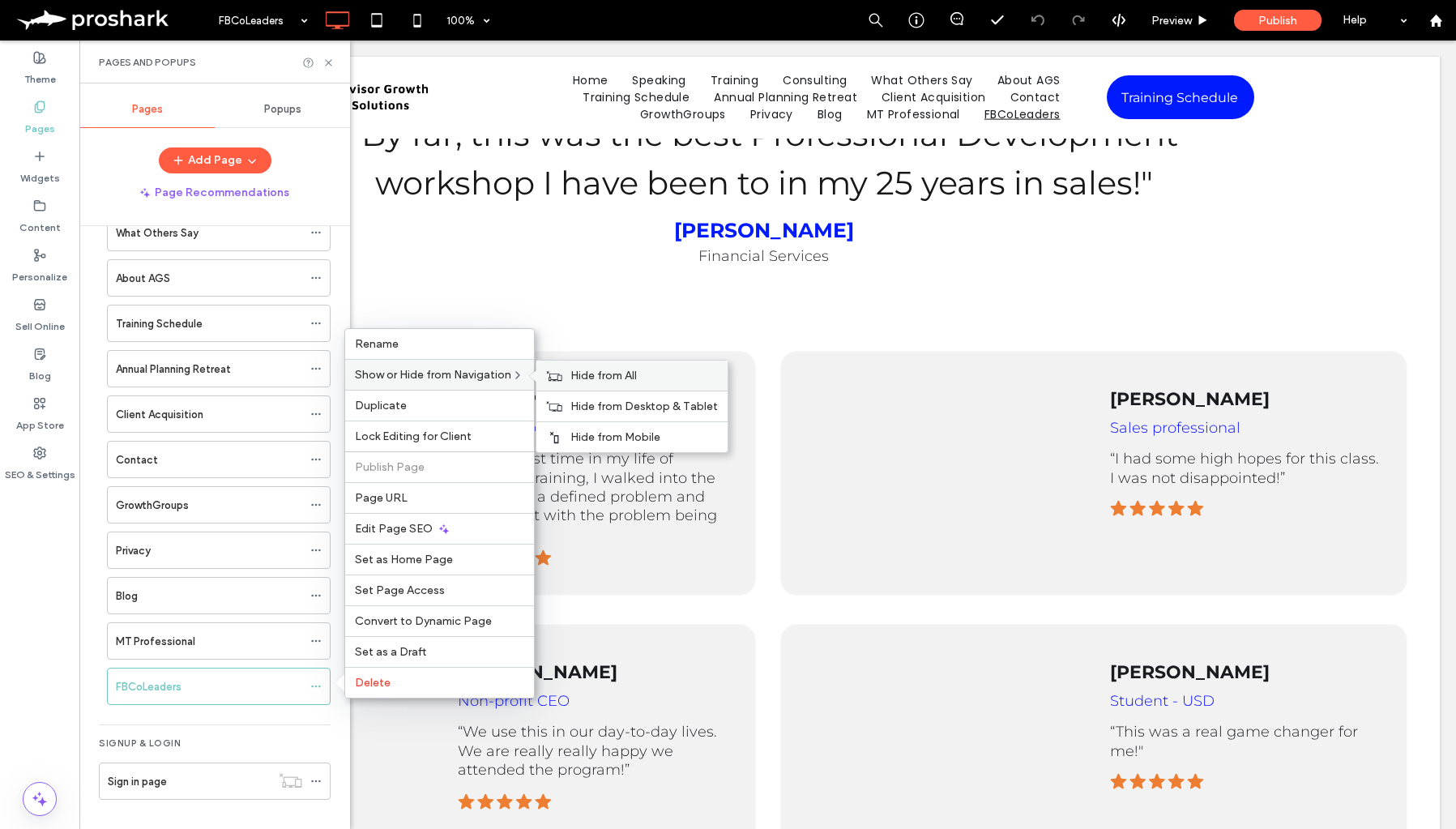
click at [585, 371] on span "Hide from All" at bounding box center [604, 375] width 66 height 14
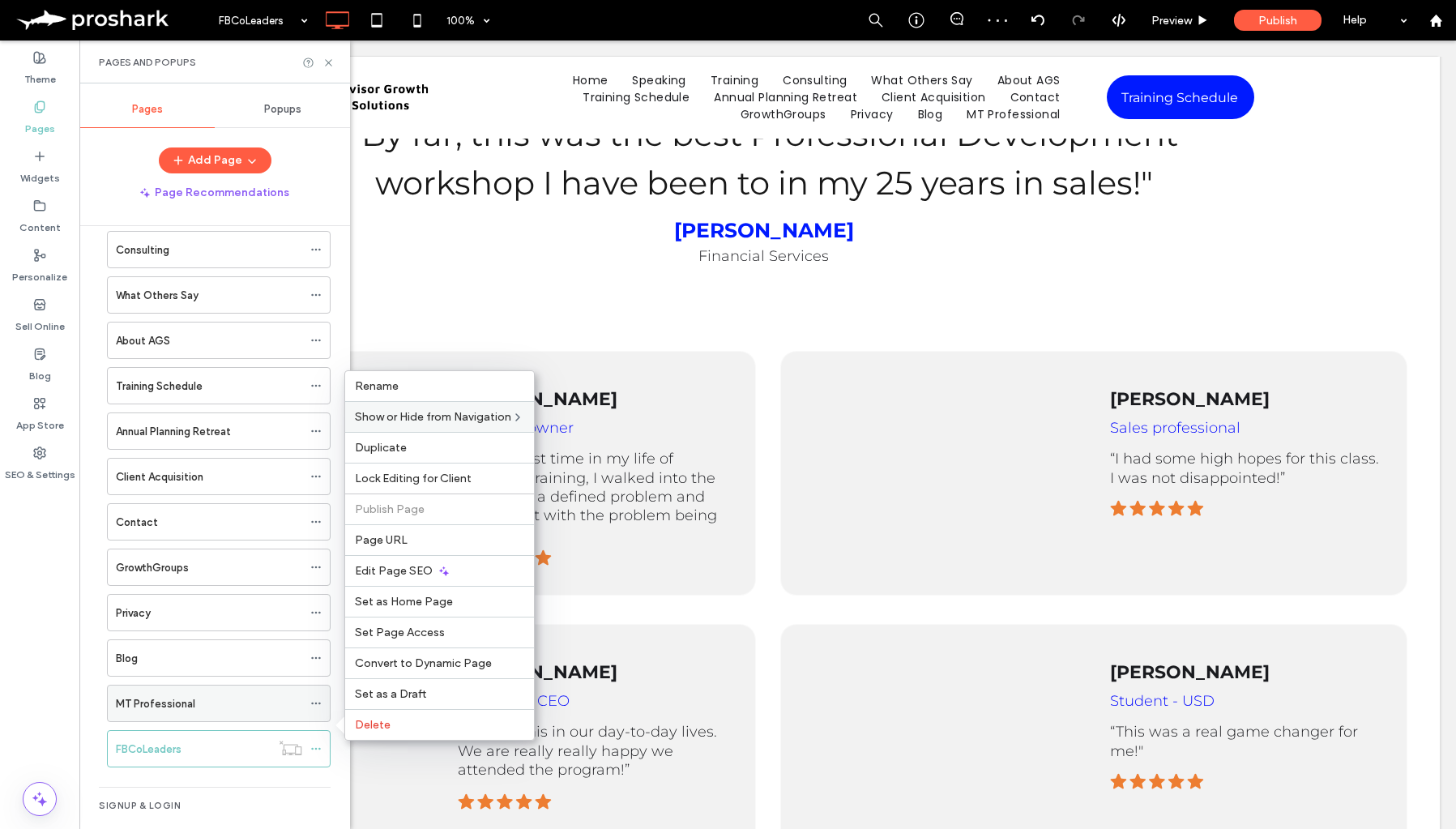
scroll to position [202, 0]
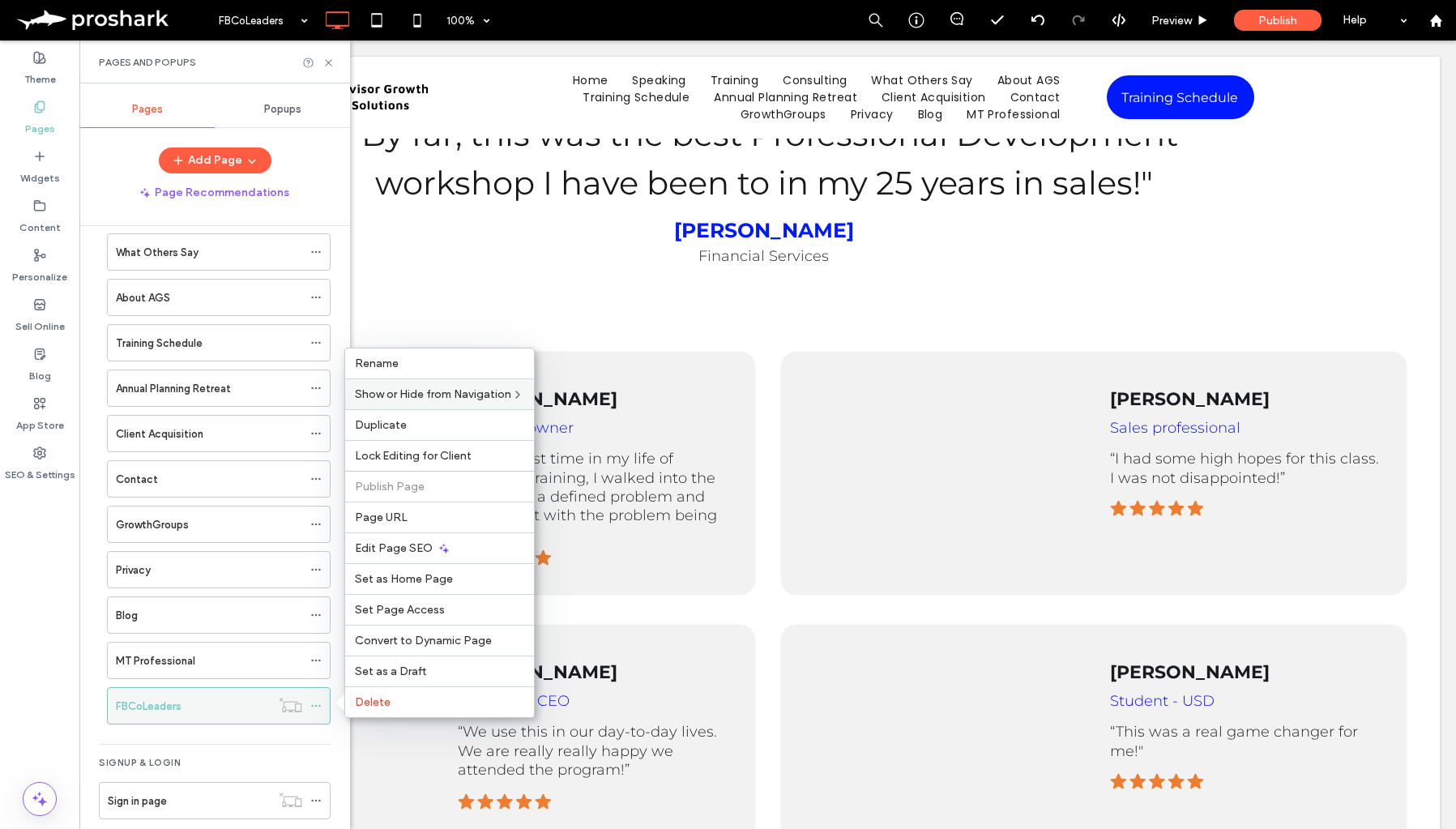
click at [319, 705] on use at bounding box center [315, 706] width 9 height 2
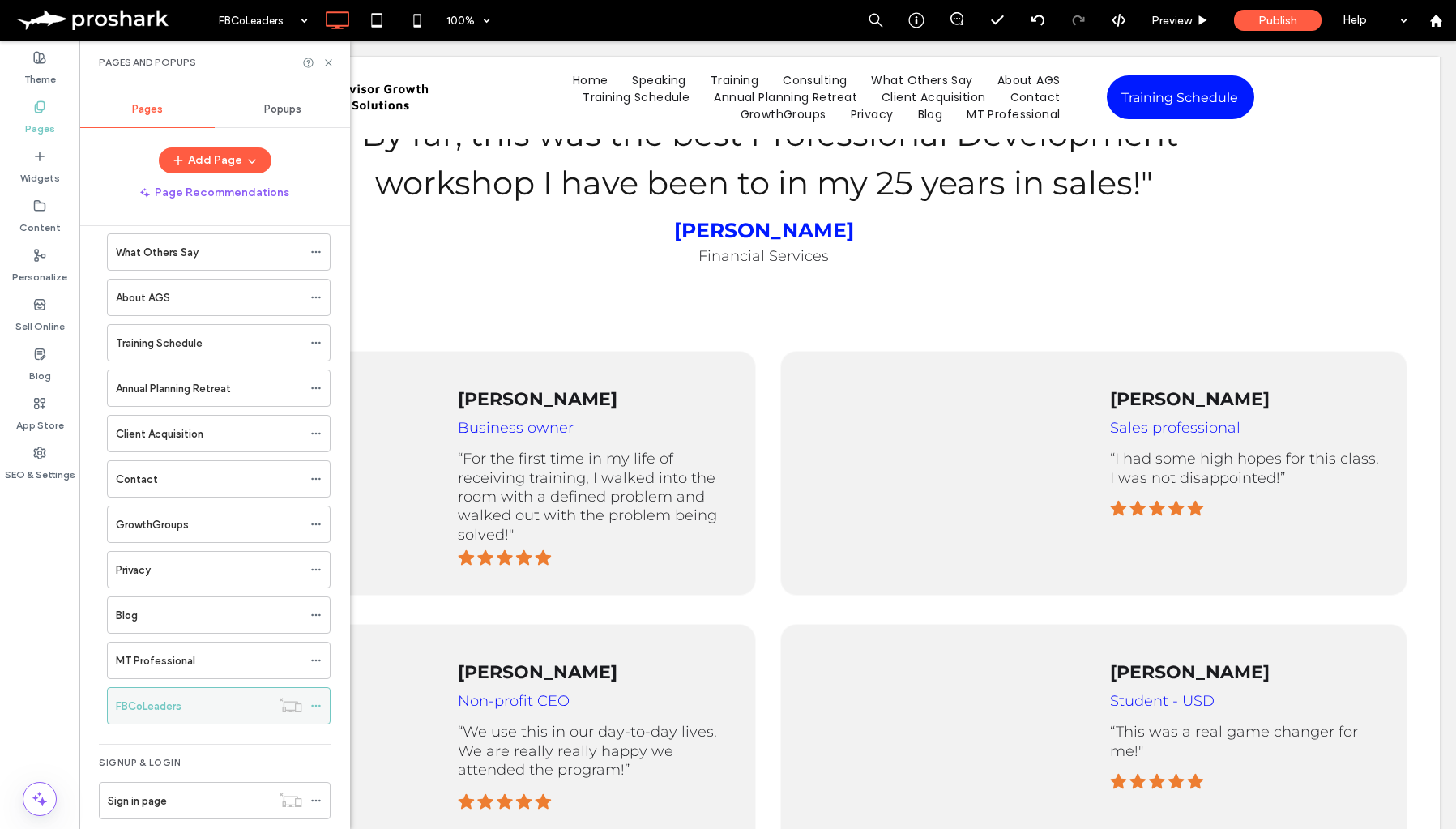
click at [310, 703] on div at bounding box center [290, 704] width 40 height 17
click at [320, 700] on icon at bounding box center [317, 706] width 12 height 12
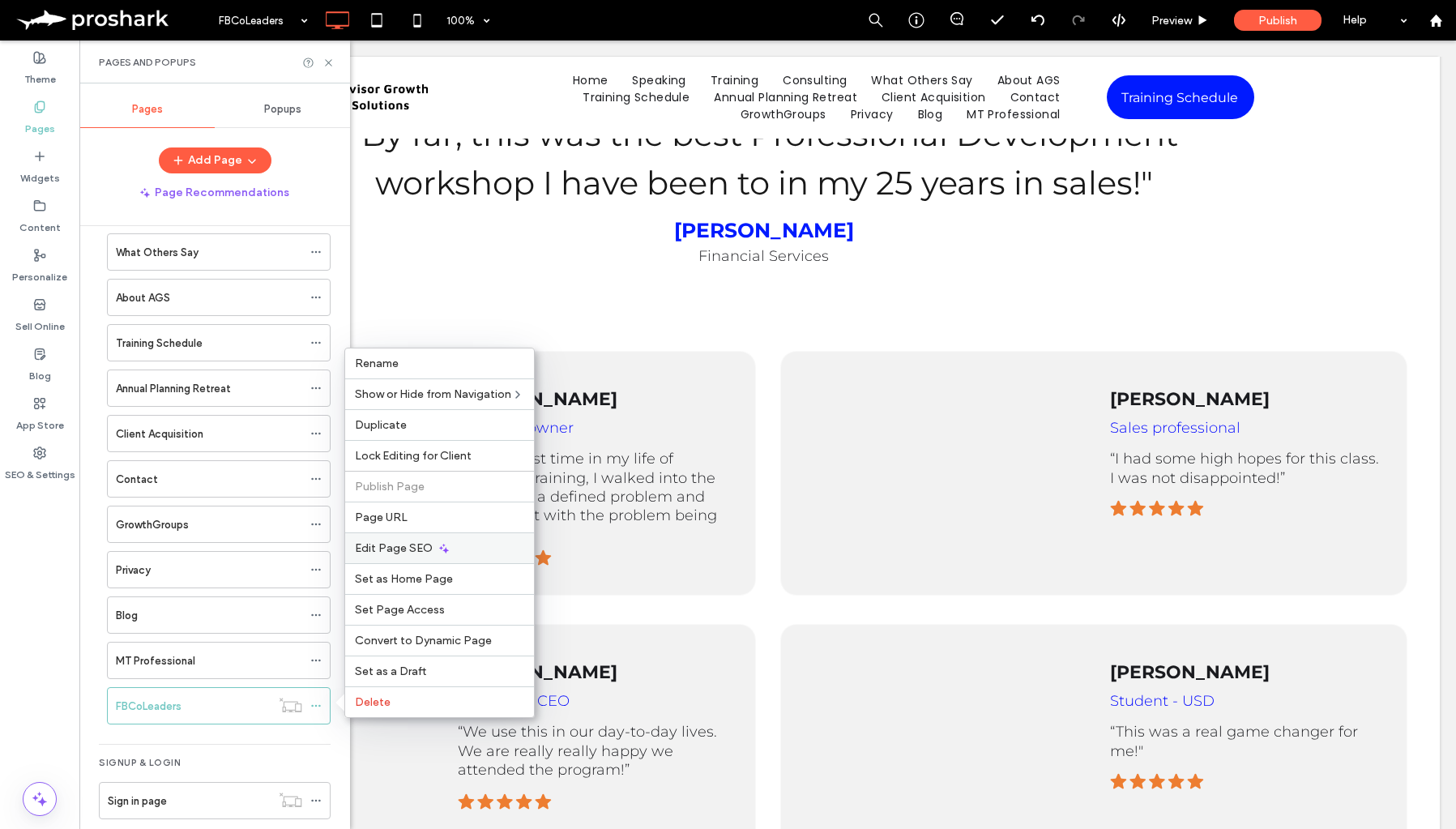
click at [408, 546] on span "Edit Page SEO" at bounding box center [393, 548] width 78 height 14
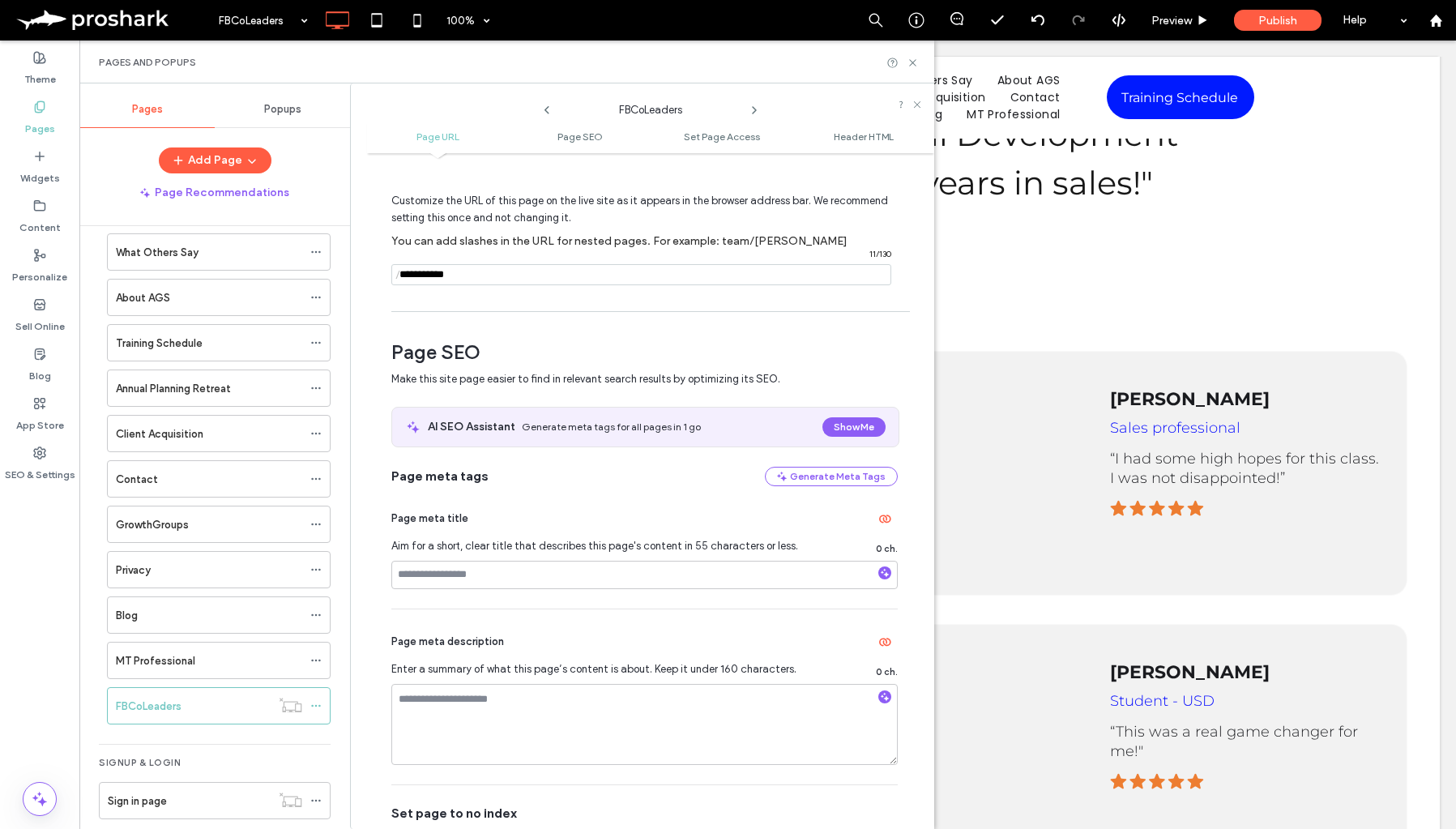
scroll to position [0, 0]
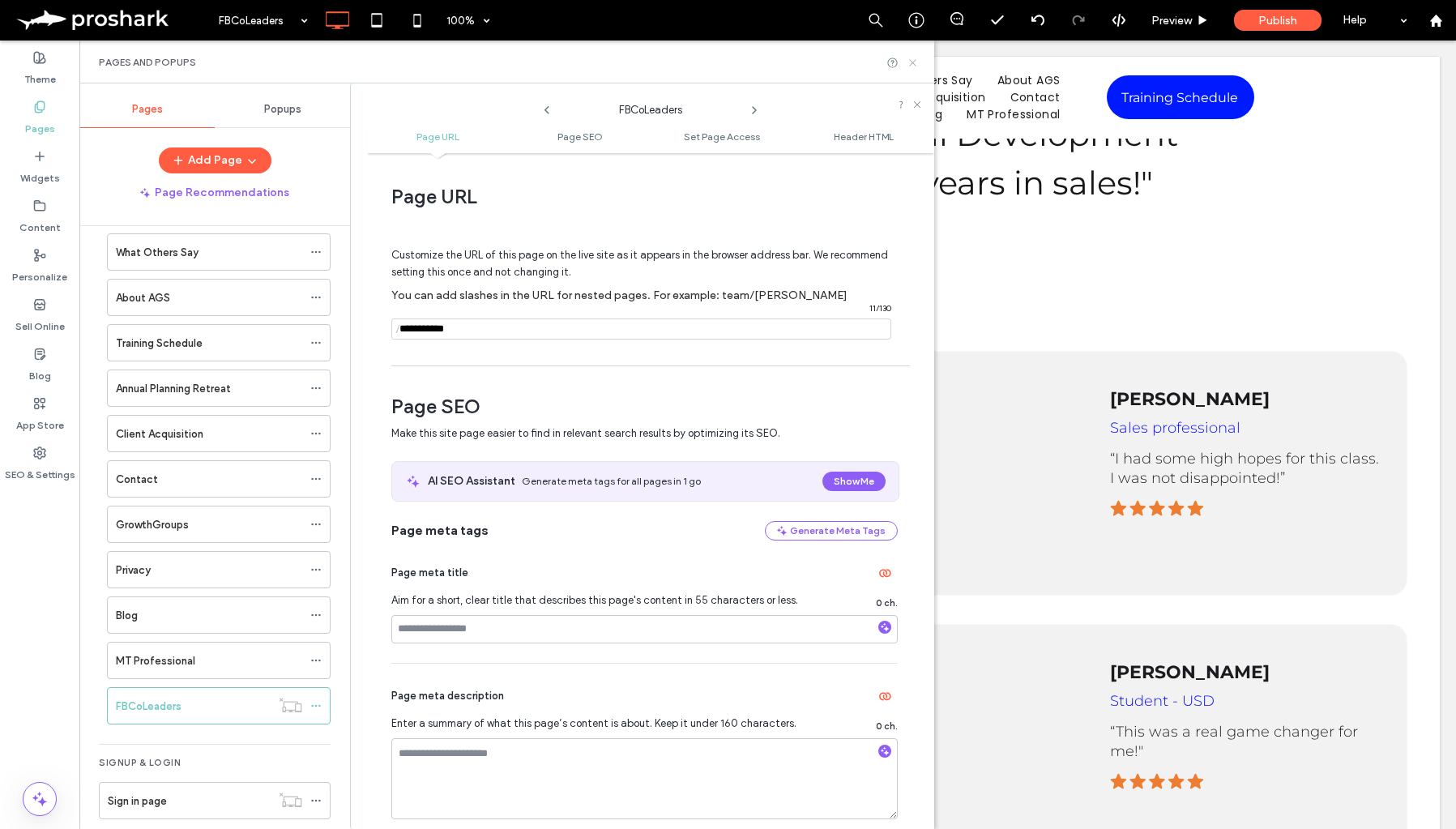
click at [912, 64] on icon at bounding box center [913, 62] width 12 height 12
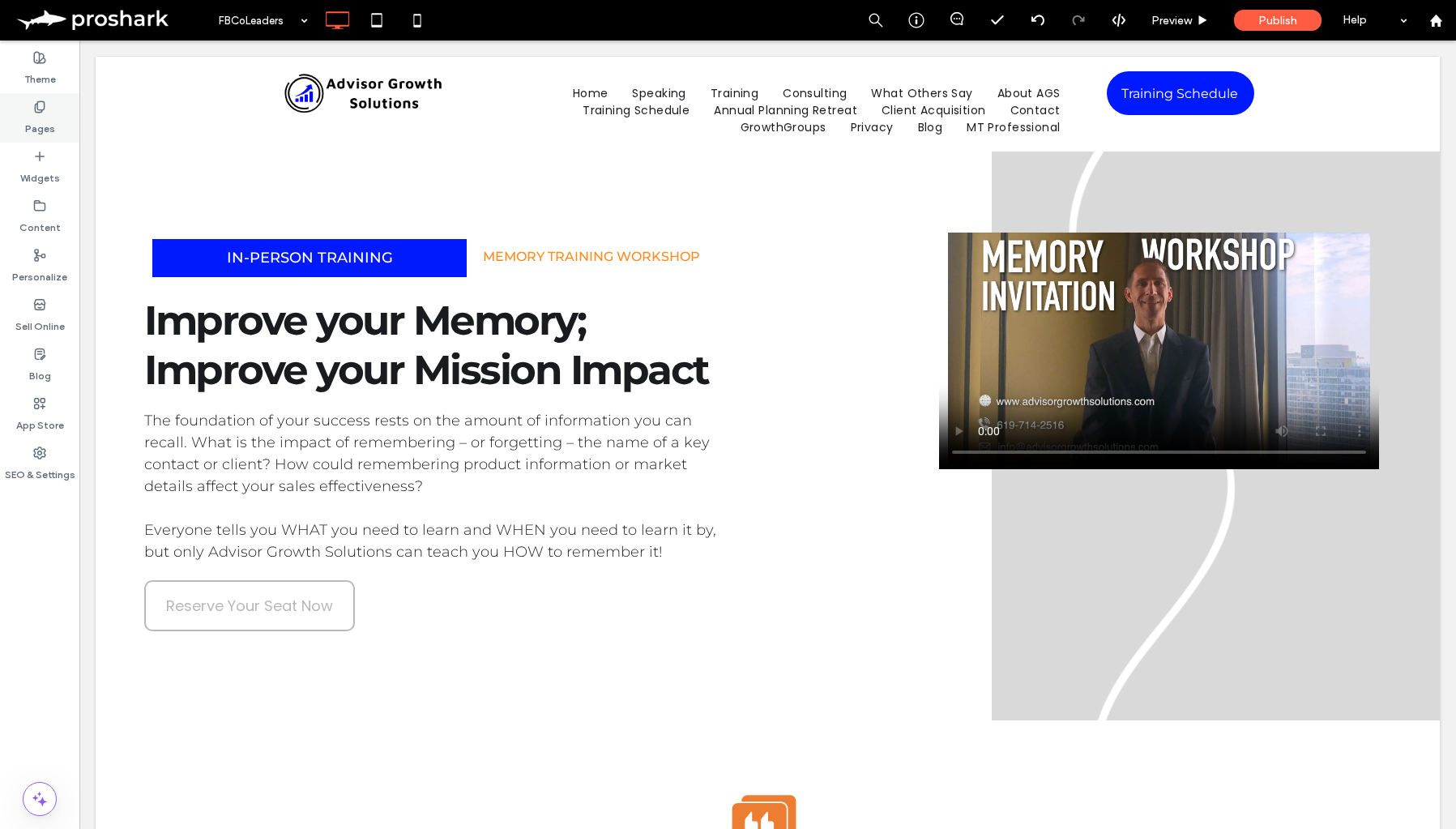
click at [42, 101] on use at bounding box center [39, 106] width 9 height 11
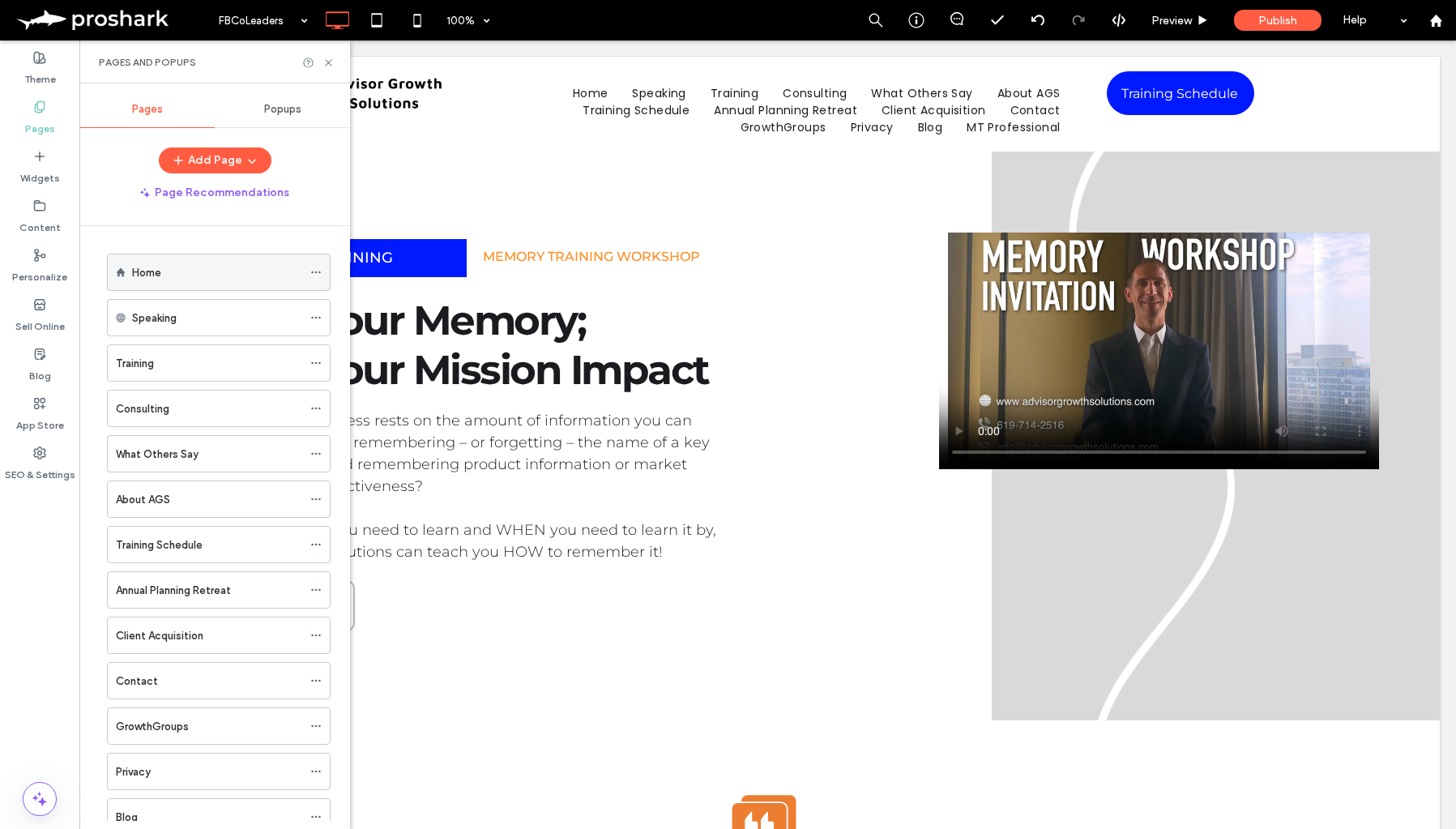
click at [191, 282] on div "Home" at bounding box center [217, 272] width 170 height 36
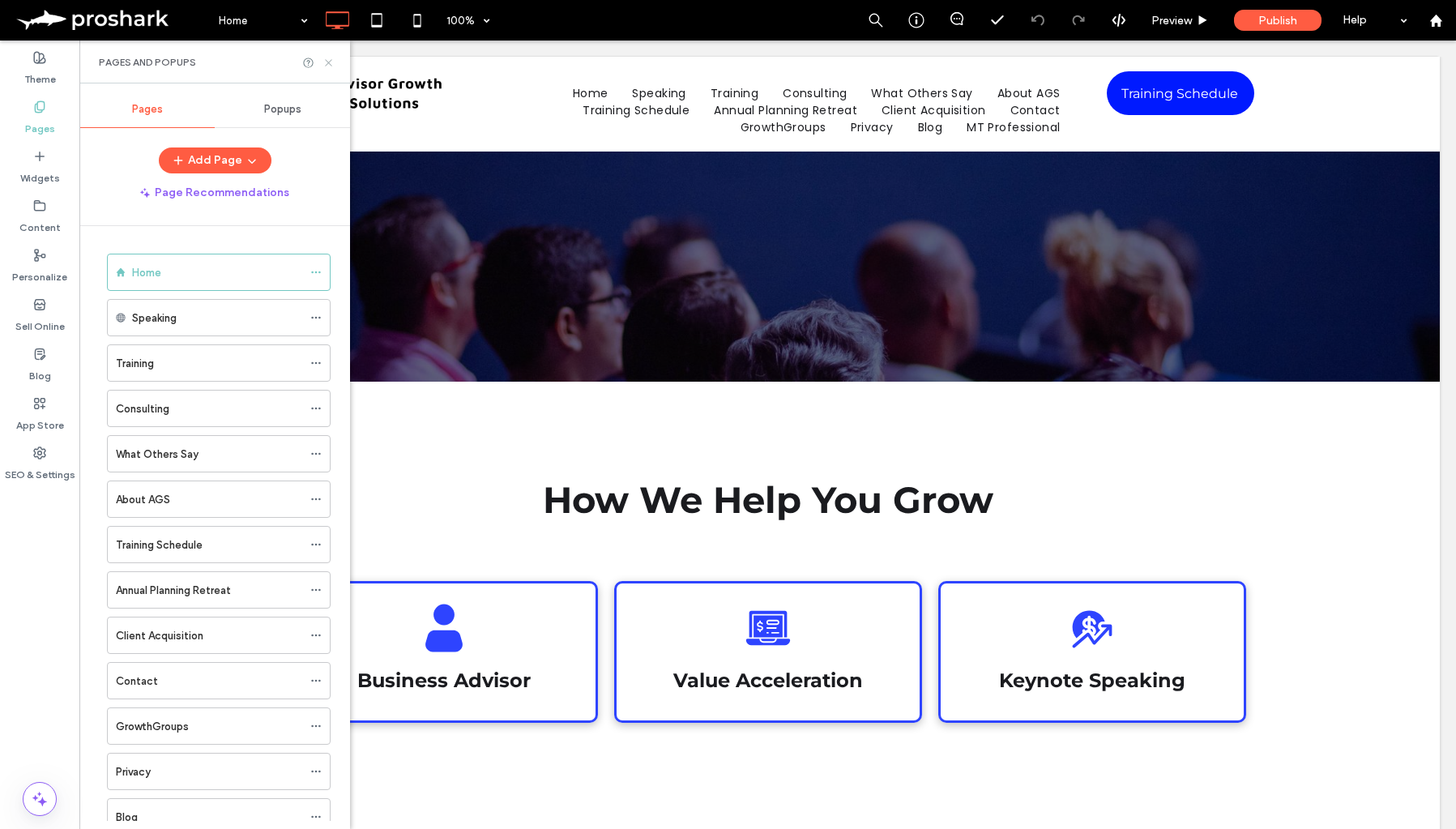
click at [331, 63] on icon at bounding box center [328, 62] width 12 height 12
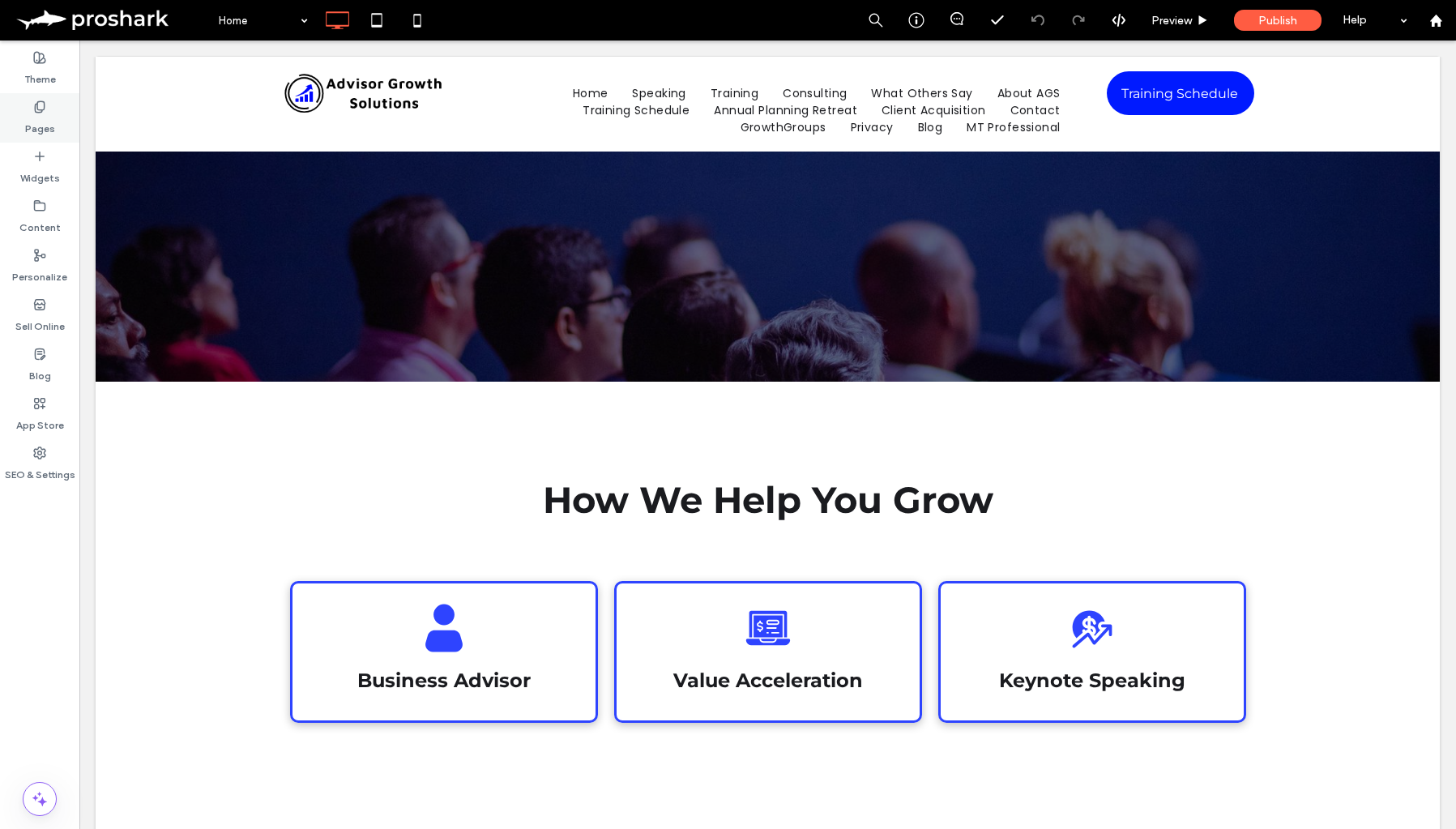
click at [56, 119] on div "Pages" at bounding box center [40, 118] width 80 height 50
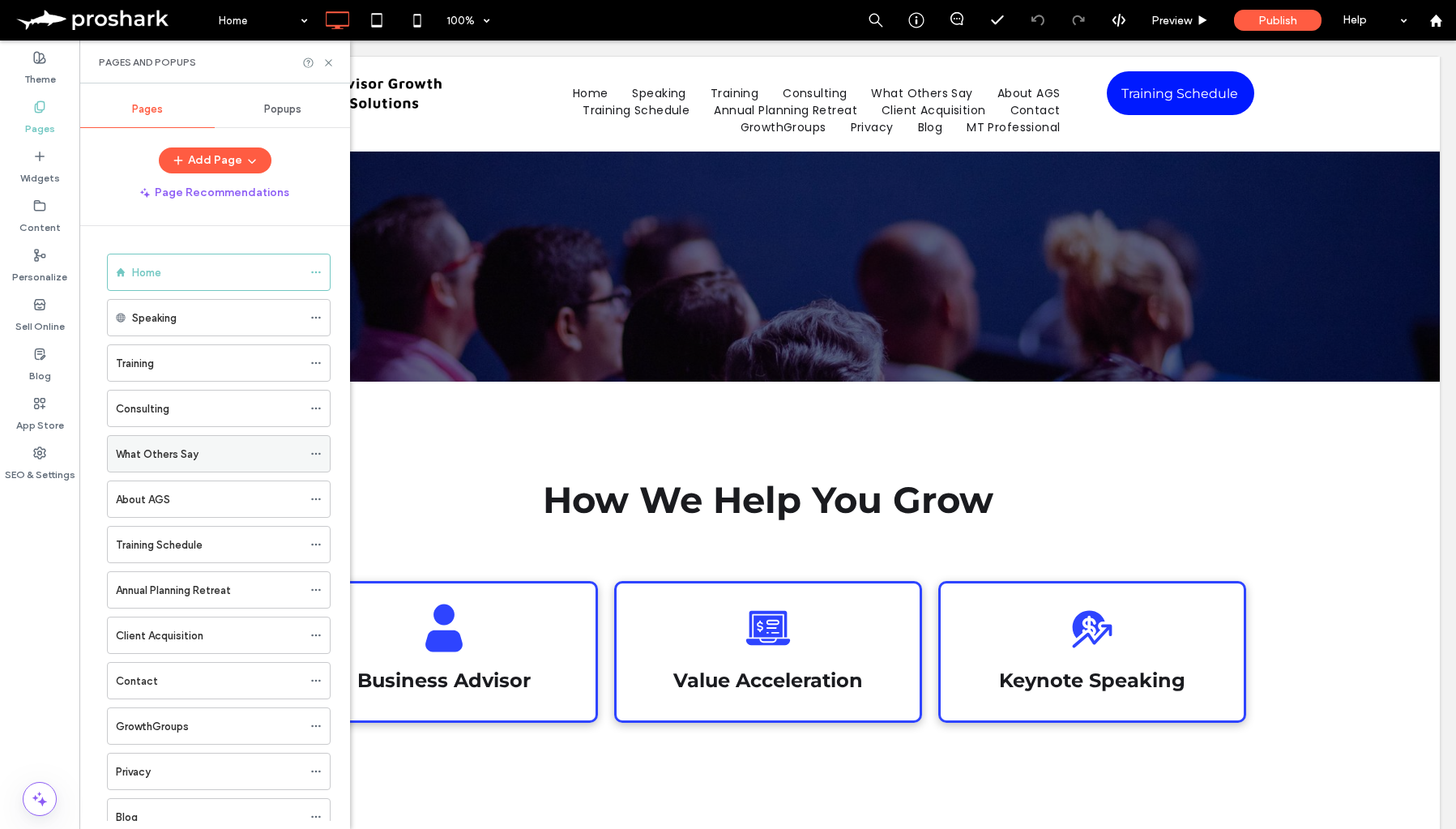
click at [190, 461] on label "What Others Say" at bounding box center [157, 454] width 83 height 28
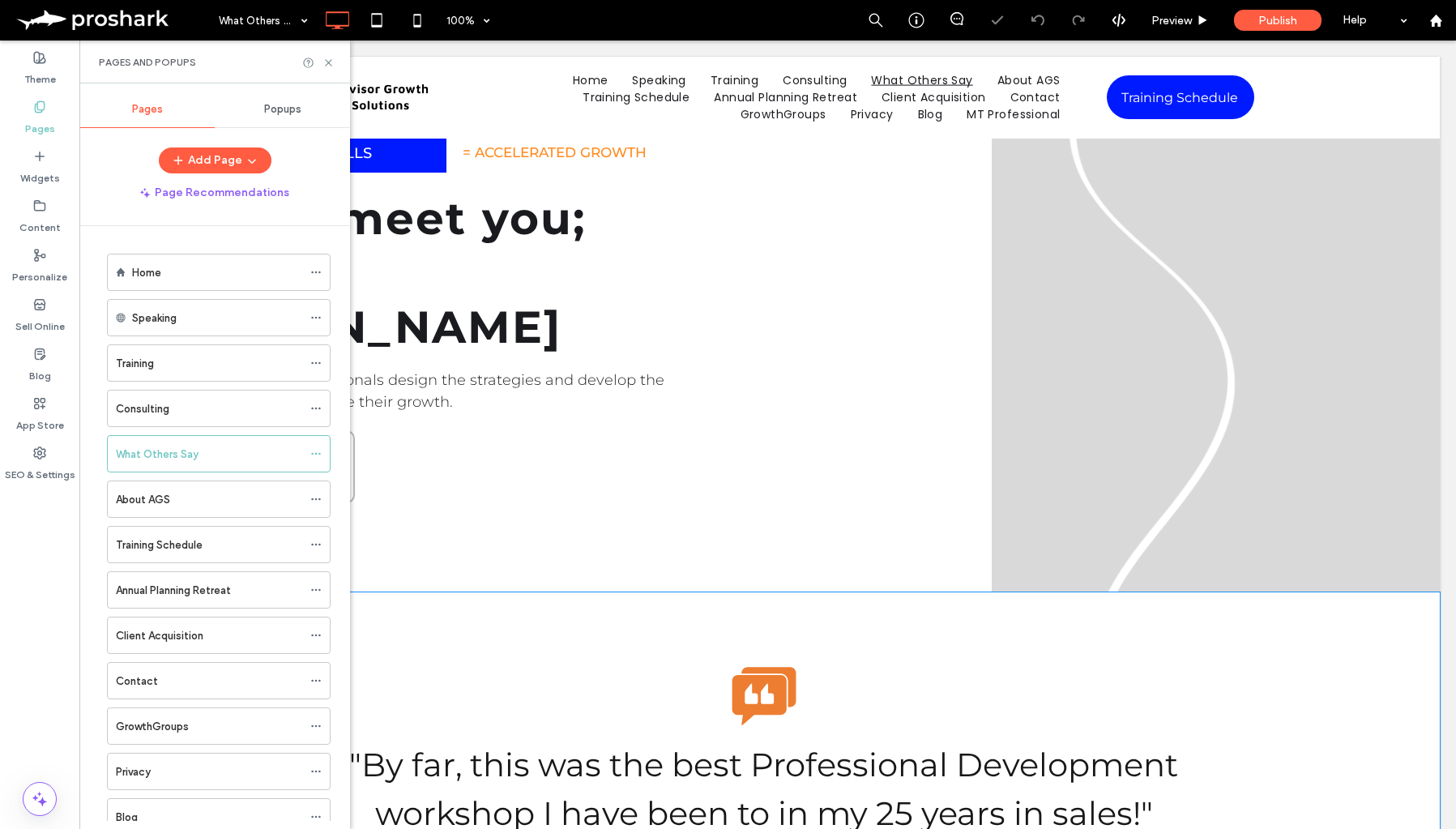
scroll to position [185, 0]
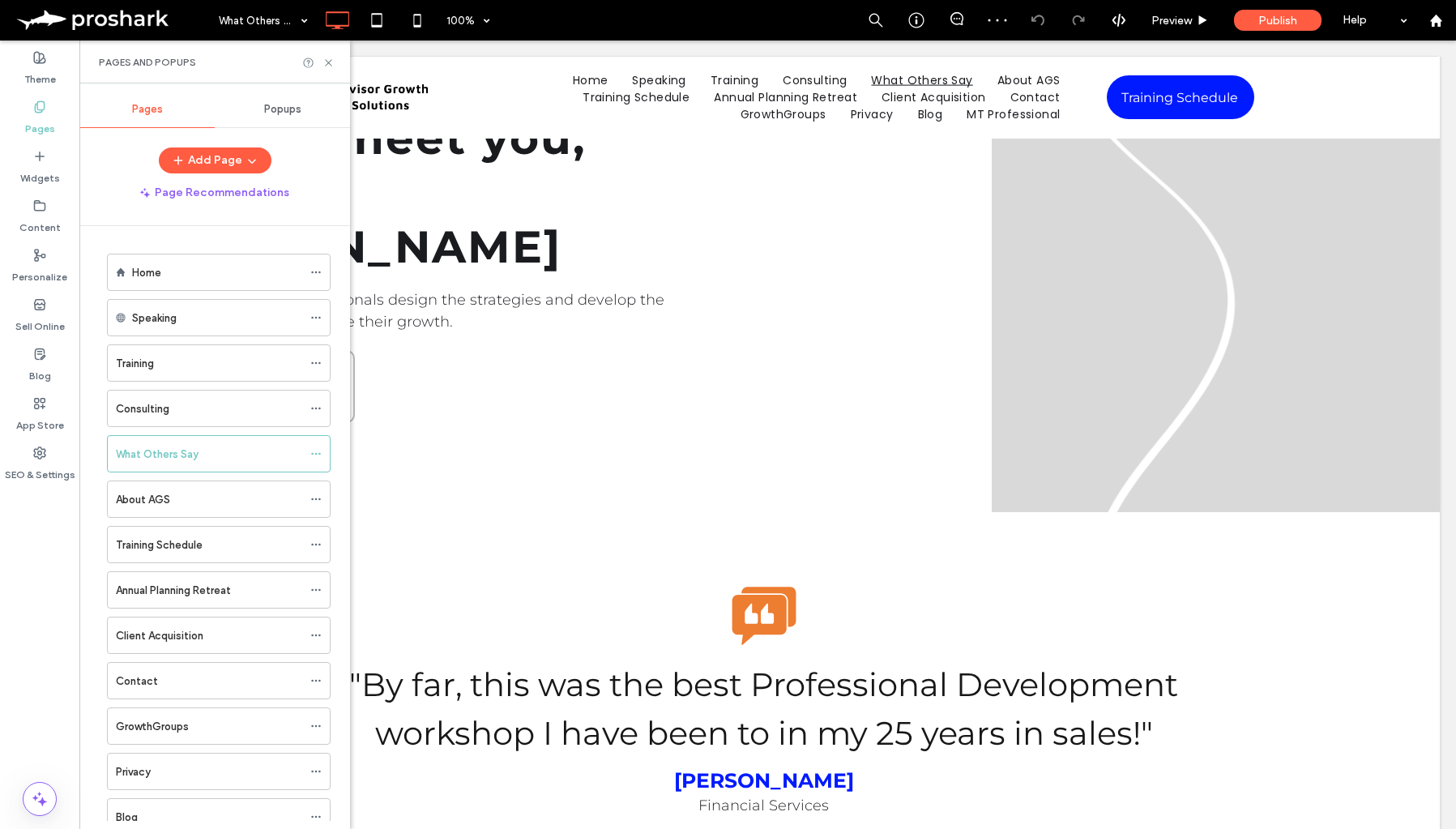
click at [239, 638] on div "Client Acquisition" at bounding box center [208, 635] width 186 height 17
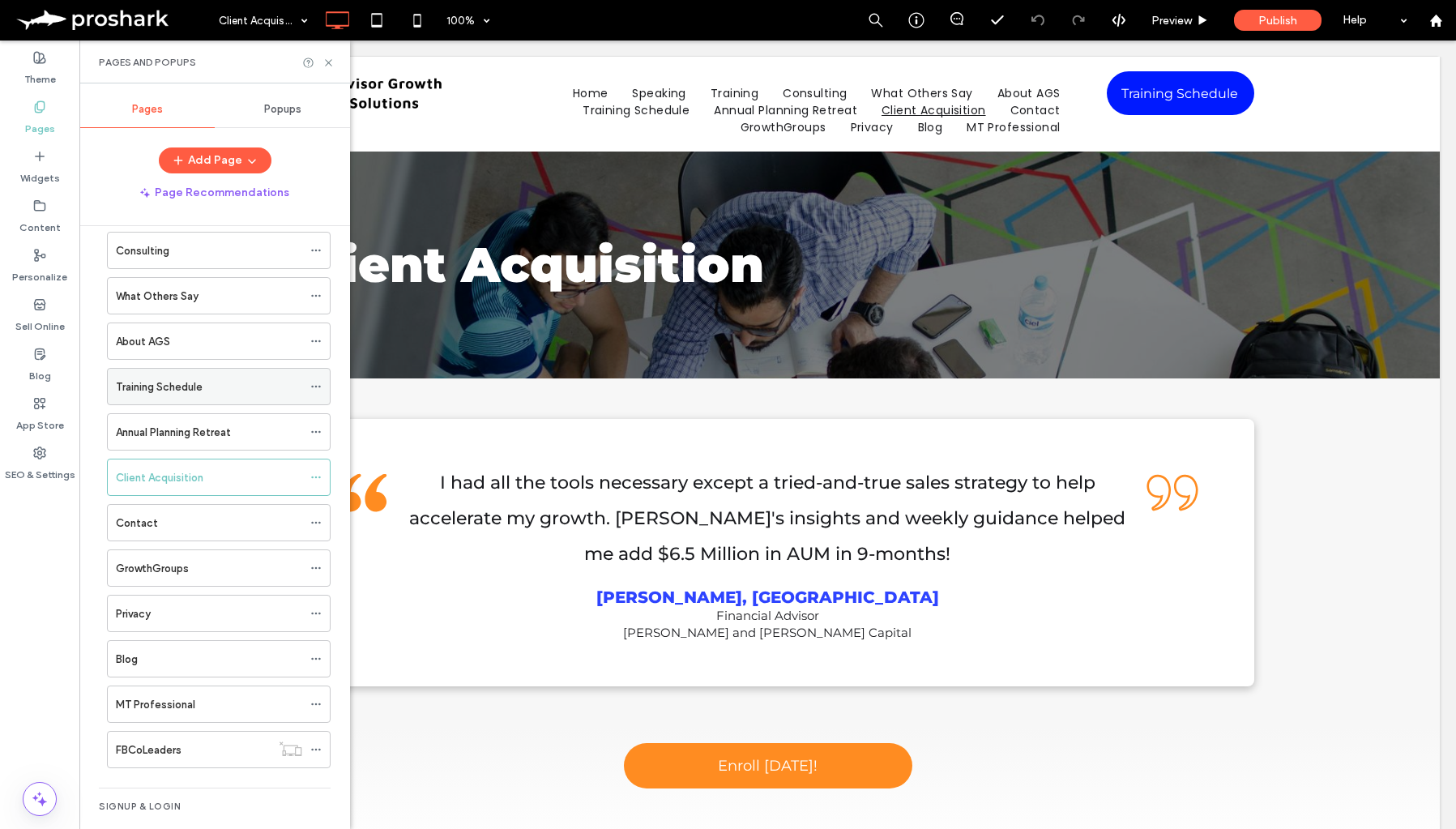
scroll to position [149, 0]
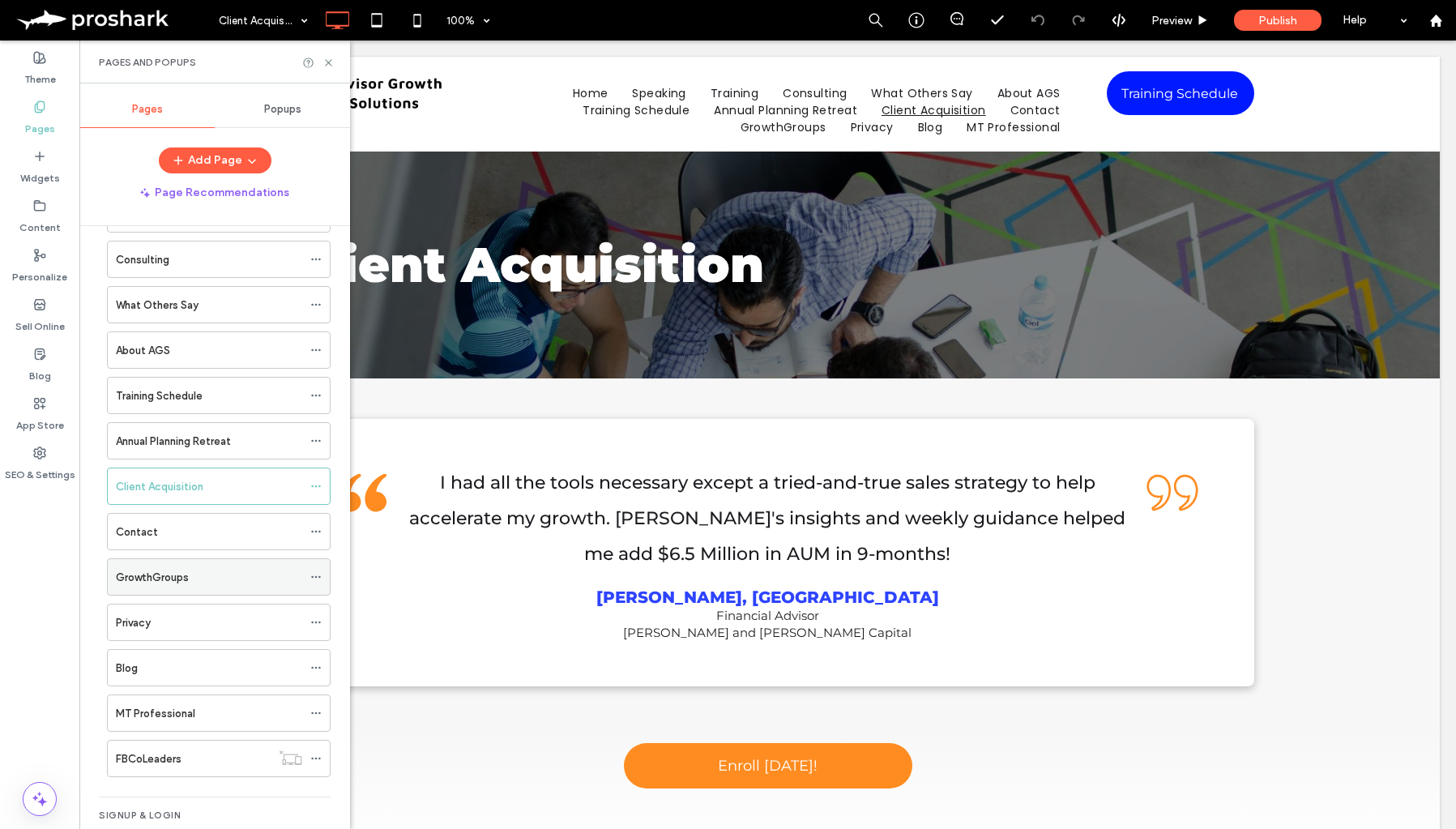
click at [214, 580] on div "GrowthGroups" at bounding box center [208, 577] width 186 height 17
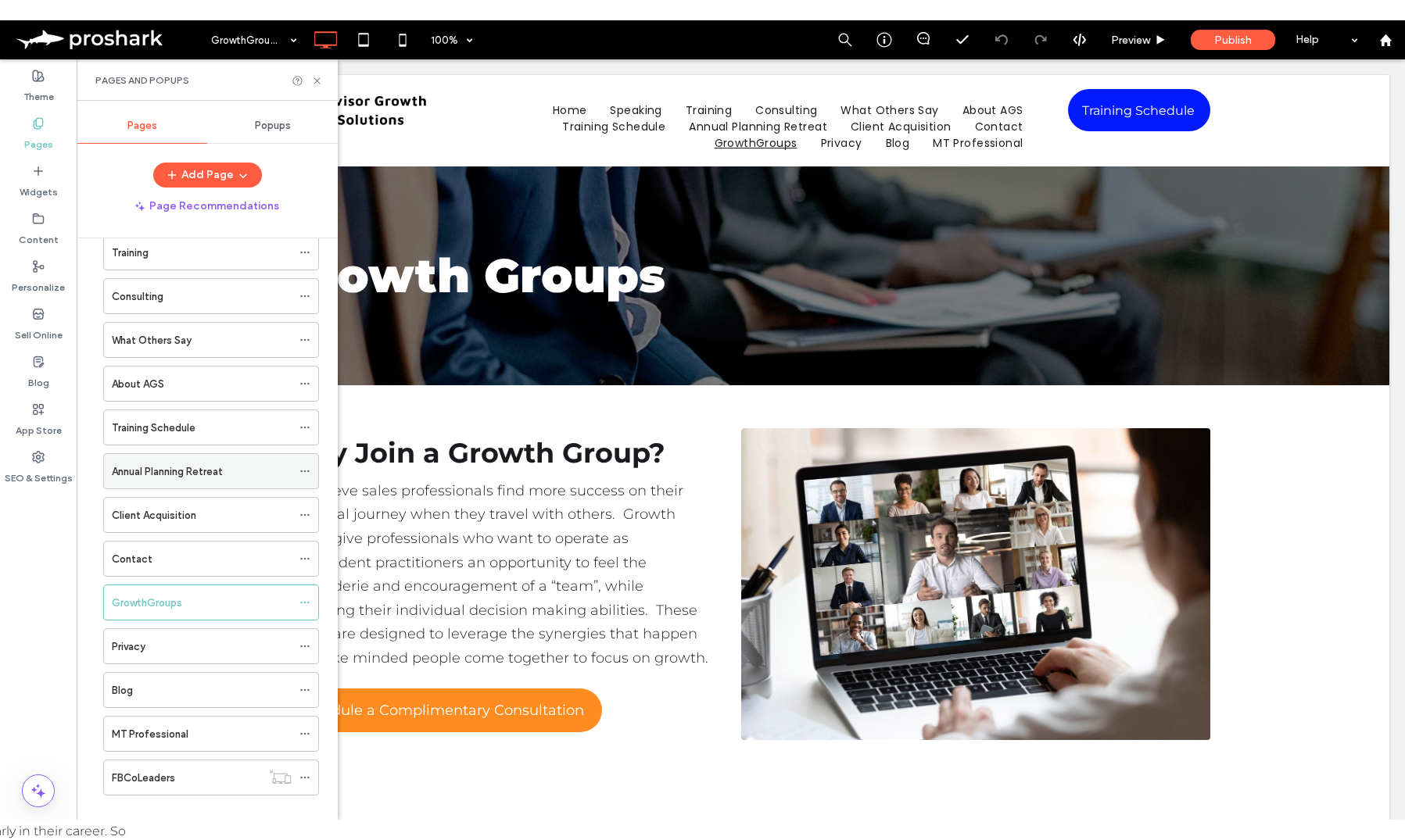
scroll to position [117, 0]
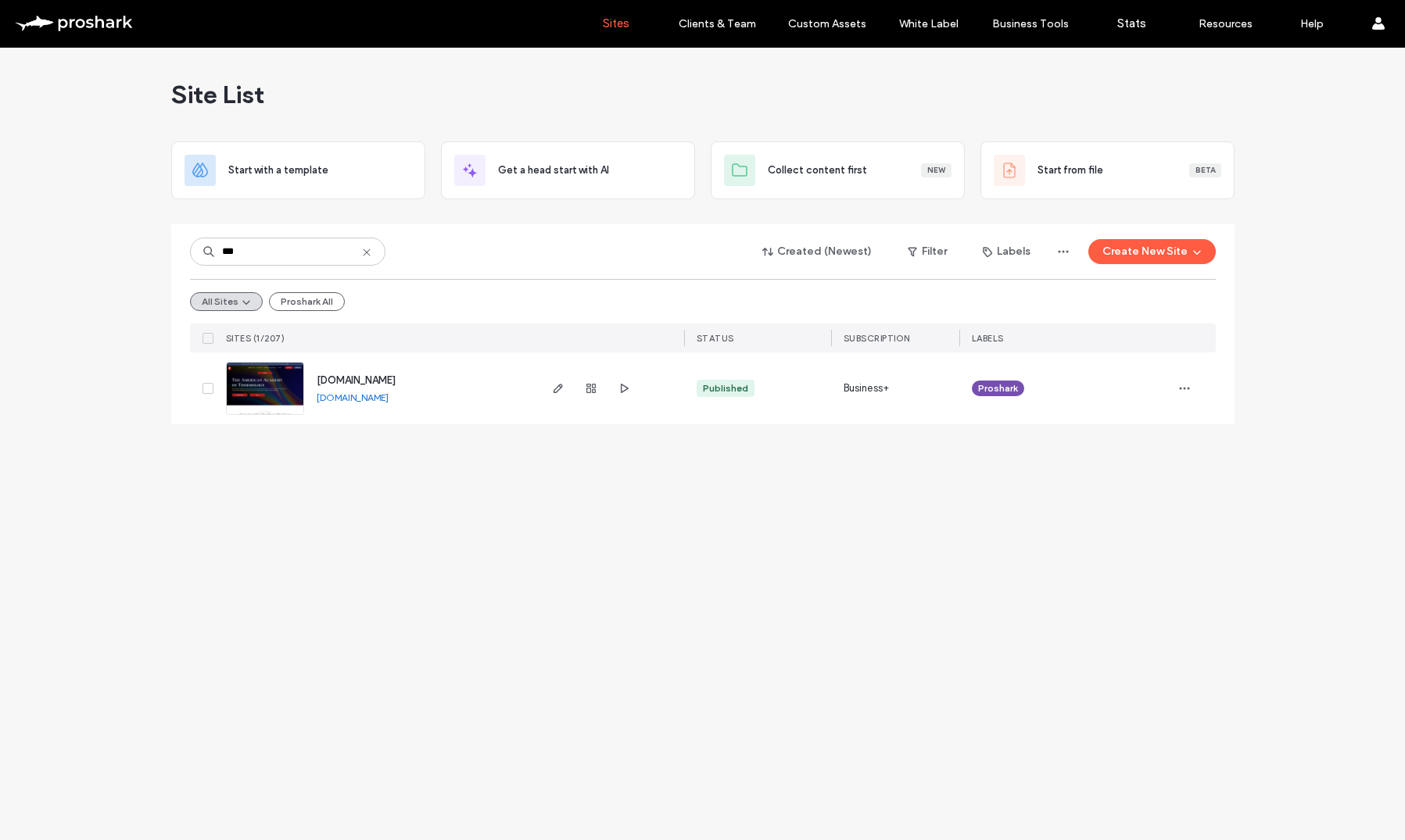
type input "***"
click at [396, 383] on span "[DOMAIN_NAME]" at bounding box center [356, 380] width 79 height 11
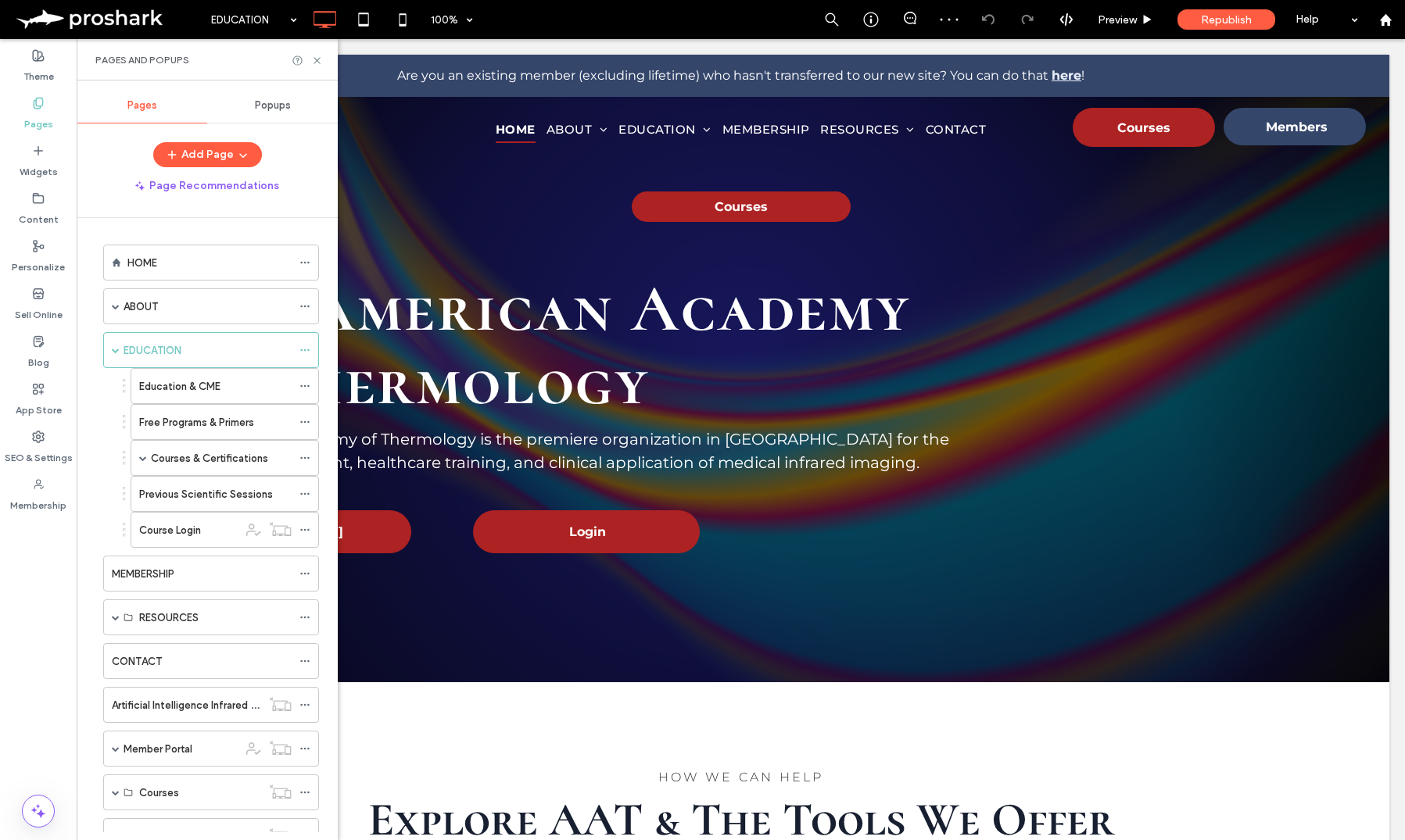
click at [201, 461] on div at bounding box center [702, 420] width 1405 height 840
click at [201, 461] on label "Courses & Certifications" at bounding box center [210, 458] width 117 height 27
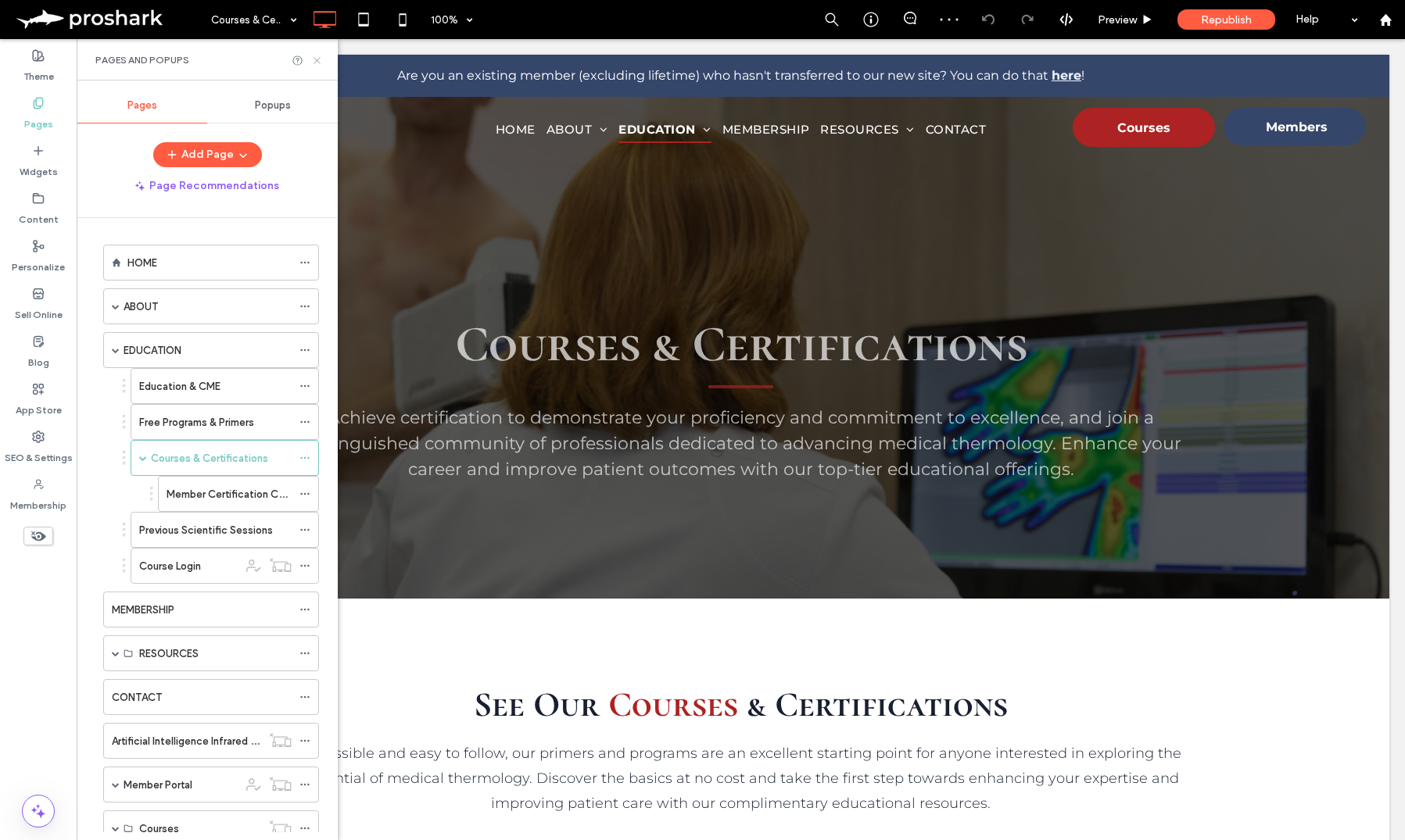
drag, startPoint x: 317, startPoint y: 58, endPoint x: 267, endPoint y: 41, distance: 52.8
click at [317, 58] on icon at bounding box center [317, 60] width 11 height 11
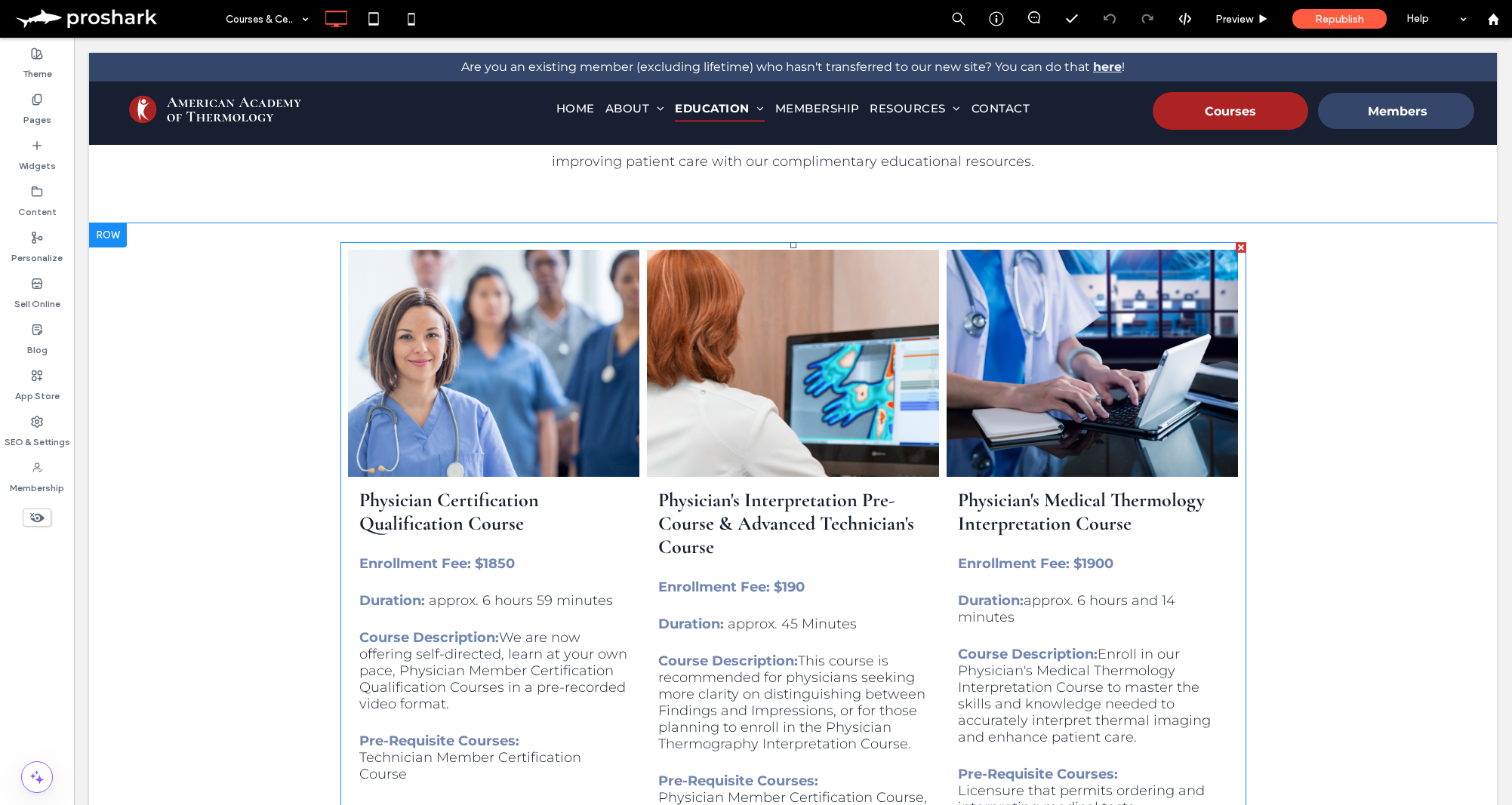
scroll to position [796, 0]
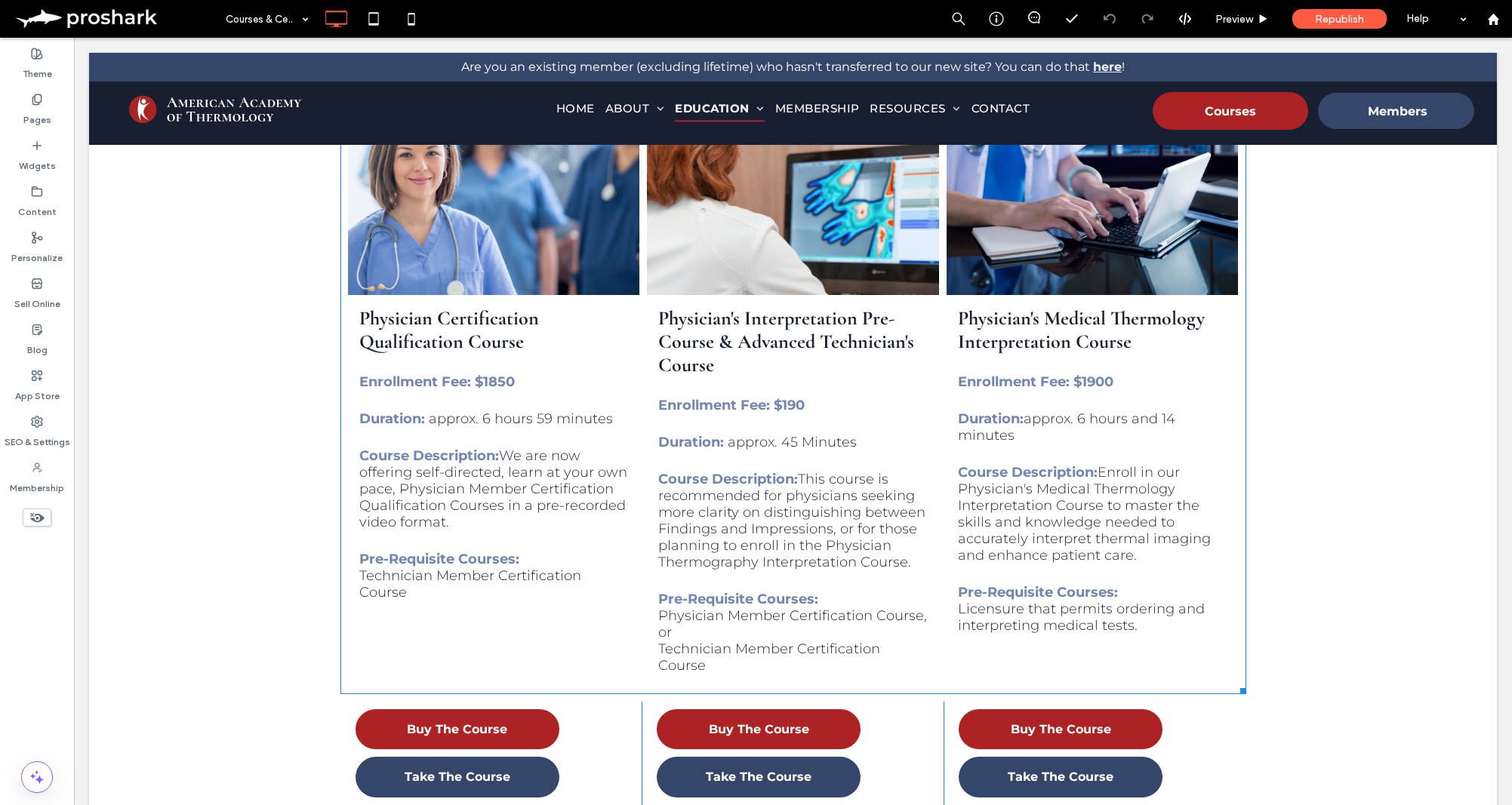
click at [761, 316] on h3 "Physician's Interpretation Pre-Course & Advanced Technician's Course" at bounding box center [792, 341] width 270 height 70
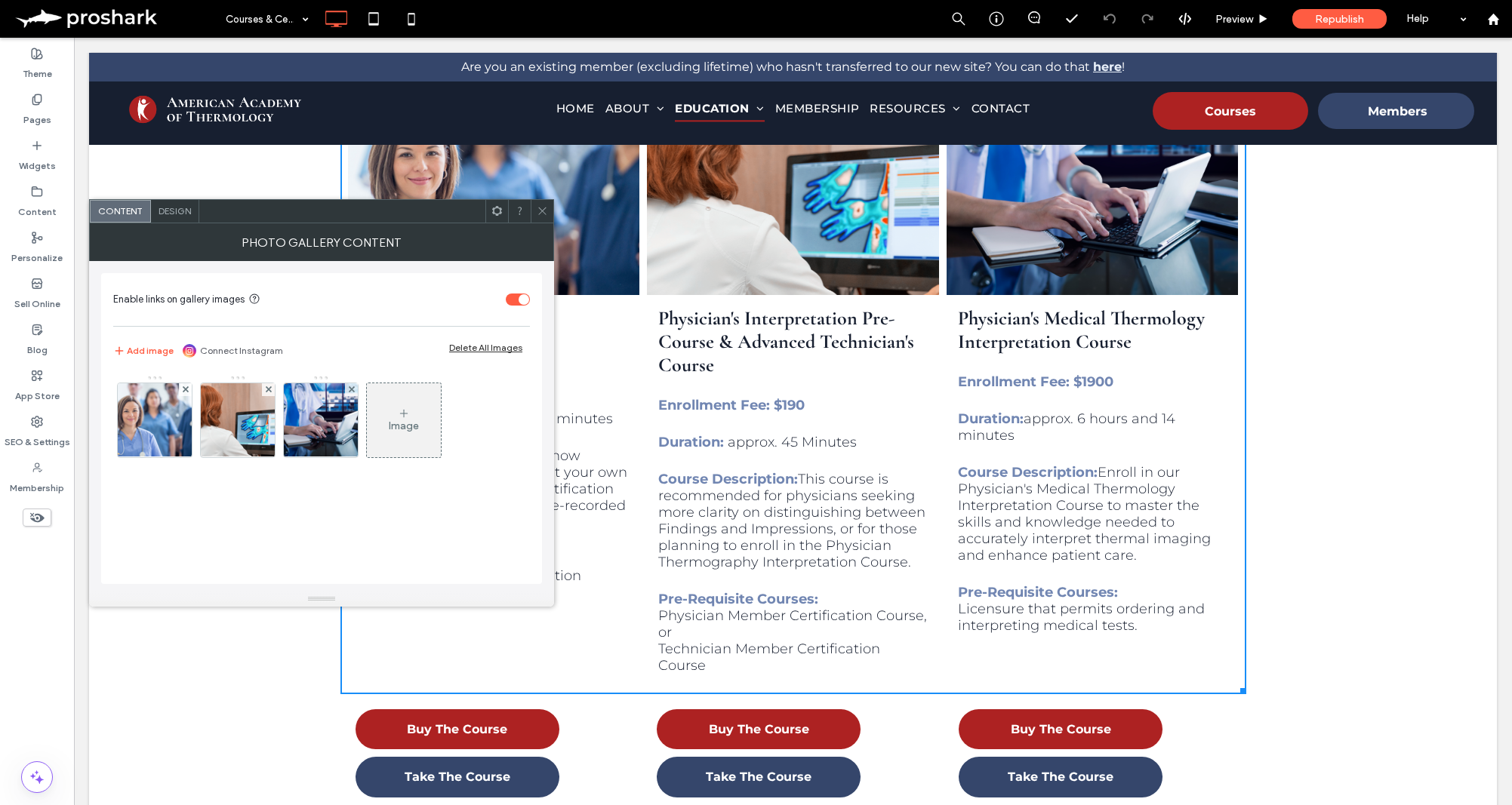
click at [363, 430] on div "Image" at bounding box center [320, 424] width 415 height 98
click at [355, 433] on img at bounding box center [321, 420] width 119 height 74
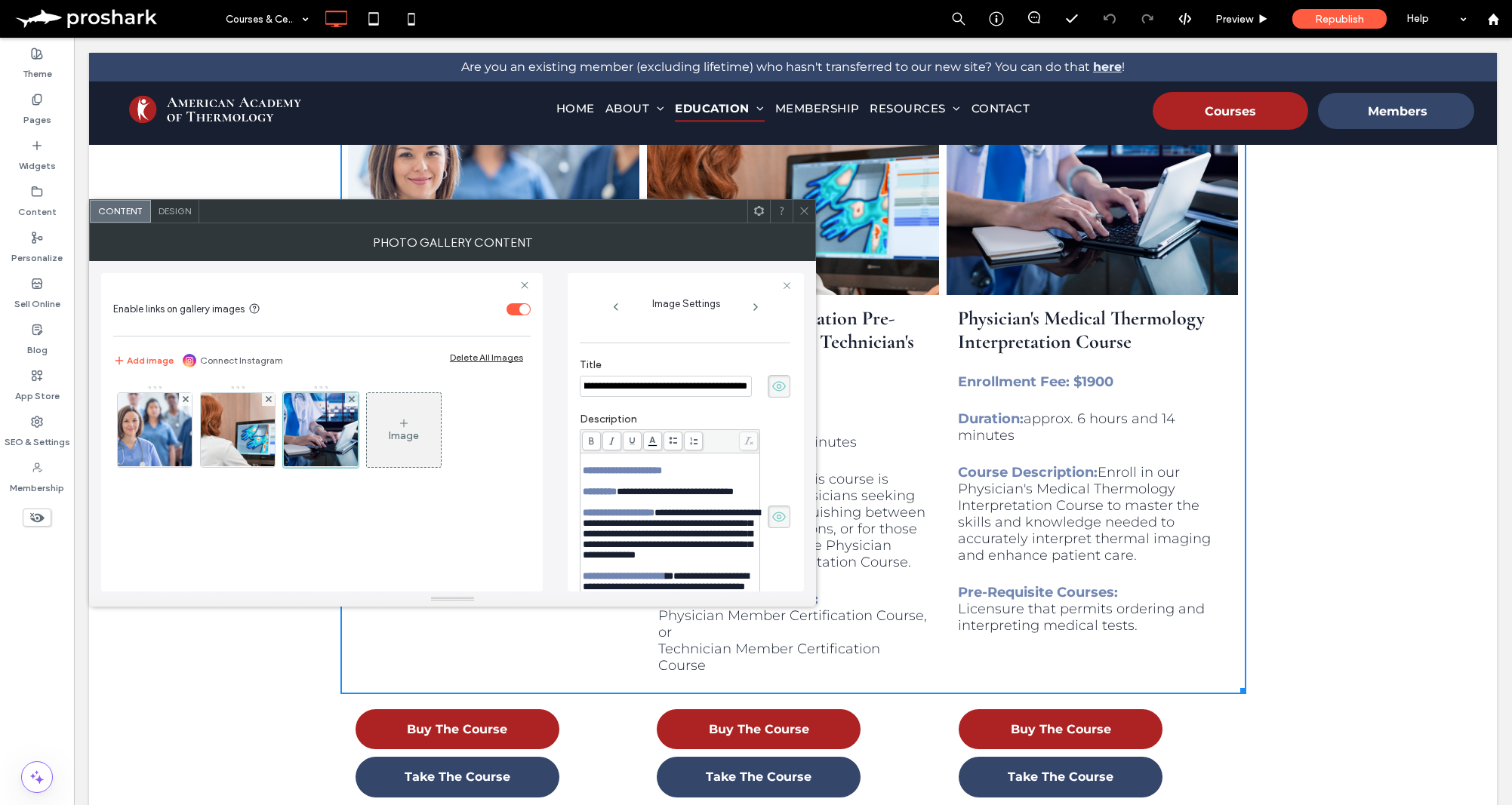
scroll to position [299, 0]
type input "**********"
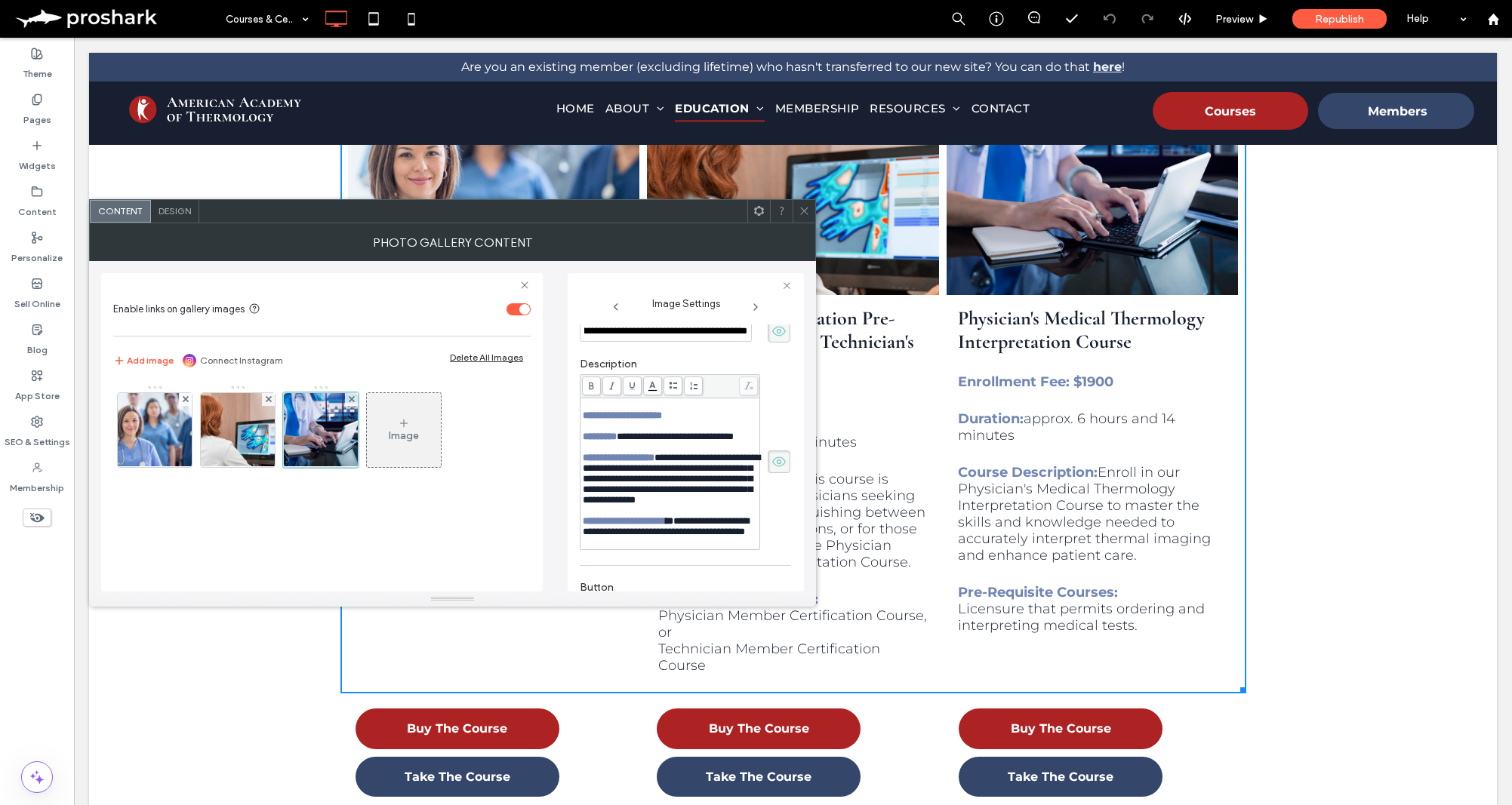
scroll to position [353, 0]
click at [644, 506] on div "**********" at bounding box center [670, 479] width 175 height 53
click at [737, 350] on div "**********" at bounding box center [685, 323] width 211 height 54
click at [683, 506] on div "**********" at bounding box center [670, 479] width 175 height 53
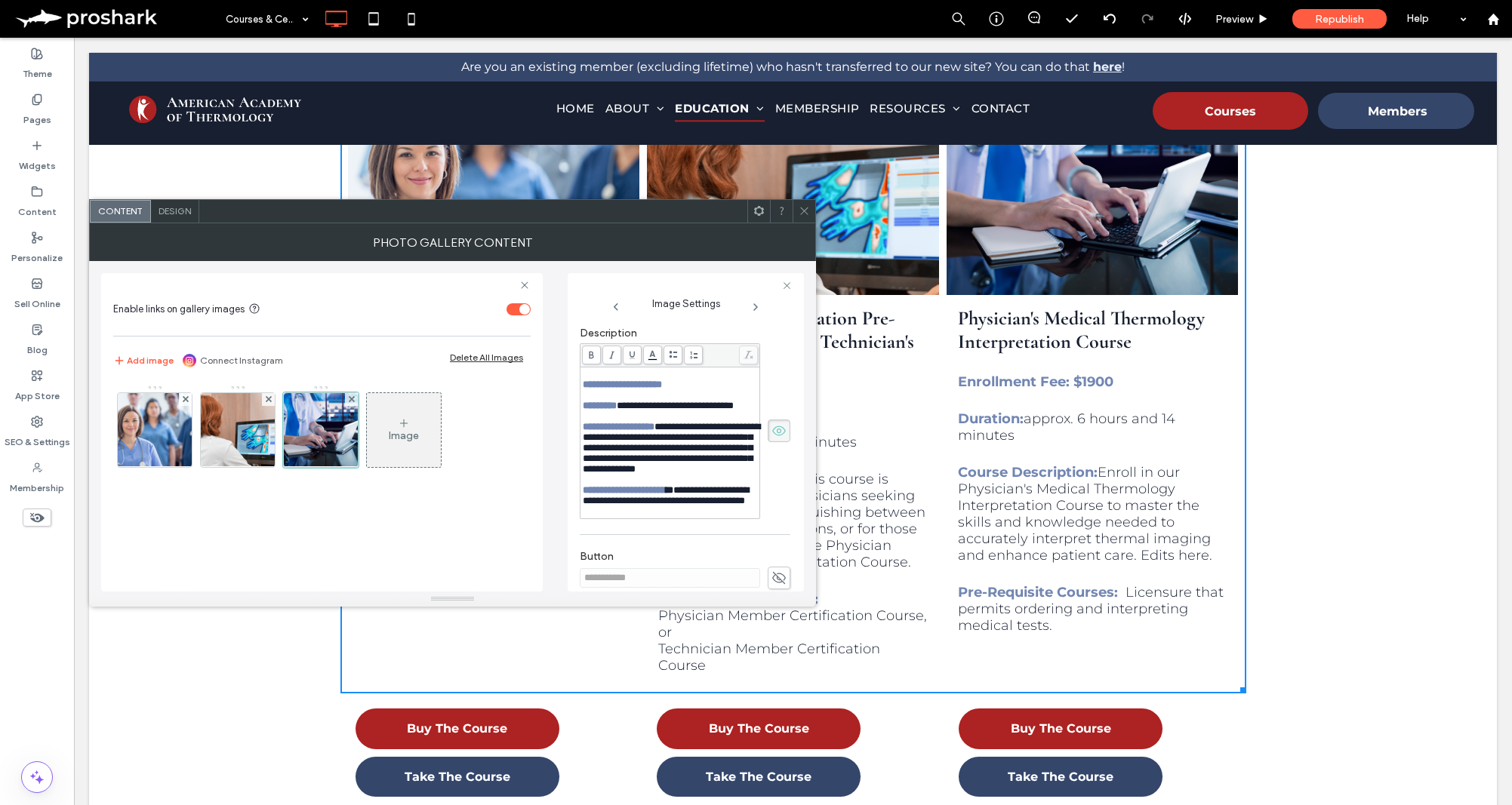
scroll to position [112, 0]
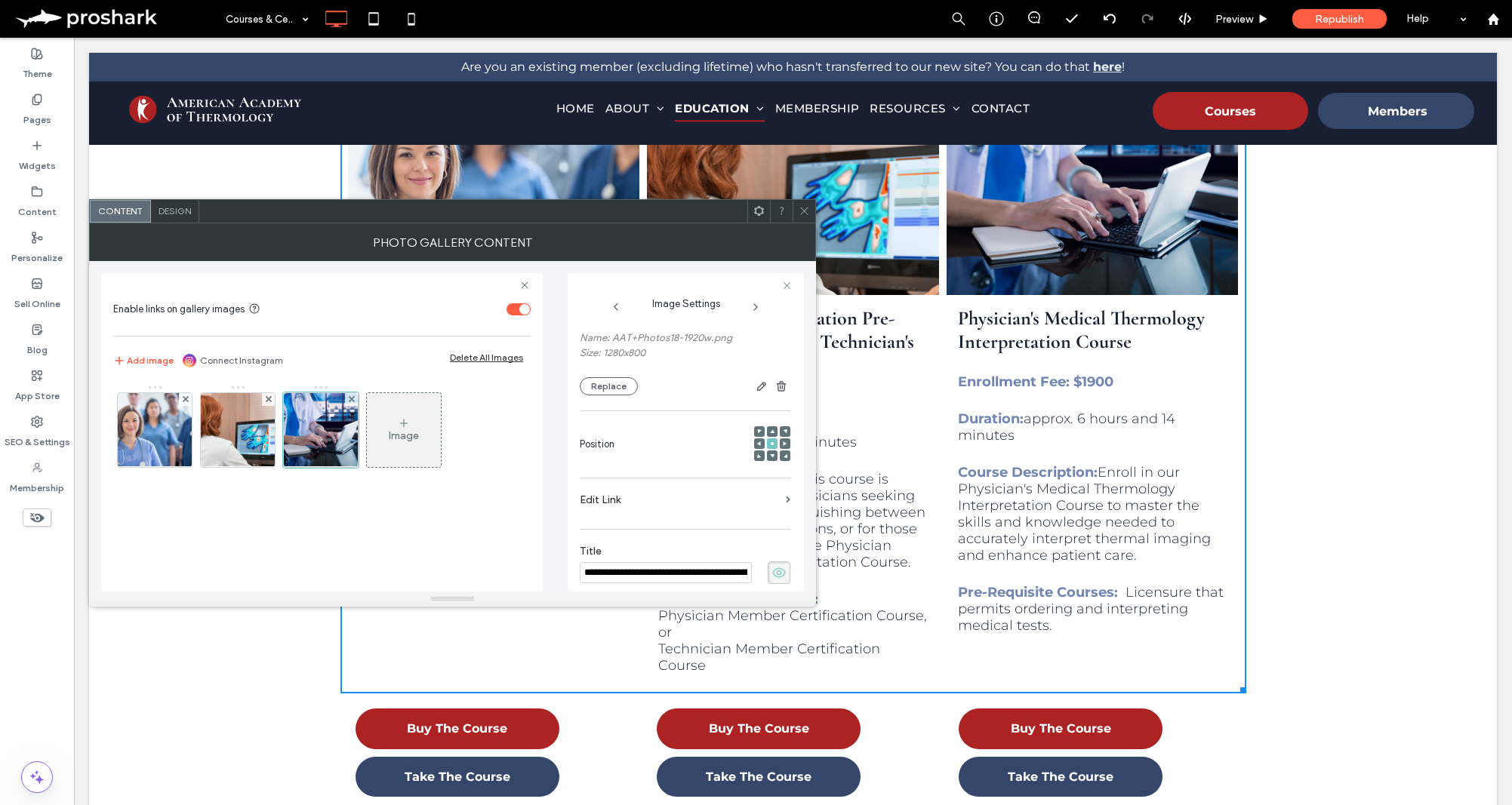
click at [800, 209] on use at bounding box center [804, 211] width 7 height 7
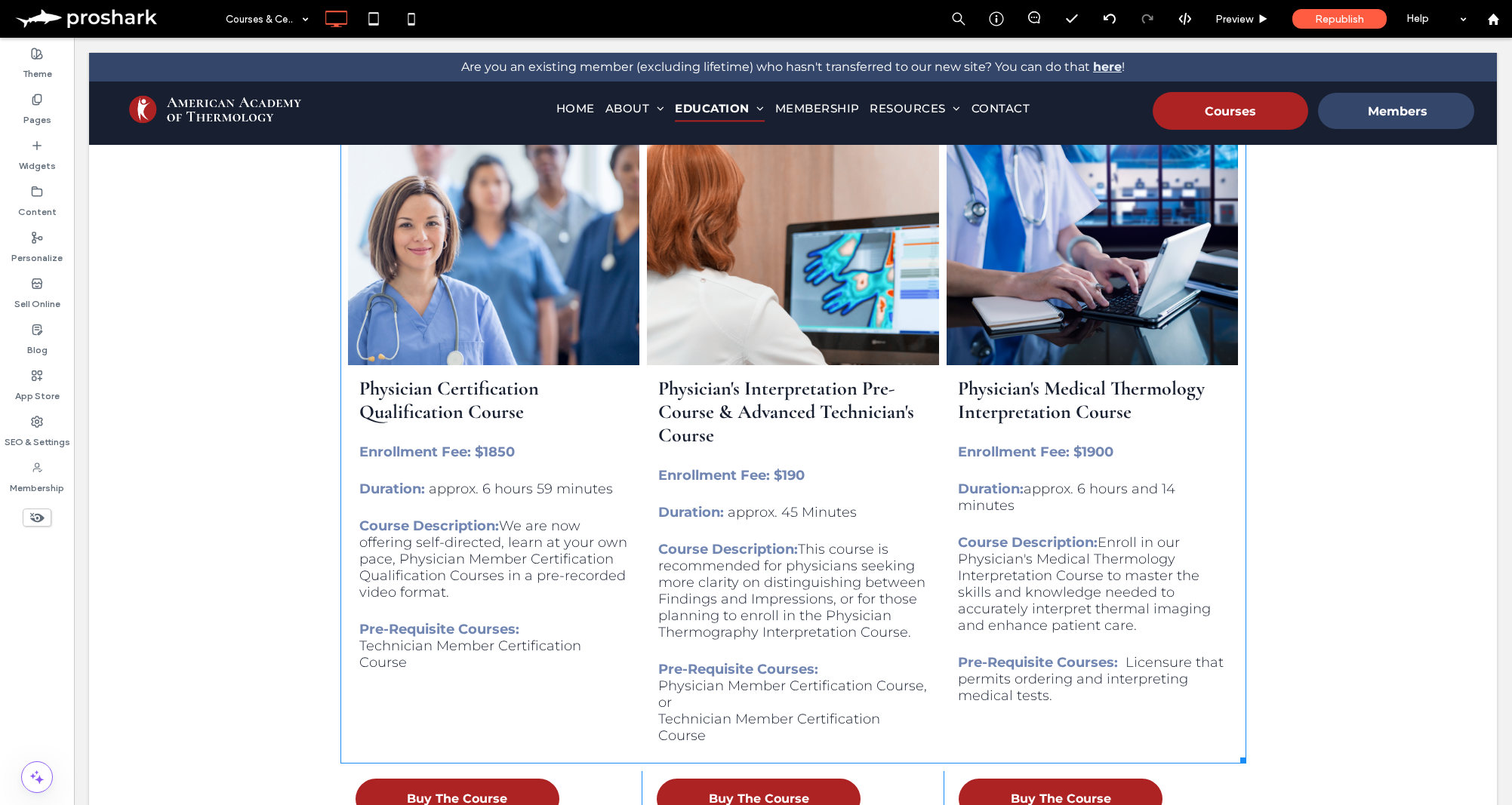
scroll to position [715, 0]
